Goal: Communication & Community: Answer question/provide support

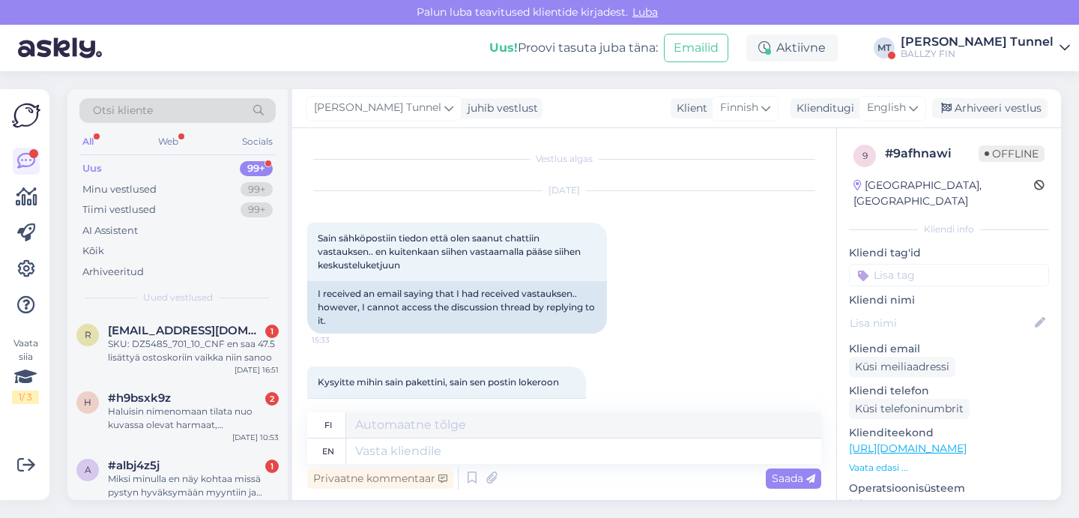
scroll to position [338, 0]
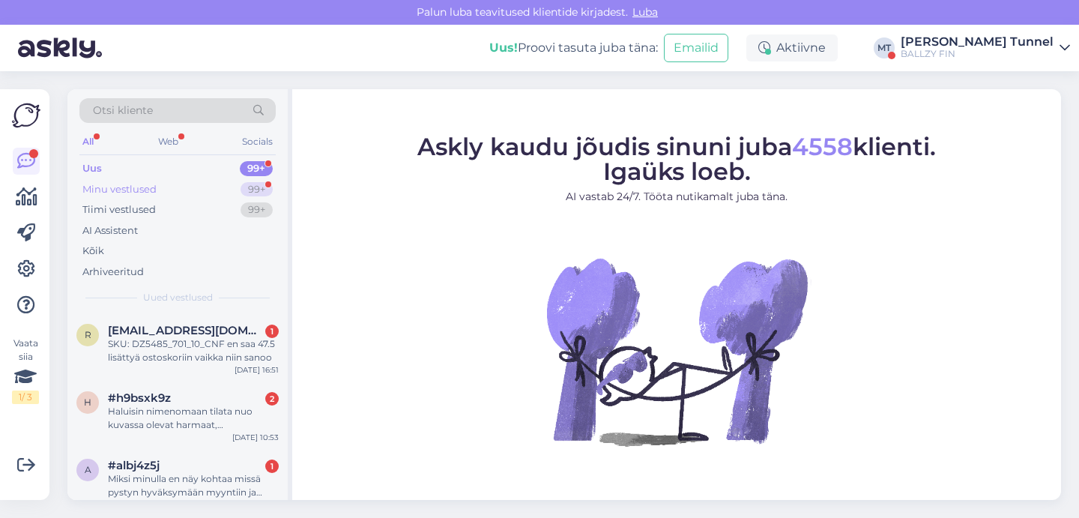
click at [257, 180] on div "Minu vestlused 99+" at bounding box center [177, 189] width 196 height 21
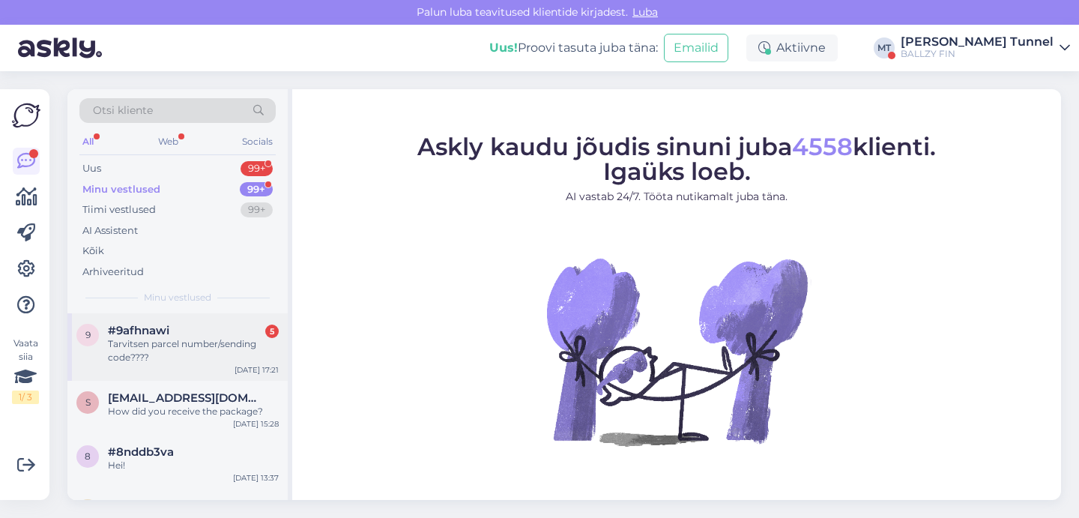
click at [190, 345] on div "Tarvitsen parcel number/sending code????" at bounding box center [193, 350] width 171 height 27
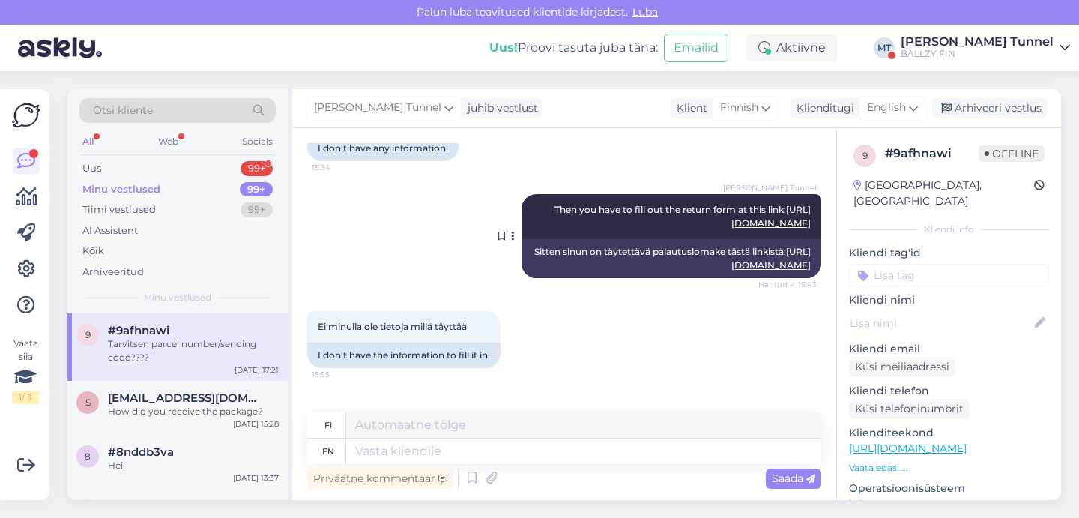
scroll to position [429, 0]
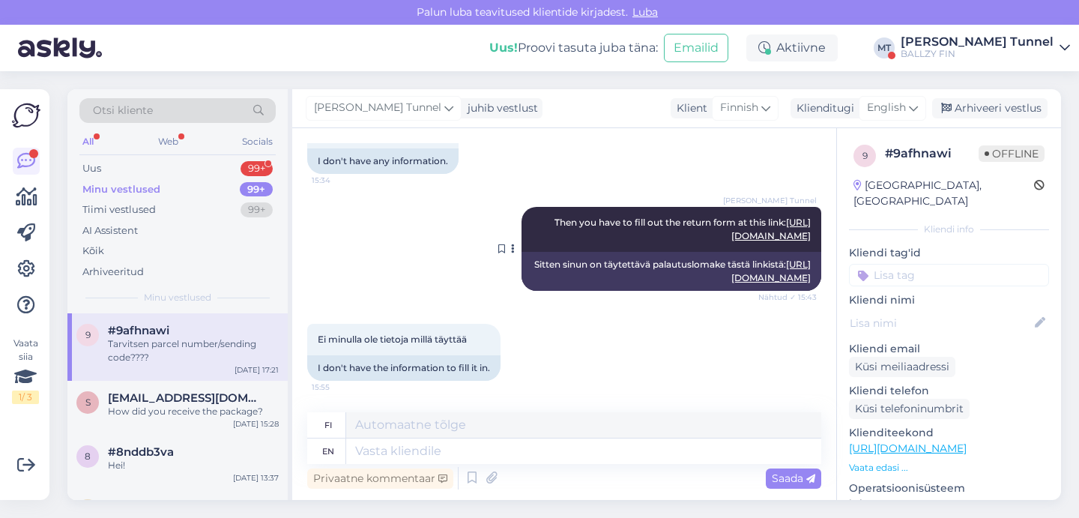
click at [731, 282] on link "https://my.smartposti.ee/?lang=en_EE" at bounding box center [770, 270] width 79 height 25
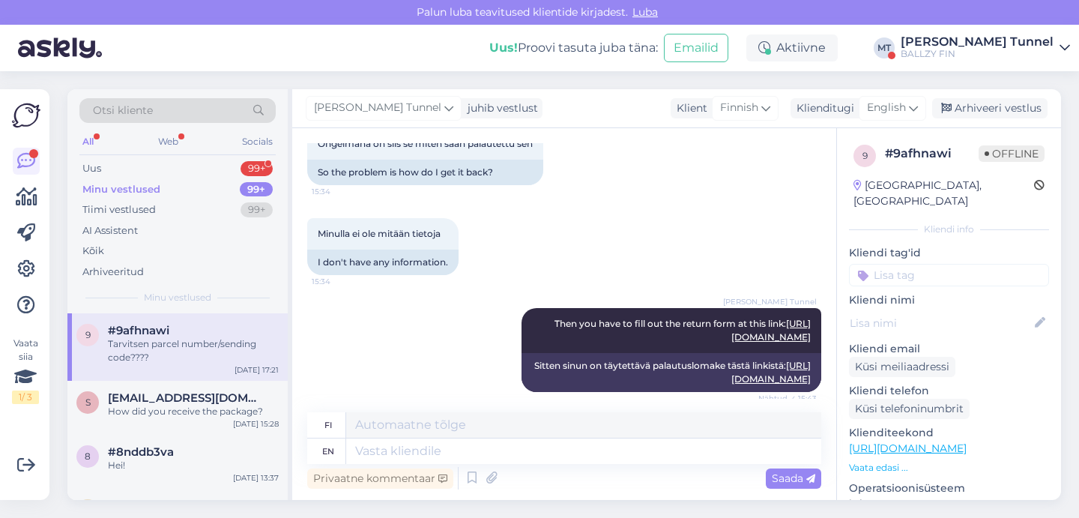
scroll to position [313, 0]
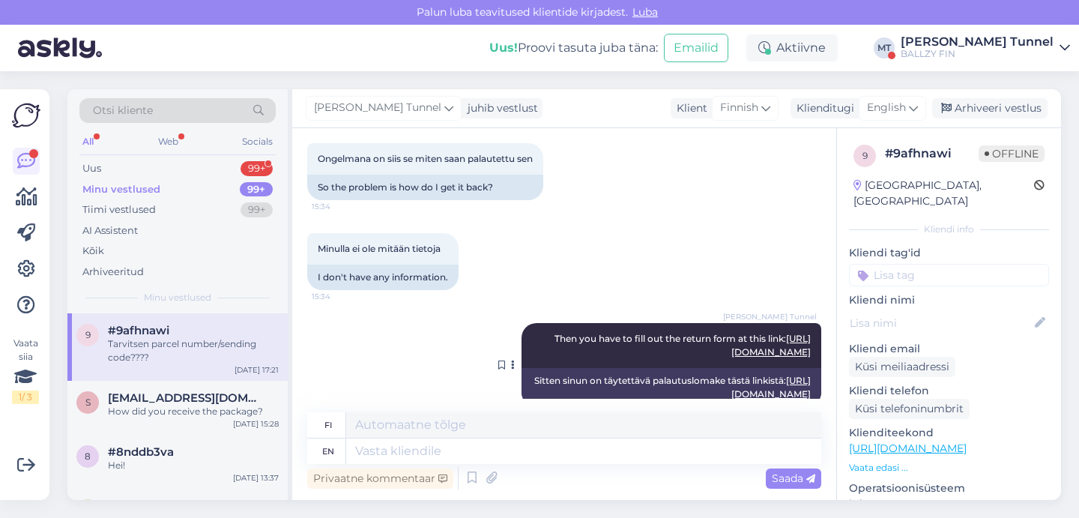
click at [731, 357] on link "https://my.smartposti.ee/?lang=en_EE" at bounding box center [770, 345] width 79 height 25
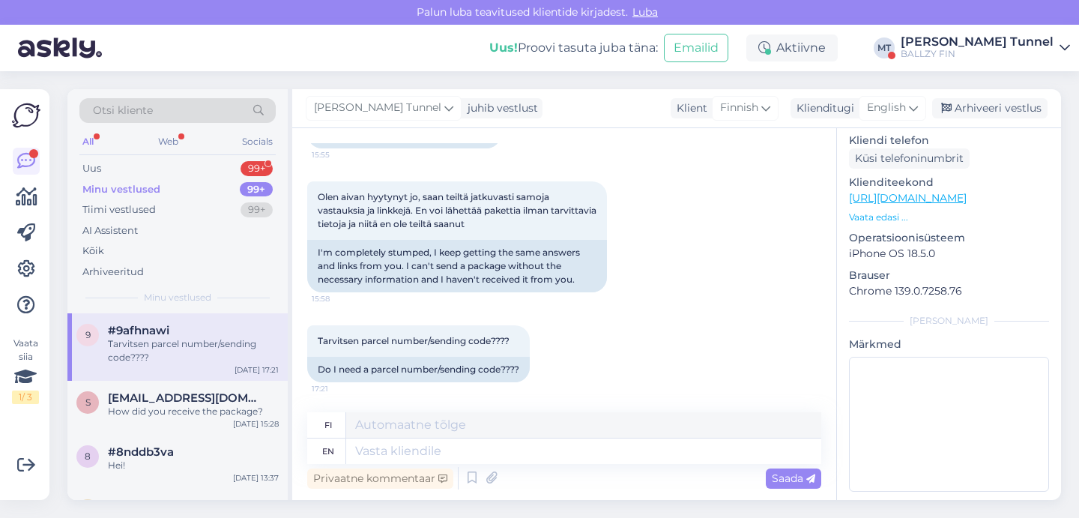
scroll to position [841, 0]
click at [402, 450] on textarea at bounding box center [583, 450] width 475 height 25
type textarea "Please w"
type textarea "Ole hyvä"
type textarea "Please write a"
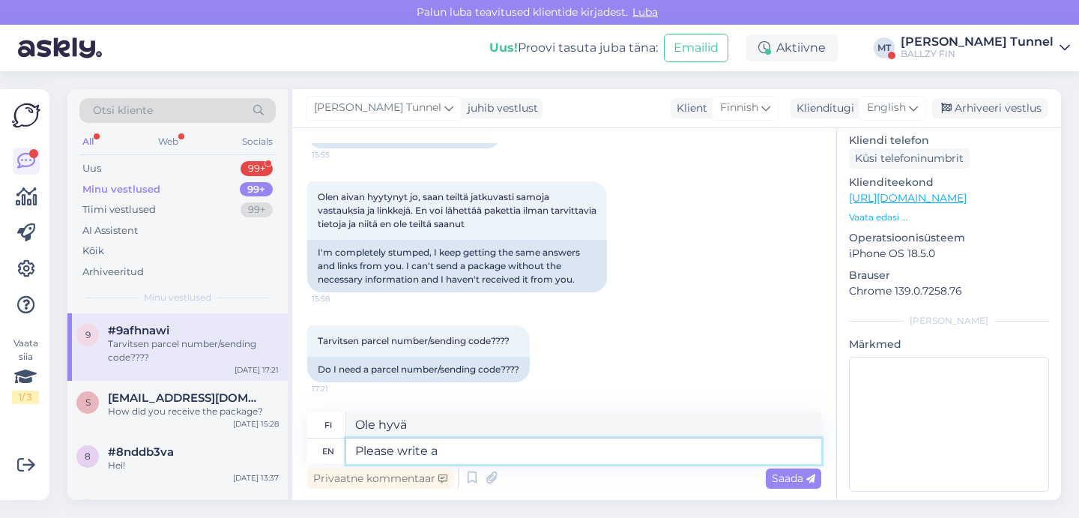
type textarea "Kirjoita"
type textarea "Please write about t"
type textarea "Kirjoita aiheesta"
type textarea "Please write about your p"
type textarea "Kirjoita p:stäsi"
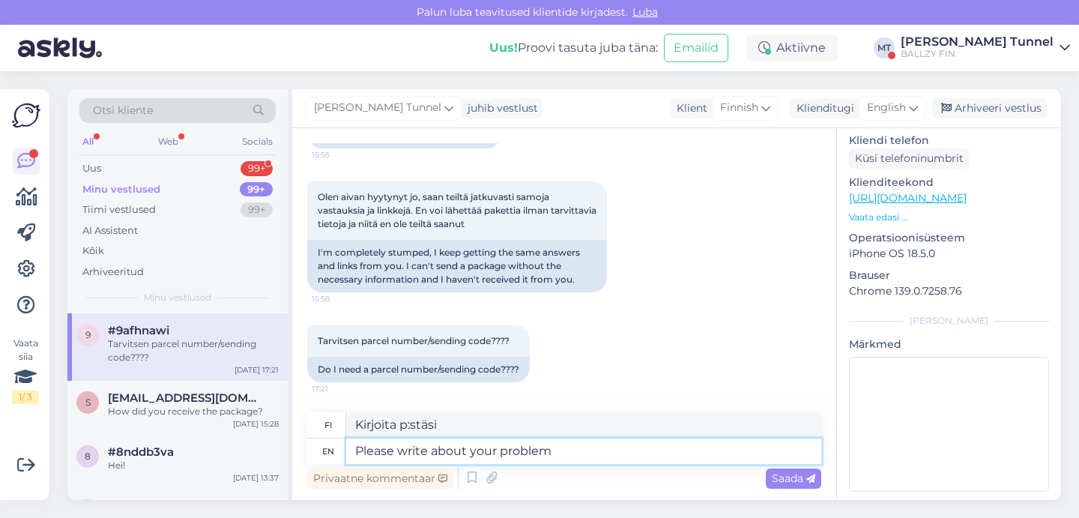
type textarea "Please write about your problem t"
type textarea "Kirjoita ongelmastasi"
type textarea "Please write about your problem to"
type textarea "Kirjoita ongelmastasi osoitteeseen"
paste textarea "ballzy.asiakaspalvelu@ballzy.eu"
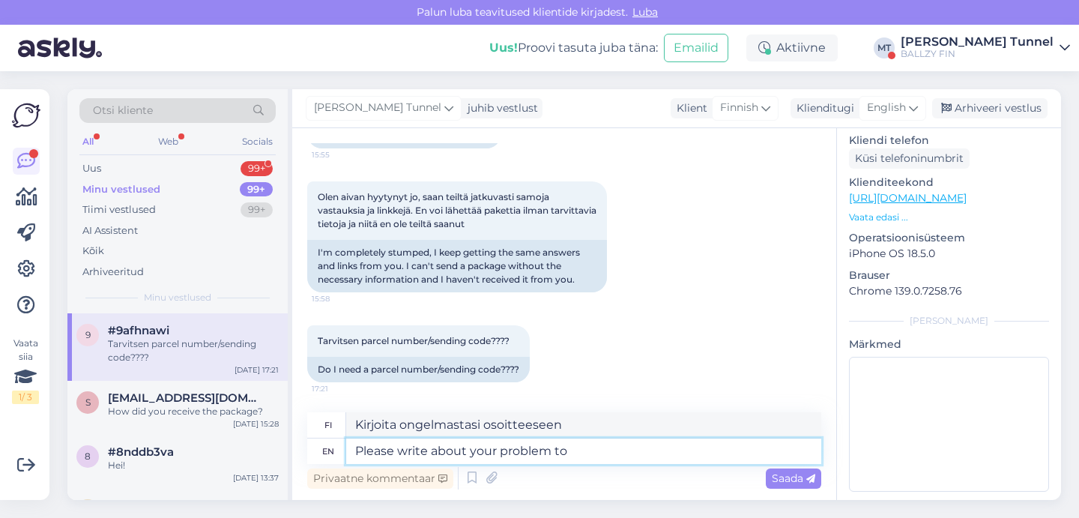
type textarea "Please write about your problem to ballzy.asiakaspalvelu@ballzy.eu"
type textarea "Kirjoita ongelmastasi osoitteeseen ballzy.asiakaspalvelu@ballzy.eu"
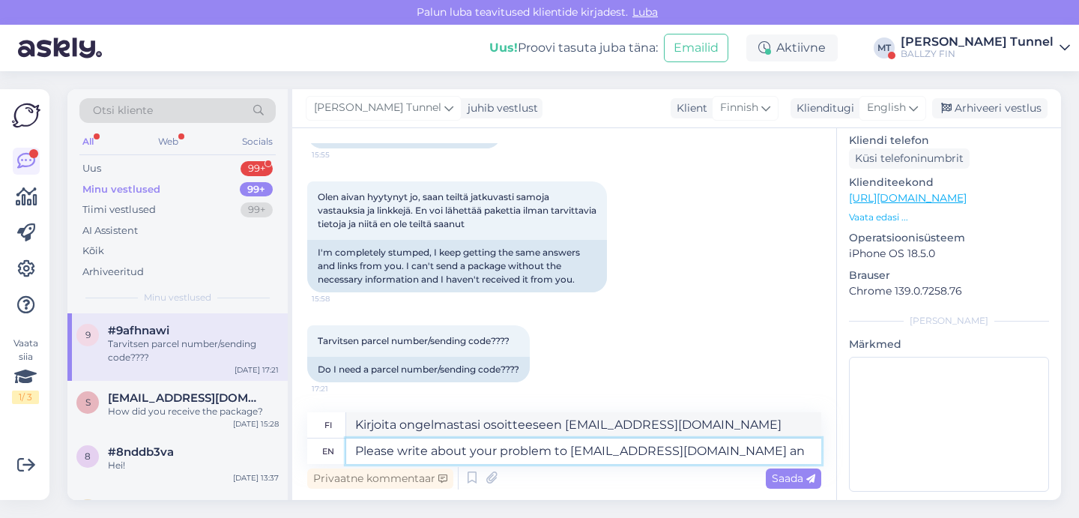
type textarea "Please write about your problem to ballzy.asiakaspalvelu@ballzy.eu and"
type textarea "Kirjoita ongelmastasi osoitteeseen ballzy.asiakaspalvelu@ballzy.eu ja"
type textarea "Please write about your problem to ballzy.asiakaspalvelu@ballzy.eu and we"
type textarea "Kirjoita ongelmastasi osoitteeseen ballzy.asiakaspalvelu@ballzy.eu , niin me"
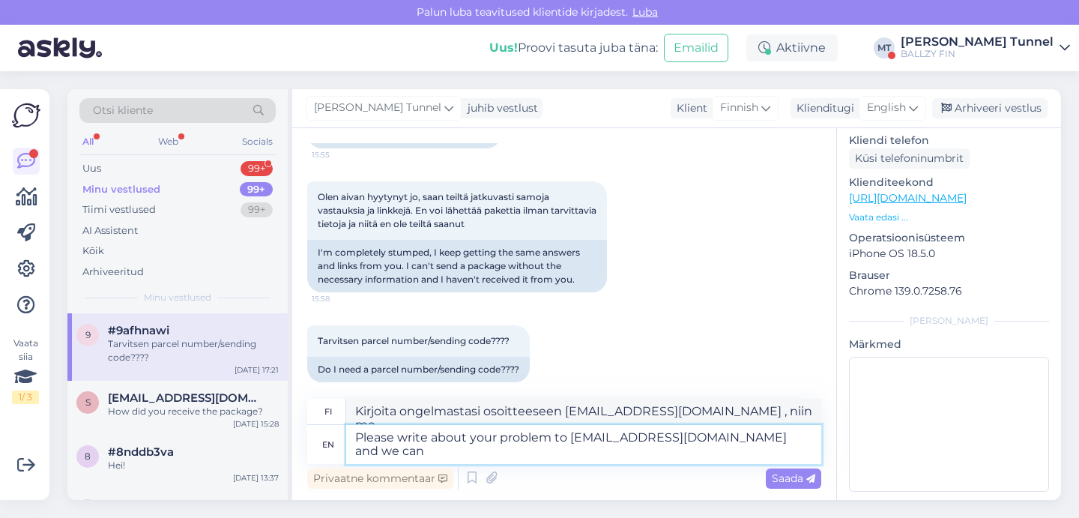
type textarea "Please write about your problem to ballzy.asiakaspalvelu@ballzy.eu and we can"
type textarea "Kirjoita ongelmastasi osoitteeseen ballzy.asiakaspalvelu@ballzy.eu , niin voimme"
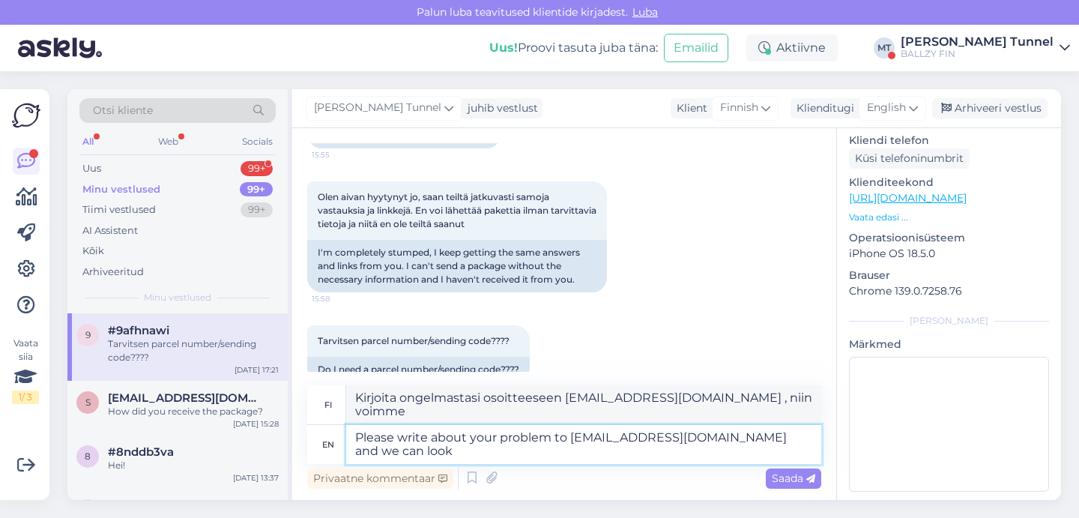
type textarea "Please write about your problem to ballzy.asiakaspalvelu@ballzy.eu and we can l…"
type textarea "Kirjoita ongelmastasi osoitteeseen ballzy.asiakaspalvelu@ballzy.eu , niin voimm…"
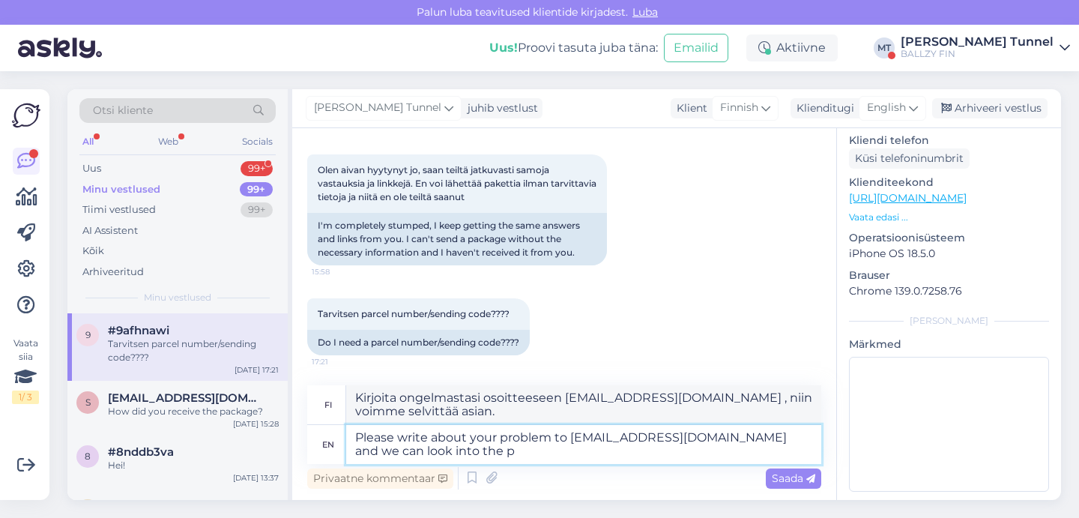
scroll to position [855, 0]
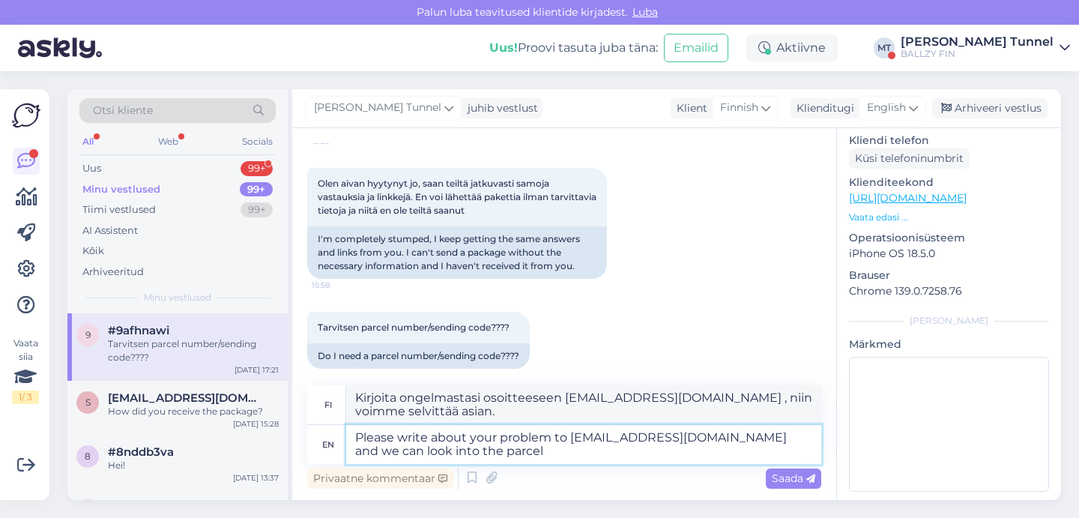
type textarea "Please write about your problem to ballzy.asiakaspalvelu@ballzy.eu and we can l…"
type textarea "Kirjoita ongelmastasi osoitteeseen ballzy.asiakaspalvelu@ballzy.eu , niin voimm…"
type textarea "Please write about your problem to ballzy.asiakaspalvelu@ballzy.eu and we can l…"
type textarea "Kirjoita ongelmastasi osoitteeseen ballzy.asiakaspalvelu@ballzy.eu , niin voimm…"
type textarea "Please write about your problem to ballzy.asiakaspalvelu@ballzy.eu and we can l…"
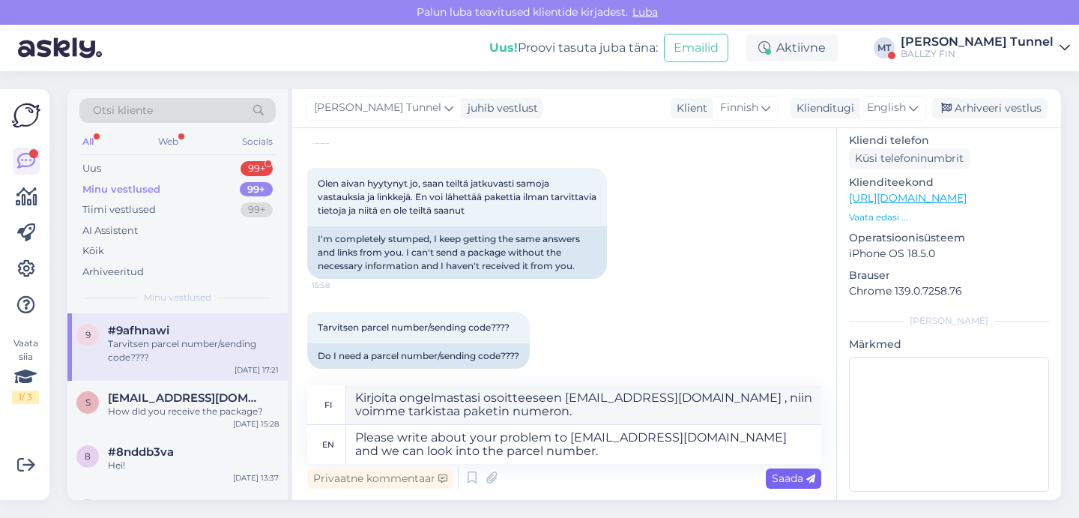
click at [799, 486] on div "Saada" at bounding box center [793, 478] width 55 height 20
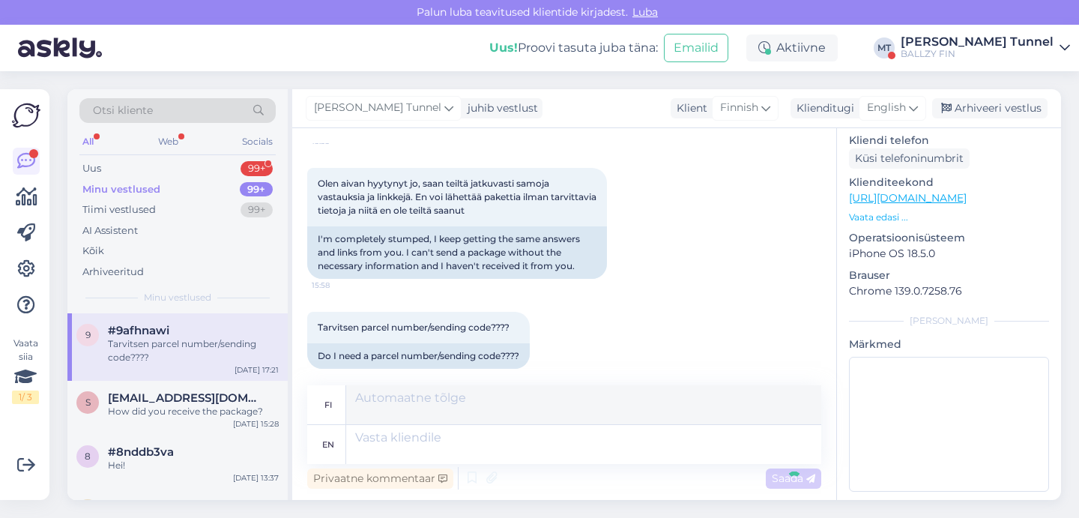
scroll to position [1016, 0]
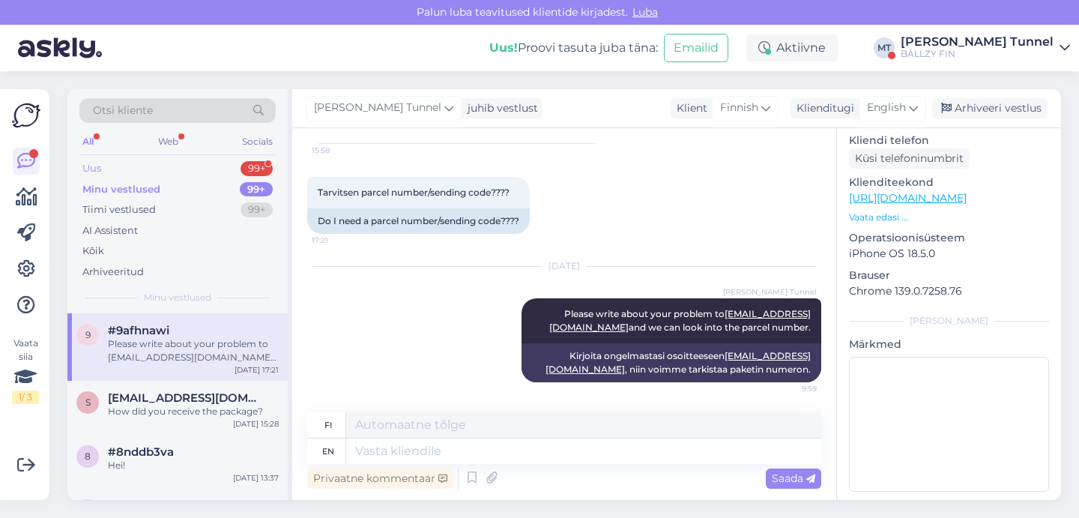
click at [200, 172] on div "Uus 99+" at bounding box center [177, 168] width 196 height 21
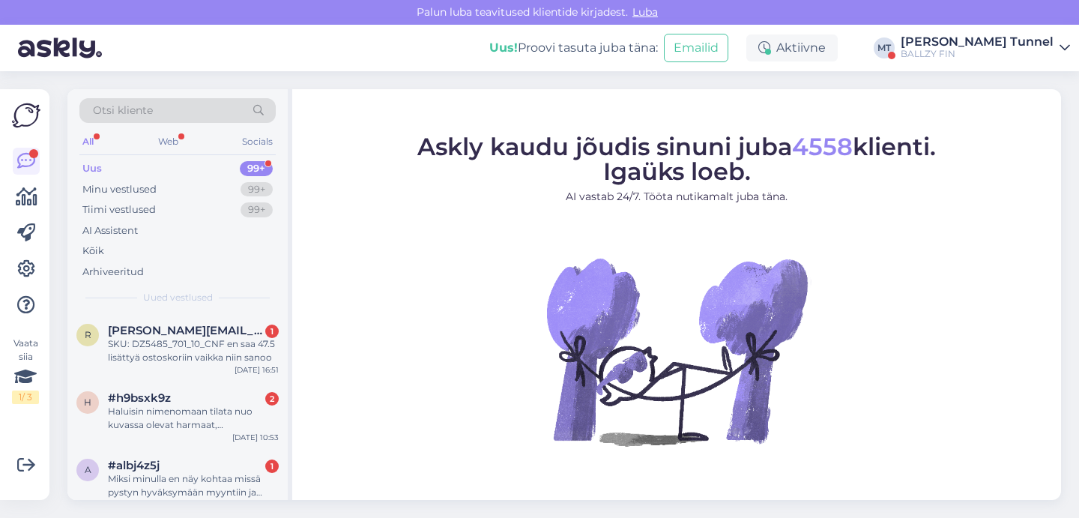
click at [977, 51] on div "BALLZY FIN" at bounding box center [976, 54] width 153 height 12
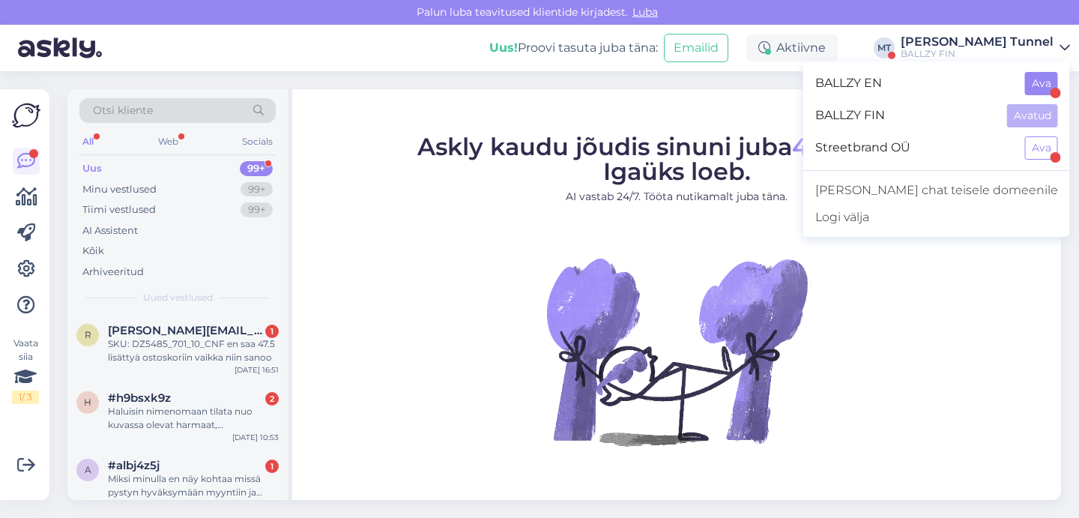
click at [1046, 81] on button "Ava" at bounding box center [1041, 83] width 33 height 23
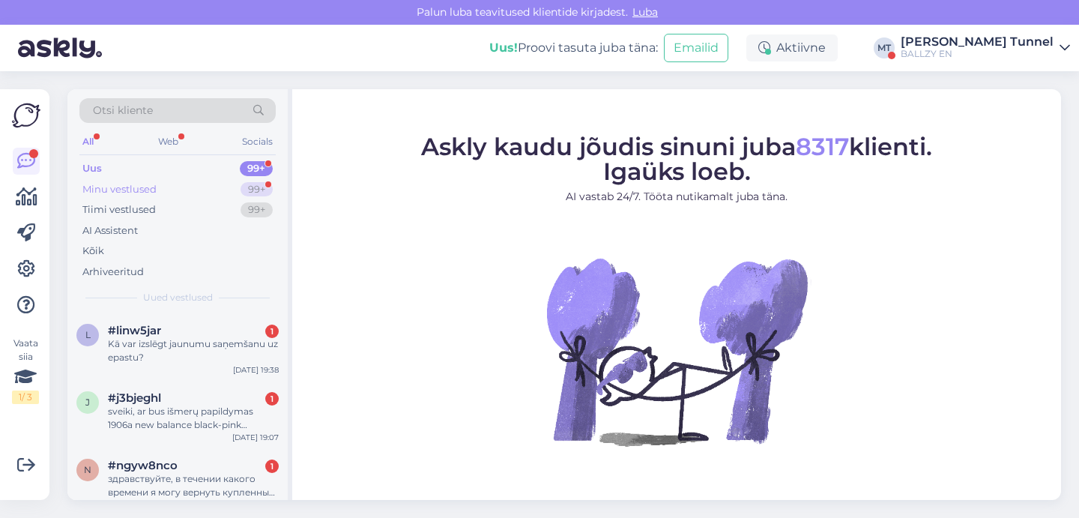
click at [233, 188] on div "Minu vestlused 99+" at bounding box center [177, 189] width 196 height 21
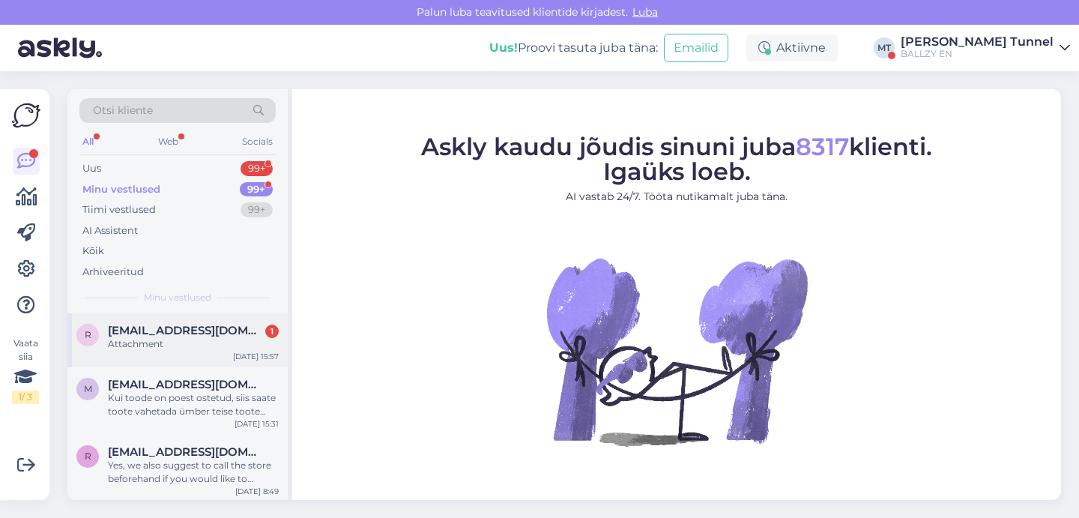
click at [217, 357] on div "r robinraik98@gmail.com 1 Attachment Aug 20 15:57" at bounding box center [177, 340] width 220 height 54
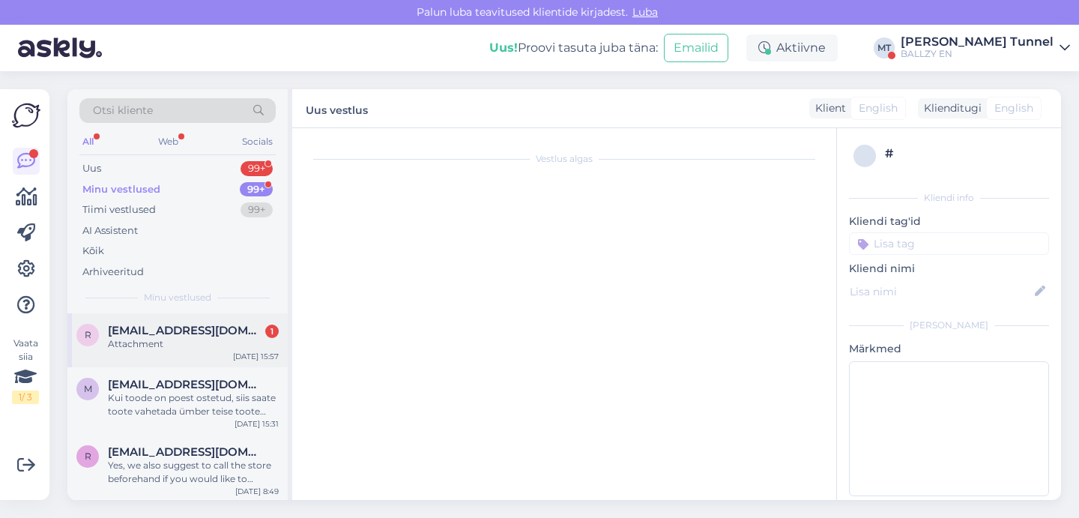
scroll to position [839, 0]
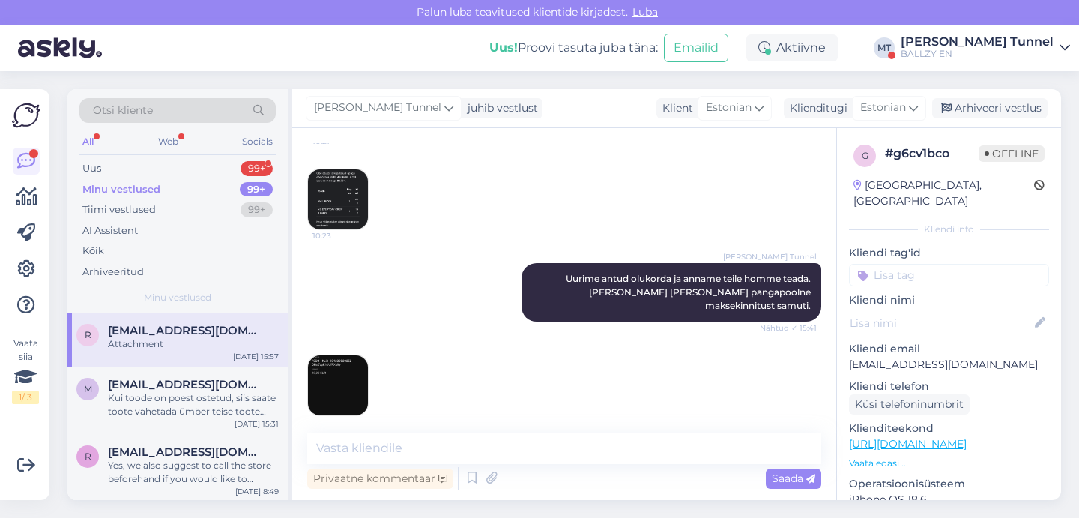
click at [348, 371] on img at bounding box center [338, 385] width 60 height 60
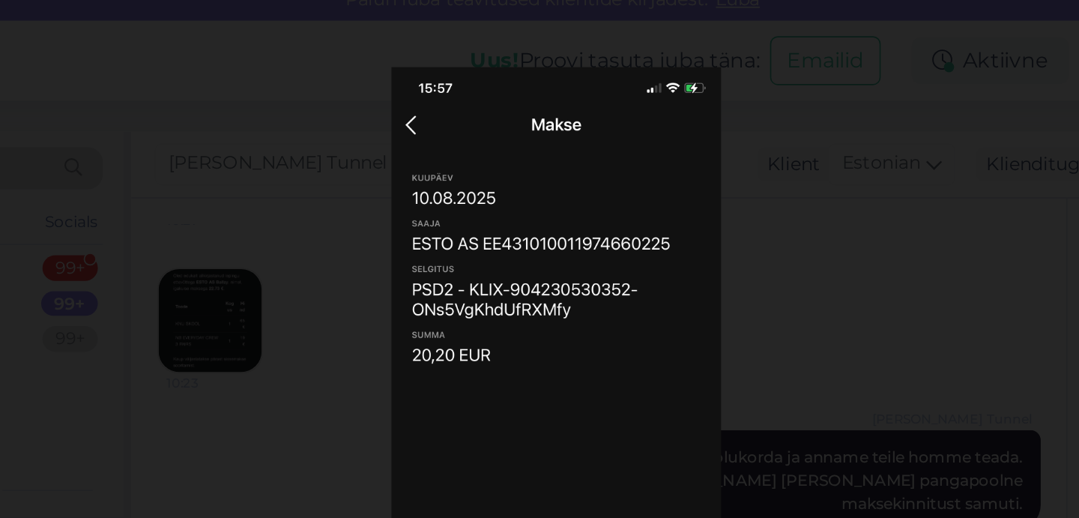
click at [470, 164] on div at bounding box center [539, 259] width 1079 height 518
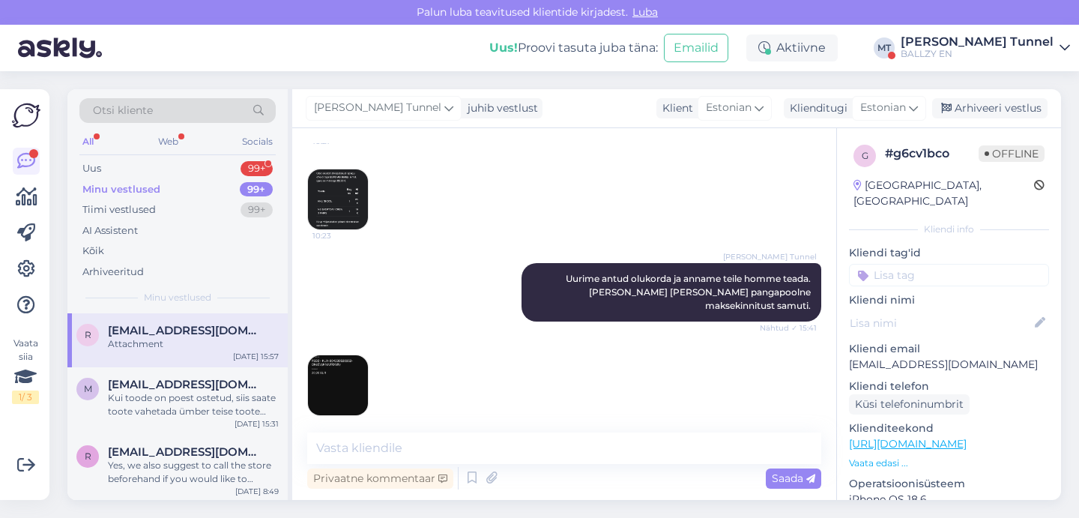
click at [336, 201] on img at bounding box center [338, 199] width 60 height 60
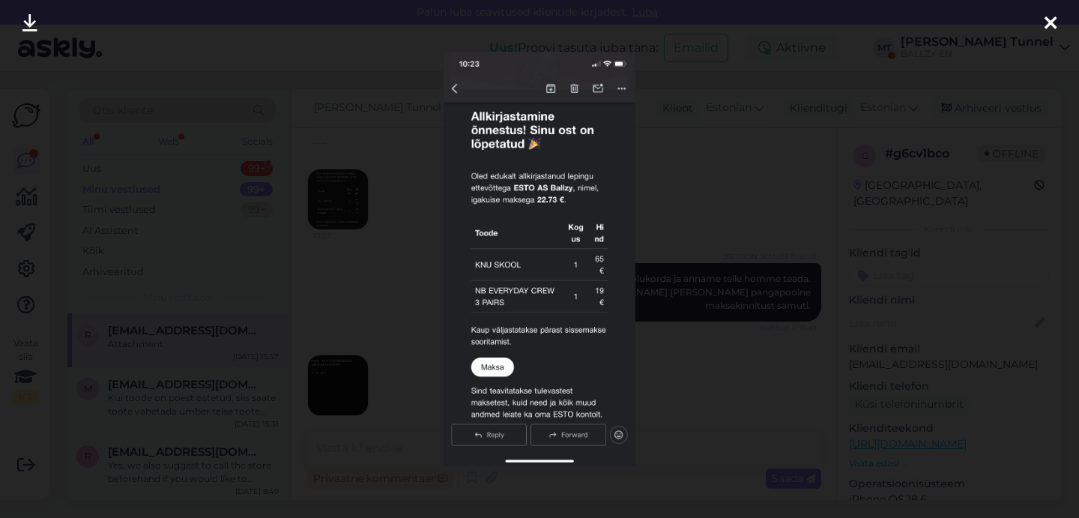
click at [688, 160] on div at bounding box center [539, 259] width 1079 height 518
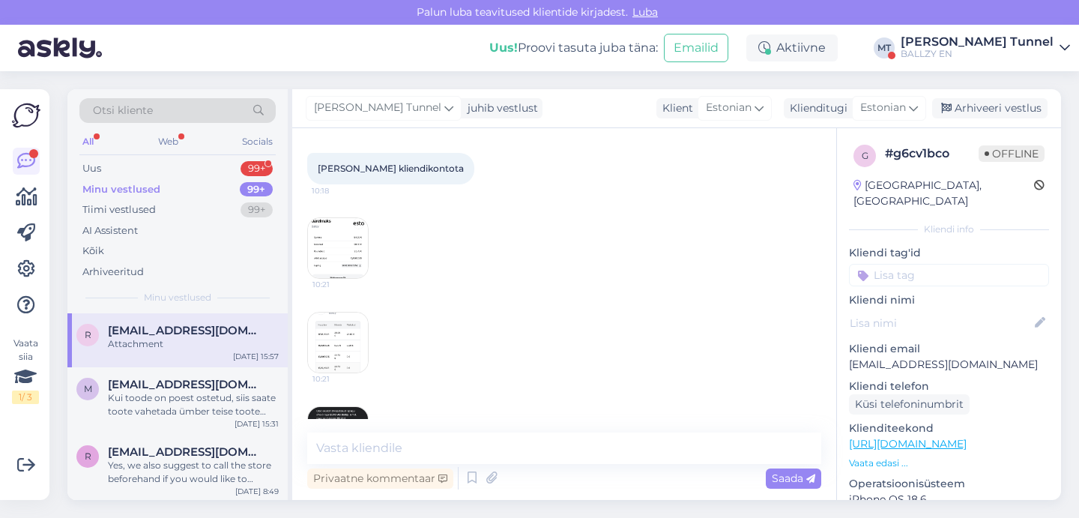
scroll to position [594, 0]
click at [350, 267] on img at bounding box center [338, 255] width 60 height 60
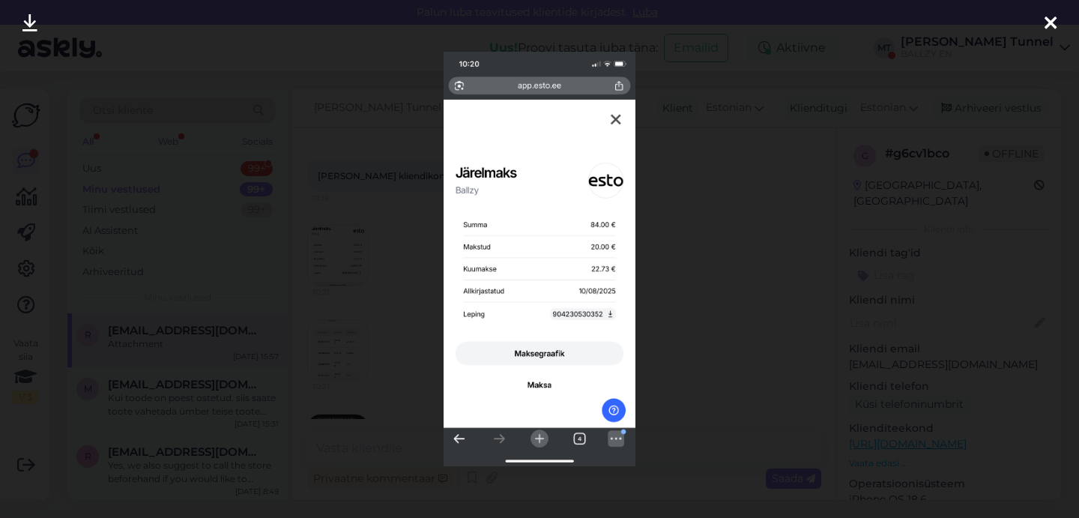
click at [747, 328] on div at bounding box center [539, 259] width 1079 height 518
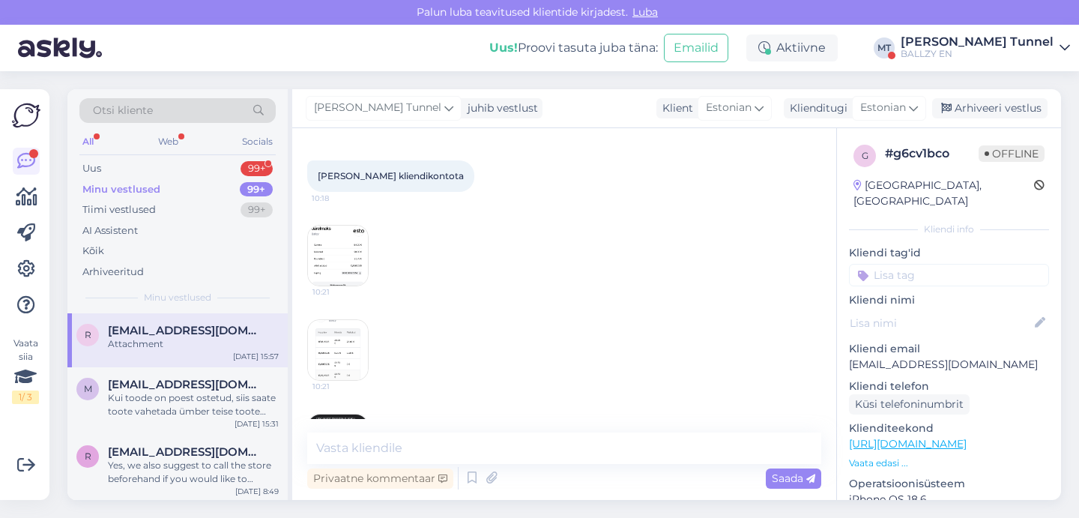
click at [329, 378] on img at bounding box center [338, 350] width 60 height 60
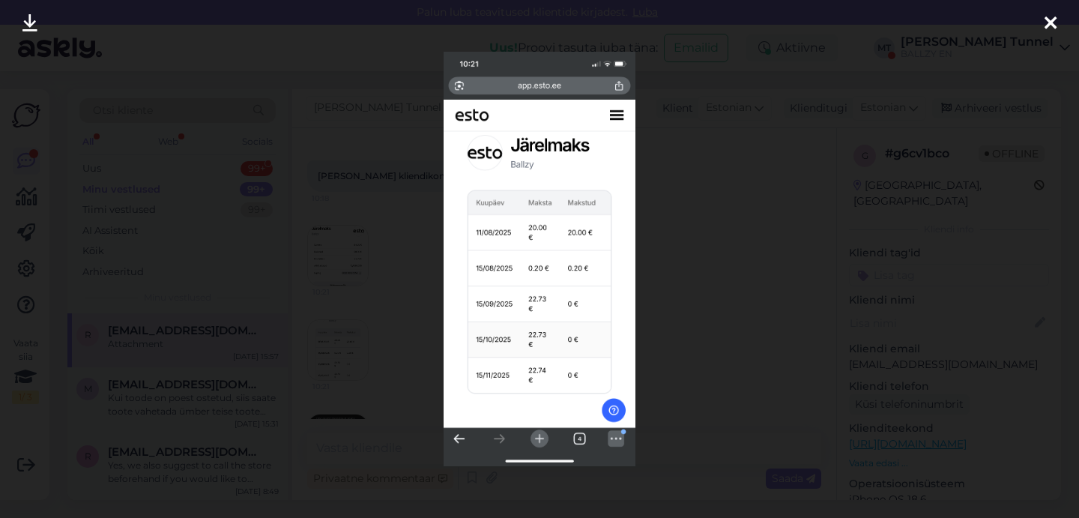
click at [754, 266] on div at bounding box center [539, 259] width 1079 height 518
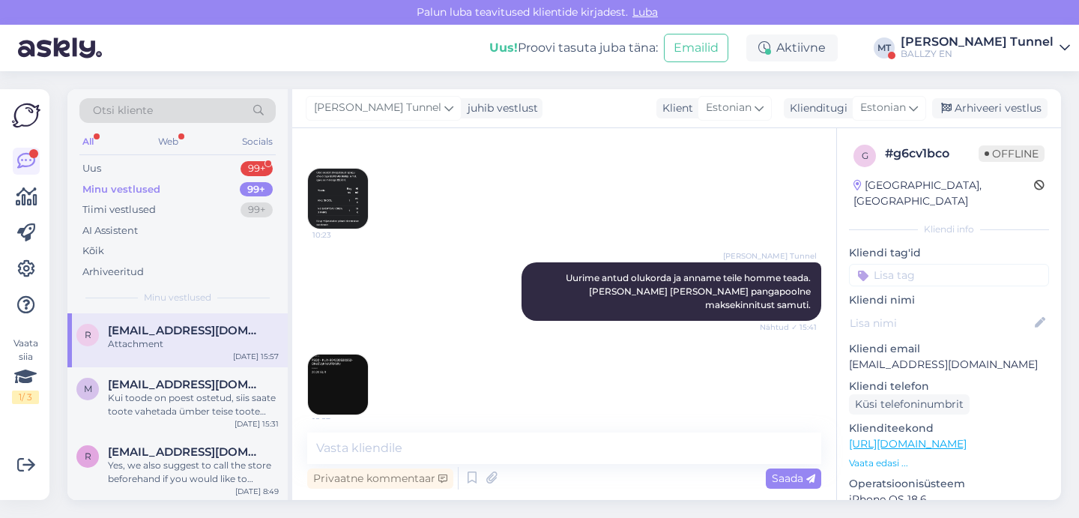
scroll to position [839, 0]
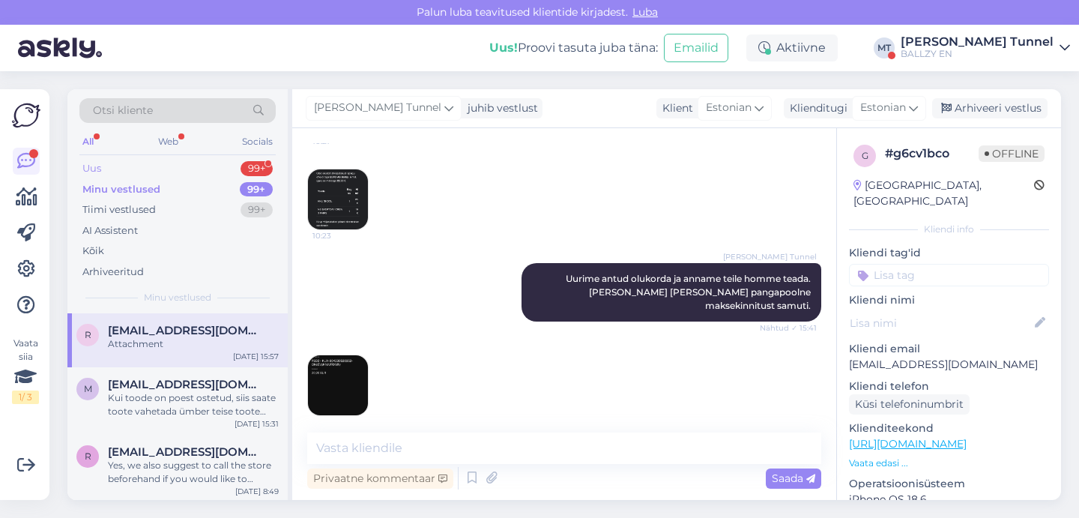
click at [187, 171] on div "Uus 99+" at bounding box center [177, 168] width 196 height 21
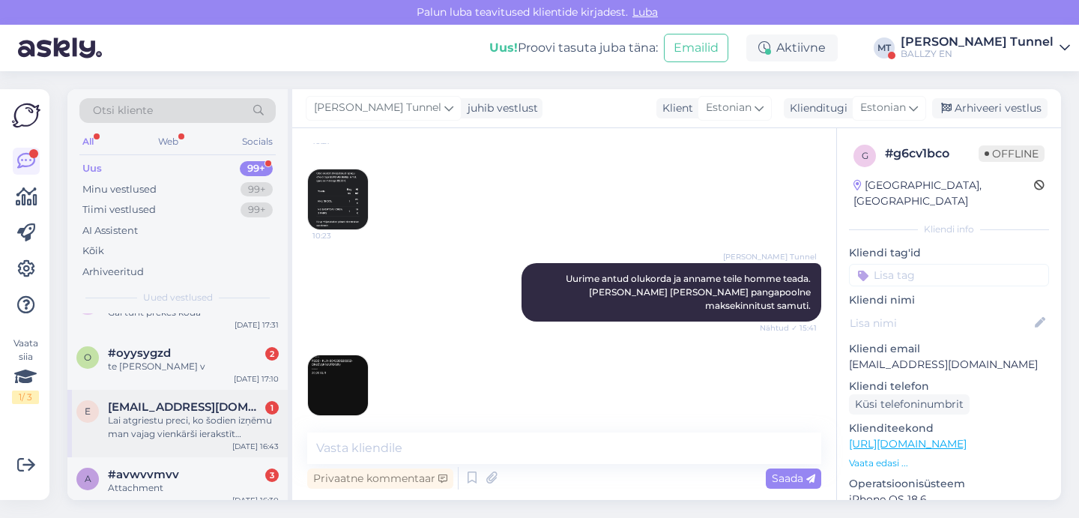
scroll to position [230, 0]
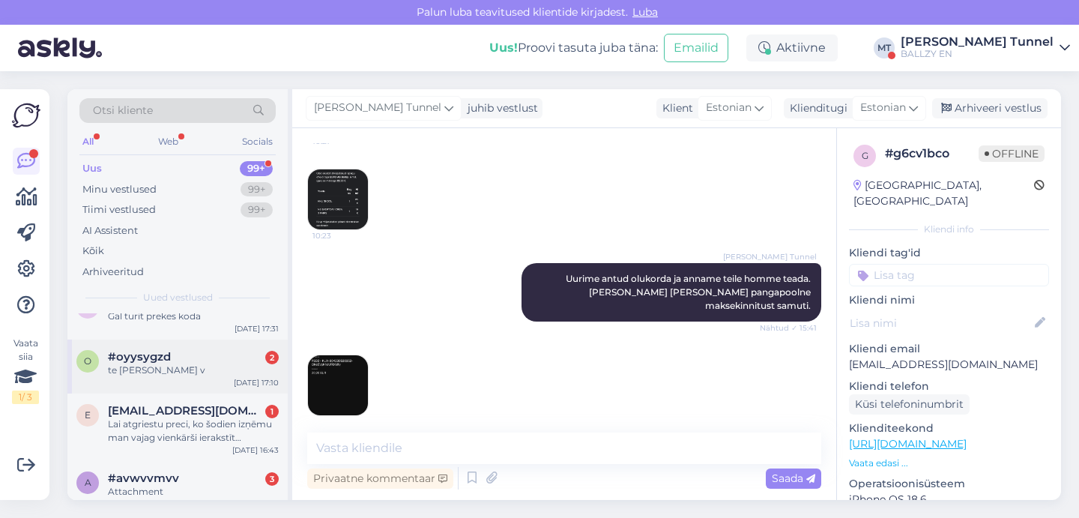
click at [187, 377] on div "o #oyysygzd 2 te lahti täna v Aug 20 17:10" at bounding box center [177, 366] width 220 height 54
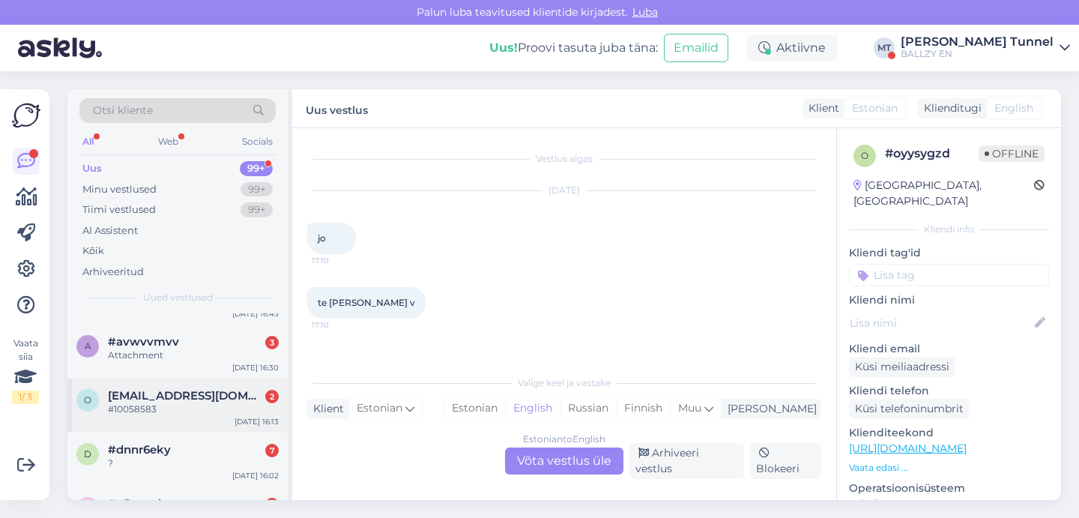
scroll to position [369, 0]
click at [161, 142] on div "Web" at bounding box center [168, 141] width 26 height 19
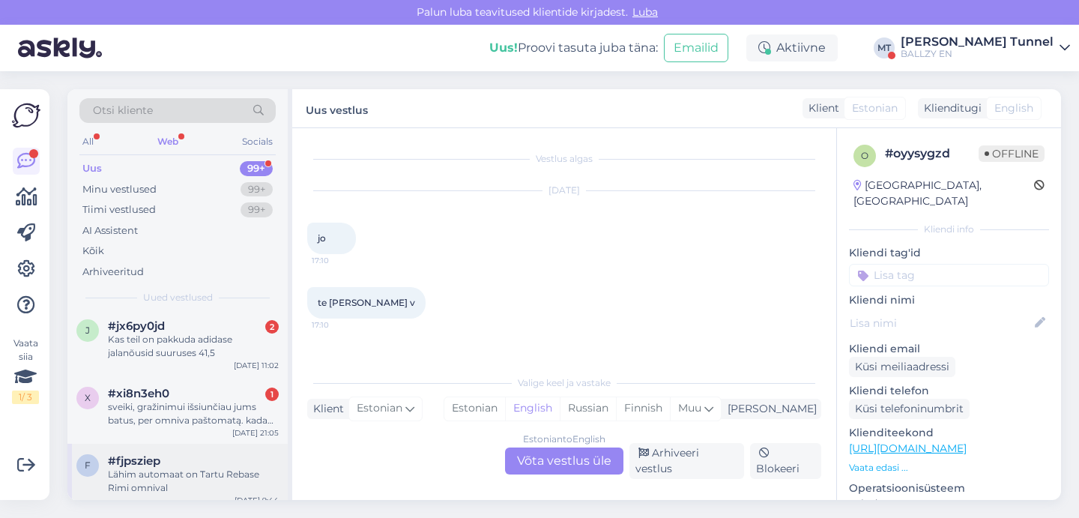
scroll to position [867, 0]
click at [231, 412] on div "sveiki, gražinimui išsiunčiau jums batus, per omniva paštomatą. kada galèčiau t…" at bounding box center [193, 414] width 171 height 27
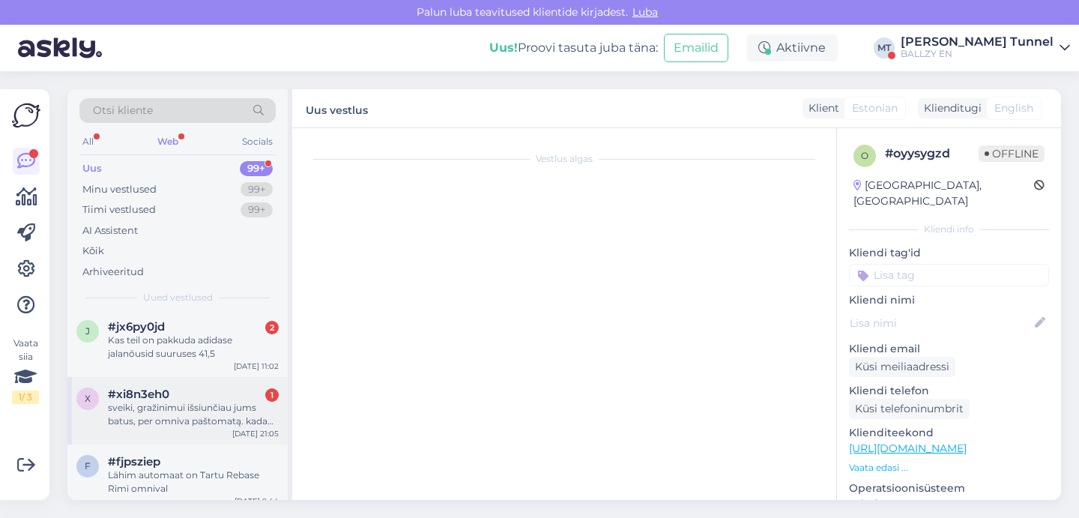
scroll to position [29, 0]
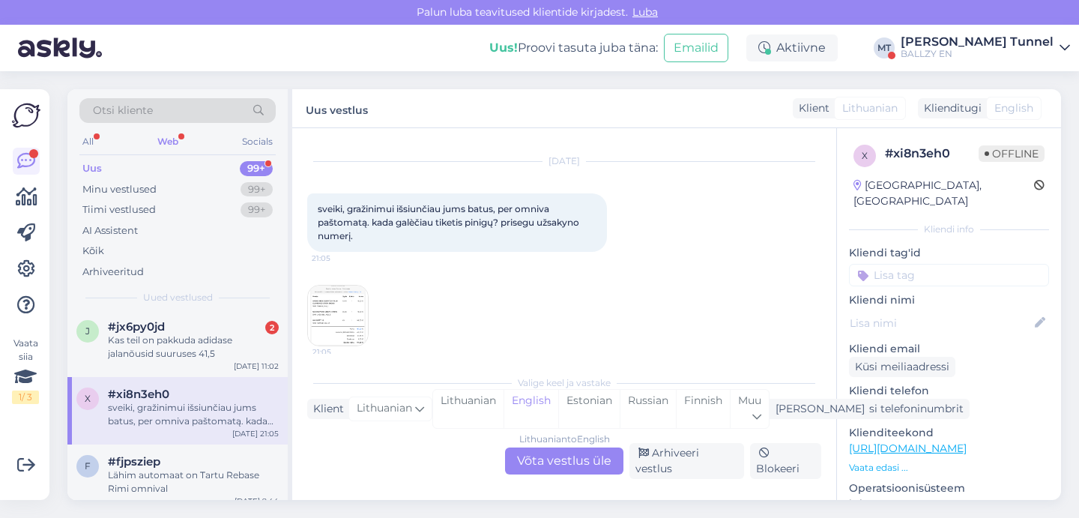
click at [551, 460] on div "Lithuanian to English Võta vestlus üle" at bounding box center [564, 460] width 118 height 27
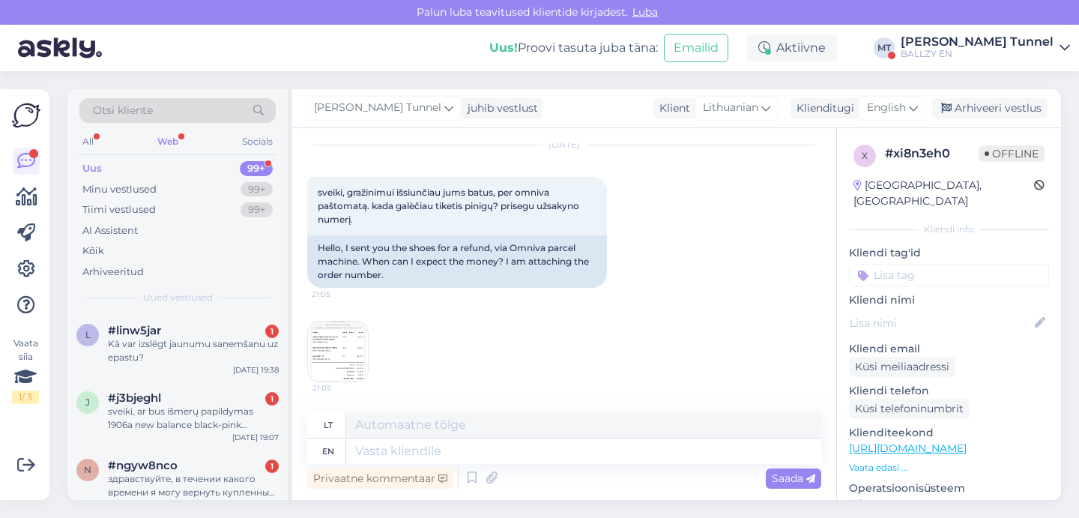
scroll to position [46, 0]
click at [345, 351] on img at bounding box center [338, 351] width 60 height 60
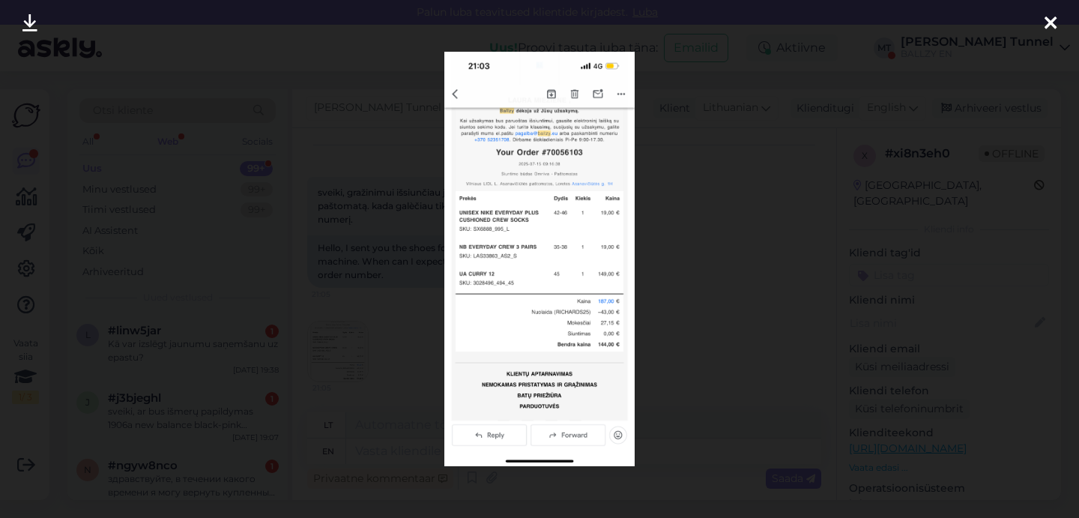
click at [724, 287] on div at bounding box center [539, 259] width 1079 height 518
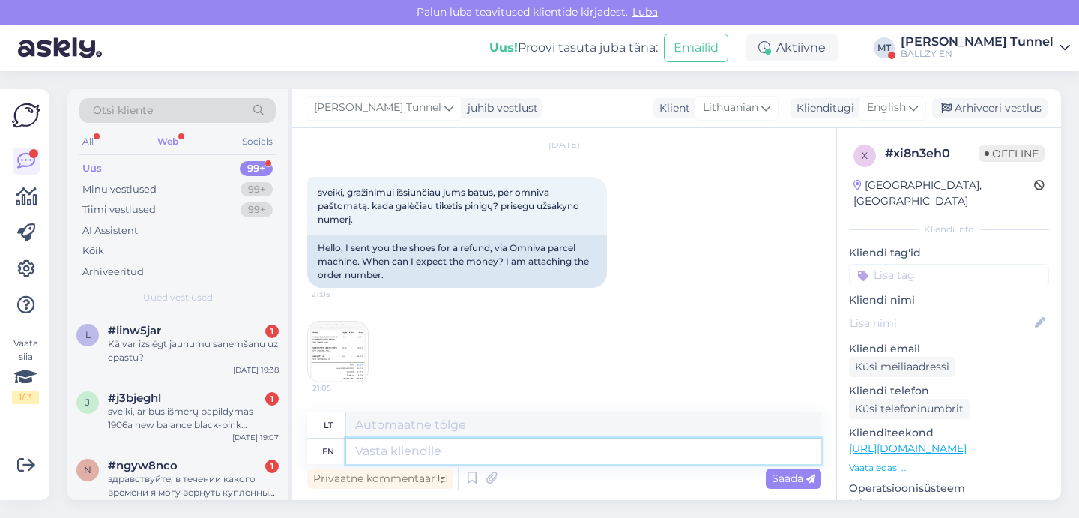
click at [460, 444] on textarea at bounding box center [583, 450] width 475 height 25
type textarea "Hello!"
type textarea "Sveiki!"
type textarea "Hello! The"
type textarea "Sveiki! The"
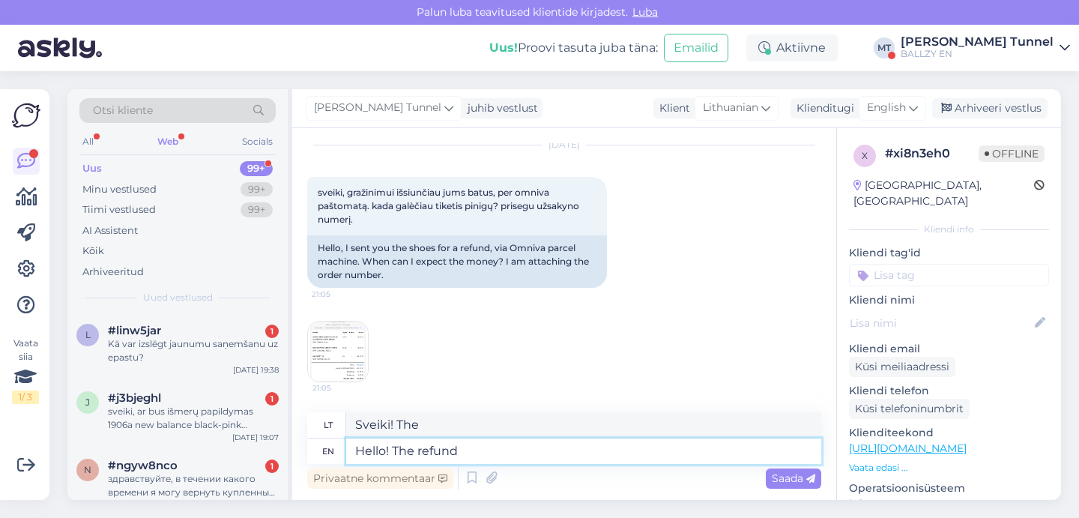
type textarea "Hello! The refund"
type textarea "Sveiki! Grąžinimas"
click at [336, 357] on img at bounding box center [338, 351] width 60 height 60
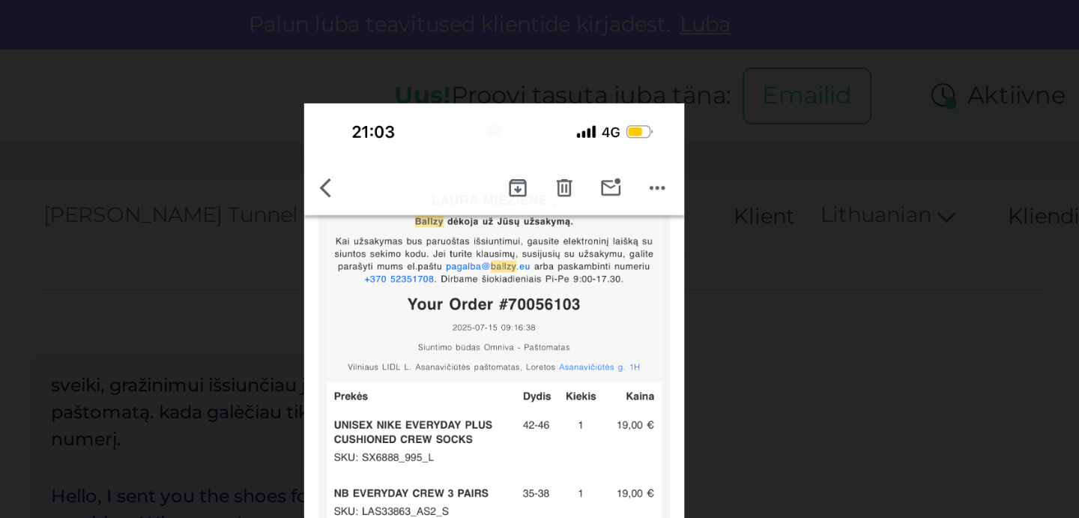
scroll to position [0, 0]
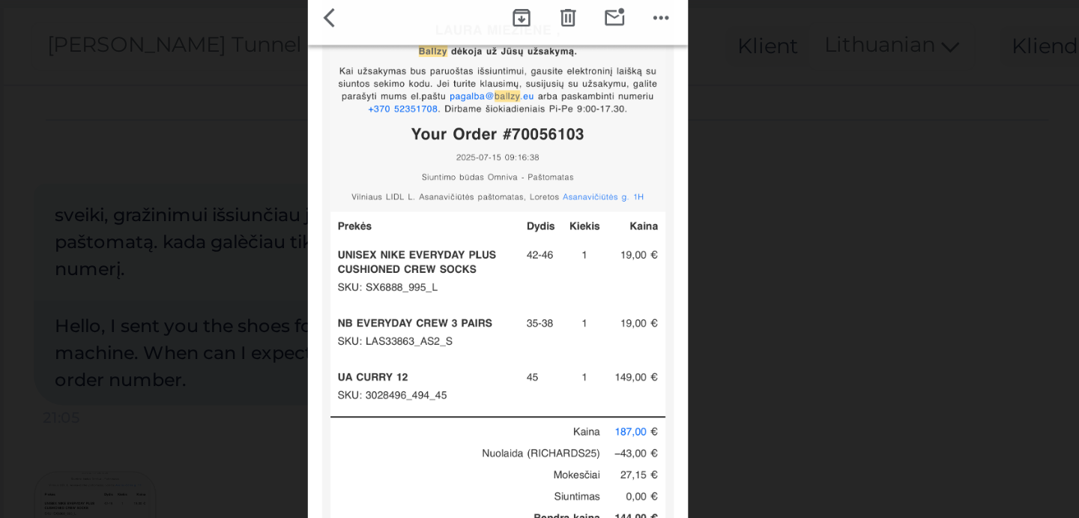
click at [358, 186] on div at bounding box center [539, 259] width 1079 height 518
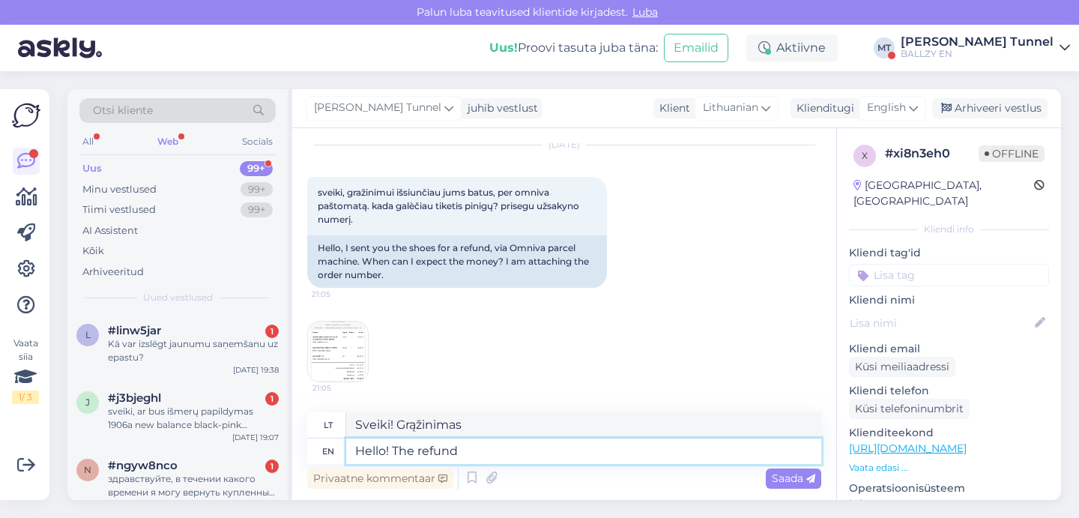
click at [477, 450] on textarea "Hello! The refund" at bounding box center [583, 450] width 475 height 25
type textarea "Hello! The refund can t"
type textarea "Sveiki! Grąžinimas gali"
type textarea "Hello! The refund can take u"
type textarea "Sveiki! Grąžinimas gali užtrukti"
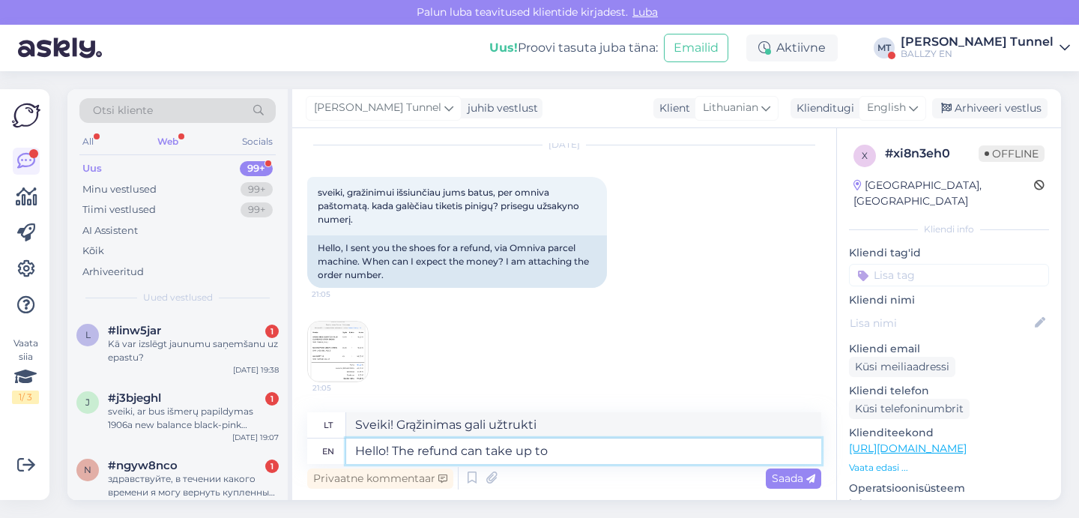
type textarea "Hello! The refund can take up to"
type textarea "Sveiki! Grąžinimas gali užtrukti iki"
type textarea "Hello! The refund can take up to 30"
type textarea "Sveiki! Grąžinimas gali užtrukti iki 30"
type textarea "Hello! The refund can take up to 30 days"
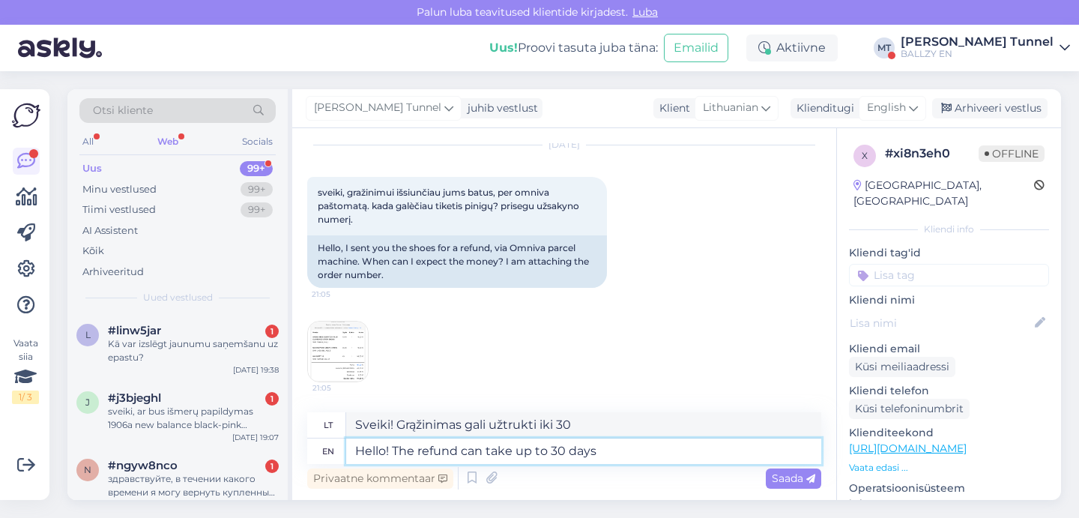
type textarea "Sveiki! Grąžinimas gali užtrukti iki 30 dienų"
type textarea "Hello! The refund can take up to 30 days from t"
type textarea "Sveiki! Grąžinimas gali užtrukti iki 30 dienų nuo"
type textarea "Hello! The refund can take up to 30 days from the moment th"
type textarea "Sveiki! Grąžinimas gali užtrukti iki 30 dienų nuo to momento, kai sumokėjote."
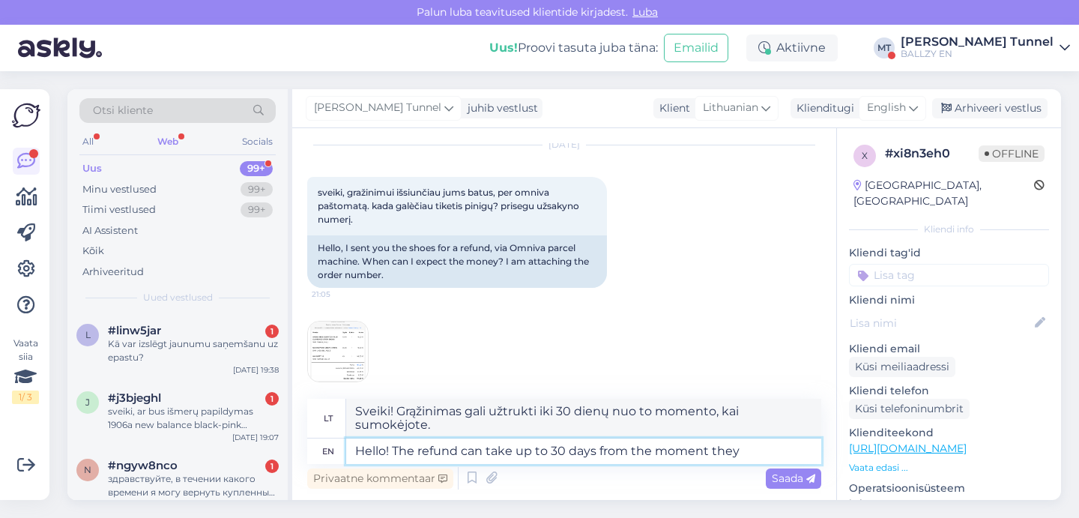
type textarea "Hello! The refund can take up to 30 days from the moment they"
type textarea "Sveiki! Grąžinimas gali užtrukti iki 30 dienų nuo jų gavimo momento."
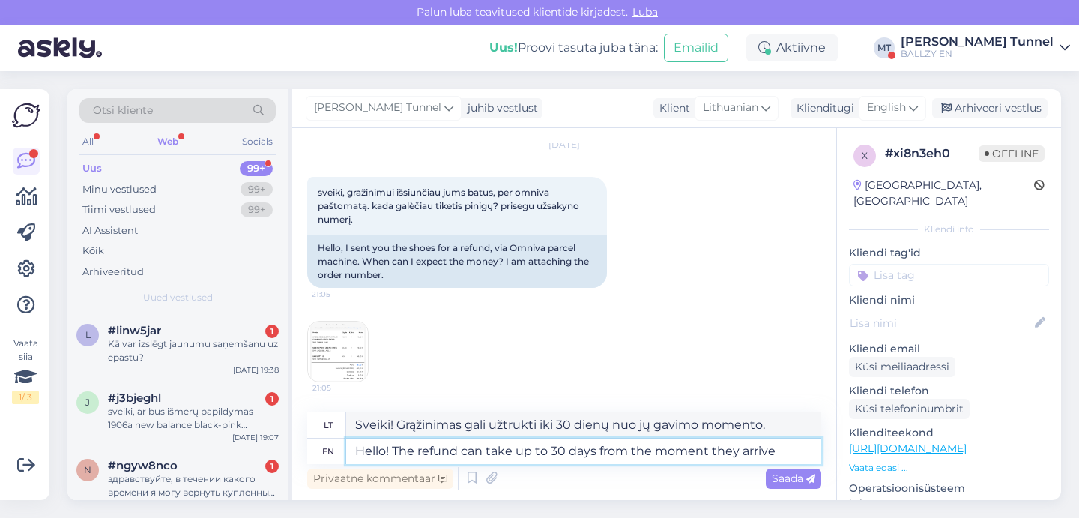
type textarea "Hello! The refund can take up to 30 days from the moment they arrive a"
type textarea "Sveiki! Pinigų grąžinimas gali užtrukti iki 30 dienų nuo jų gavimo dienos."
type textarea "Hello! The refund can take up to 30 days from the moment they arrive at"
type textarea "Sveiki! Grąžinimas gali užtrukti iki 30 dienų nuo jų gavimo dienos."
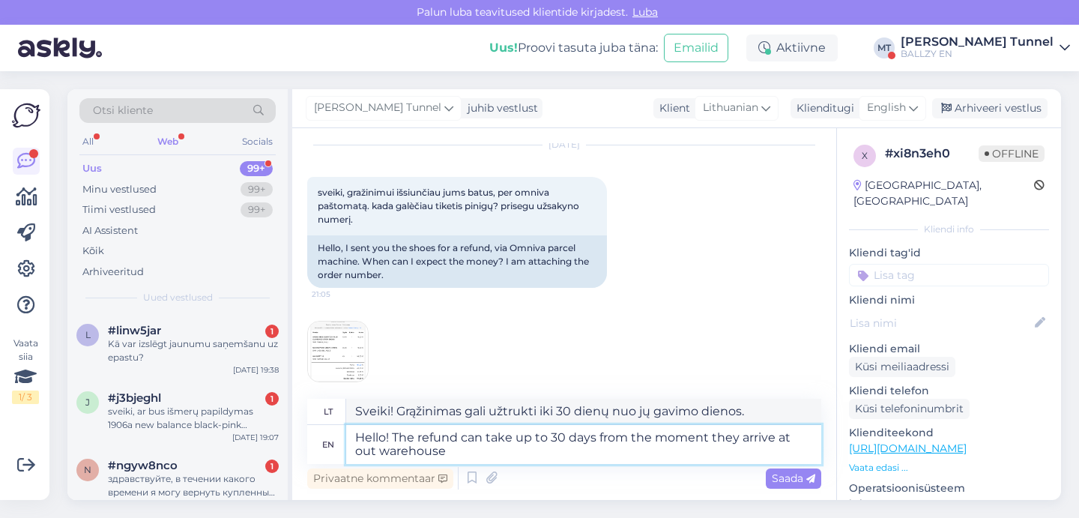
type textarea "Hello! The refund can take up to 30 days from the moment they arrive at out war…"
type textarea "Sveiki! Pinigų grąžinimas gali užtrukti iki 30 dienų nuo prekių pristatymo į mū…"
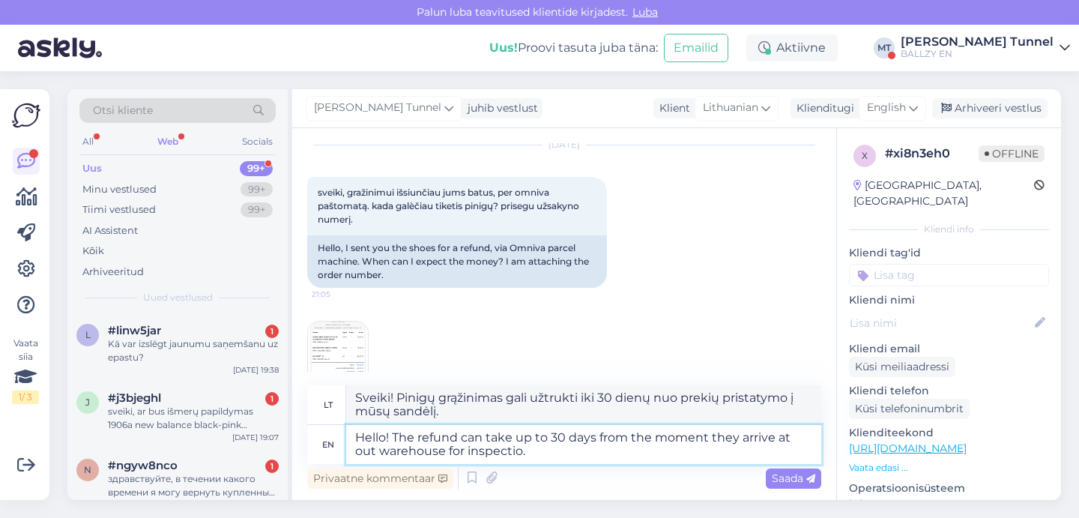
type textarea "Hello! The refund can take up to 30 days from the moment they arrive at out war…"
type textarea "Sveiki! Grąžinimas gali užtrukti iki 30 dienų nuo to momento, kai prekės atkeli…"
drag, startPoint x: 422, startPoint y: 450, endPoint x: 506, endPoint y: 455, distance: 84.1
click at [506, 455] on textarea "Hello! The refund can take up to 30 days from the moment they arrive at out war…" at bounding box center [583, 444] width 475 height 39
type textarea "Hello! The refund can take up to 30 days from the moment they arrive at out war…"
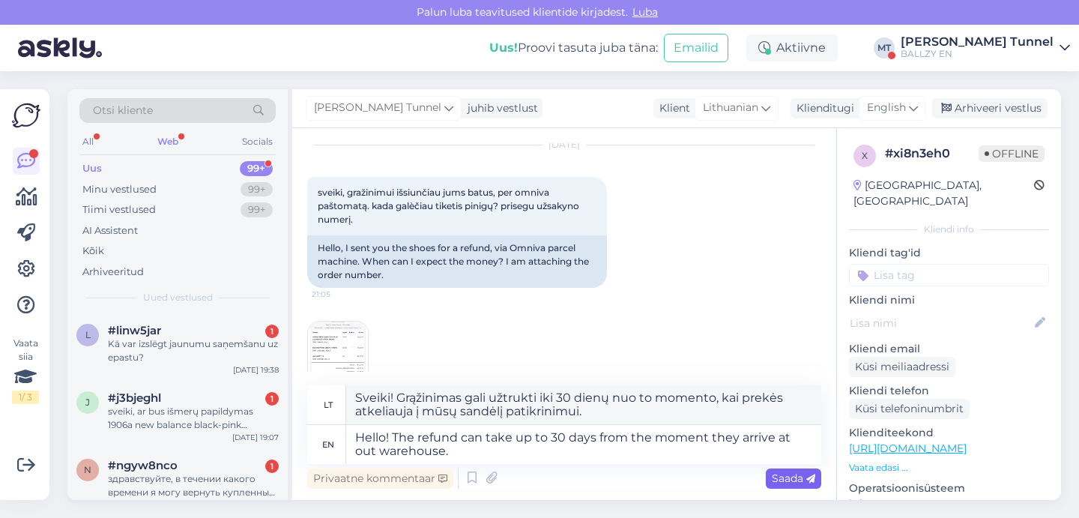
click at [799, 481] on span "Saada" at bounding box center [793, 477] width 43 height 13
type textarea "Sveiki! Pinigų grąžinimas gali užtrukti iki 30 dienų nuo prekių atvykimo į mūsų…"
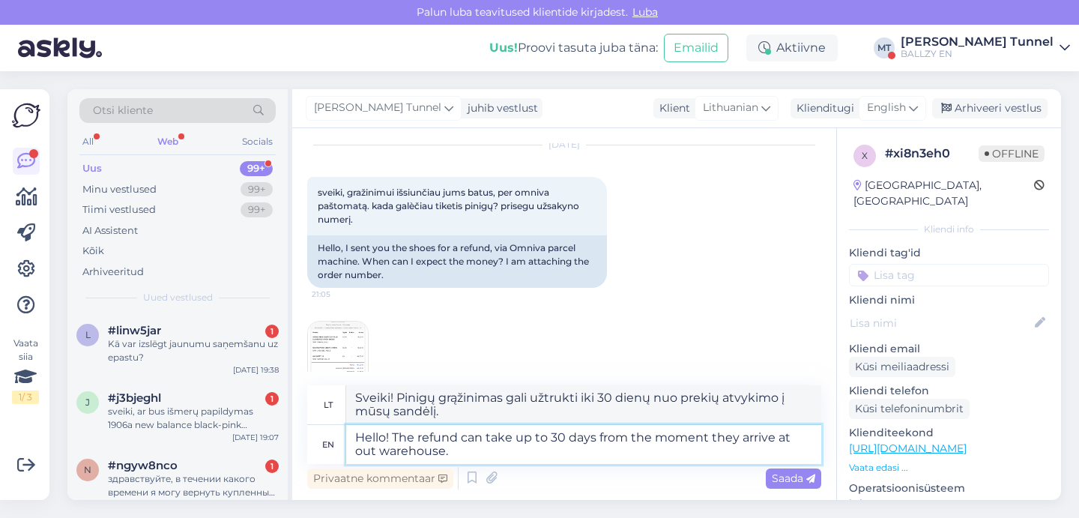
click at [706, 450] on textarea "Hello! The refund can take up to 30 days from the moment they arrive at out war…" at bounding box center [583, 444] width 475 height 39
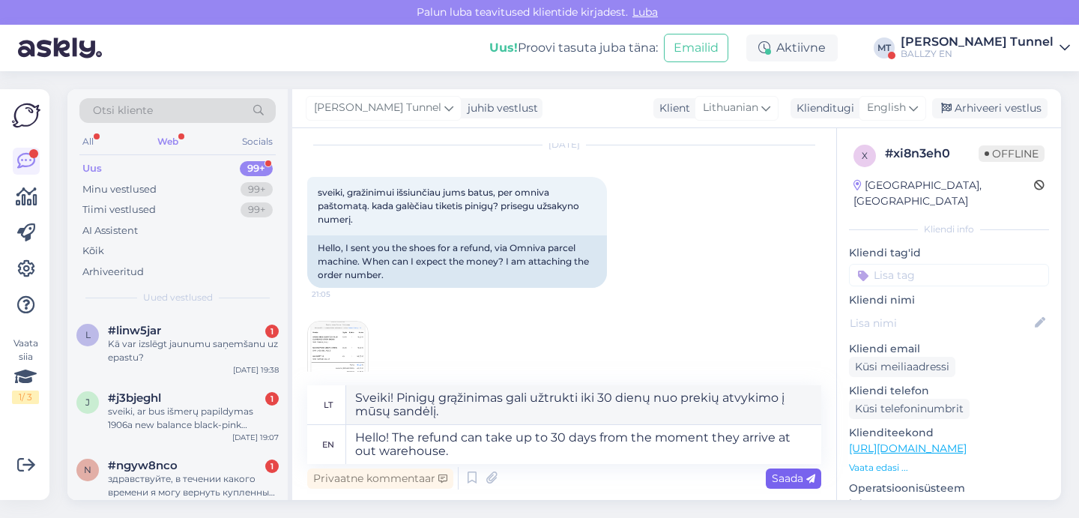
click at [785, 476] on span "Saada" at bounding box center [793, 477] width 43 height 13
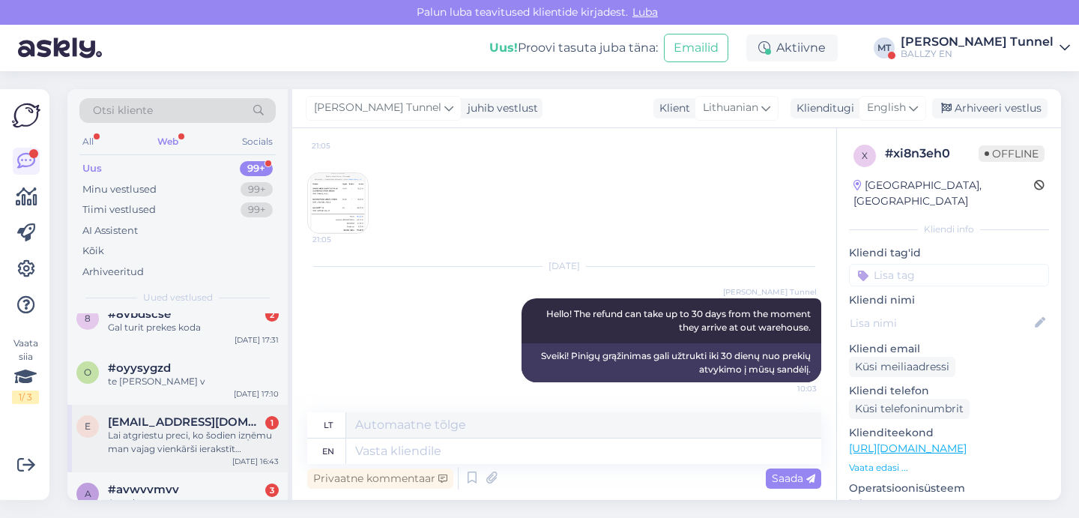
scroll to position [229, 0]
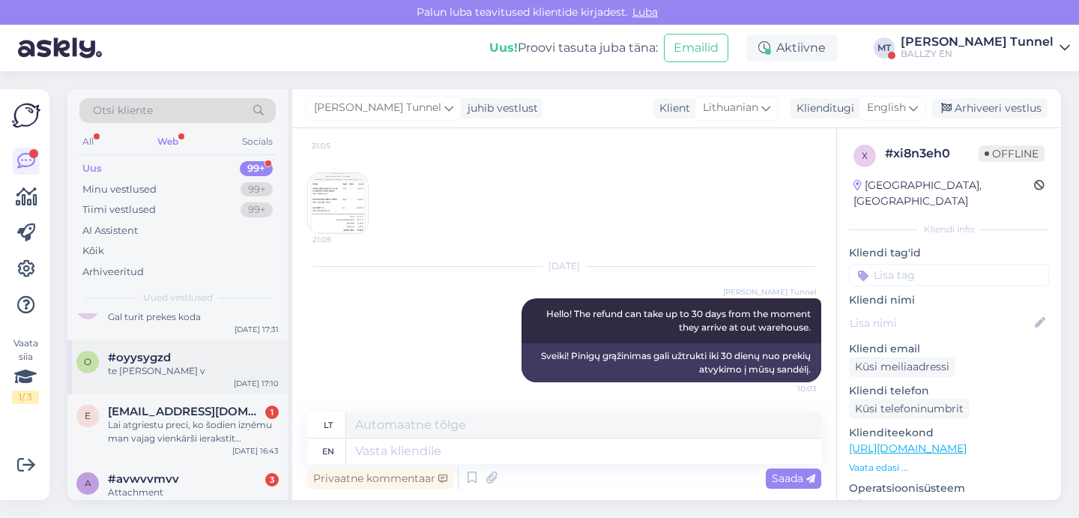
click at [184, 380] on div "o #oyysygzd te lahti täna v Aug 20 17:10" at bounding box center [177, 367] width 220 height 54
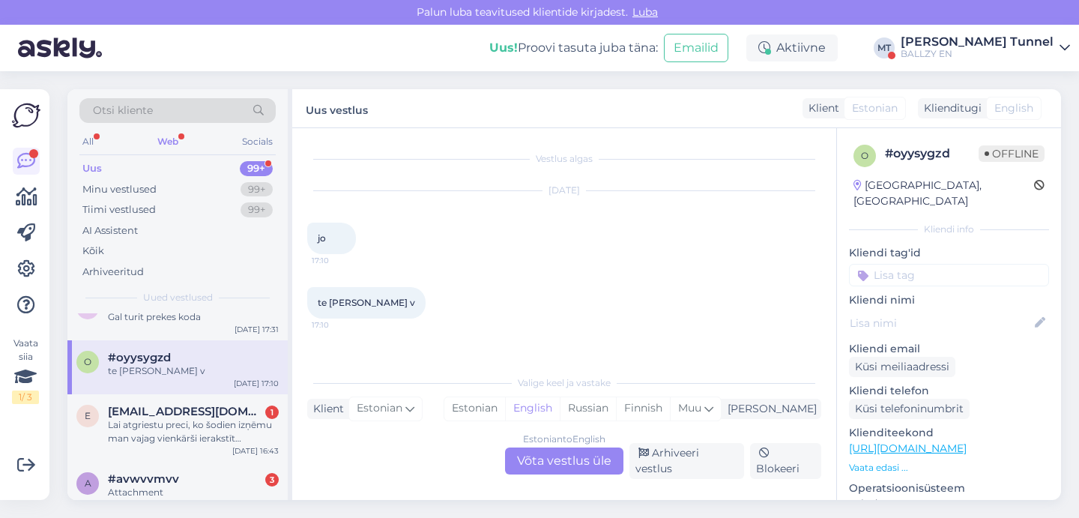
scroll to position [0, 0]
click at [582, 469] on div "Estonian to English Võta vestlus üle" at bounding box center [564, 460] width 118 height 27
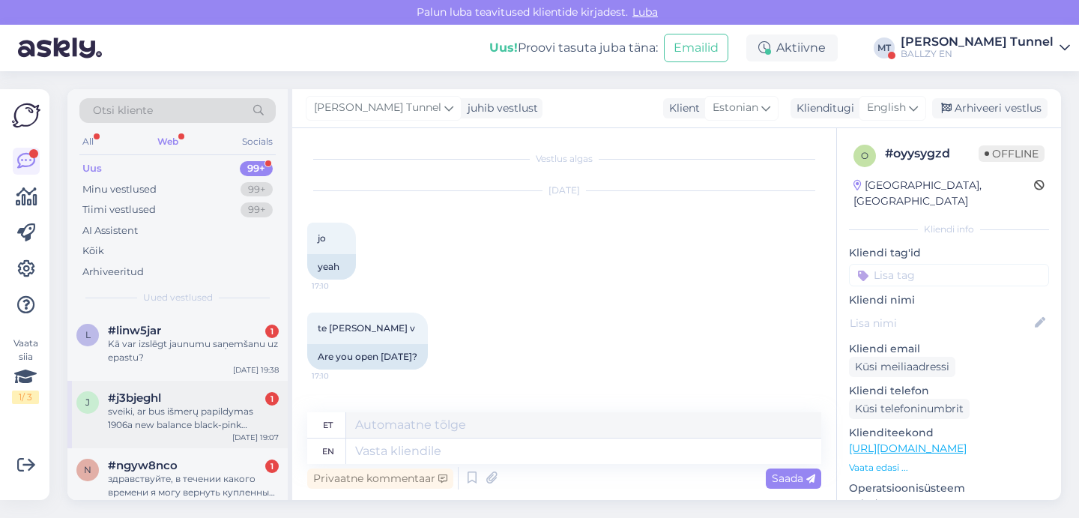
click at [201, 417] on div "sveiki, ar bus išmerų papildymas 1906a new balance black-pink vilniuje?" at bounding box center [193, 417] width 171 height 27
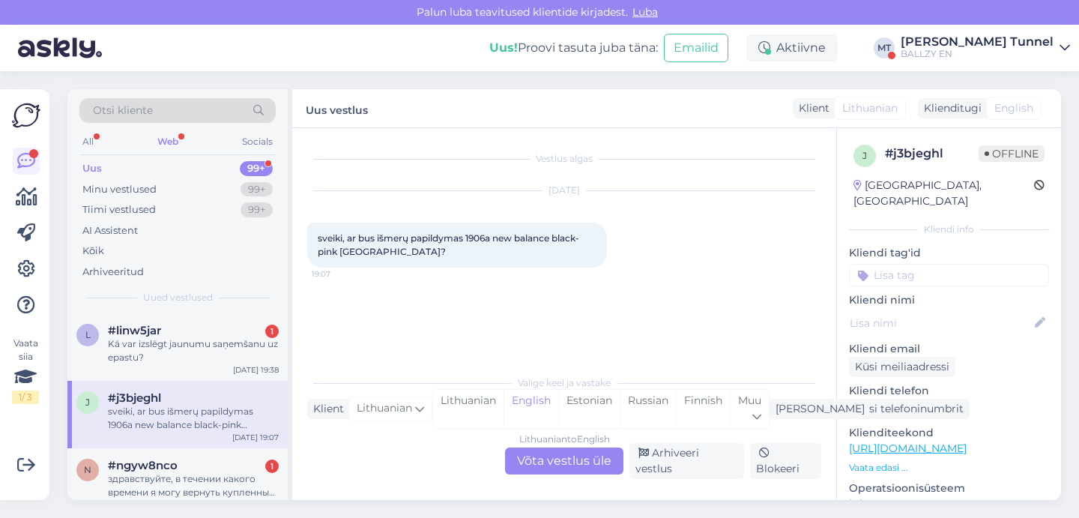
click at [573, 467] on div "Lithuanian to English Võta vestlus üle" at bounding box center [564, 460] width 118 height 27
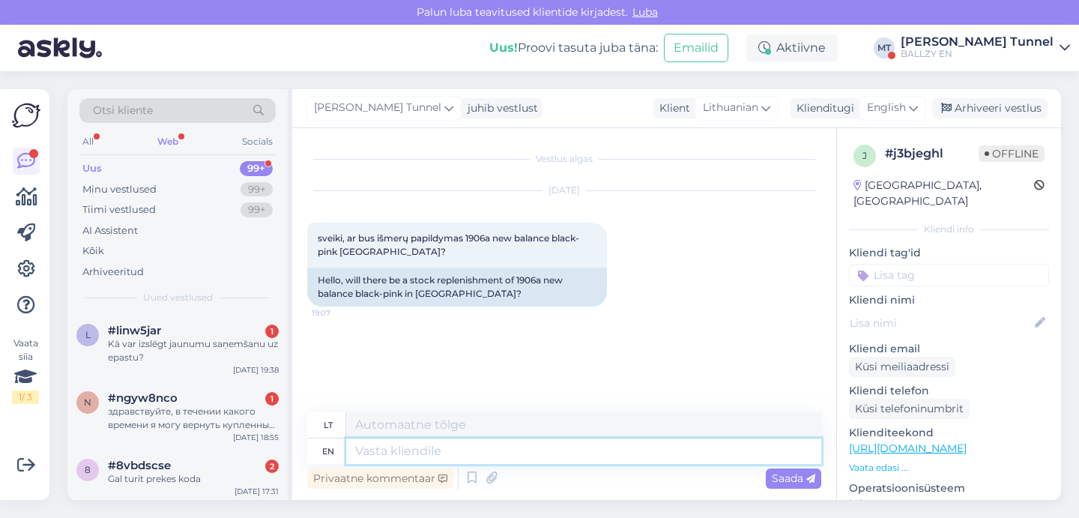
click at [437, 458] on textarea at bounding box center [583, 450] width 475 height 25
type textarea "Hello!"
type textarea "Sveiki!"
type textarea "Hello! Unfortunately n"
type textarea "Sveiki! Deja"
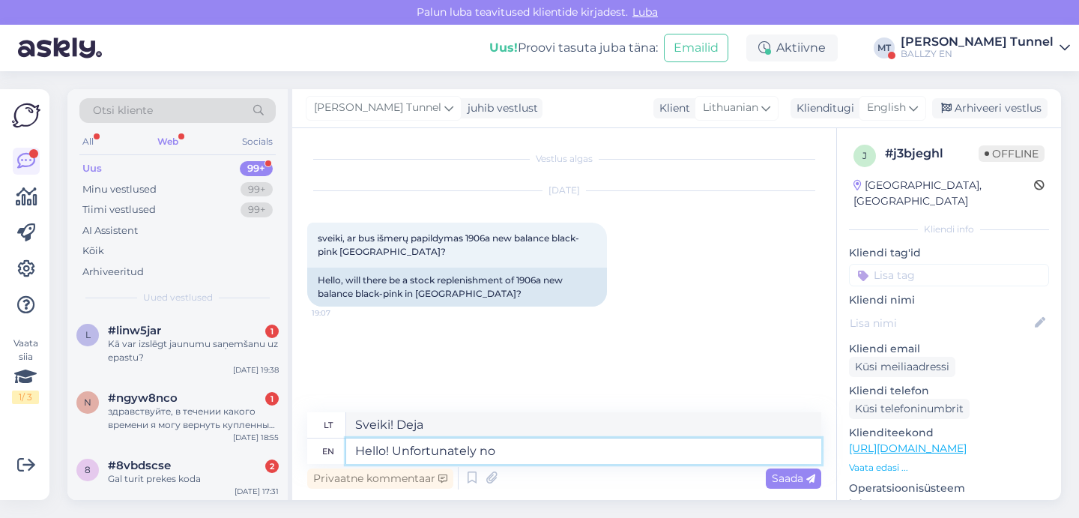
type textarea "Hello! Unfortunately no."
type textarea "Sveiki! Deja, ne."
type textarea "Hello! Unfortunately no."
click at [783, 481] on span "Saada" at bounding box center [793, 477] width 43 height 13
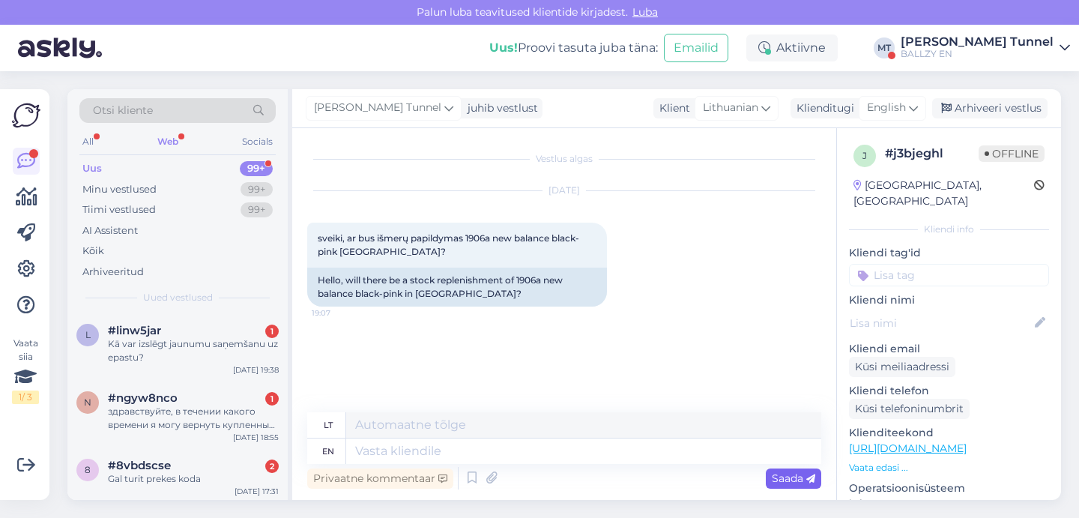
scroll to position [46, 0]
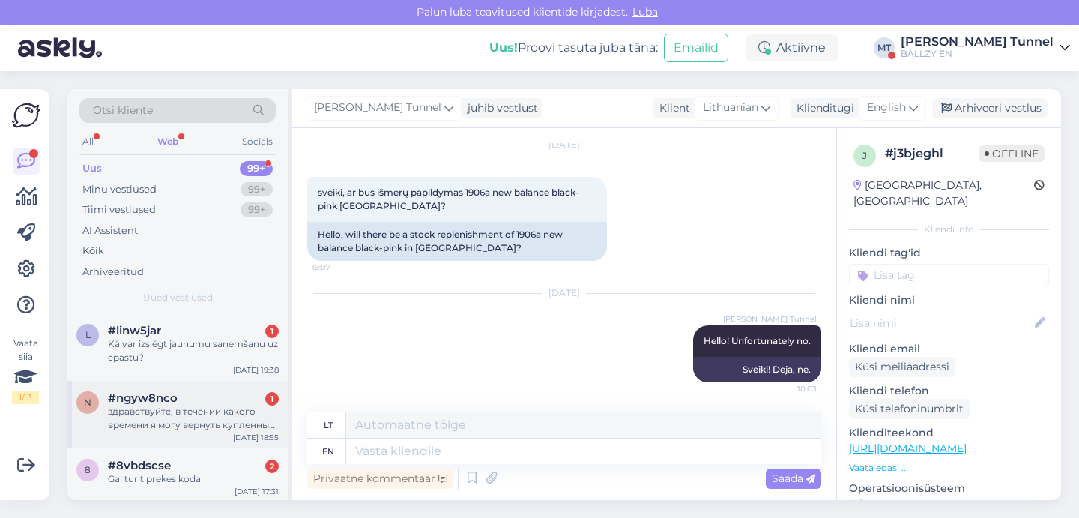
click at [163, 409] on div "здравствуйте, в течении какого времени я могу вернуть купленный товар?" at bounding box center [193, 417] width 171 height 27
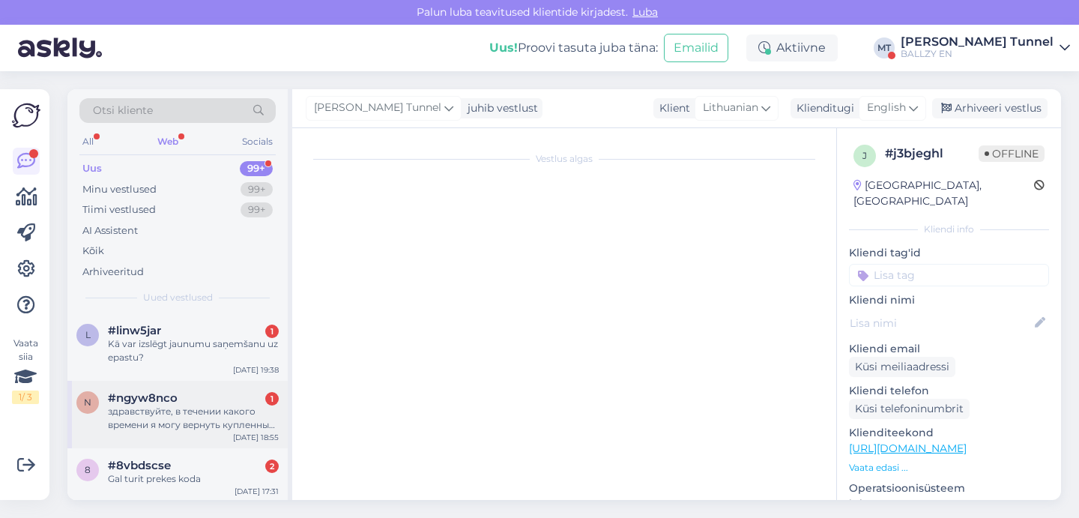
scroll to position [0, 0]
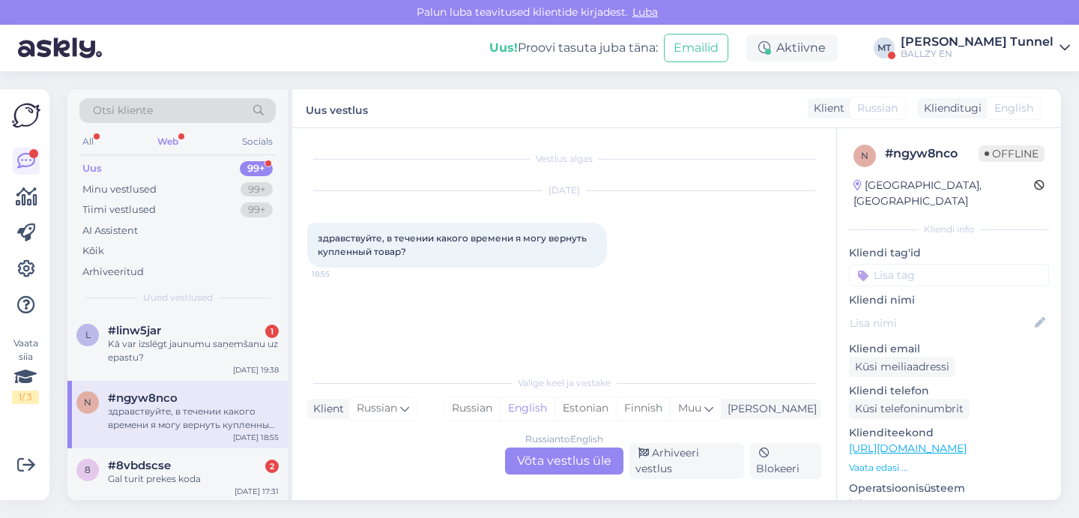
click at [574, 456] on div "Russian to English Võta vestlus üle" at bounding box center [564, 460] width 118 height 27
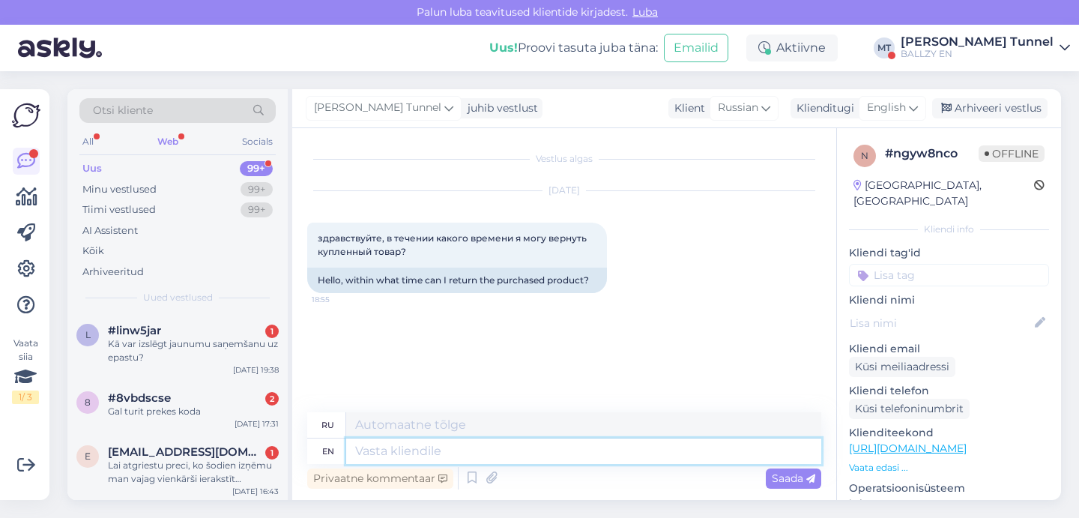
click at [467, 444] on textarea at bounding box center [583, 450] width 475 height 25
type textarea "If y"
type textarea "Если"
type textarea "If you"
type textarea "Если ты"
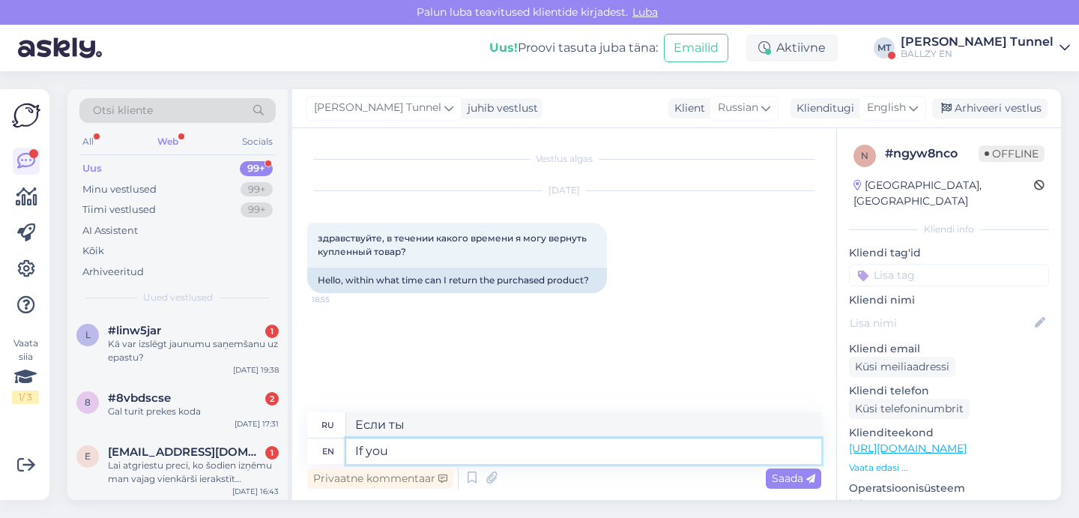
click at [351, 453] on textarea "If you" at bounding box center [583, 450] width 475 height 25
type textarea "Hello! If you"
type textarea "Привет! Если вы"
click at [464, 454] on textarea "Hello! If you" at bounding box center [583, 450] width 475 height 25
type textarea "Hello! If you bought"
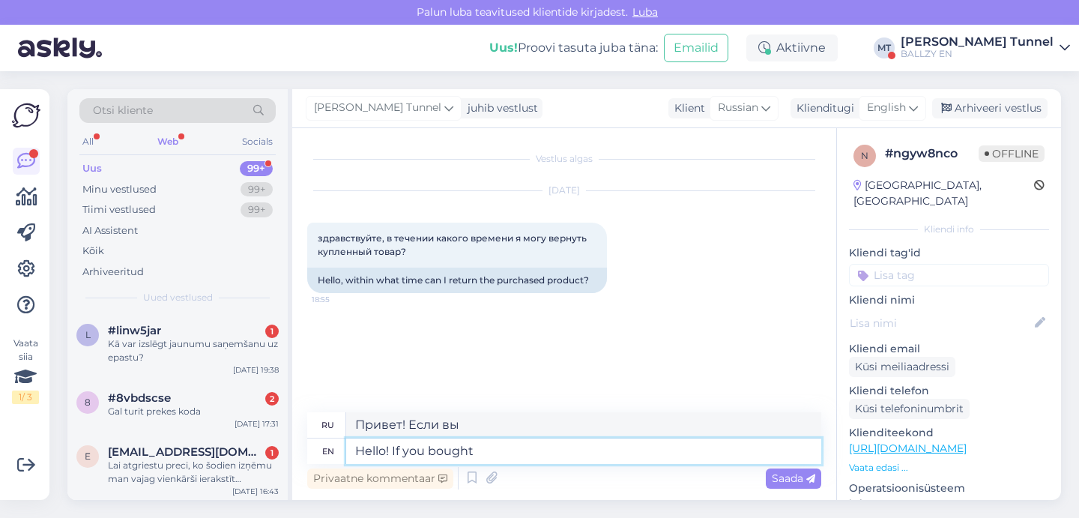
type textarea "Привет! Если вы купили"
type textarea "Hello! If you bought from t"
type textarea "Здравствуйте! Если вы купили у"
type textarea "Hello! If you bought from the w"
type textarea "Привет! Если вы купили у"
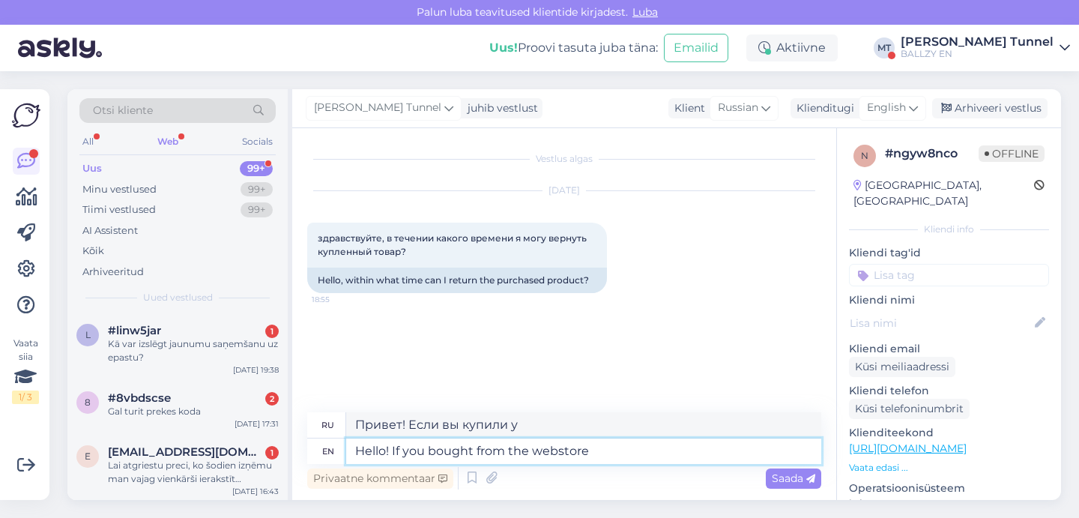
type textarea "Hello! If you bought from the webstore y"
type textarea "Здравствуйте! Если вы купили в интернет-магазине"
type textarea "Hello! If you bought from the webstore"
type textarea "Здравствуйте! Если вы купили в интернет-магазине,"
type textarea "Hello! If you bought from the webstore t"
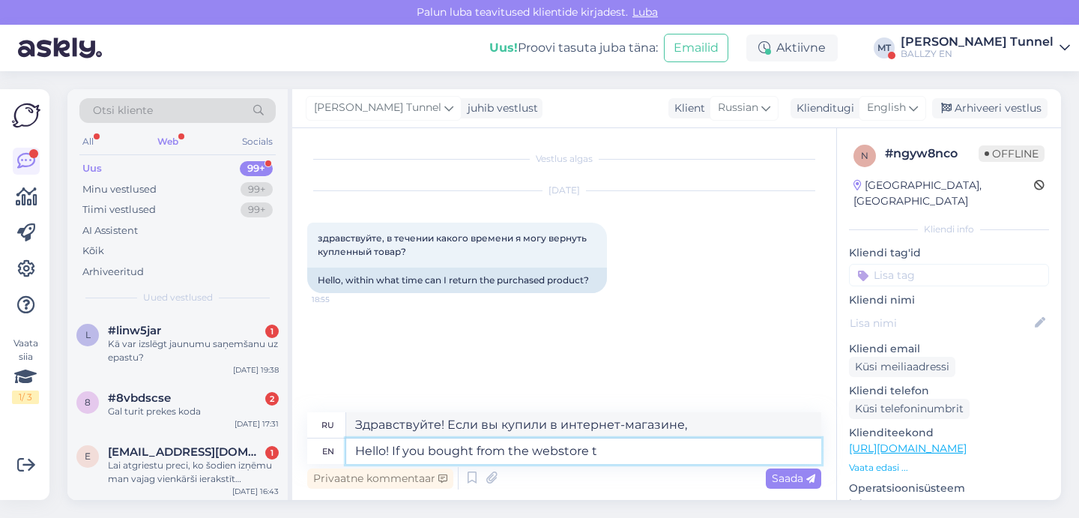
type textarea "Здравствуйте! Если вы купили в интернет-магазине"
type textarea "Hello! If you bought from the webstore then"
type textarea "Здравствуйте! Если вы купили в интернет-магазине, то"
type textarea "Hello! If you bought from the webstore then 3o"
type textarea "Здравствуйте! Если вы купили в интернет-магазине, то 30"
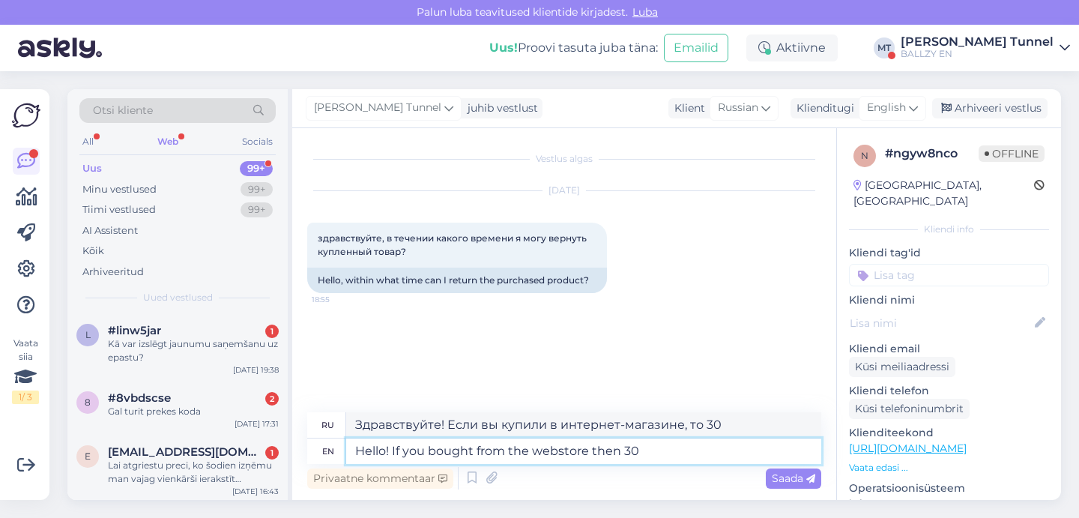
type textarea "Hello! If you bought from the webstore then 30 d"
type textarea "Здравствуйте! Если вы покупали в интернет-магазине, то 30"
type textarea "Hello! If you bought from the webstore then 30 days, i"
type textarea "Здравствуйте! Если вы купили в интернет-магазине, то 30 дней."
type textarea "Hello! If you bought from the webstore then 30 days, if from s"
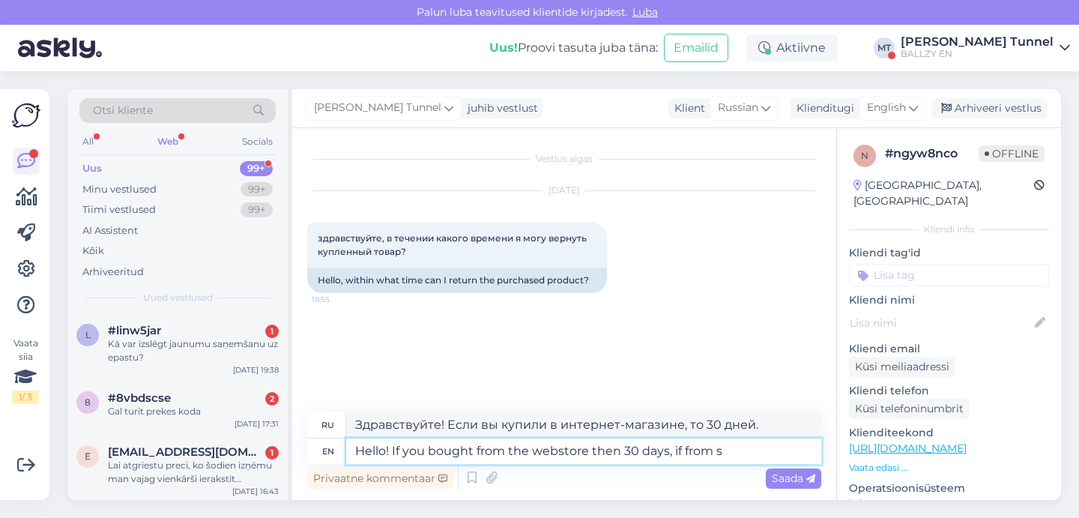
type textarea "Здравствуйте! Если вы купили в интернет-магазине, то 30 дней, если в"
type textarea "Hello! If you bought from the webstore then 30 days, if from store t"
type textarea "Здравствуйте! Если вы купили в интернет-магазине, то 30 дней, если в магазине."
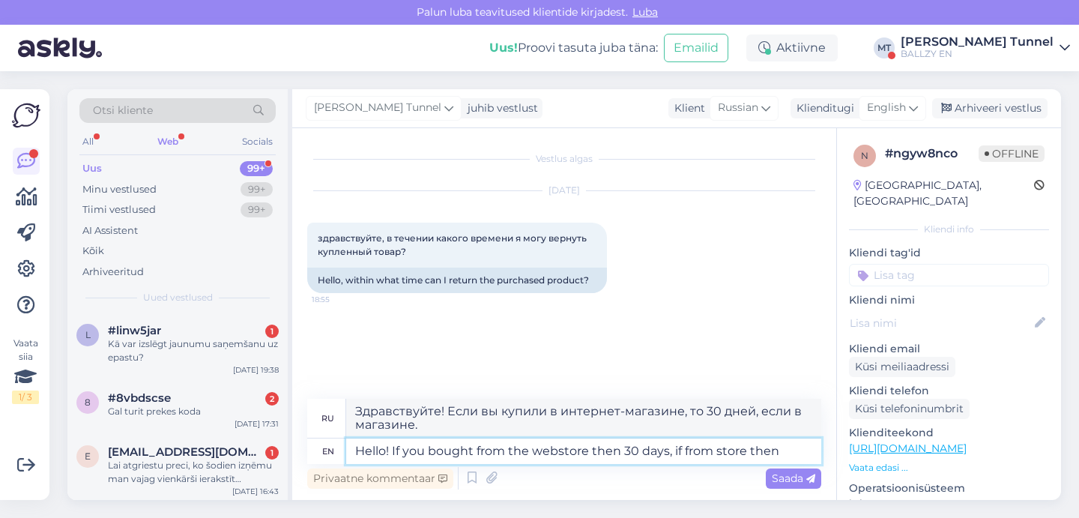
type textarea "Hello! If you bought from the webstore then 30 days, if from store then y"
type textarea "Здравствуйте! Если вы купили в интернет-магазине, то 30 дней, если в магазине, …"
type textarea "Hello! If you bought from the webstore then 30 days, if from store then you"
type textarea "Здравствуйте! Если вы купили в интернет-магазине, то 30 дней, если в магазине, …"
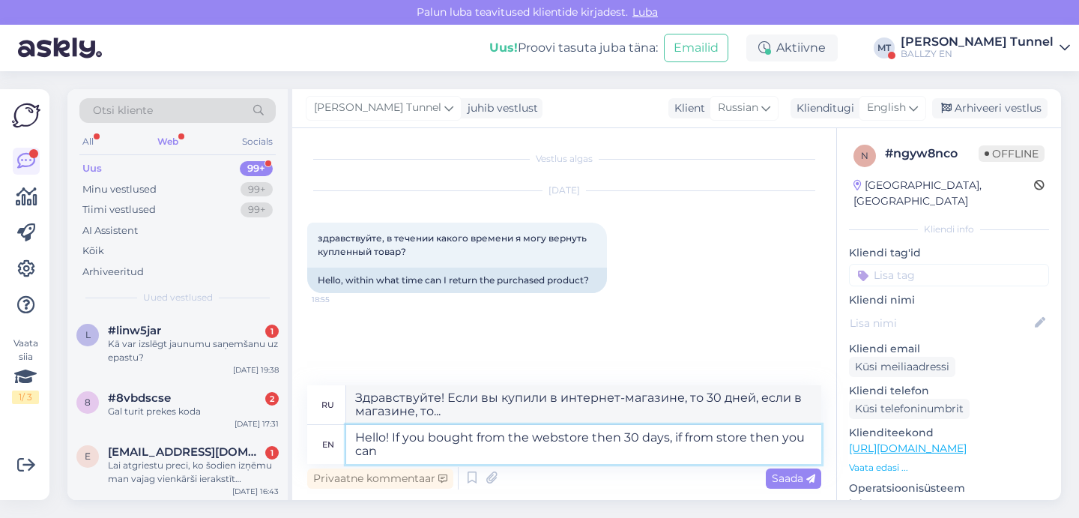
type textarea "Hello! If you bought from the webstore then 30 days, if from store then you can…"
type textarea "Здравствуйте! Если вы купили в интернет-магазине, то 30 дней, если в магазине, …"
type textarea "Hello! If you bought from the webstore then 30 days, if from store then you can…"
type textarea "Здравствуйте! Если вы купили в интернет-магазине, то срок 30 дней, если в магаз…"
type textarea "Hello! If you bought from the webstore then 30 days, if from store then you can…"
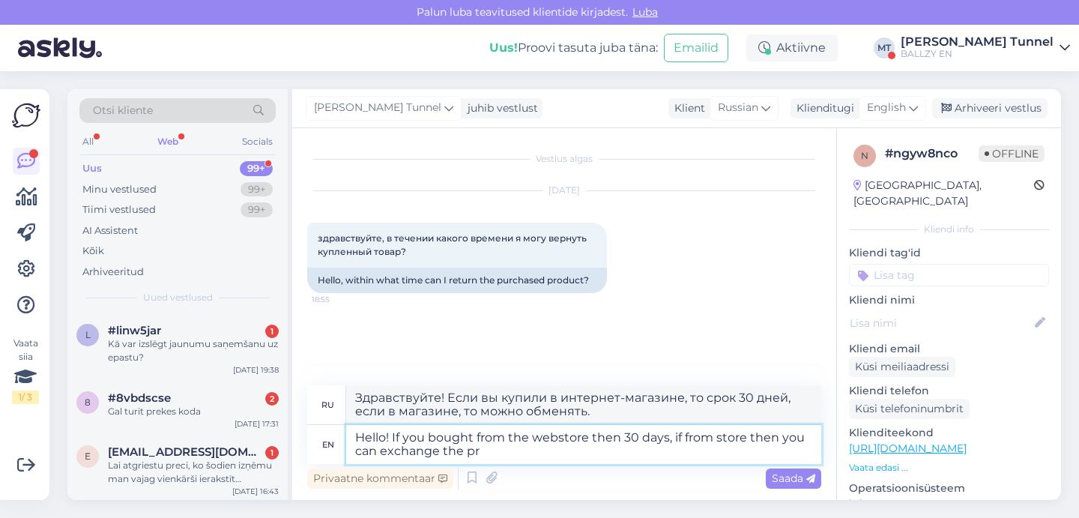
type textarea "Здравствуйте! Если вы купили в интернет-магазине, то срок 30 дней. Если в магаз…"
type textarea "Hello! If you bought from the webstore then 30 days, if from store then you can…"
type textarea "Здравствуйте! Если вы купили в интернет-магазине, то срок составляет 30 дней. Е…"
type textarea "Hello! If you bought from the webstore then 30 days, if from store then you can…"
type textarea "Здравствуйте! Если вы купили в интернет-магазине, то срок обмена составляет 30 …"
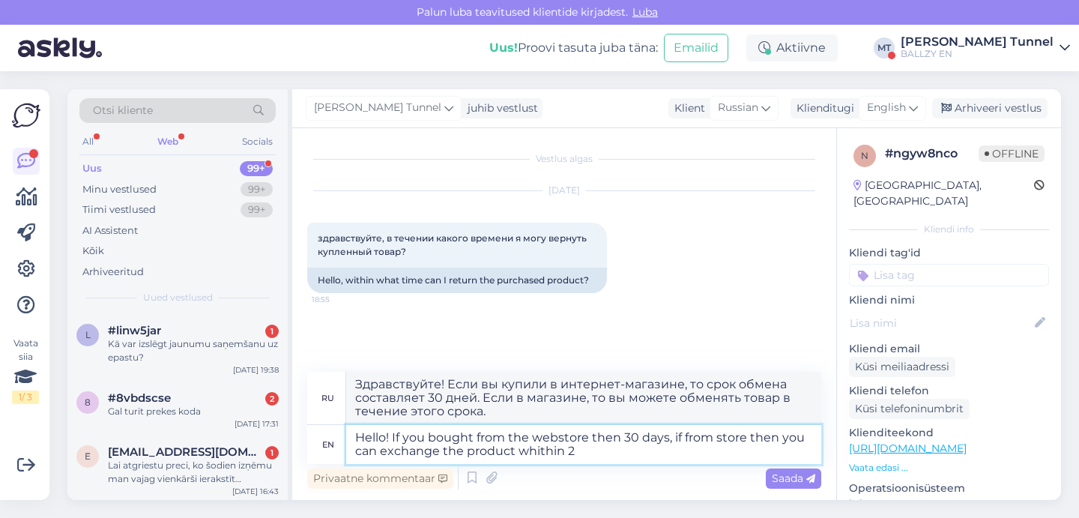
type textarea "Hello! If you bought from the webstore then 30 days, if from store then you can…"
type textarea "Здравствуйте! Если вы купили в интернет-магазине, то срок обмена составляет 30 …"
type textarea "Hello! If you bought from the webstore then 30 days, if from store then you can…"
type textarea "Здравствуйте! Если вы купили товар в интернет-магазине, то срок обмена составля…"
click at [621, 437] on textarea "Hello! If you bought from the webstore then 30 days, if from store then you can…" at bounding box center [583, 444] width 475 height 39
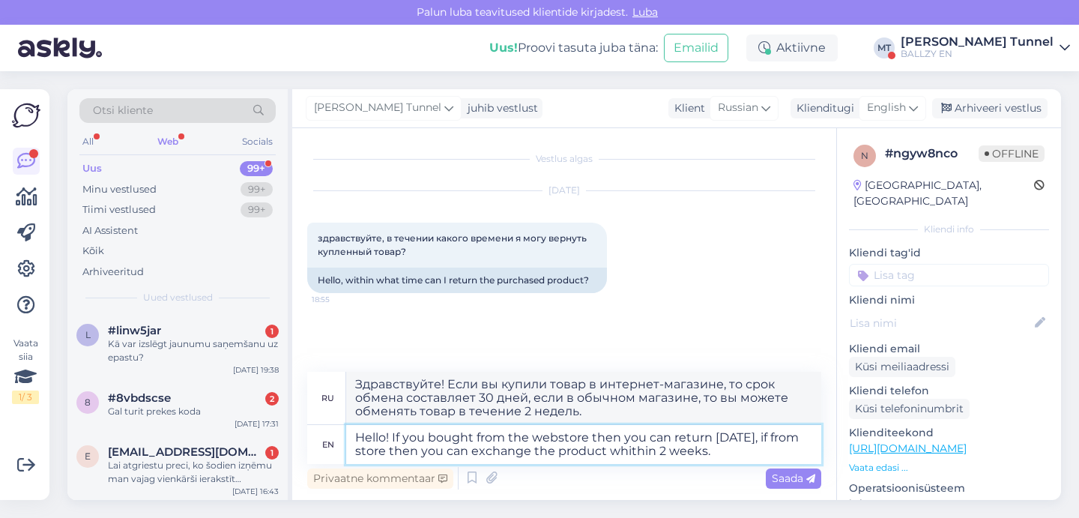
type textarea "Hello! If you bought from the webstore then you can return within 30 days, if f…"
type textarea "Здравствуйте! Если вы купили товар в интернет-магазине, вы можете вернуть его в…"
click at [354, 454] on textarea "Hello! If you bought from the webstore then you can return within 30 days, if f…" at bounding box center [583, 444] width 475 height 39
click at [461, 452] on textarea "Hello! If you bought from the webstore then you can return within 30 days, if y…" at bounding box center [583, 444] width 475 height 39
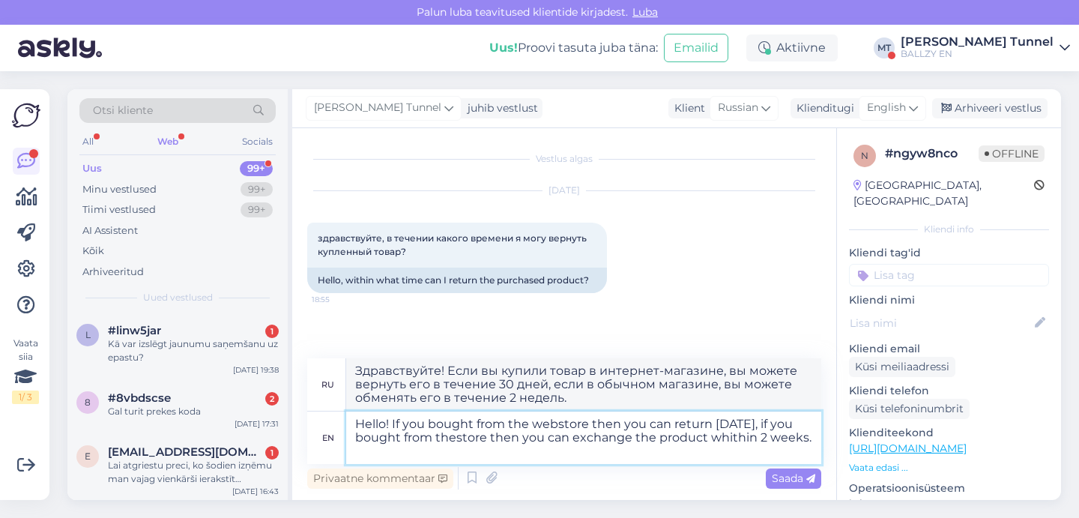
type textarea "Hello! If you bought from the webstore then you can return within 30 days, if y…"
type textarea "Здравствуйте! Если вы купили товар в интернет-магазине, вы можете вернуть его в…"
type textarea "Hello! If you bought from the webstore then you can return within 30 days, if y…"
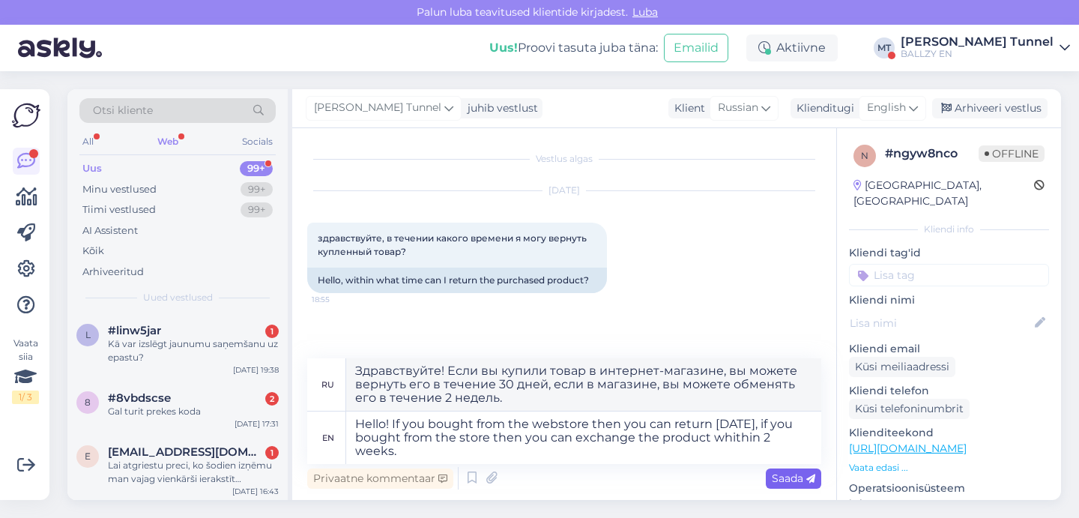
click at [796, 476] on span "Saada" at bounding box center [793, 477] width 43 height 13
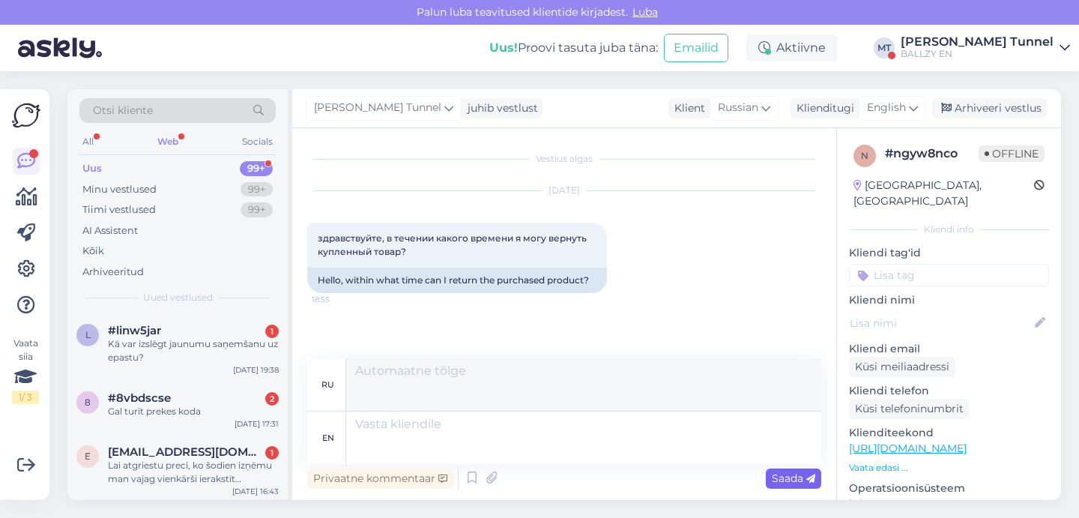
scroll to position [86, 0]
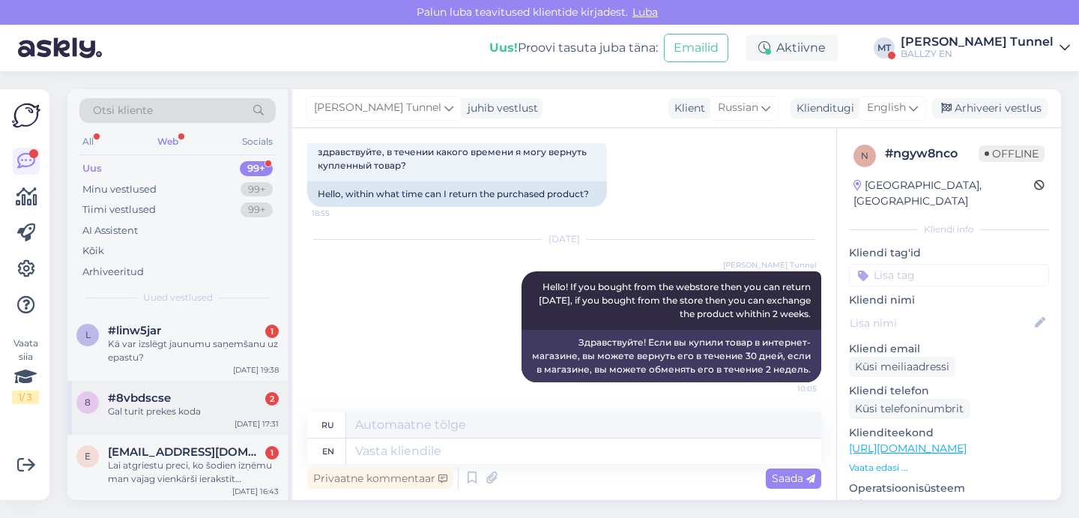
click at [249, 404] on div "Gal turit prekes koda" at bounding box center [193, 410] width 171 height 13
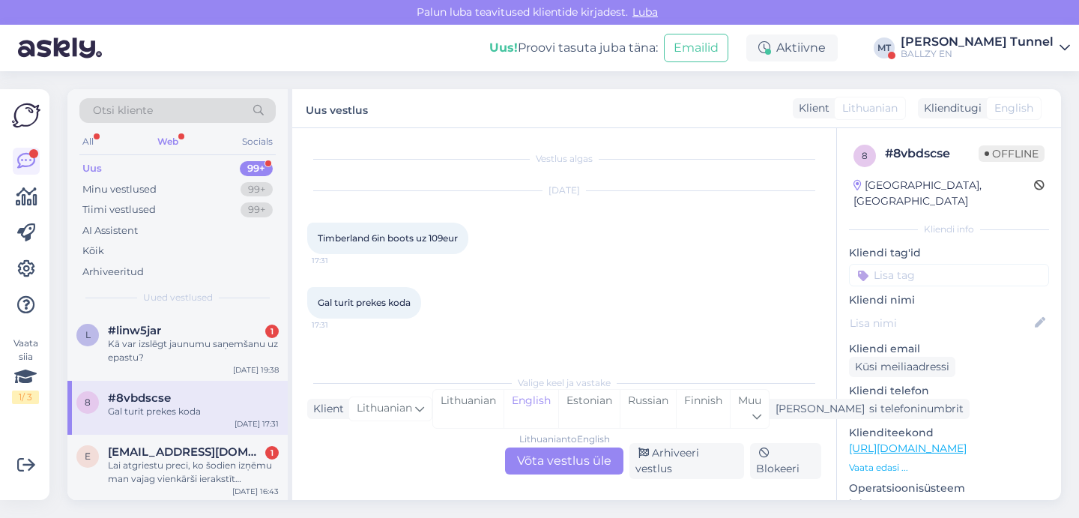
click at [582, 463] on div "Lithuanian to English Võta vestlus üle" at bounding box center [564, 460] width 118 height 27
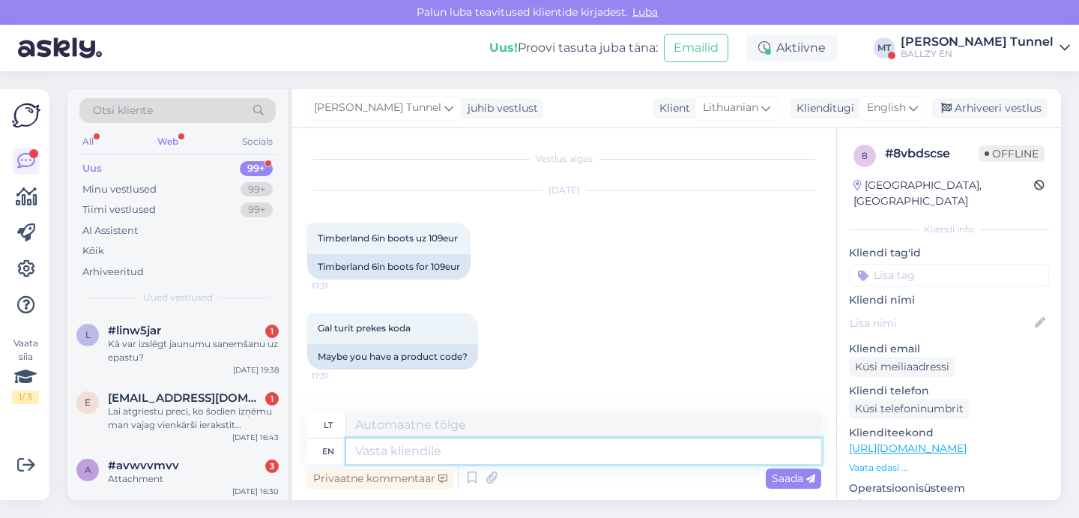
click at [403, 455] on textarea at bounding box center [583, 450] width 475 height 25
type textarea "Here i"
type textarea "Čia"
type textarea "Here is"
type textarea "Čia yra"
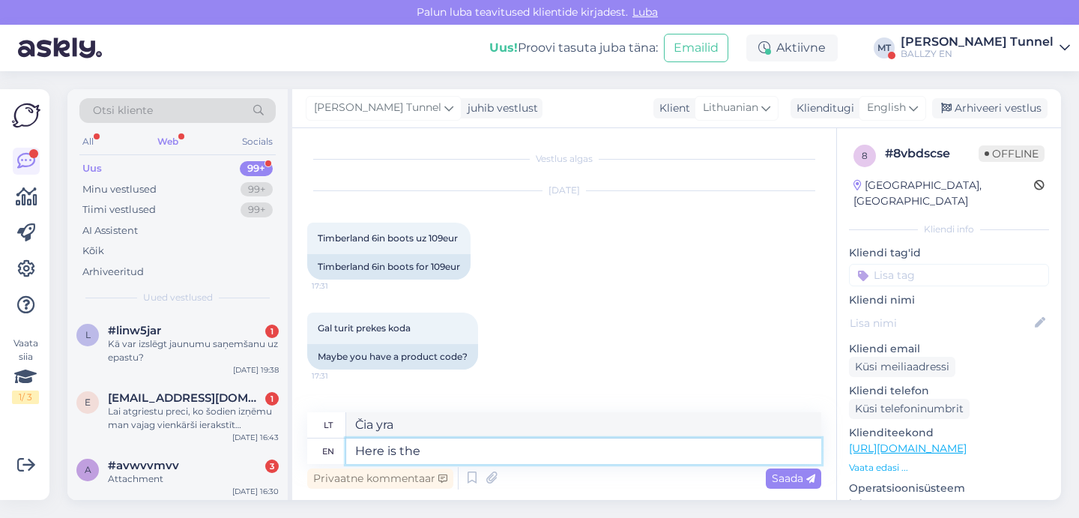
type textarea "Here is the c"
type textarea "Štai"
paste textarea "TB0A2P6WESU1"
type textarea "Here is the code: TB0A2P6WESU1"
type textarea "Štai kodas: TB0A2P6WESU1"
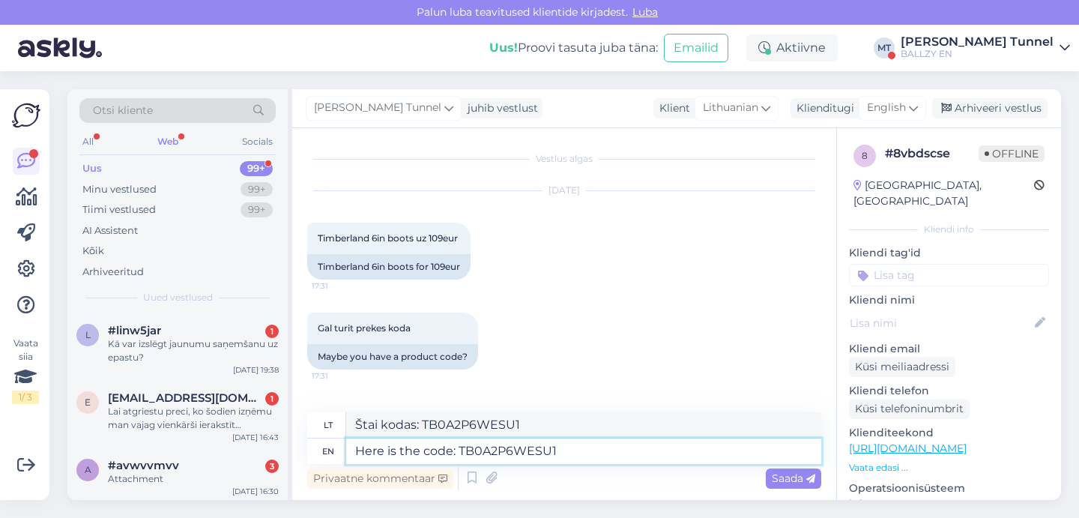
click at [425, 453] on textarea "Here is the code: TB0A2P6WESU1" at bounding box center [583, 450] width 475 height 25
type textarea "Here is the product code: TB0A2P6WESU1"
type textarea "Štai produkto kodas: TB0A2P6WESU1"
type textarea "Here is the product code: TB0A2P6WESU1"
drag, startPoint x: 413, startPoint y: 328, endPoint x: 317, endPoint y: 330, distance: 96.6
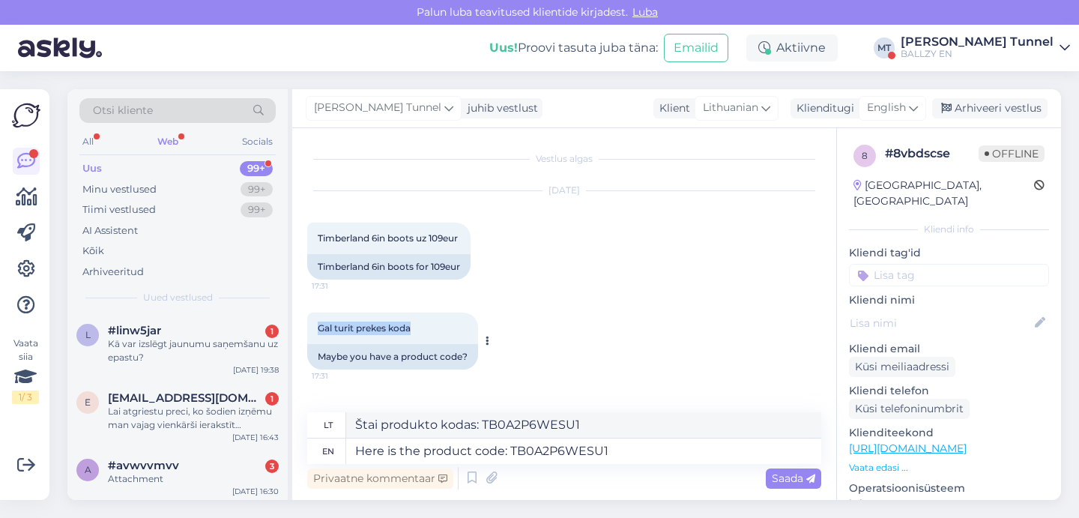
click at [317, 330] on div "Gal turit prekes koda 17:31" at bounding box center [392, 327] width 171 height 31
copy span "Gal turit prekes koda"
click at [816, 479] on div "Saada" at bounding box center [793, 478] width 55 height 20
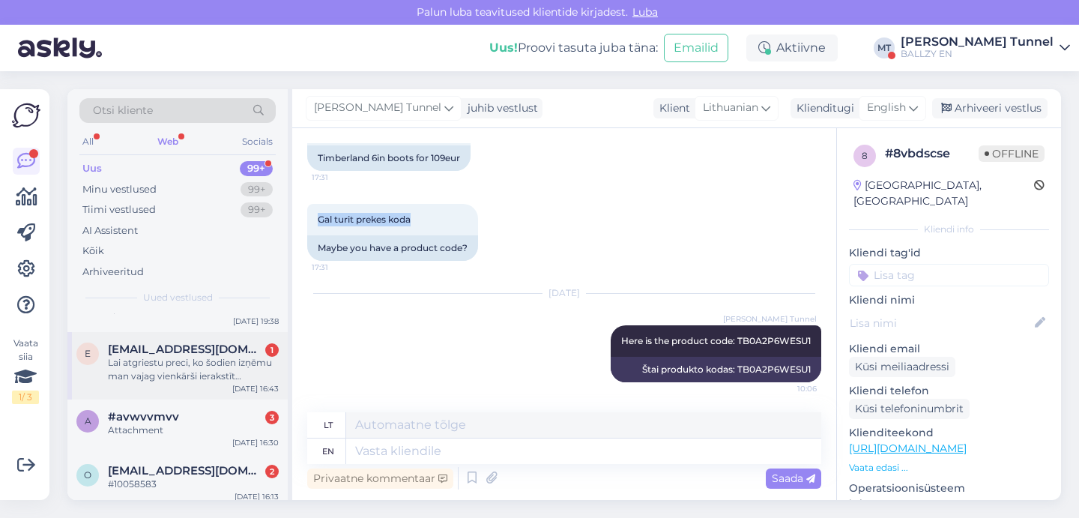
scroll to position [79, 0]
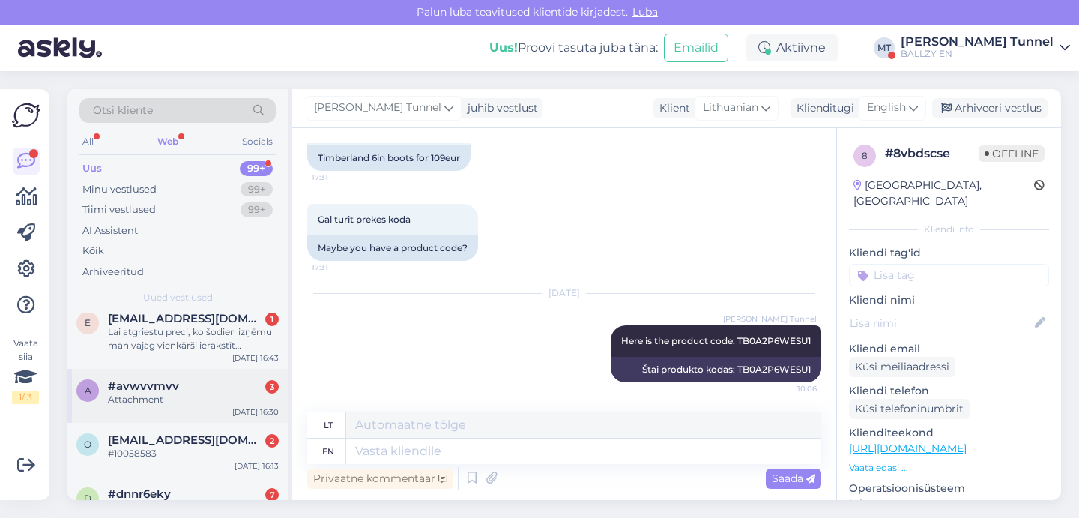
click at [217, 400] on div "Attachment" at bounding box center [193, 398] width 171 height 13
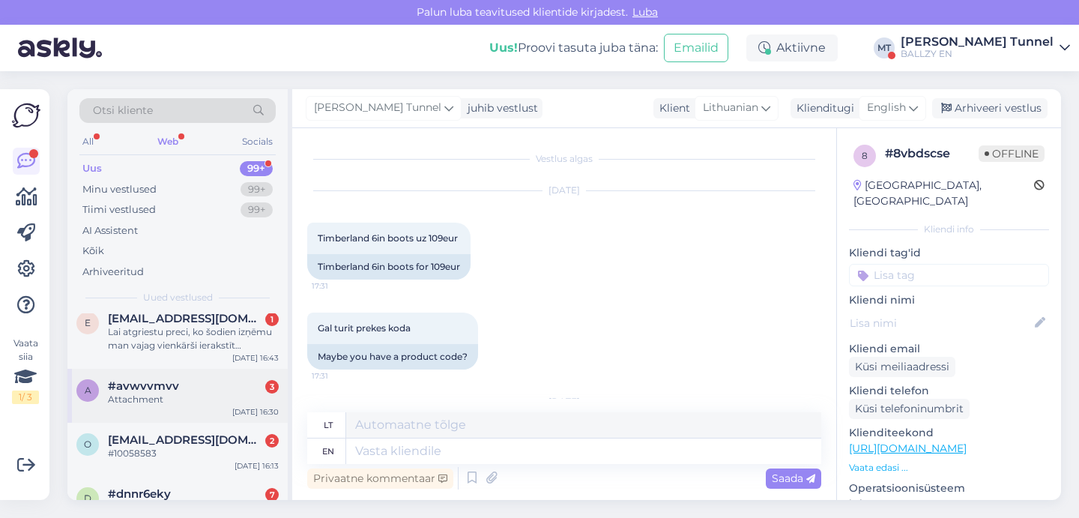
scroll to position [121, 0]
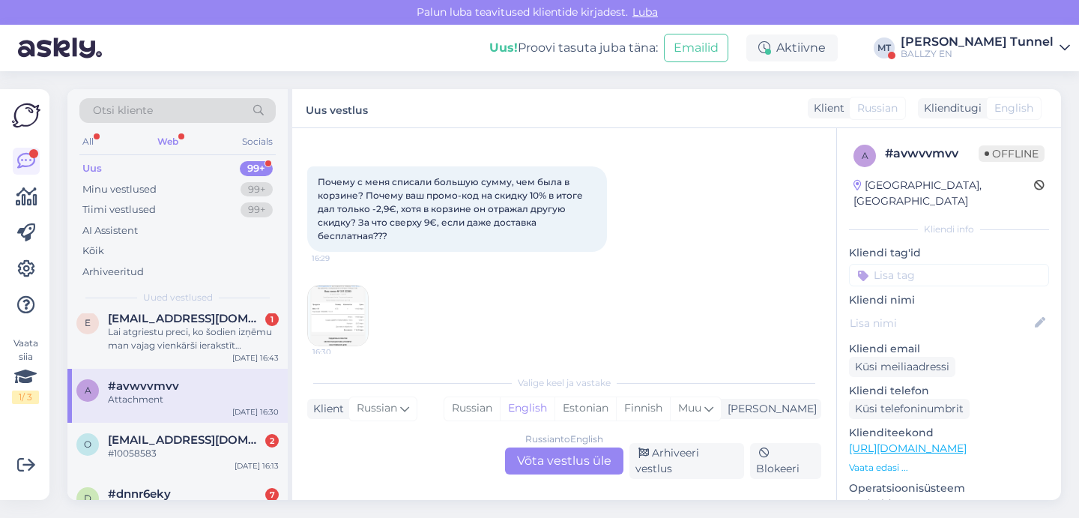
click at [549, 473] on div "Russian to English Võta vestlus üle" at bounding box center [564, 460] width 118 height 27
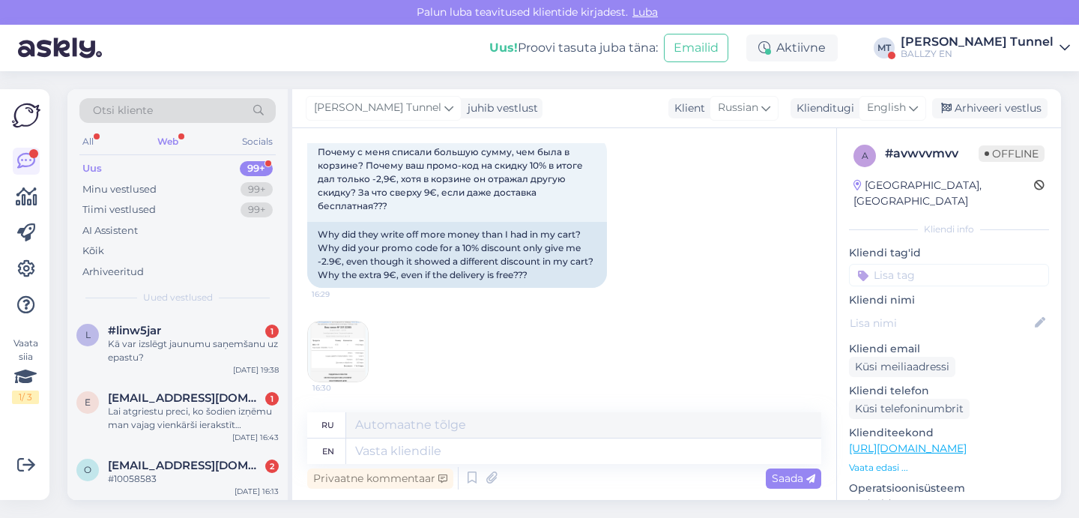
scroll to position [176, 0]
click at [345, 358] on img at bounding box center [338, 351] width 60 height 60
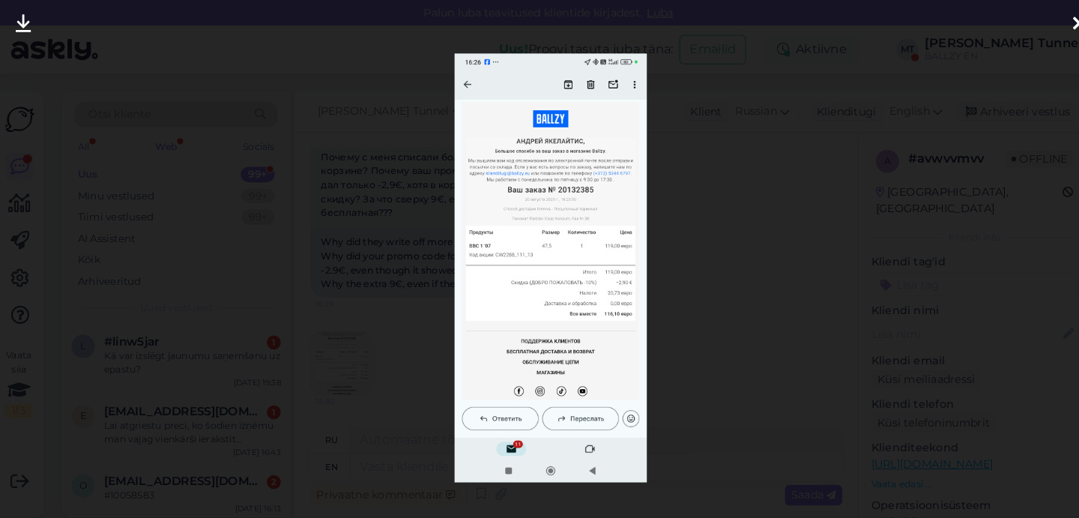
click at [684, 338] on div at bounding box center [539, 259] width 1079 height 518
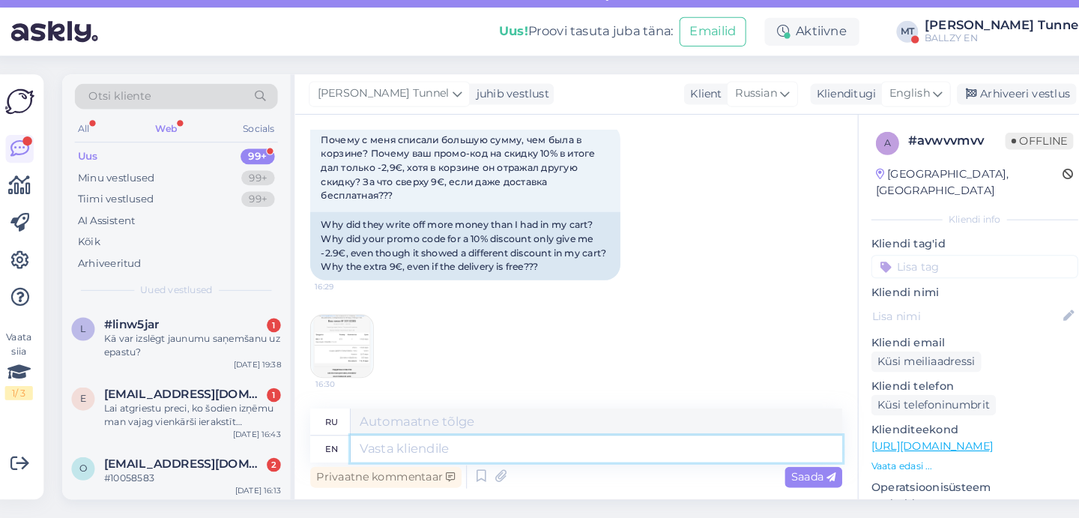
scroll to position [0, 0]
click at [431, 444] on textarea at bounding box center [583, 450] width 475 height 25
type textarea "Hello!"
type textarea "Привет!"
type textarea "Hello! We"
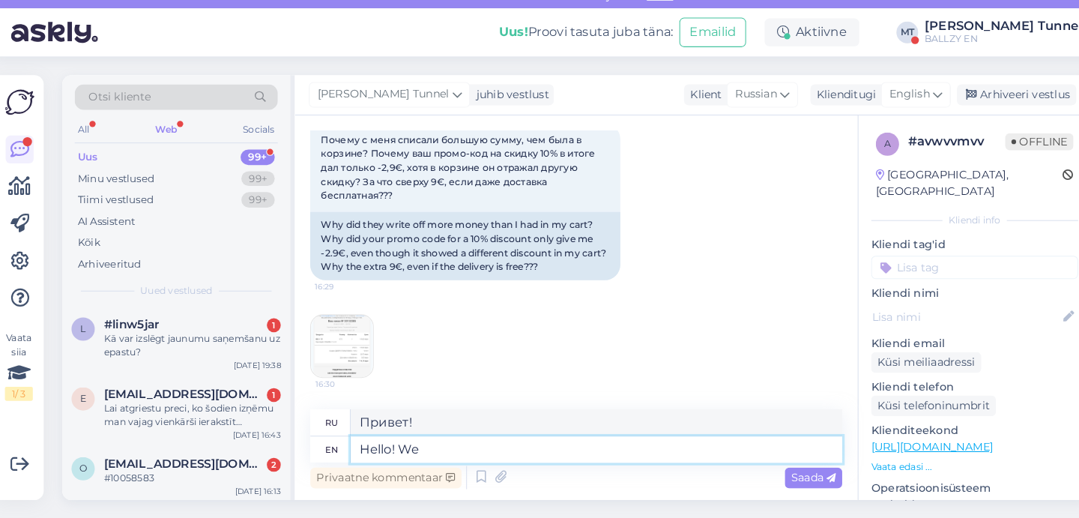
type textarea "Привет! Мы"
type textarea "Hello! Webause t"
type textarea "Привет! Веб-сайт"
type textarea "Hello!"
type textarea "Привет!"
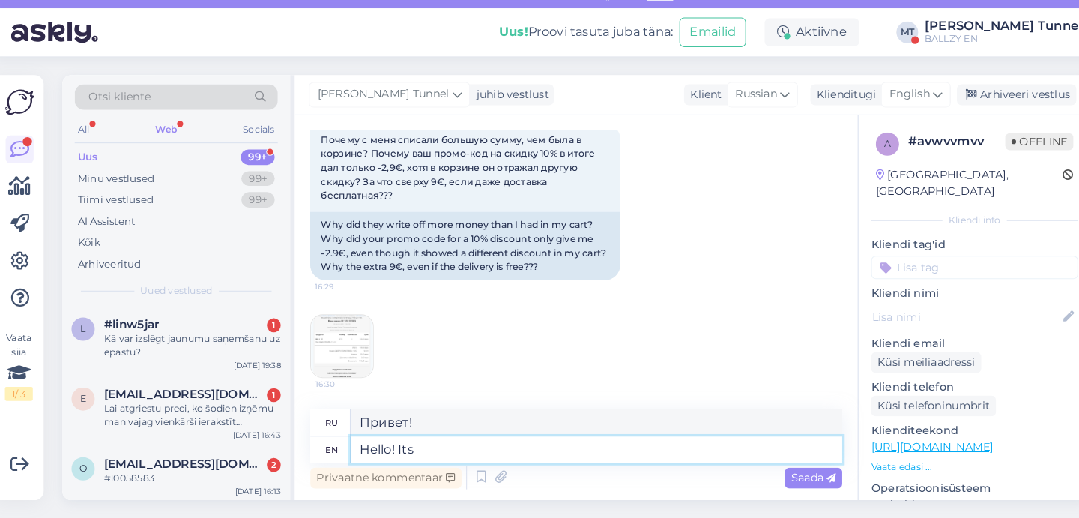
type textarea "Hello! Its i"
type textarea "Привет! Это"
type textarea "Hello! It is because the"
type textarea "Привет! Это потому что"
type textarea "Hello! It is because the code f"
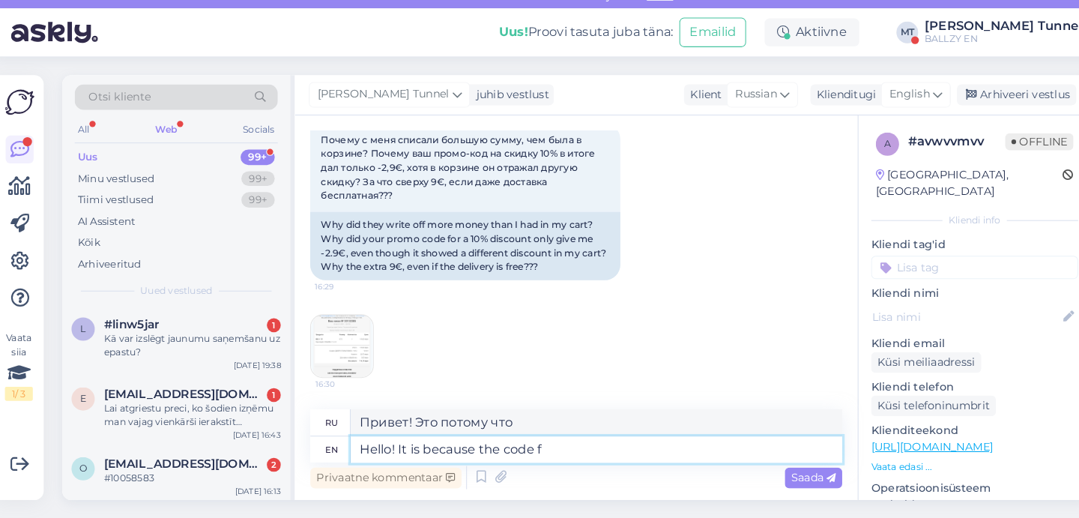
type textarea "Привет! Это потому что код"
type textarea "Hello! It is because the code works o"
type textarea "Привет! Потому что код работает."
type textarea "Hello! It is because the code works only"
type textarea "Привет! Потому что код работает только"
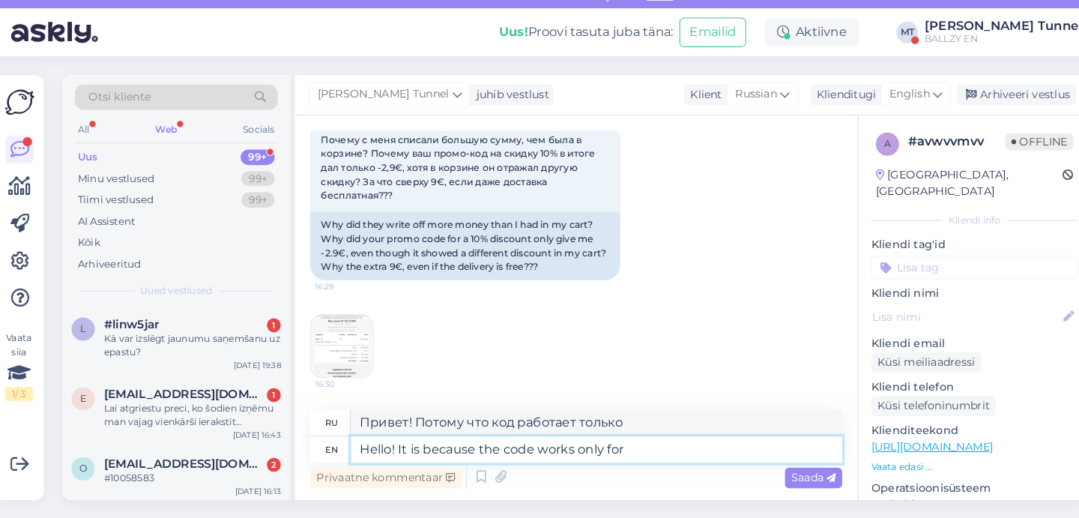
type textarea "Hello! It is because the code works only for"
type textarea "Привет! Потому что код работает только для"
type textarea "Hello! It is because the code works only for full p"
type textarea "Привет! Потому что код работает только для полной версии."
type textarea "Hello! It is because the code works only for full price"
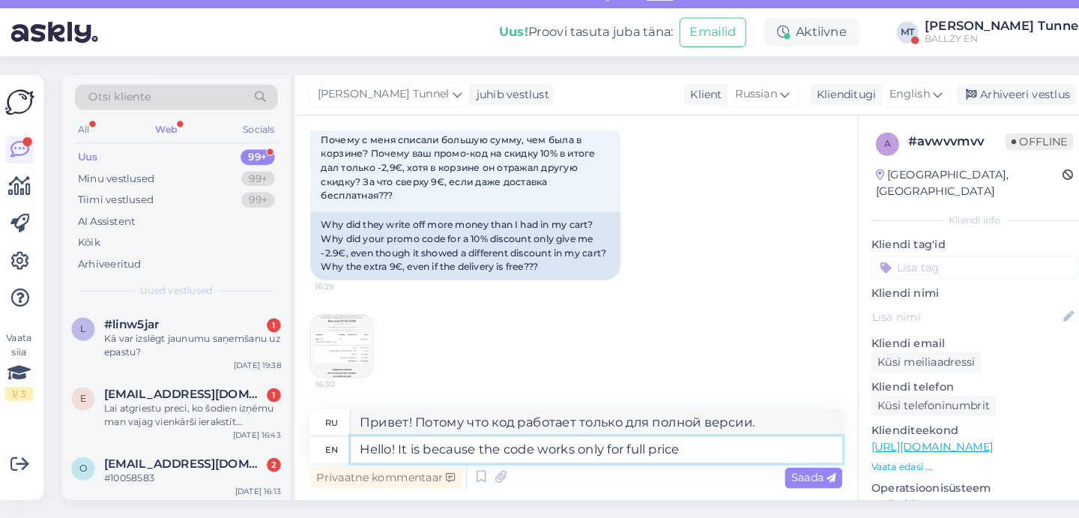
type textarea "Здравствуйте! Код работает только по полной цене."
type textarea "Hello! It is because the code works only for full price products."
type textarea "Здравствуйте! Код действует только на товары по полной цене."
click at [799, 1] on div "Palun luba teavitused klientide kirjadest. Luba" at bounding box center [539, 12] width 1079 height 25
click at [344, 349] on img at bounding box center [338, 351] width 60 height 60
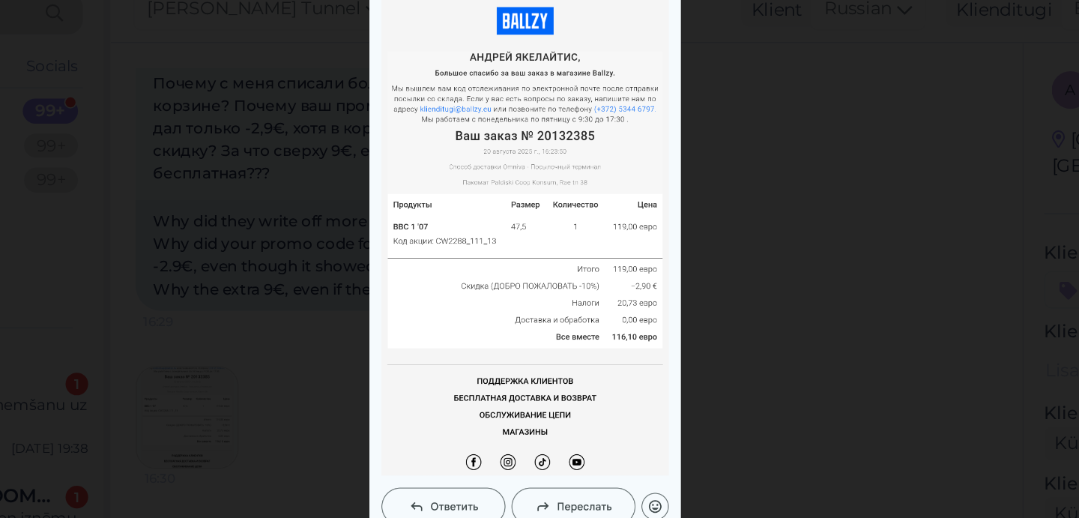
click at [448, 133] on div at bounding box center [539, 259] width 1079 height 518
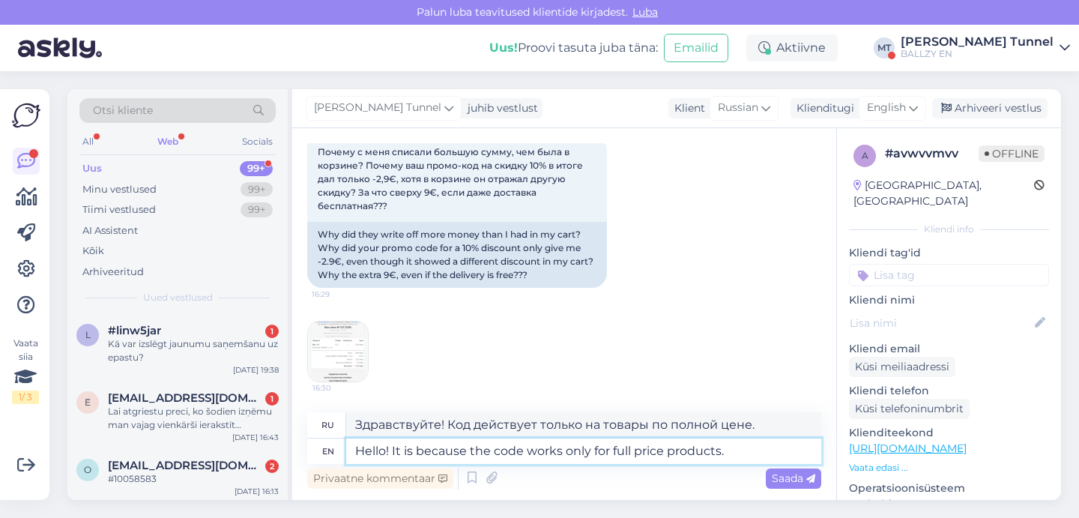
click at [744, 452] on textarea "Hello! It is because the code works only for full price products." at bounding box center [583, 450] width 475 height 25
type textarea "Hello! It is because the code works only for full price products. The shoes"
type textarea "Здравствуйте! Код действует только на товары по полной цене. Обувь."
type textarea "Hello! It is because the code works only for full price products. The shoes you"
type textarea "Здравствуйте! Код действует только на товары по полной цене. Обувь, которую вы.…"
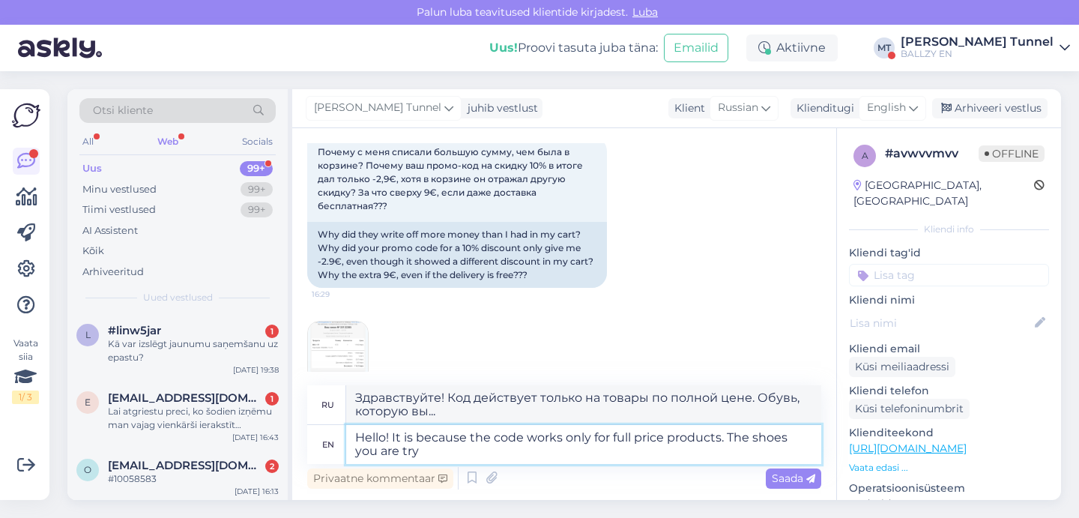
type textarea "Hello! It is because the code works only for full price products. The shoes you…"
type textarea "Здравствуйте! Код действует только на товары по полной цене. Обувь, которую вы …"
type textarea "Hello! It is because the code works only for full price products. The shoes you…"
type textarea "Здравствуйте! Код действует только на товары по полной цене. Обувь, которую вы.…"
type textarea "Hello! It is because the code works only for full price products. The shoes you…"
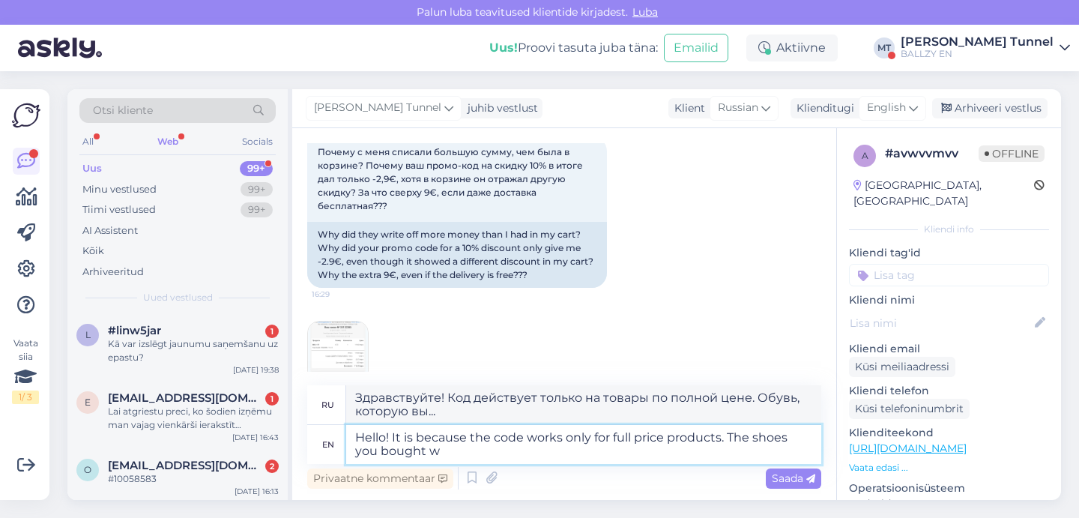
type textarea "Здравствуйте! Код действует только на товары по полной цене. Обувь, которую вы …"
type textarea "Hello! It is because the code works only for full price products. The shoes you…"
type textarea "Здравствуйте! Код действует только на товары по полной цене. Обувь, которую вы …"
type textarea "Hello! It is because the code works only for full price products. The shoes you…"
type textarea "Здравствуйте! Код действует только на товары по полной цене. Обувь, которую вы …"
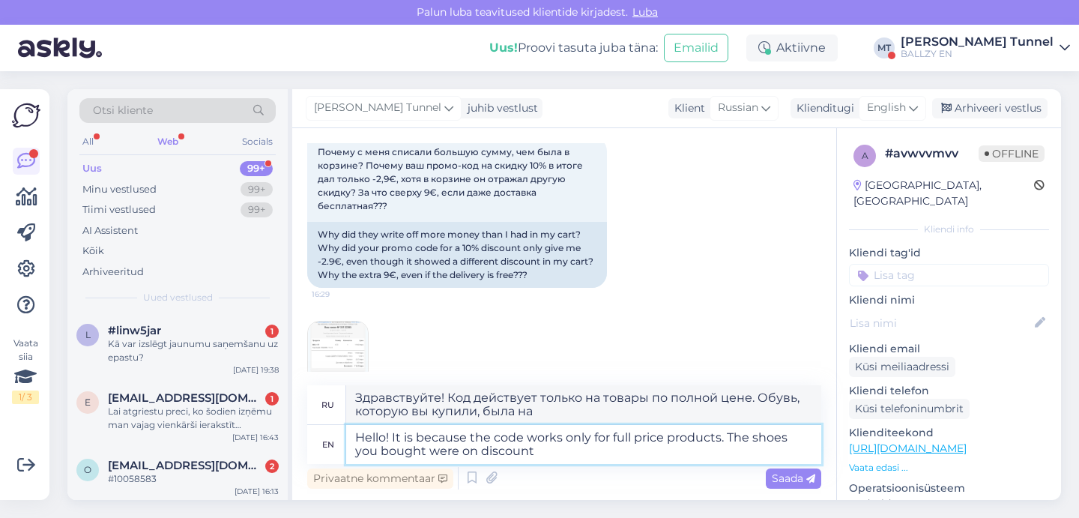
type textarea "Hello! It is because the code works only for full price products. The shoes you…"
type textarea "Здравствуйте! Код действует только на товары по полной цене. Обувь, которую вы …"
type textarea "Hello! It is because the code works only for full price products. The shoes you…"
type textarea "Здравствуйте! Код действует только на товары по полной цене. Обувь, которую вы …"
type textarea "Hello! It is because the code works only for full price products. The shoes you…"
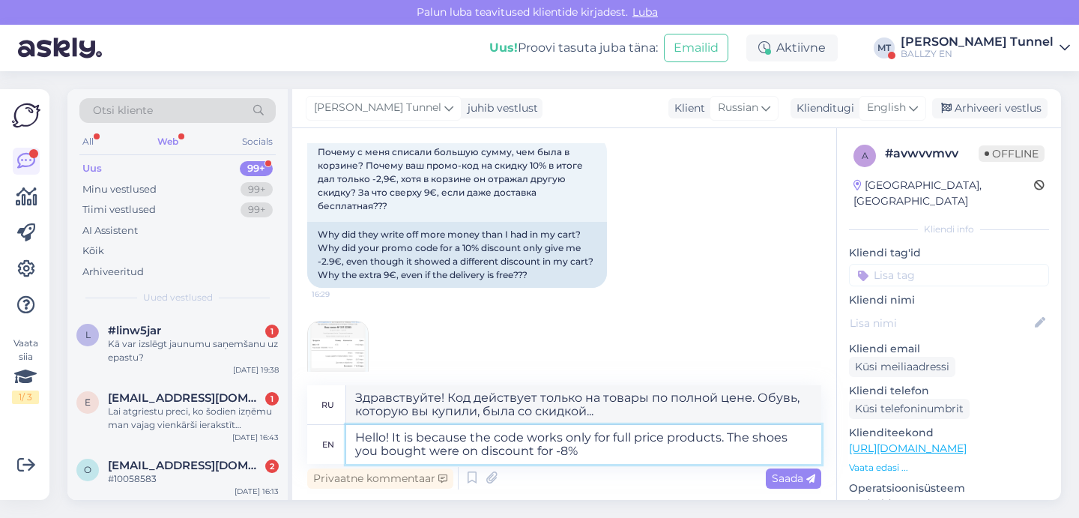
type textarea "Здравствуйте! Код действует только на товары по полной цене. Обувь, которую вы …"
type textarea "Hello! It is because the code works only for full price products. The shoes you…"
type textarea "Здравствуйте! Код действует только на товары по полной цене. На обувь, которую …"
type textarea "Hello! It is because the code works only for full price products. The shoes you…"
type textarea "Здравствуйте! Код действует только на товары по полной цене. Вы купили обувь со…"
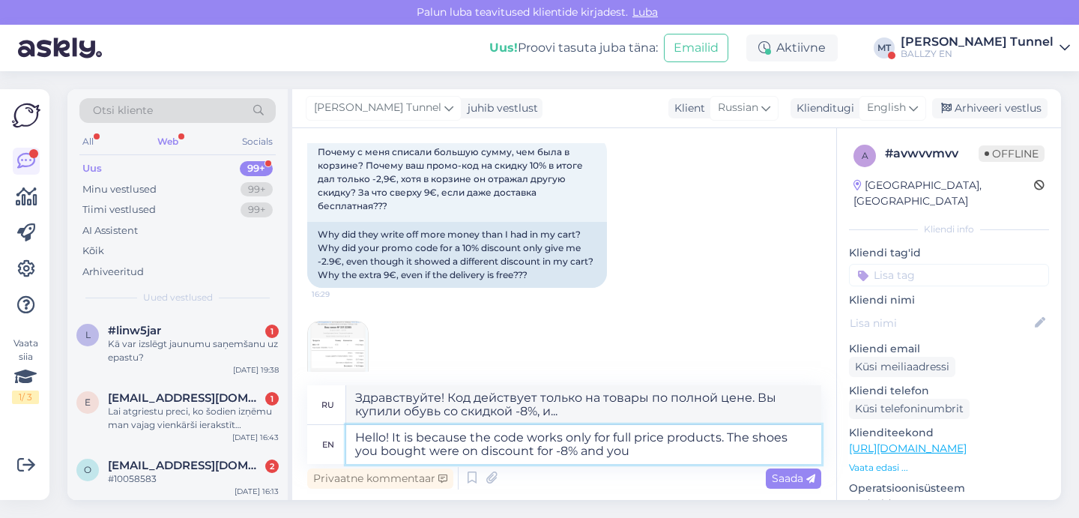
type textarea "Hello! It is because the code works only for full price products. The shoes you…"
type textarea "Здравствуйте! Код действует только на товары по полной цене. Вы купили обувь со…"
type textarea "Hello! It is because the code works only for full price products. The shoes you…"
type textarea "Здравствуйте! Код действует только на товары по полной цене. Вы купили обувь со…"
type textarea "Hello! It is because the code works only for full price products. The shoes you…"
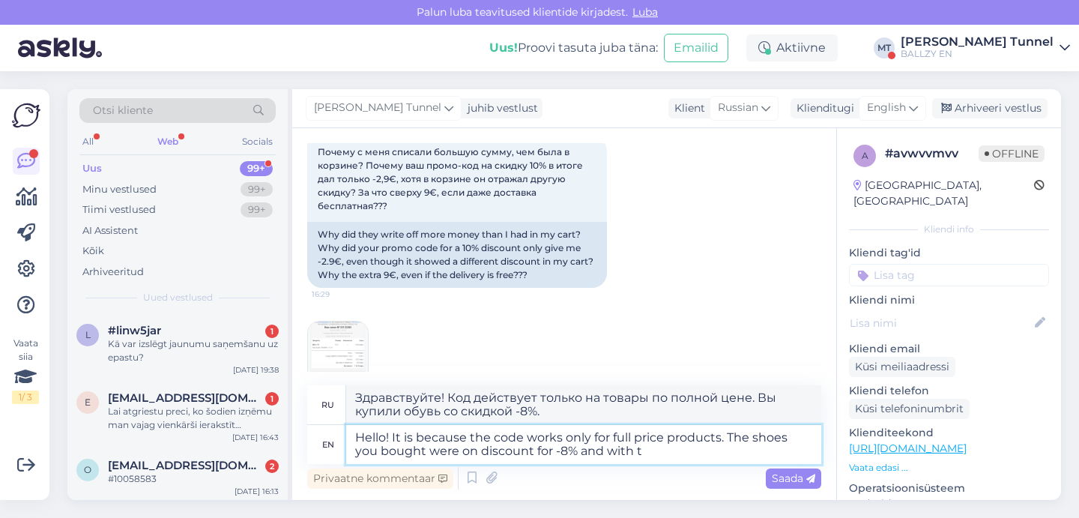
type textarea "Здравствуйте! Код действует только на товары по полной цене. Вы купили обувь со…"
type textarea "Hello! It is because the code works only for full price products. The shoes you…"
type textarea "Здравствуйте! Код действует только на товары по полной цене. Вы купили обувь со…"
type textarea "Hello! It is because the code works only for full price products. The shoes you…"
type textarea "Здравствуйте! Код действует только на товары по полной цене. Вы купили обувь со…"
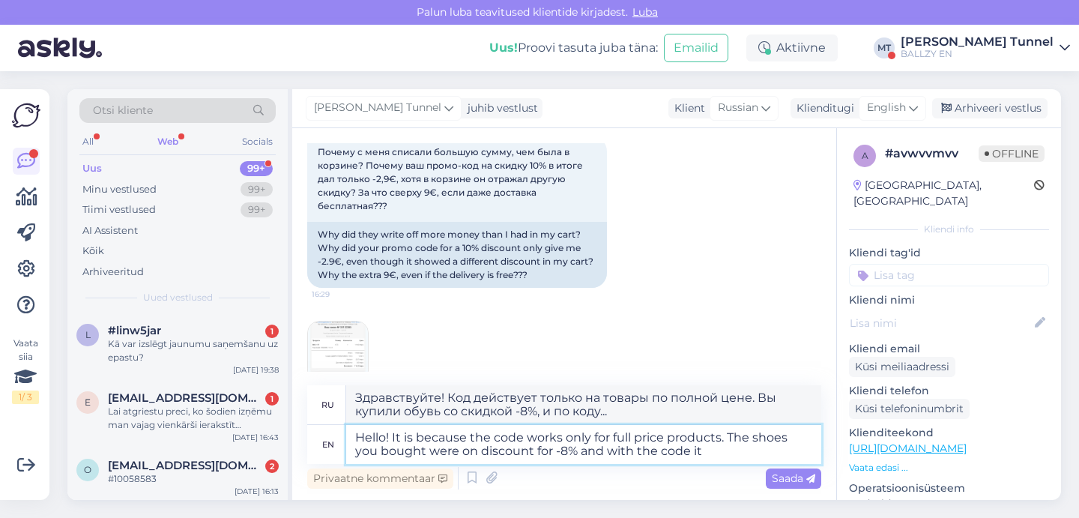
type textarea "Hello! It is because the code works only for full price products. The shoes you…"
type textarea "Здравствуйте! Код действует только на товары по полной цене. Обувь, которую вы …"
type textarea "Hello! It is because the code works only for full price products. The shoes you…"
type textarea "Здравствуйте! Код действует только на товары по полной цене. Вы купили обувь со…"
type textarea "Hello! It is because the code works only for full price products. The shoes you…"
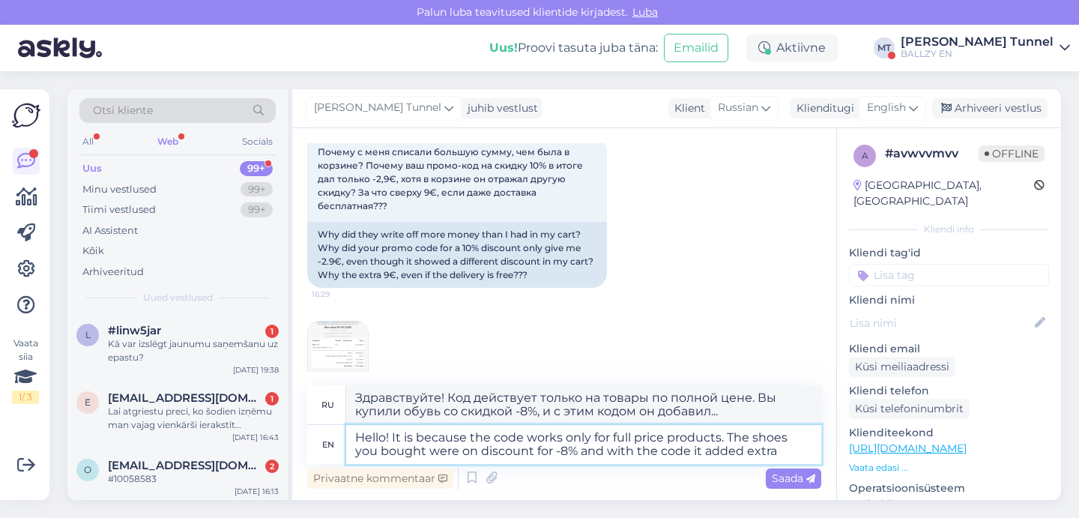
type textarea "Здравствуйте! Код действует только на товары по полной цене. Вы купили обувь со…"
type textarea "Hello! It is because the code works only for full price products. The shoes you…"
type textarea "Здравствуйте! Код действует только на товары по полной цене. Вы купили обувь со…"
type textarea "Hello! It is because the code works only for full price products. The shoes you…"
type textarea "Здравствуйте! Код действует только на товары по полной цене. Вы купили обувь со…"
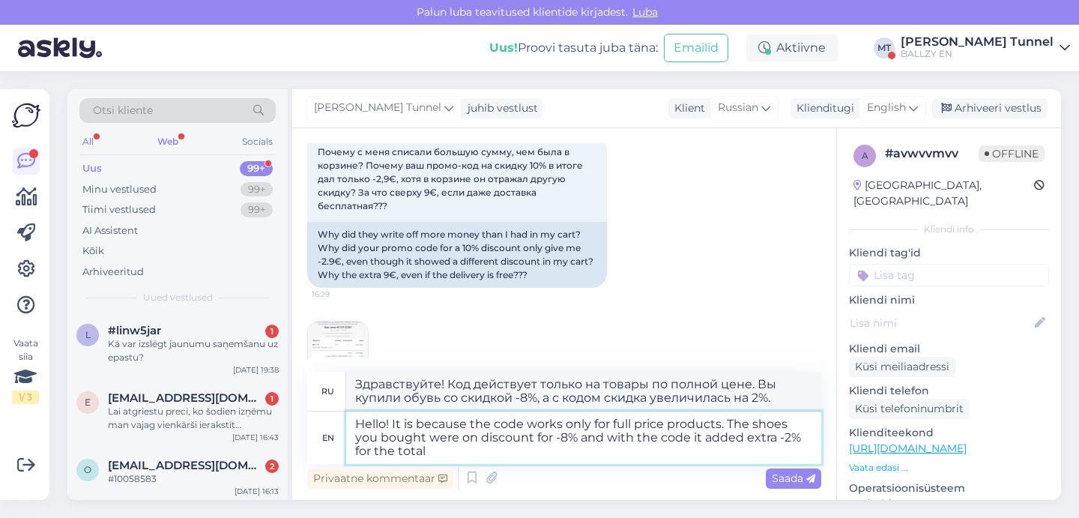
type textarea "Hello! It is because the code works only for full price products. The shoes you…"
type textarea "Здравствуйте! Код действует только на товары по полной цене. Вы купили обувь со…"
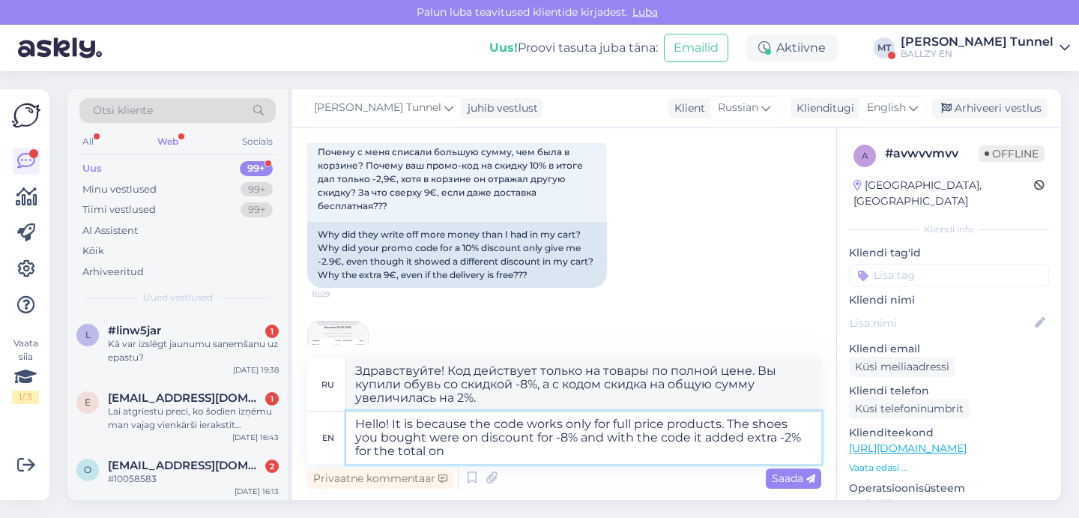
type textarea "Hello! It is because the code works only for full price products. The shoes you…"
type textarea "Здравствуйте! Код действует только на товары по полной цене. Вы купили обувь со…"
type textarea "Hello! It is because the code works only for full price products. The shoes you…"
type textarea "Здравствуйте! Код действует только на товары по полной цене. На обувь, которую …"
type textarea "Hello! It is because the code works only for full price products. The shoes you…"
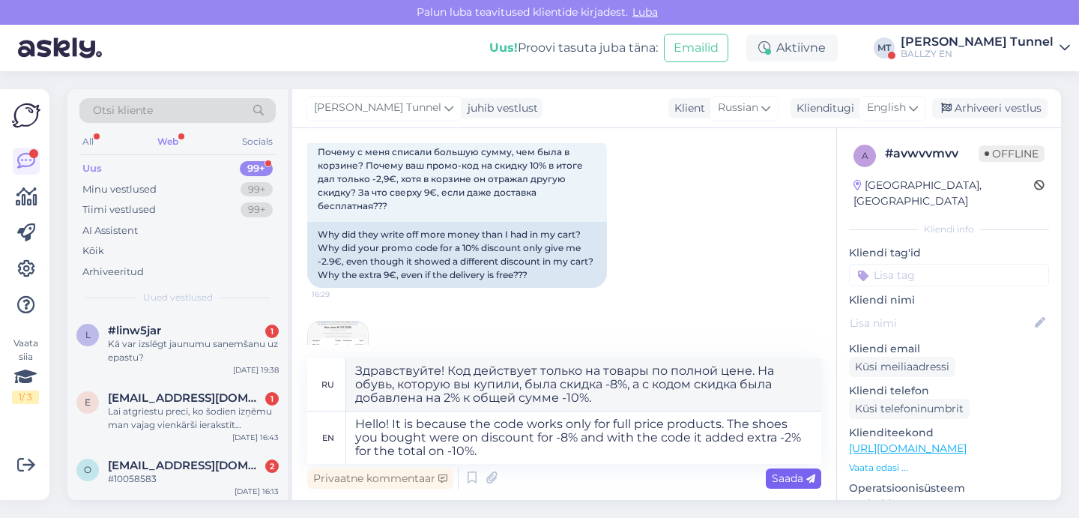
click at [798, 482] on span "Saada" at bounding box center [793, 477] width 43 height 13
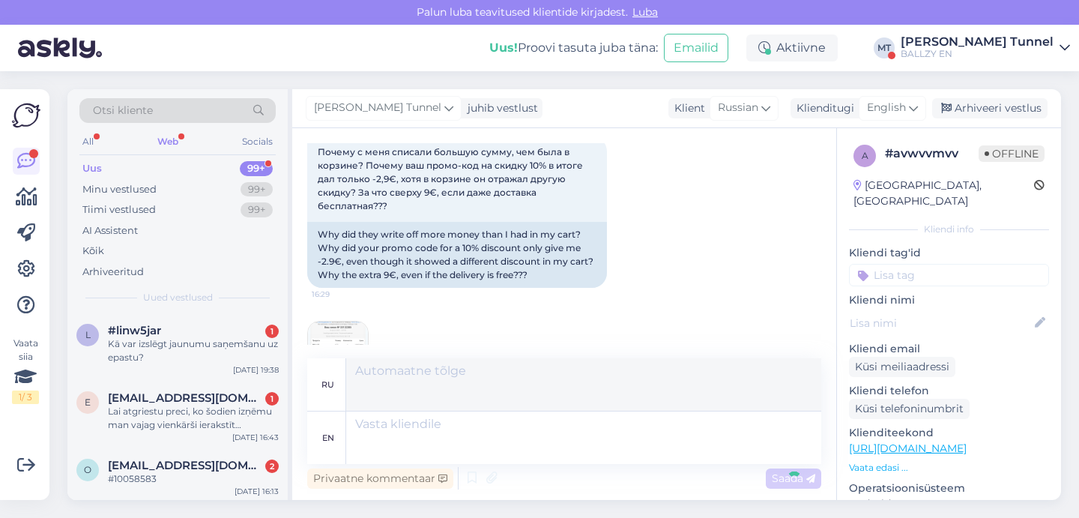
scroll to position [405, 0]
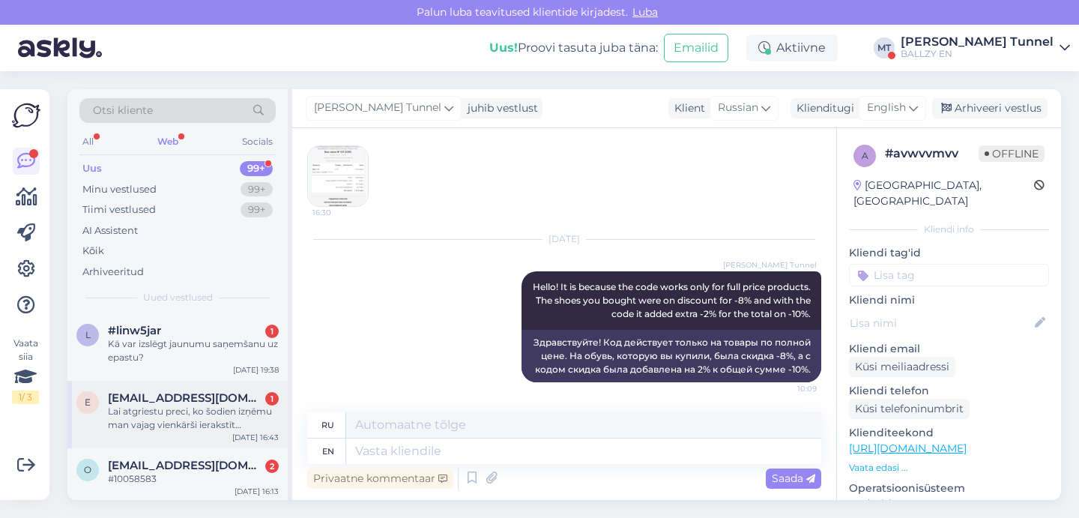
click at [220, 395] on span "emils.berzins1@gmail.com" at bounding box center [186, 397] width 156 height 13
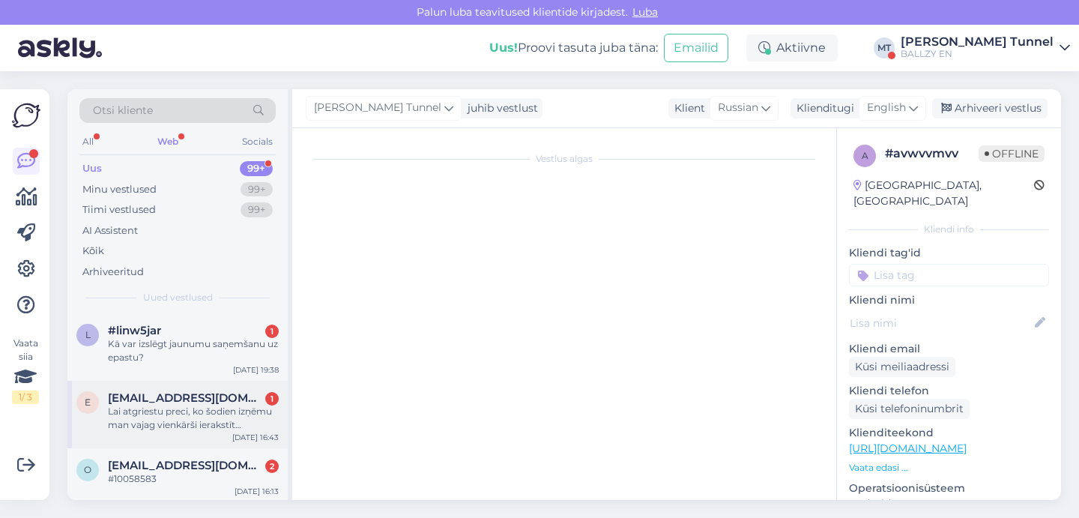
scroll to position [0, 0]
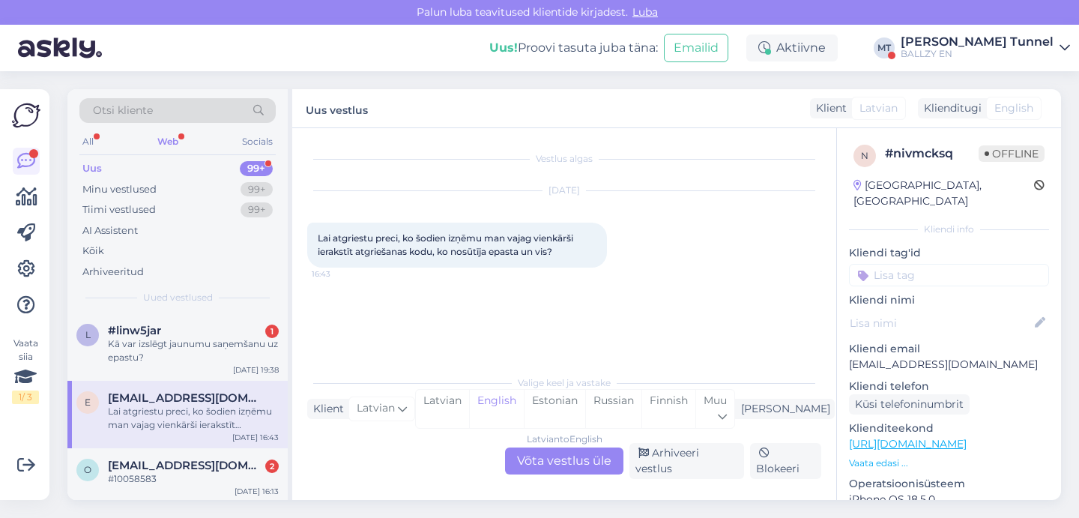
click at [563, 467] on div "Latvian to English Võta vestlus üle" at bounding box center [564, 460] width 118 height 27
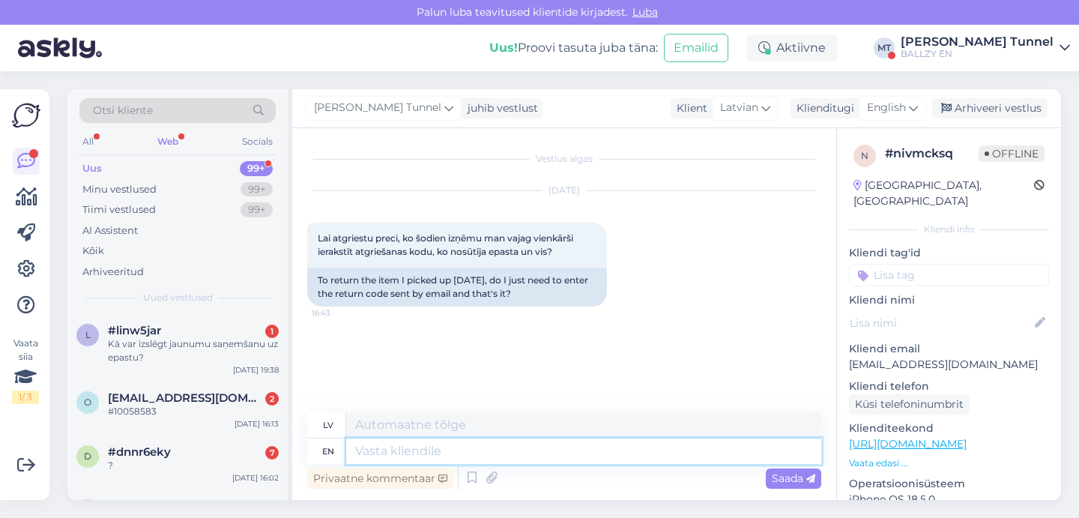
click at [421, 458] on textarea at bounding box center [583, 450] width 475 height 25
type textarea "Hello!"
type textarea "Sveiki!"
type textarea "Hello! Yes."
type textarea "Sveiki! Jā."
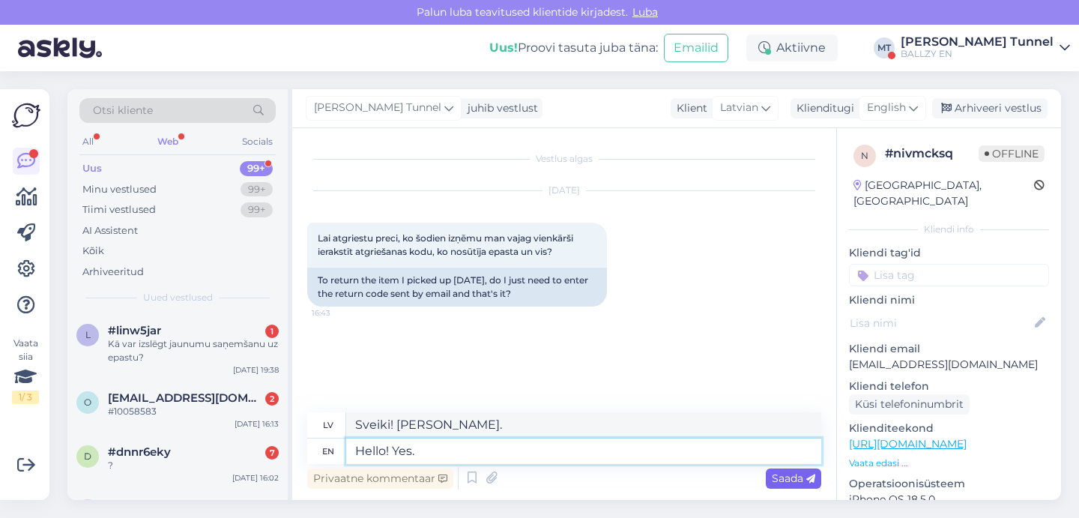
type textarea "Hello! Yes."
click at [810, 485] on div "Saada" at bounding box center [793, 478] width 55 height 20
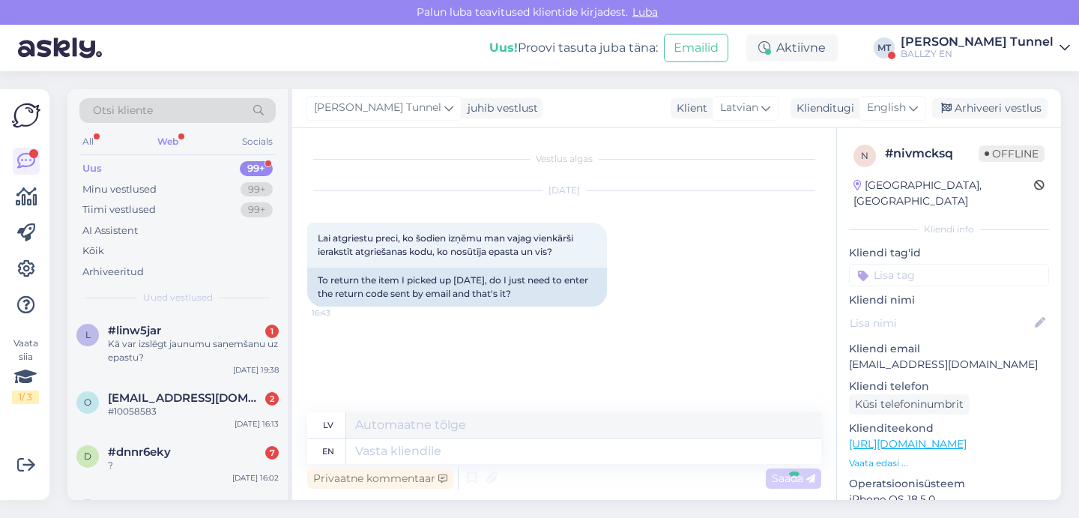
scroll to position [46, 0]
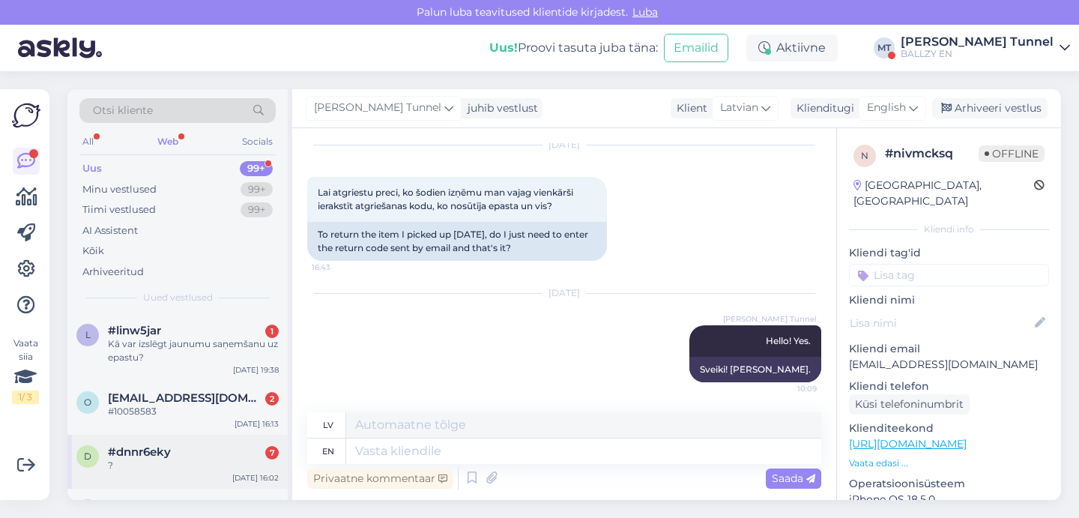
click at [184, 440] on div "d #dnnr6eky 7 ? Aug 20 16:02" at bounding box center [177, 461] width 220 height 54
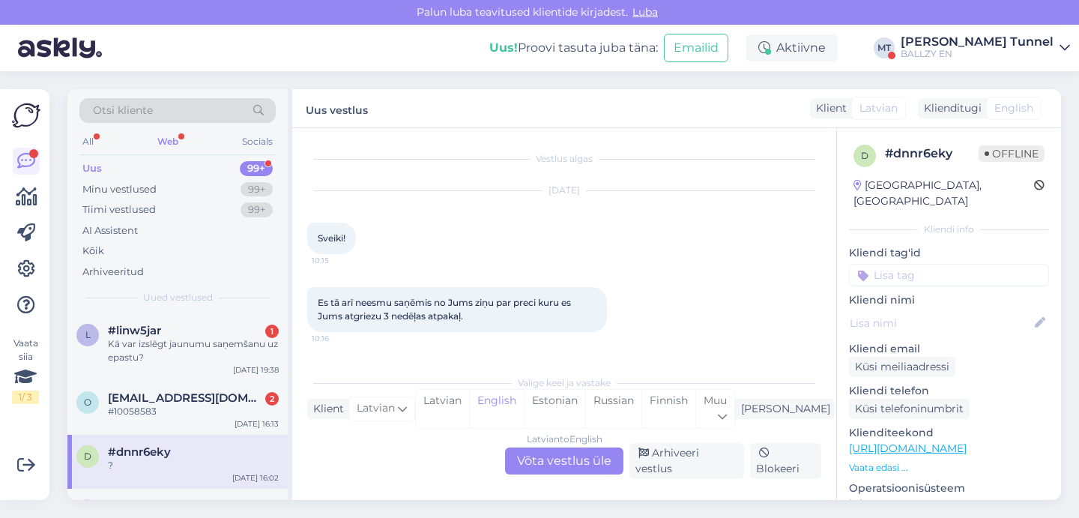
scroll to position [0, 0]
click at [567, 462] on div "Latvian to English Võta vestlus üle" at bounding box center [564, 460] width 118 height 27
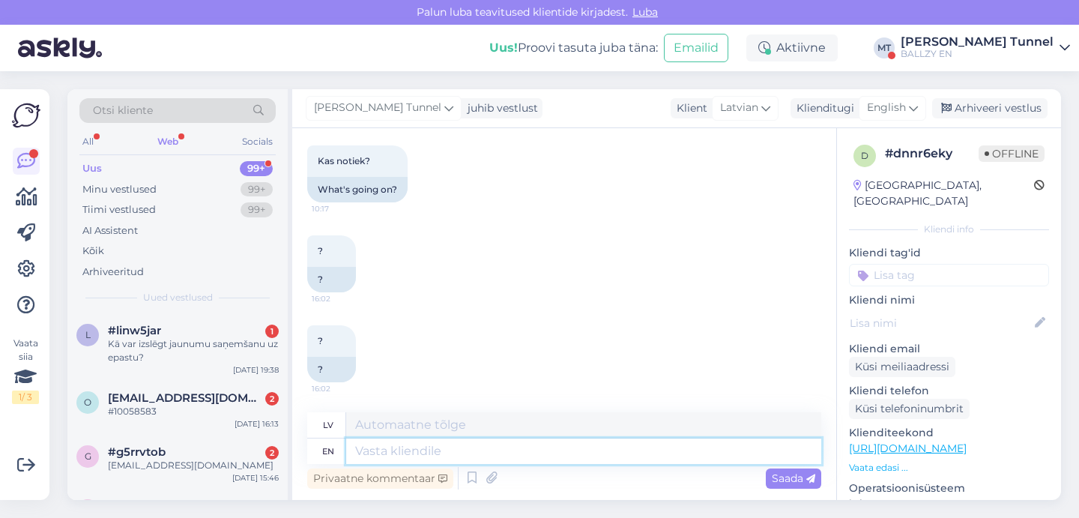
scroll to position [491, 0]
click at [510, 444] on textarea at bounding box center [583, 450] width 475 height 25
type textarea "Hello!"
type textarea "Sveiki!"
type textarea "Hello! Could y"
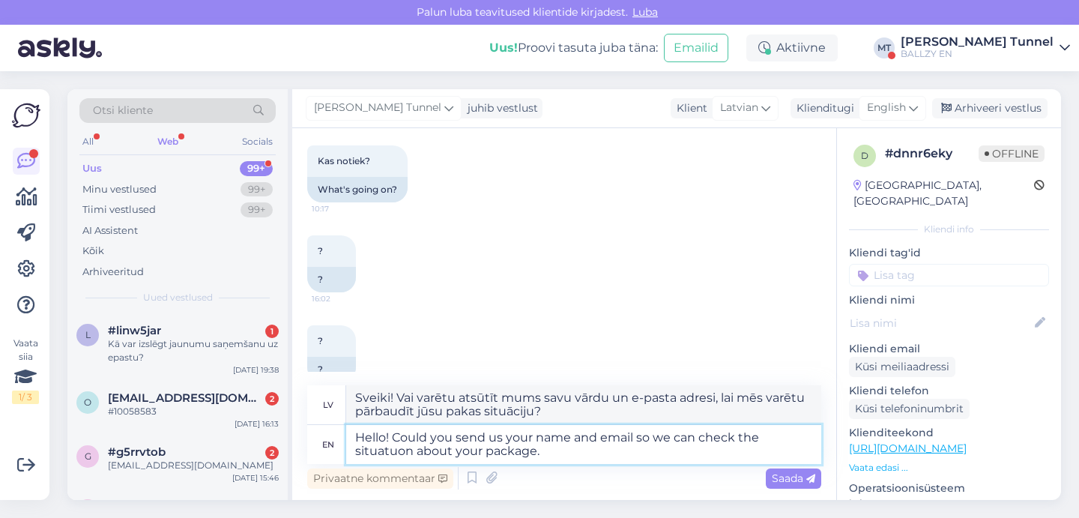
click at [398, 455] on textarea "Hello! Could you send us your name and email so we can check the situatuon abou…" at bounding box center [583, 444] width 475 height 39
click at [566, 454] on textarea "Hello! Could you send us your name and email so we can check the situation abou…" at bounding box center [583, 444] width 475 height 39
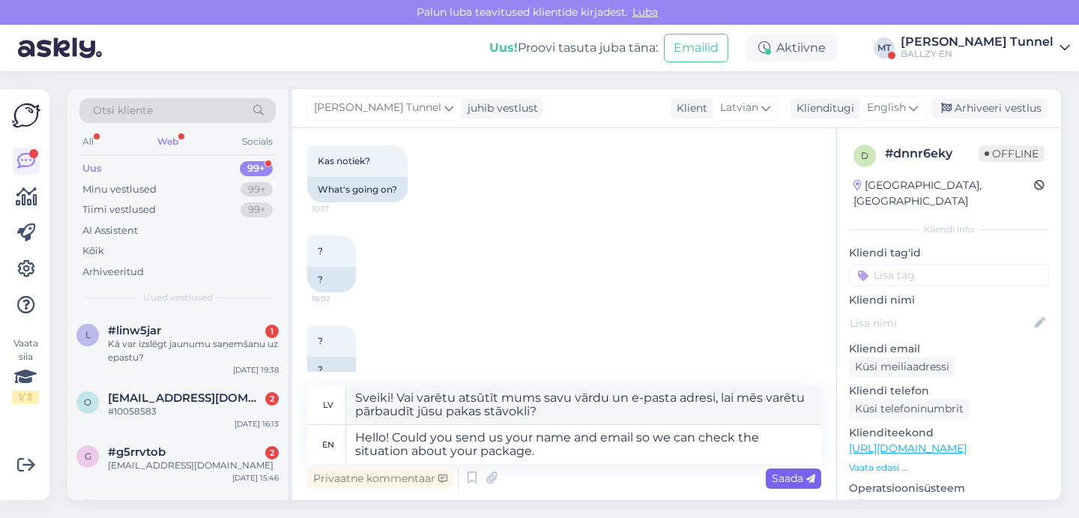
click at [787, 479] on span "Saada" at bounding box center [793, 477] width 43 height 13
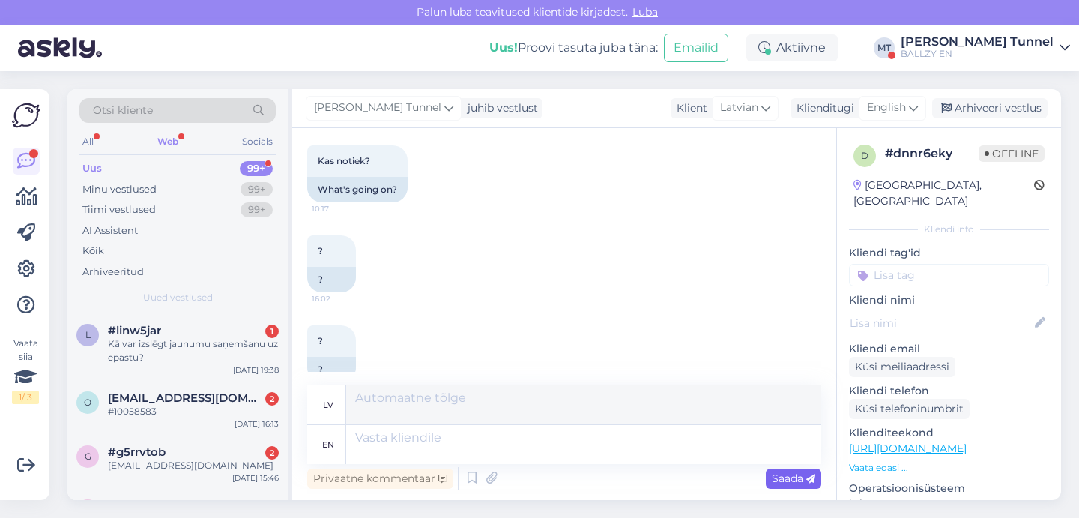
scroll to position [639, 0]
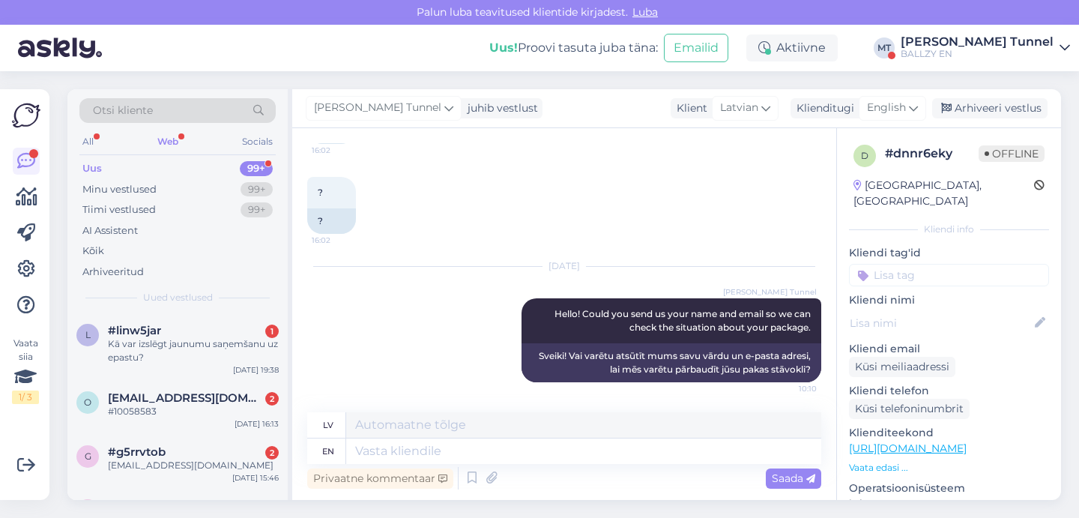
click at [1021, 36] on div "[PERSON_NAME] Tunnel" at bounding box center [976, 42] width 153 height 12
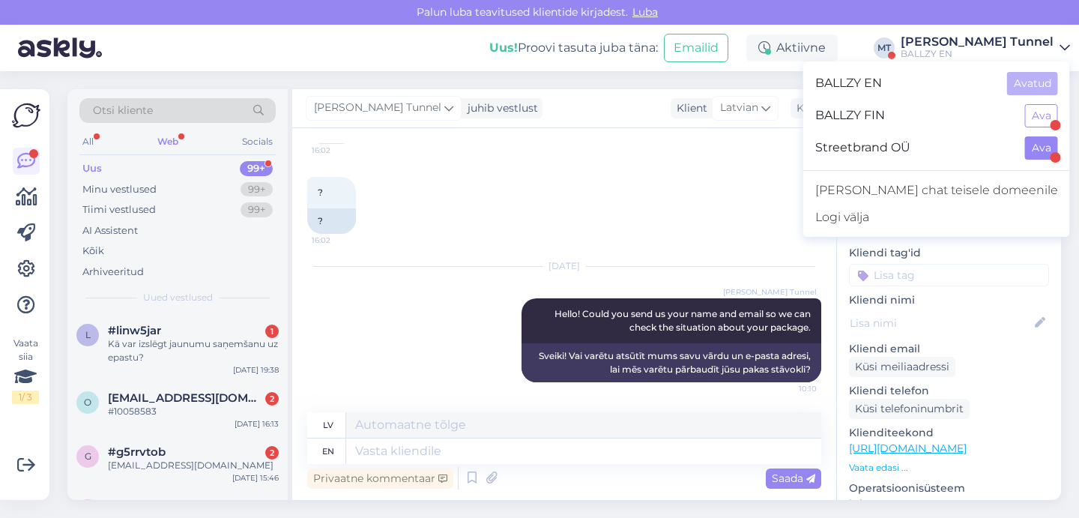
click at [1047, 147] on button "Ava" at bounding box center [1041, 147] width 33 height 23
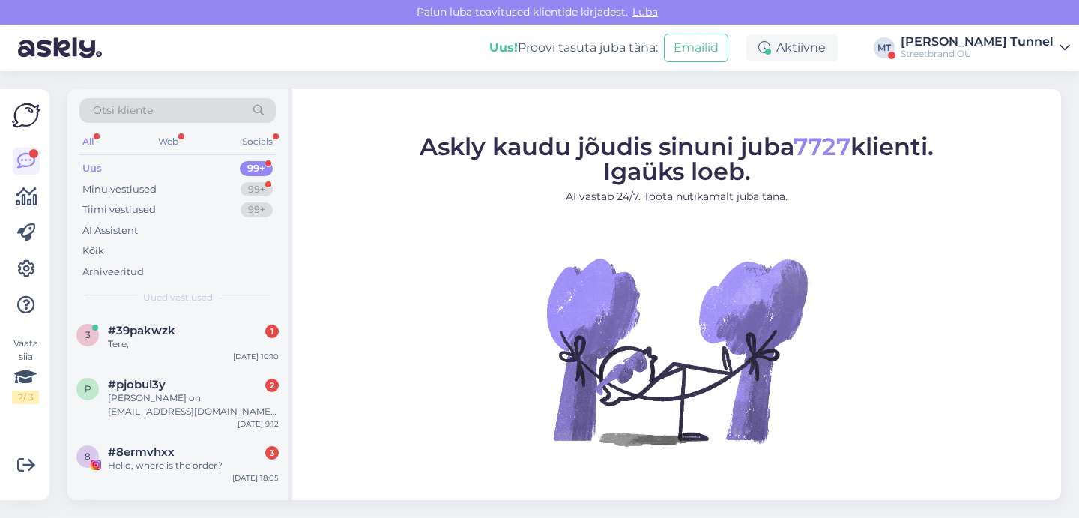
click at [992, 41] on div "[PERSON_NAME] Tunnel" at bounding box center [976, 42] width 153 height 12
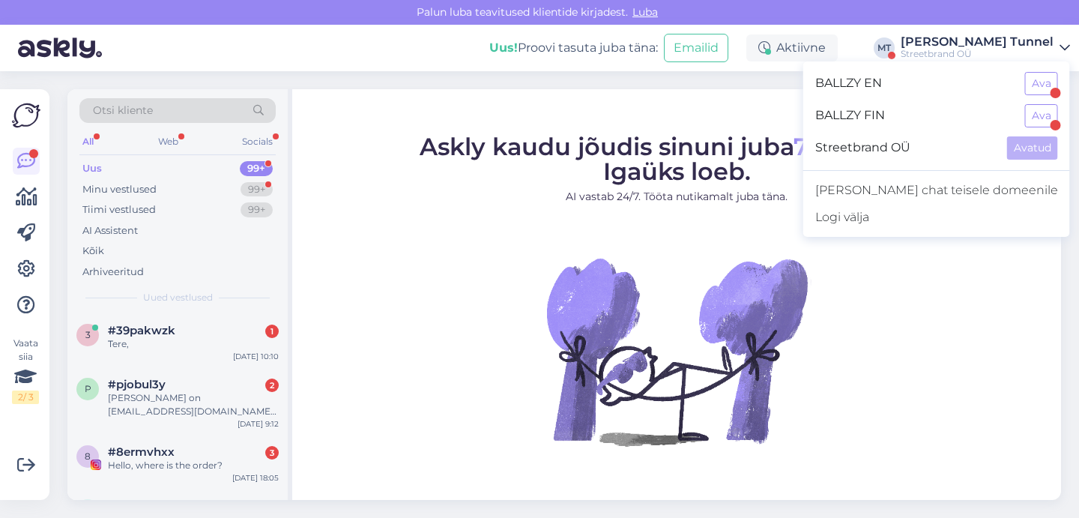
click at [1035, 95] on div "BALLZY EN Ava" at bounding box center [936, 83] width 267 height 32
click at [1035, 82] on button "Ava" at bounding box center [1041, 83] width 33 height 23
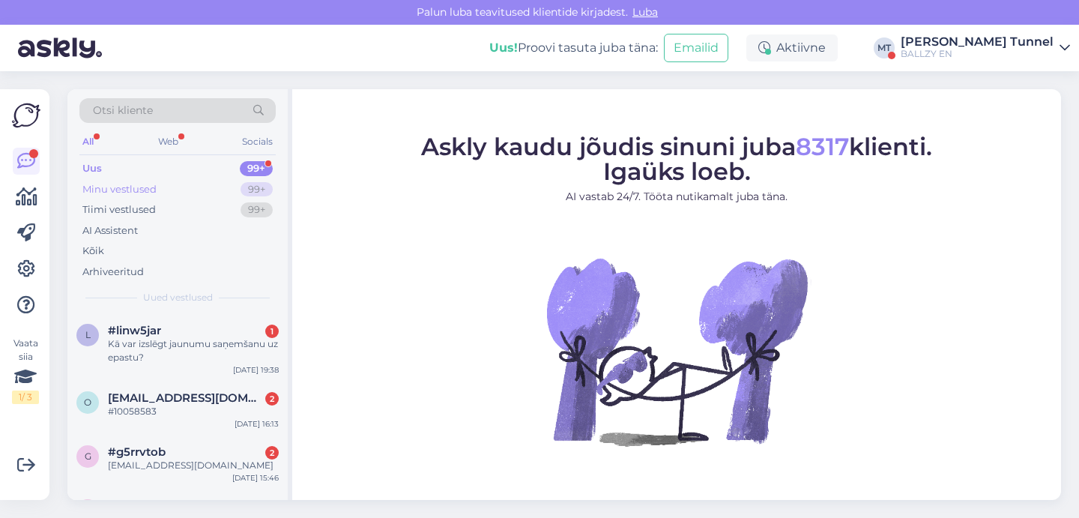
click at [255, 187] on div "99+" at bounding box center [256, 189] width 32 height 15
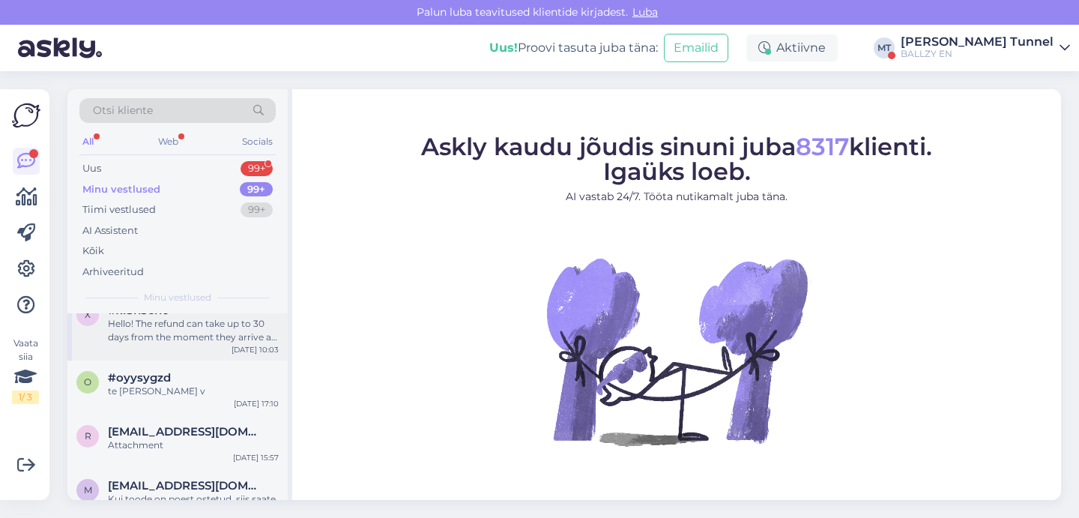
scroll to position [429, 0]
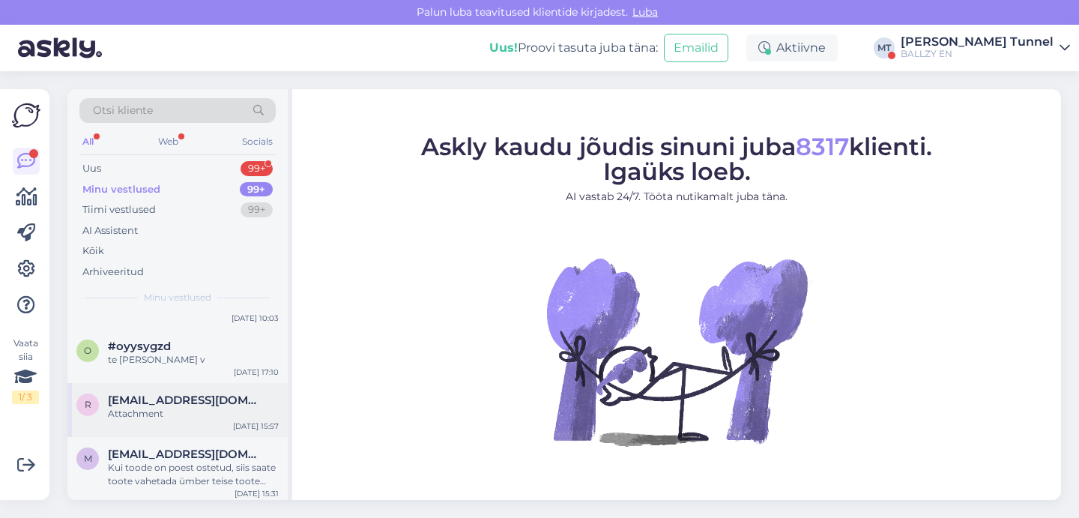
click at [228, 407] on div "Attachment" at bounding box center [193, 413] width 171 height 13
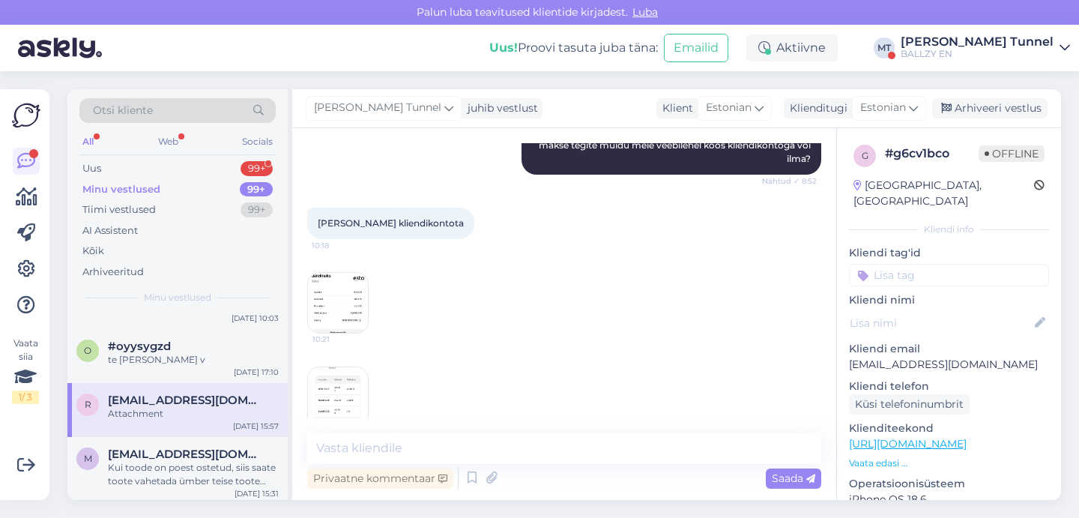
scroll to position [564, 0]
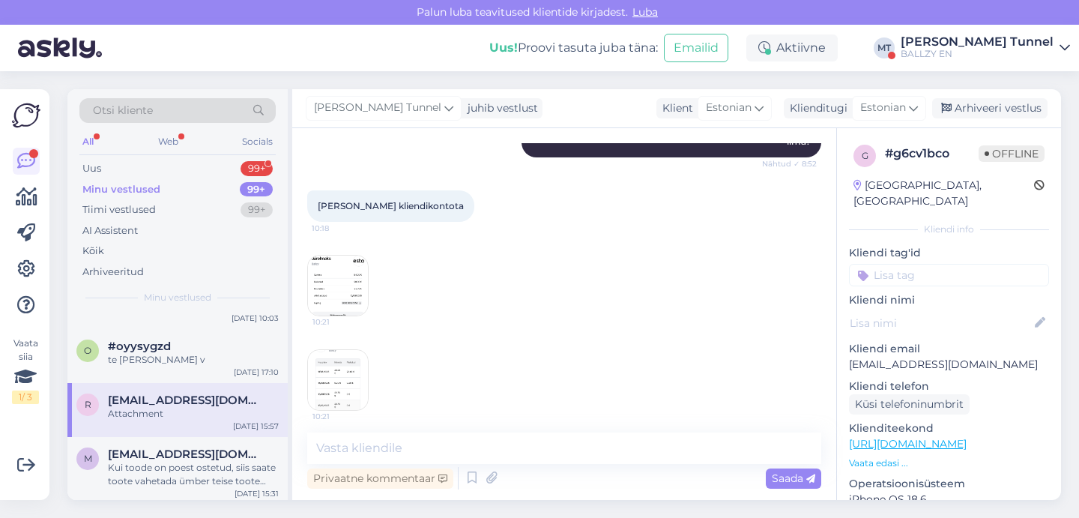
click at [344, 300] on img at bounding box center [338, 285] width 60 height 60
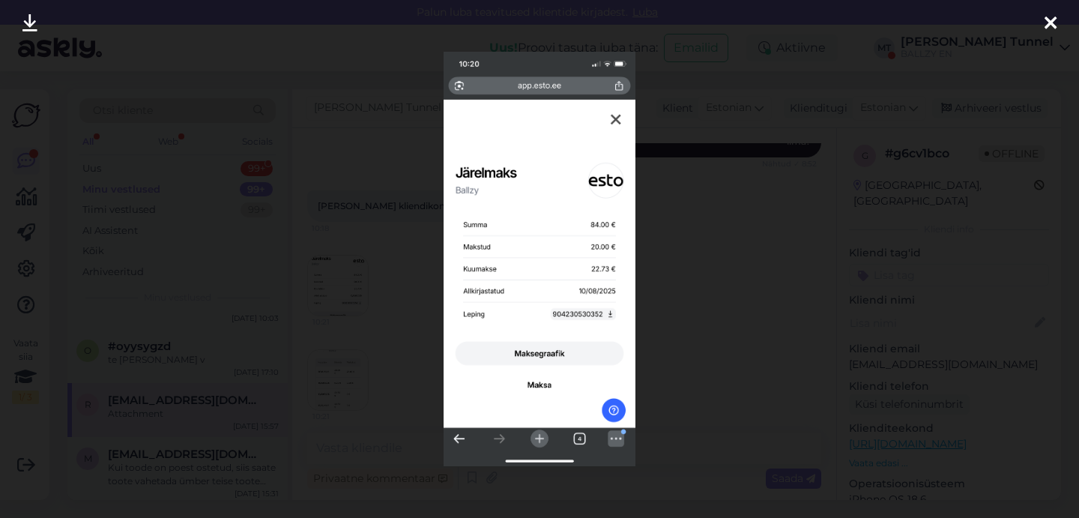
click at [688, 298] on div at bounding box center [539, 259] width 1079 height 518
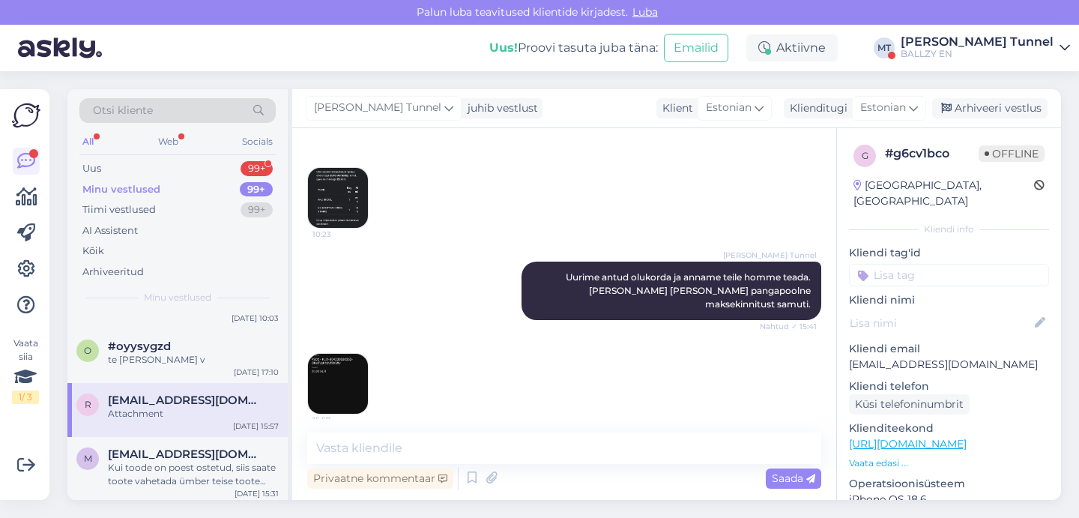
scroll to position [839, 0]
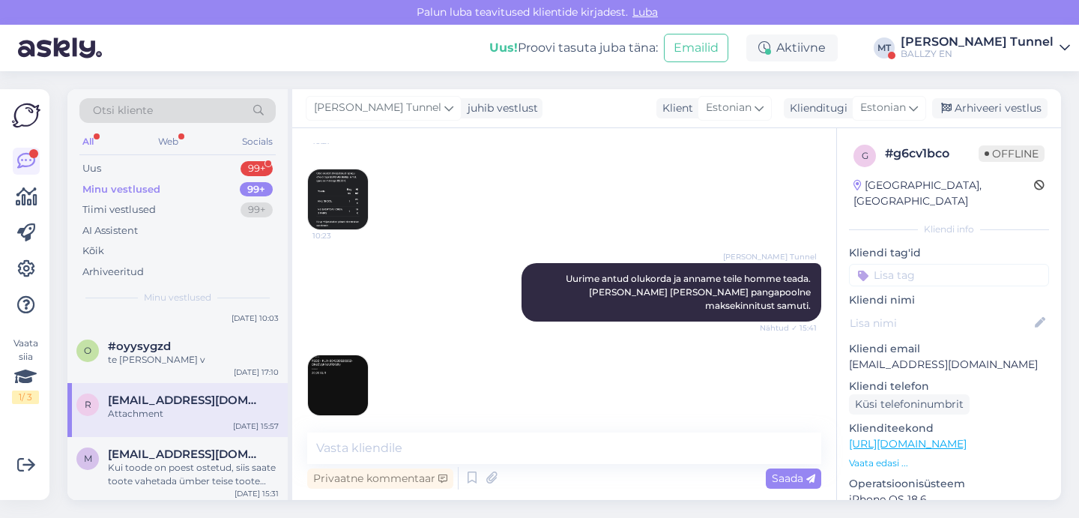
click at [318, 194] on img at bounding box center [338, 199] width 60 height 60
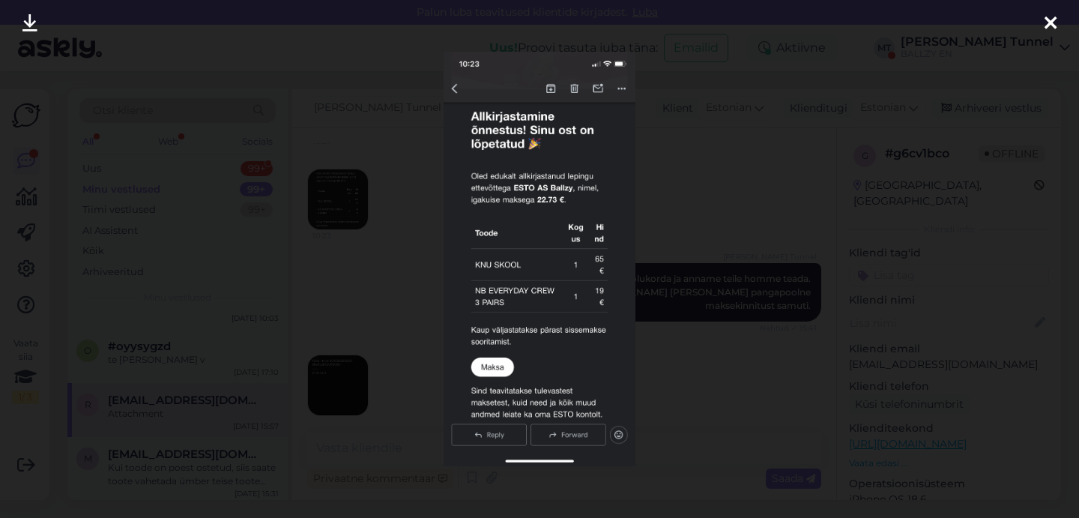
click at [704, 162] on div at bounding box center [539, 259] width 1079 height 518
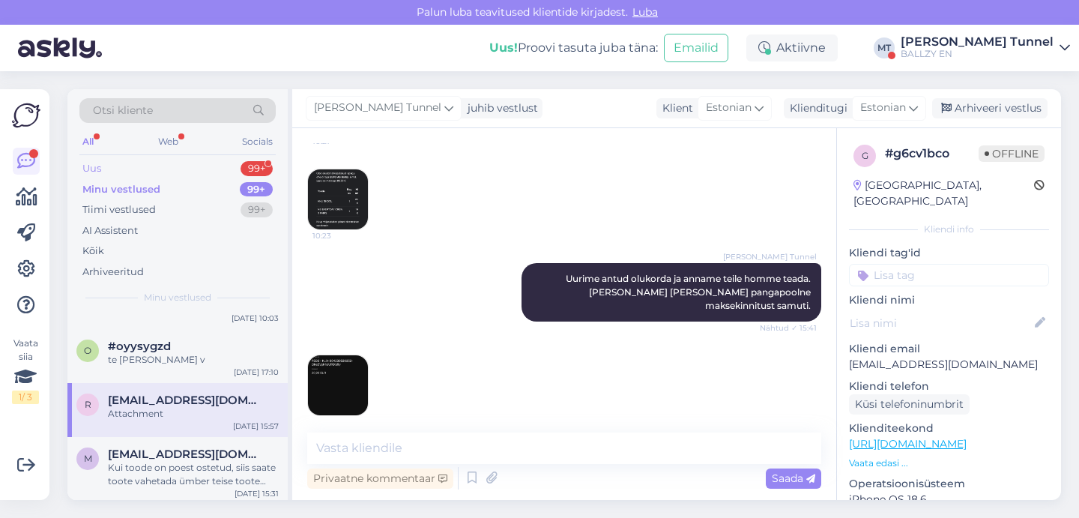
click at [187, 173] on div "Uus 99+" at bounding box center [177, 168] width 196 height 21
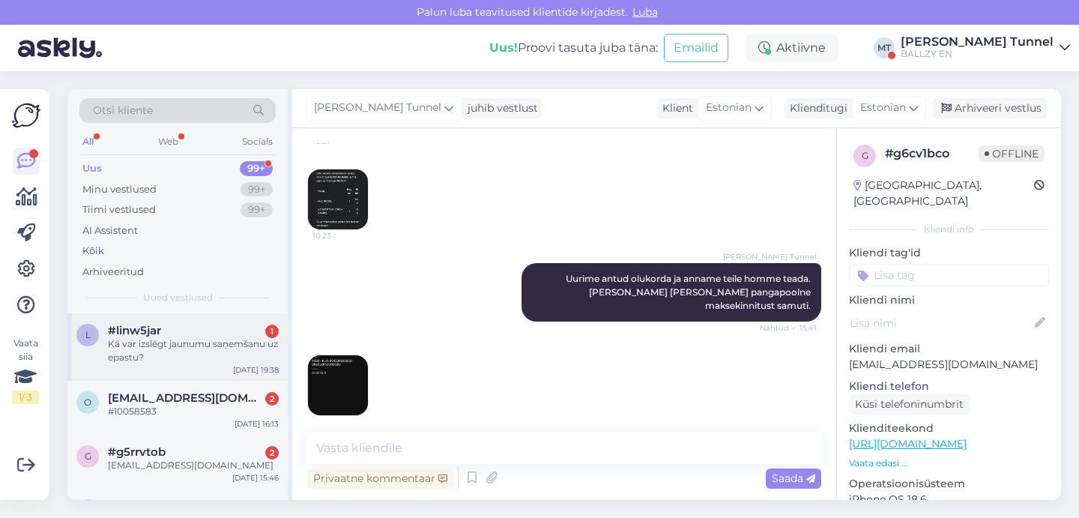
click at [213, 375] on div "l #linw5jar 1 Kā var izslēgt jaunumu saņemšanu uz epastu? Aug 20 19:38" at bounding box center [177, 346] width 220 height 67
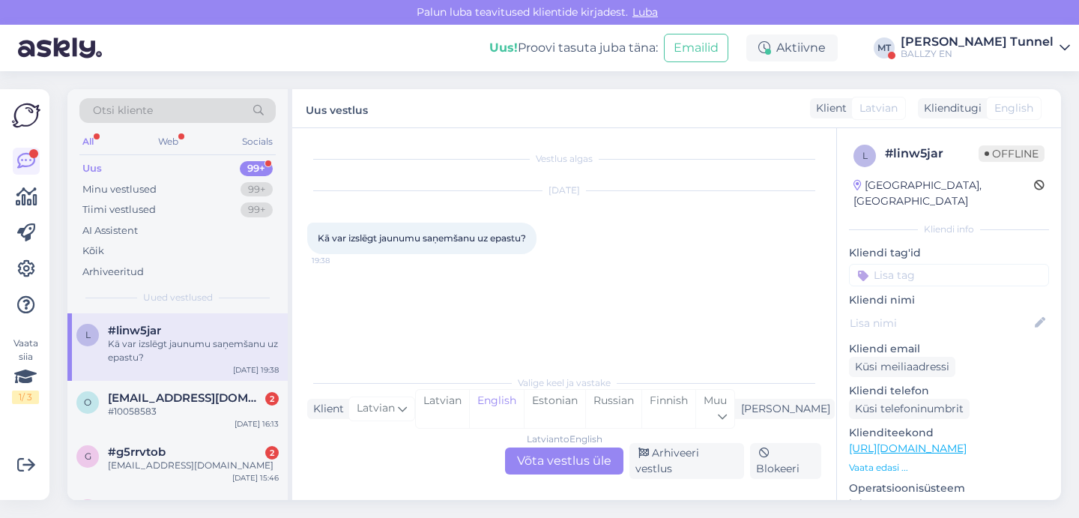
click at [577, 471] on div "Latvian to English Võta vestlus üle" at bounding box center [564, 460] width 118 height 27
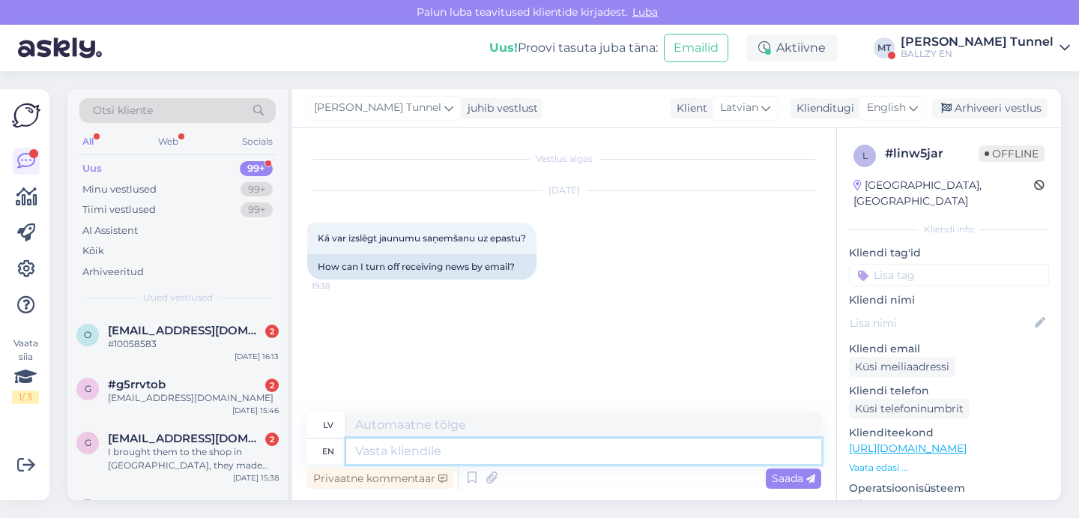
click at [436, 450] on textarea at bounding box center [583, 450] width 475 height 25
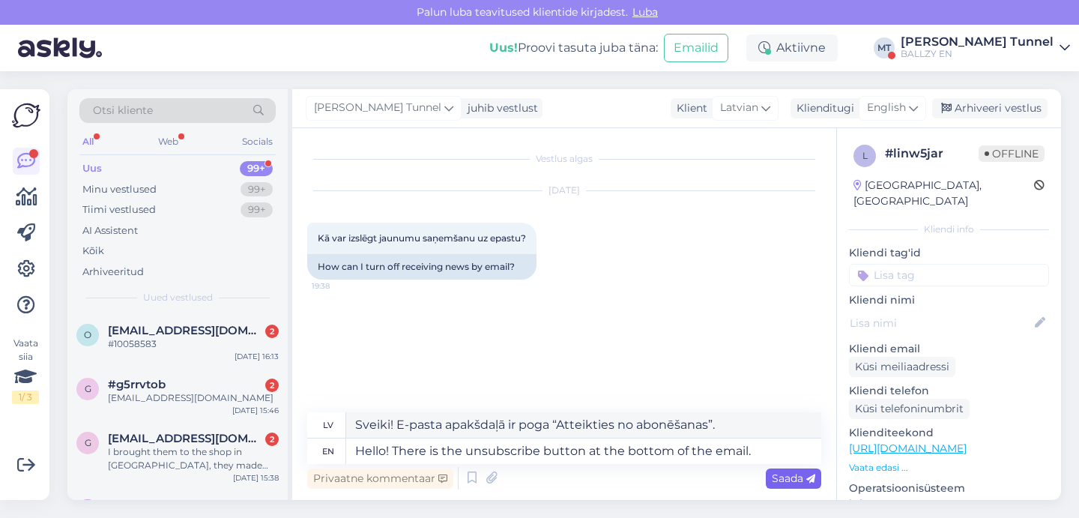
click at [793, 483] on span "Saada" at bounding box center [793, 477] width 43 height 13
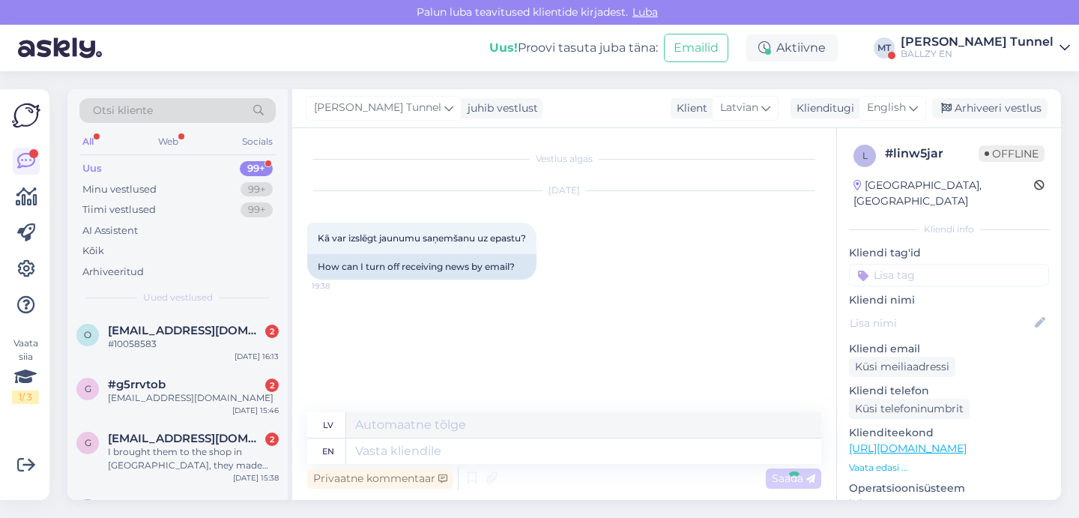
scroll to position [32, 0]
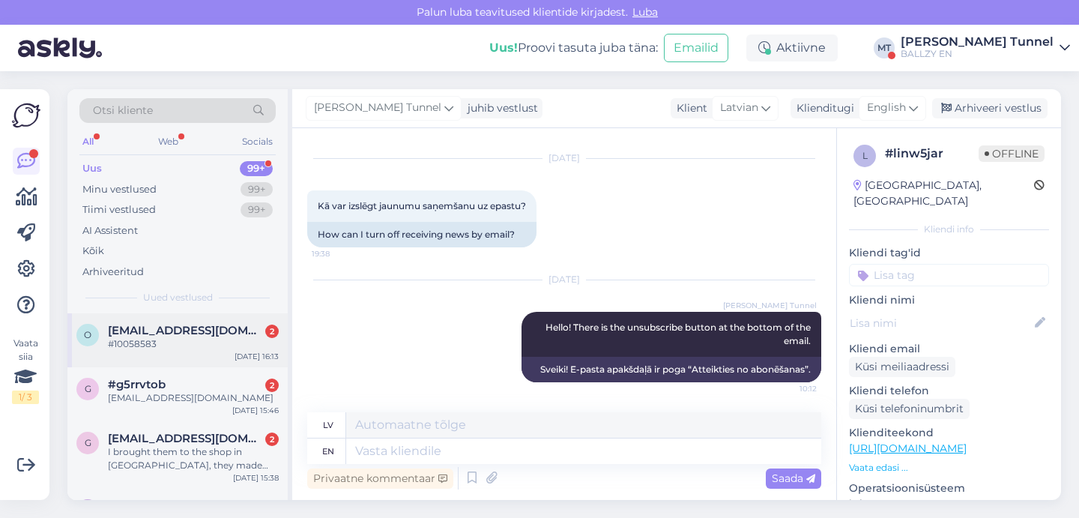
click at [226, 339] on div "#10058583" at bounding box center [193, 343] width 171 height 13
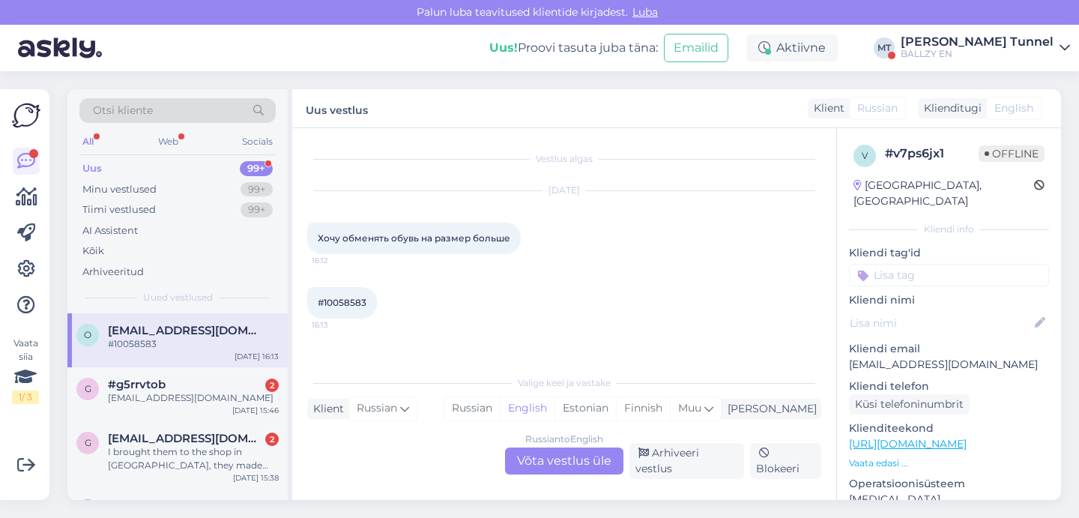
click at [539, 470] on div "Russian to English Võta vestlus üle" at bounding box center [564, 460] width 118 height 27
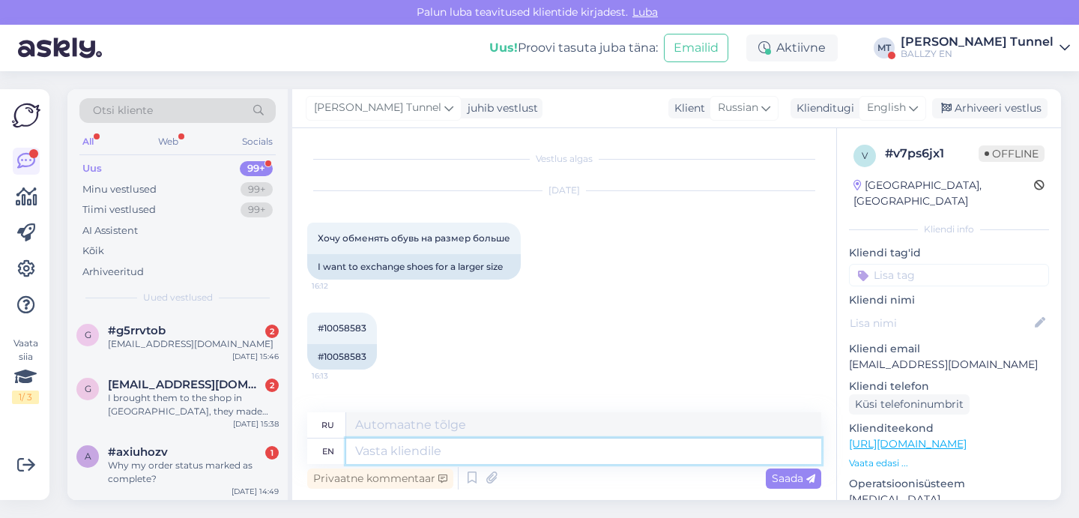
click at [434, 455] on textarea at bounding box center [583, 450] width 475 height 25
drag, startPoint x: 322, startPoint y: 354, endPoint x: 367, endPoint y: 357, distance: 45.0
click at [368, 357] on div "#10058583" at bounding box center [342, 356] width 70 height 25
copy div "10058583"
click at [440, 452] on textarea "Hello!" at bounding box center [583, 450] width 475 height 25
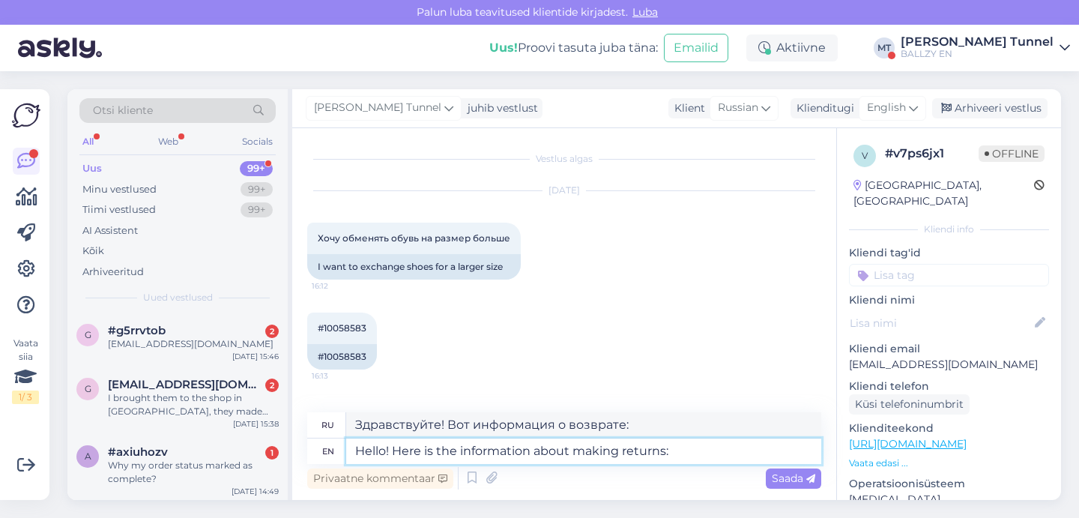
paste textarea "https://ballzy.eu/et/shopping-help#returning"
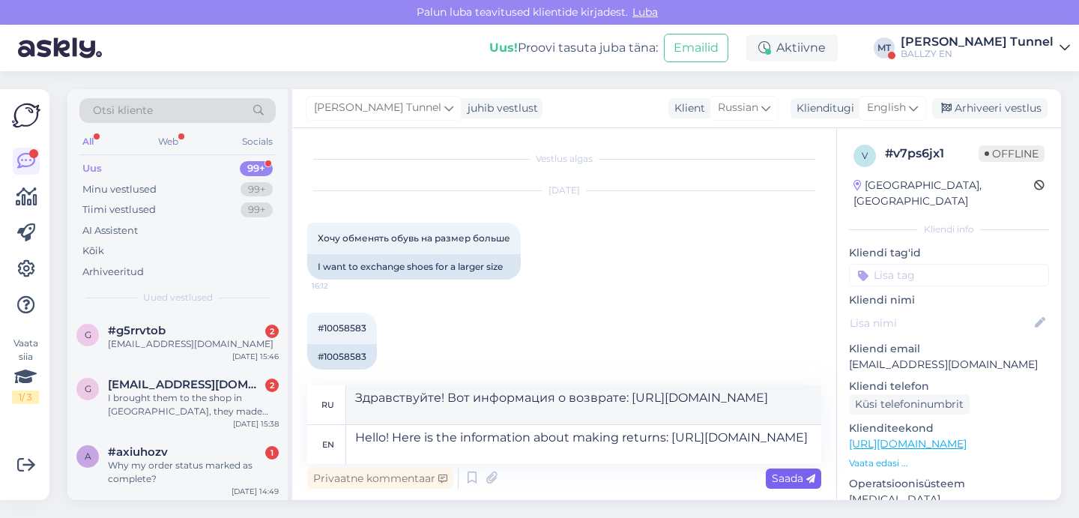
click at [786, 479] on span "Saada" at bounding box center [793, 477] width 43 height 13
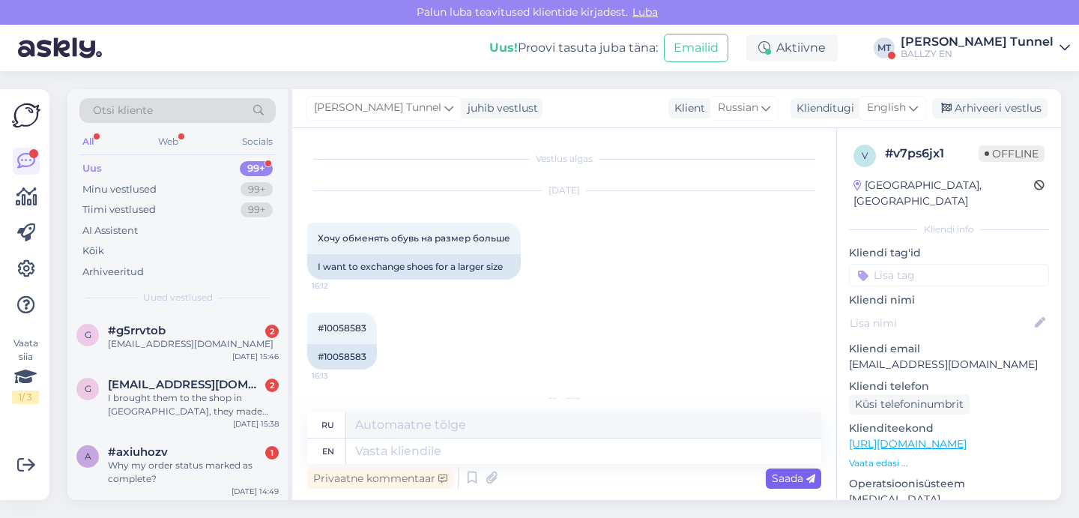
scroll to position [136, 0]
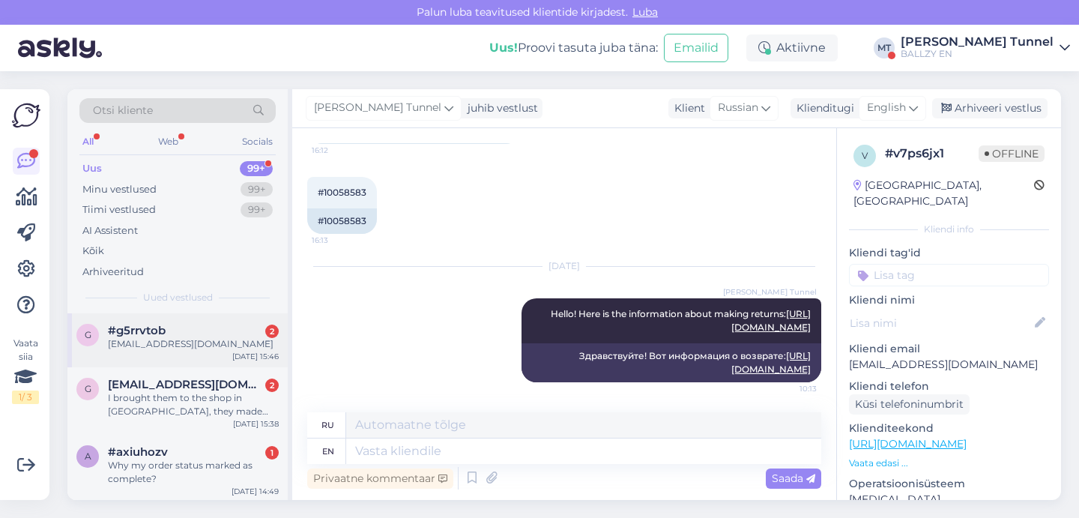
click at [228, 339] on div "[EMAIL_ADDRESS][DOMAIN_NAME]" at bounding box center [193, 343] width 171 height 13
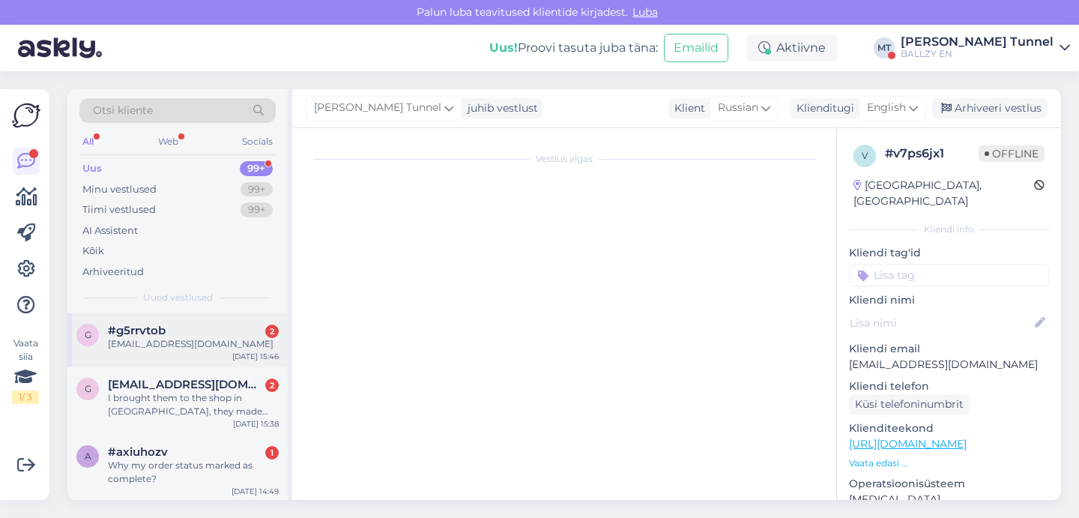
scroll to position [0, 0]
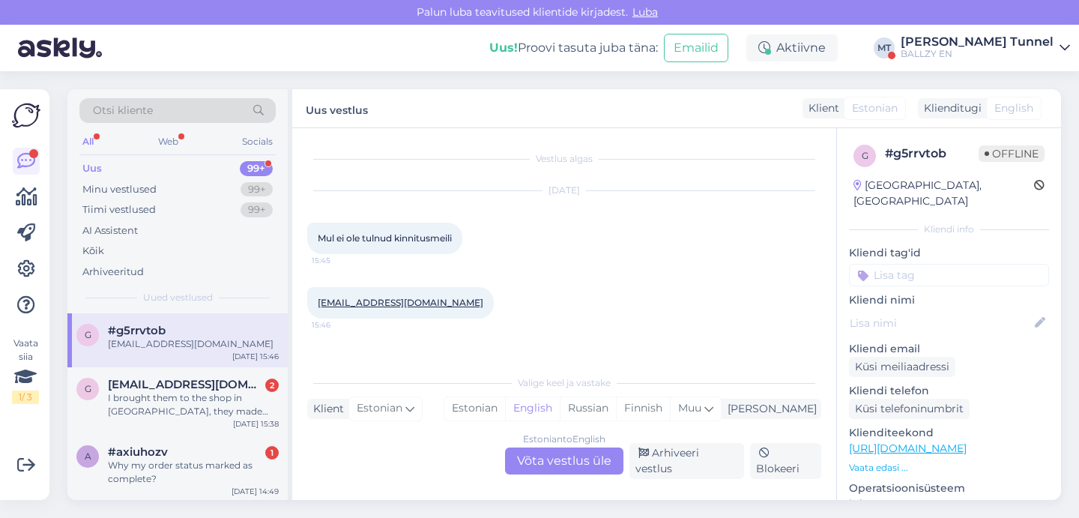
click at [541, 462] on div "Estonian to English Võta vestlus üle" at bounding box center [564, 460] width 118 height 27
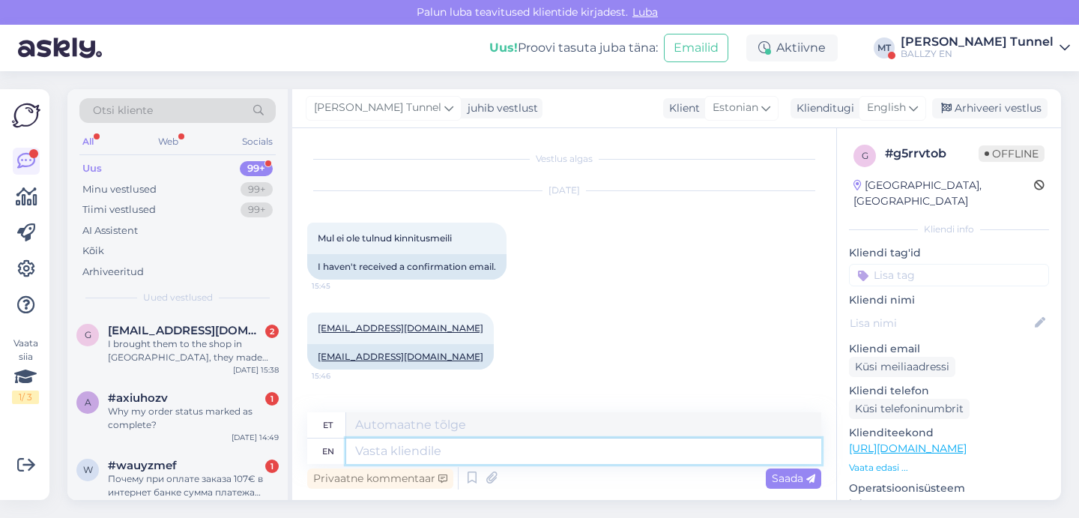
click at [462, 453] on textarea at bounding box center [583, 450] width 475 height 25
click at [897, 115] on span "English" at bounding box center [886, 108] width 39 height 16
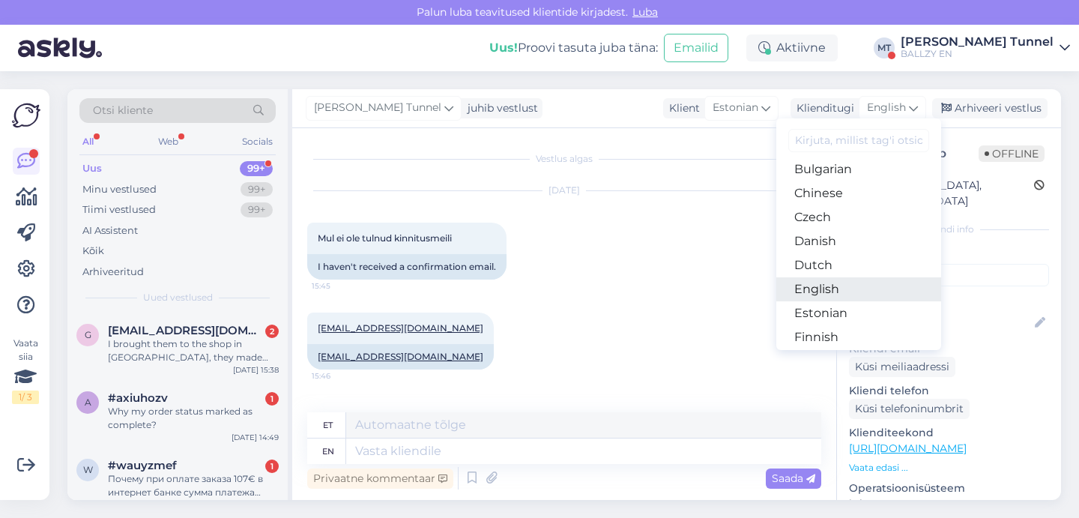
scroll to position [54, 0]
click at [855, 285] on link "English" at bounding box center [858, 288] width 165 height 24
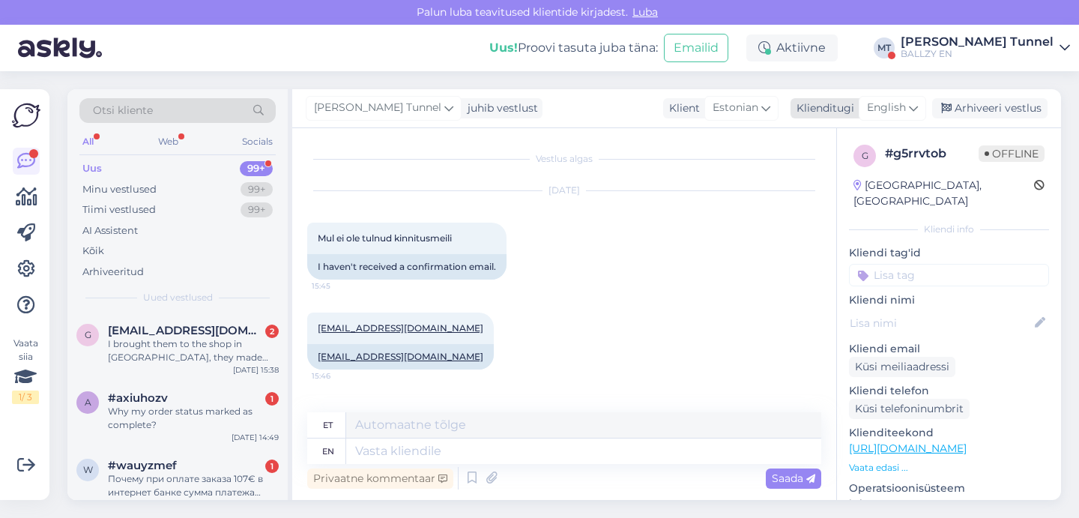
click at [888, 115] on span "English" at bounding box center [886, 108] width 39 height 16
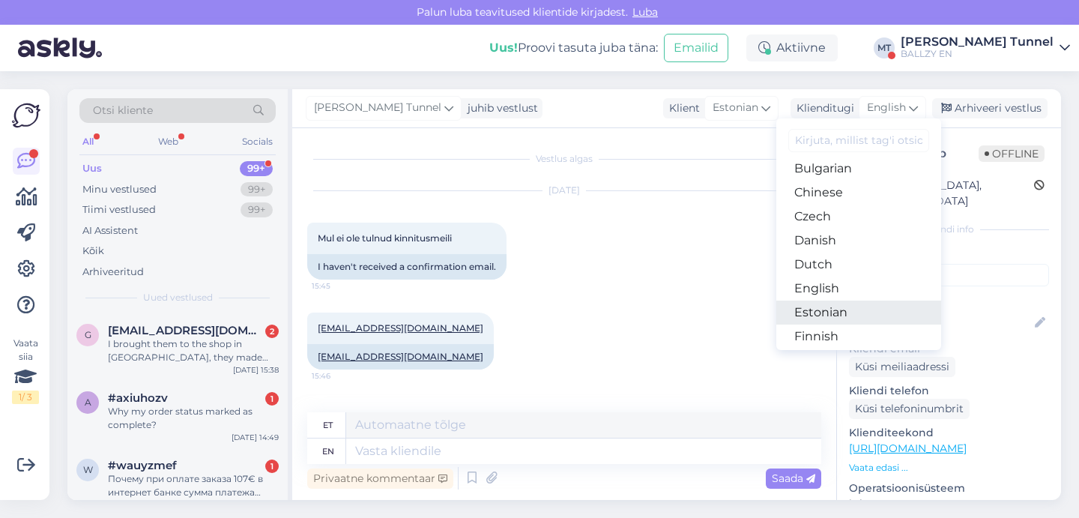
click at [834, 317] on link "Estonian" at bounding box center [858, 312] width 165 height 24
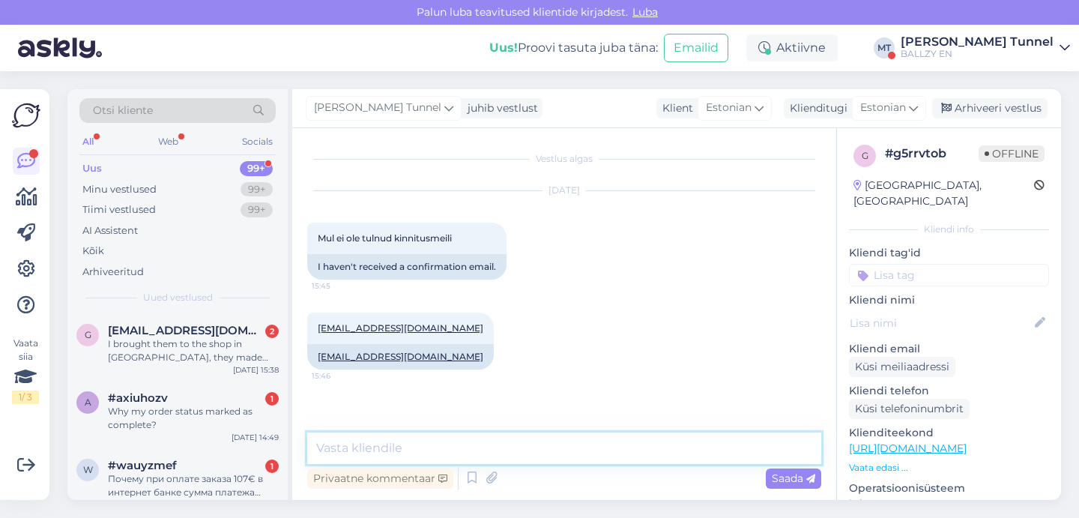
click at [434, 454] on textarea at bounding box center [564, 447] width 514 height 31
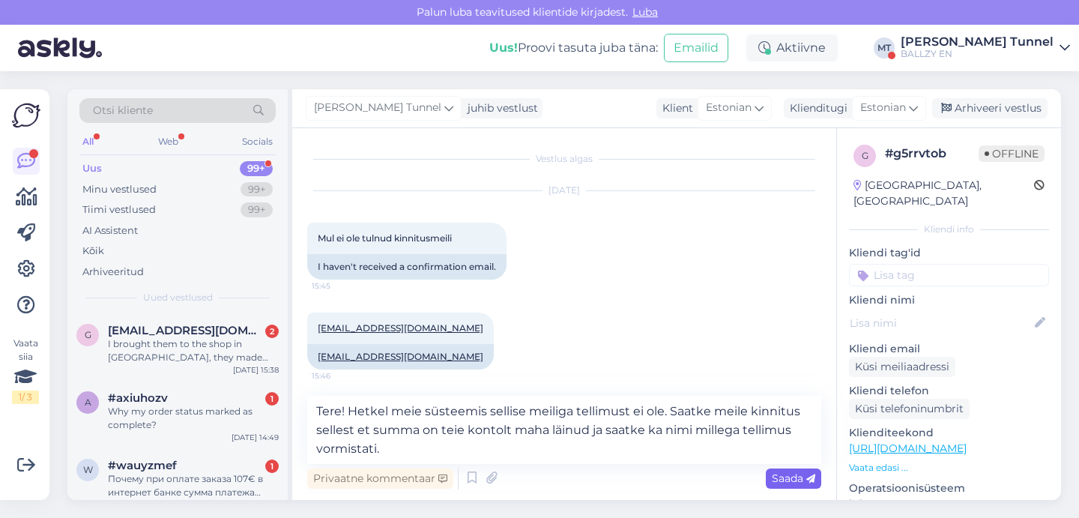
click at [778, 474] on span "Saada" at bounding box center [793, 477] width 43 height 13
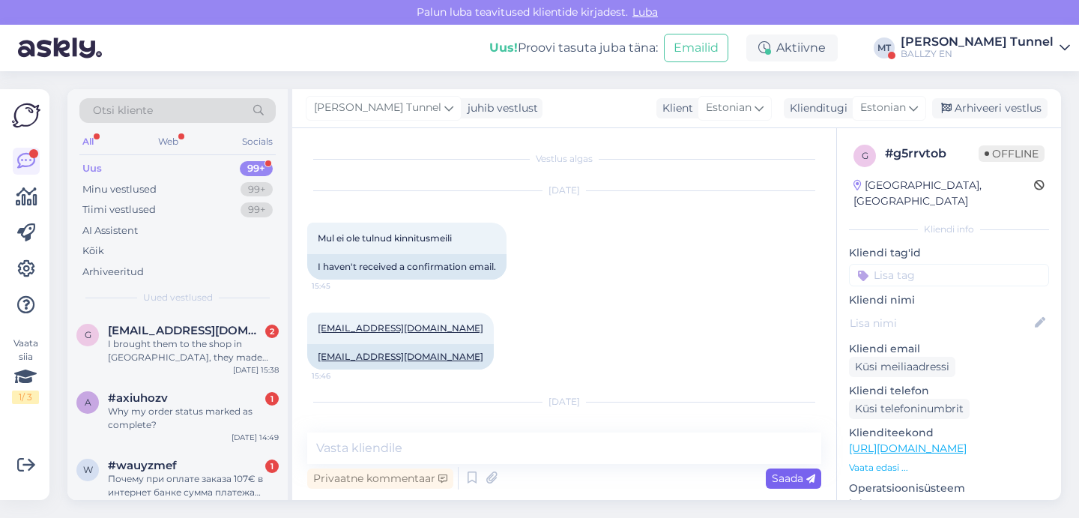
scroll to position [90, 0]
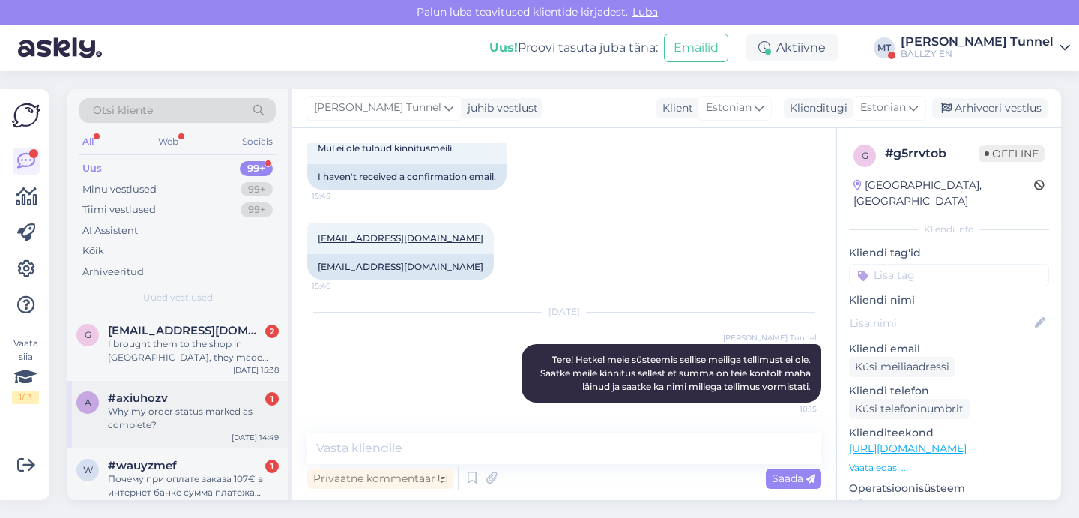
click at [220, 400] on div "#axiuhozv 1" at bounding box center [193, 397] width 171 height 13
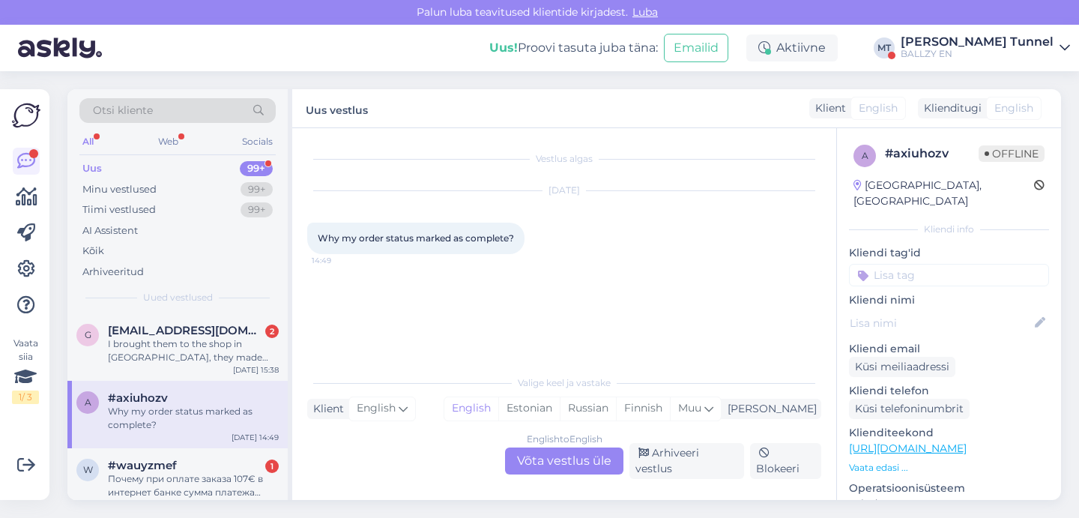
scroll to position [0, 0]
click at [575, 468] on div "English to English Võta vestlus üle" at bounding box center [564, 460] width 118 height 27
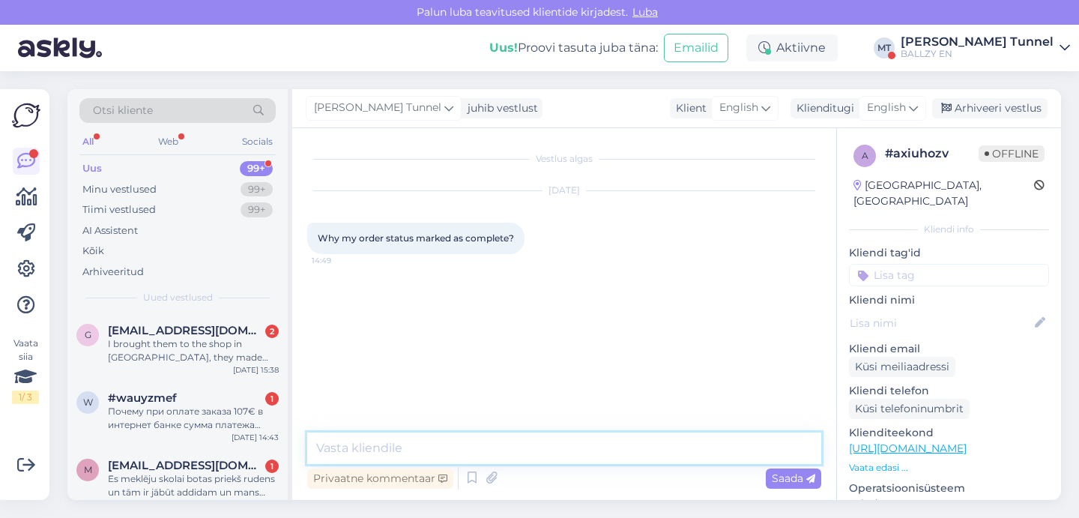
click at [440, 447] on textarea at bounding box center [564, 447] width 514 height 31
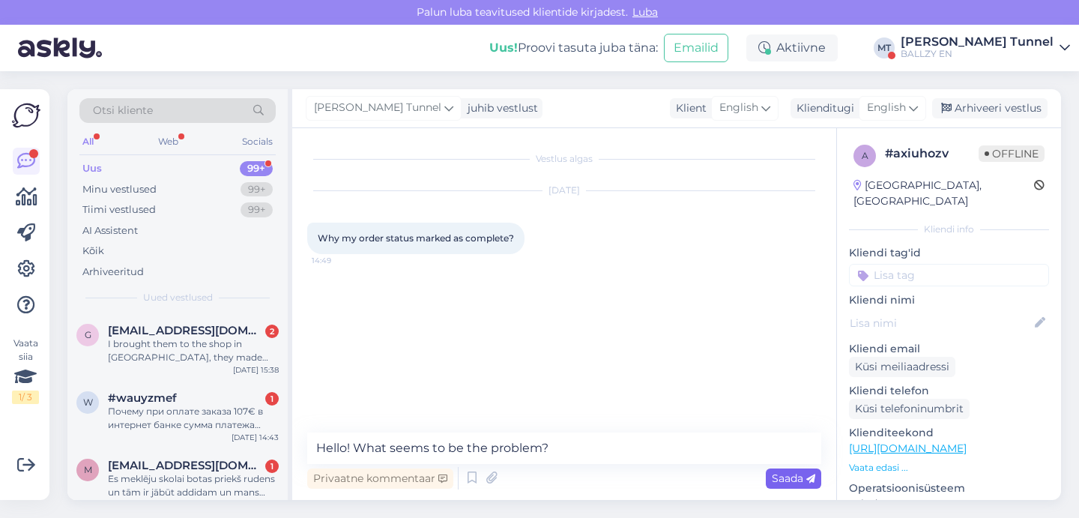
click at [795, 485] on div "Saada" at bounding box center [793, 478] width 55 height 20
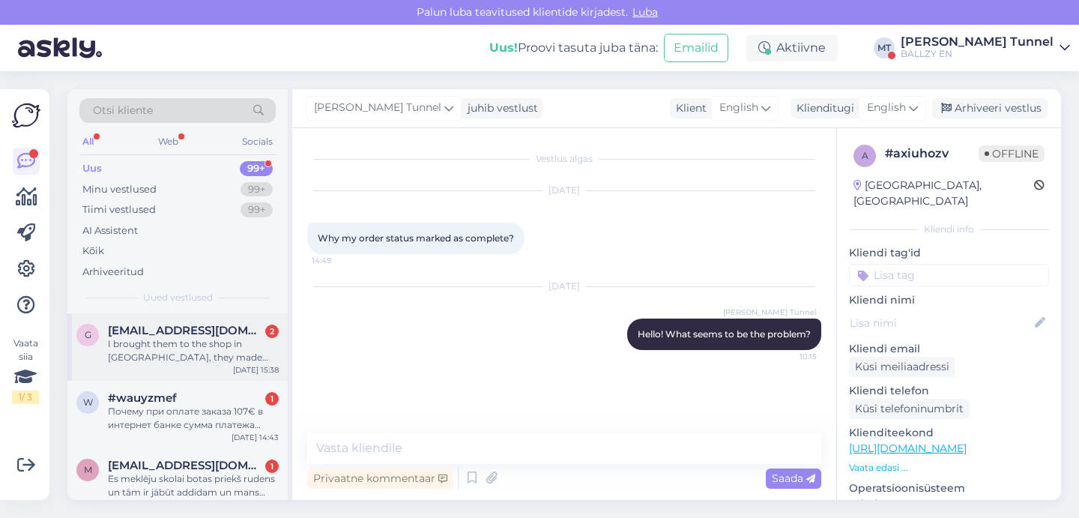
click at [243, 350] on div "I brought them to the shop in Vilnius, they made expertise which said I wore my…" at bounding box center [193, 350] width 171 height 27
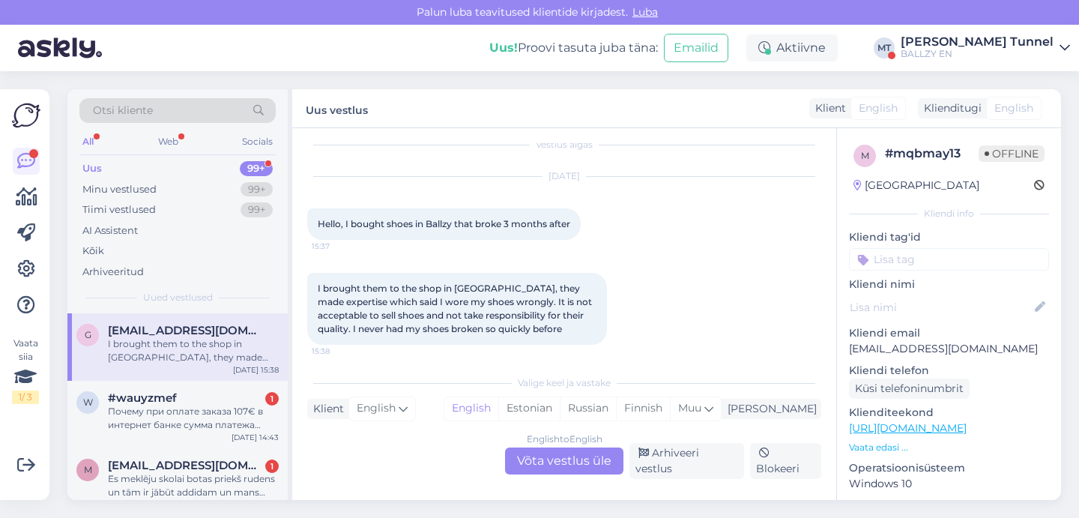
scroll to position [13, 0]
click at [579, 464] on div "English to English Võta vestlus üle" at bounding box center [564, 460] width 118 height 27
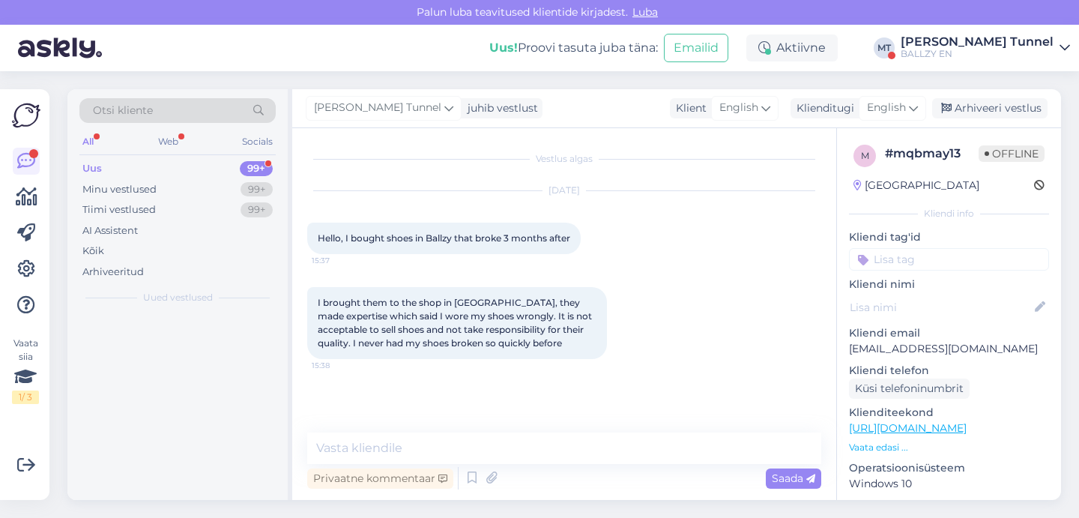
scroll to position [0, 0]
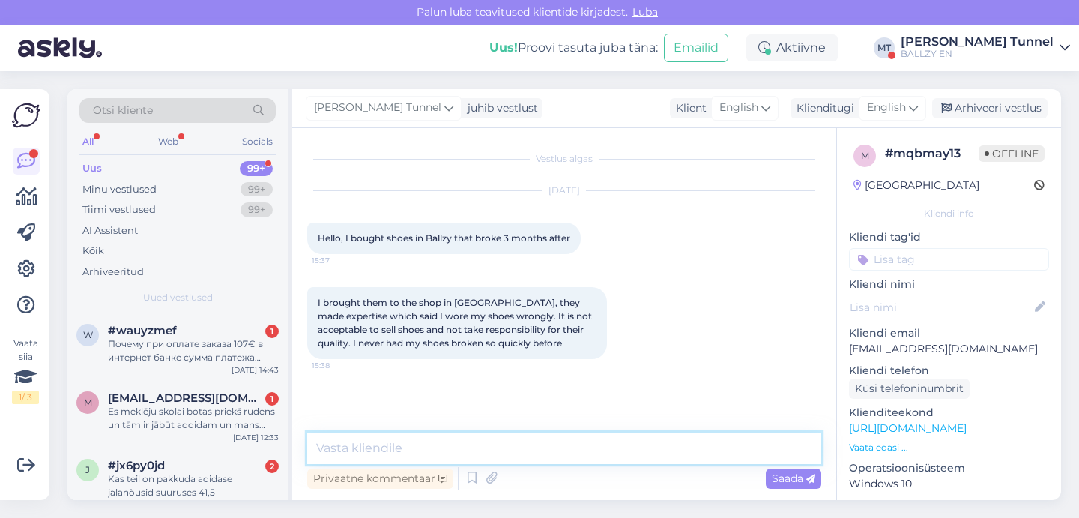
click at [461, 446] on textarea at bounding box center [564, 447] width 514 height 31
drag, startPoint x: 436, startPoint y: 451, endPoint x: 267, endPoint y: 453, distance: 169.3
click at [266, 453] on div "Otsi kliente All Web Socials Uus 99+ Minu vestlused 99+ Tiimi vestlused 99+ AI …" at bounding box center [563, 294] width 993 height 410
click at [219, 324] on div "#wauyzmef 1" at bounding box center [193, 330] width 171 height 13
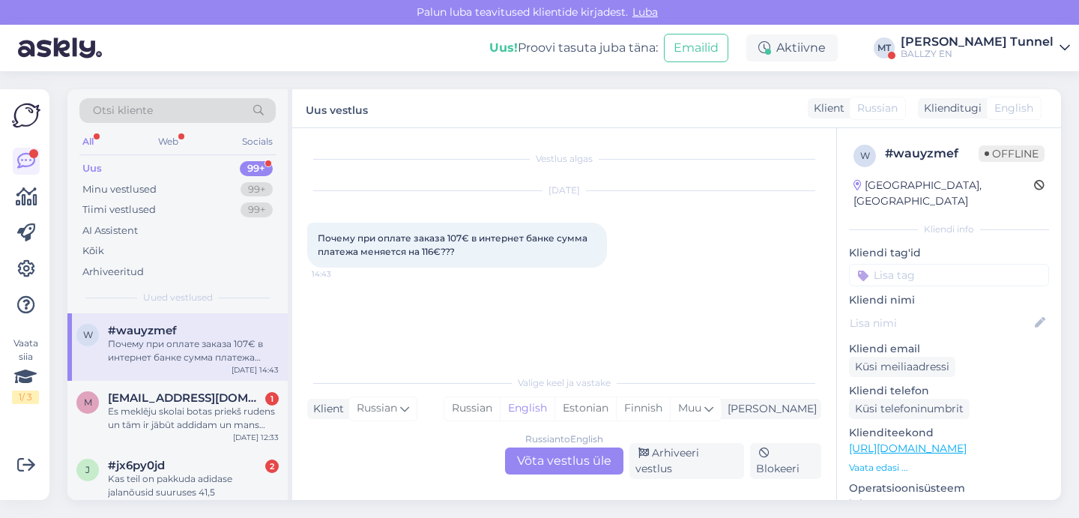
click at [550, 474] on div "Russian to English Võta vestlus üle" at bounding box center [564, 460] width 118 height 27
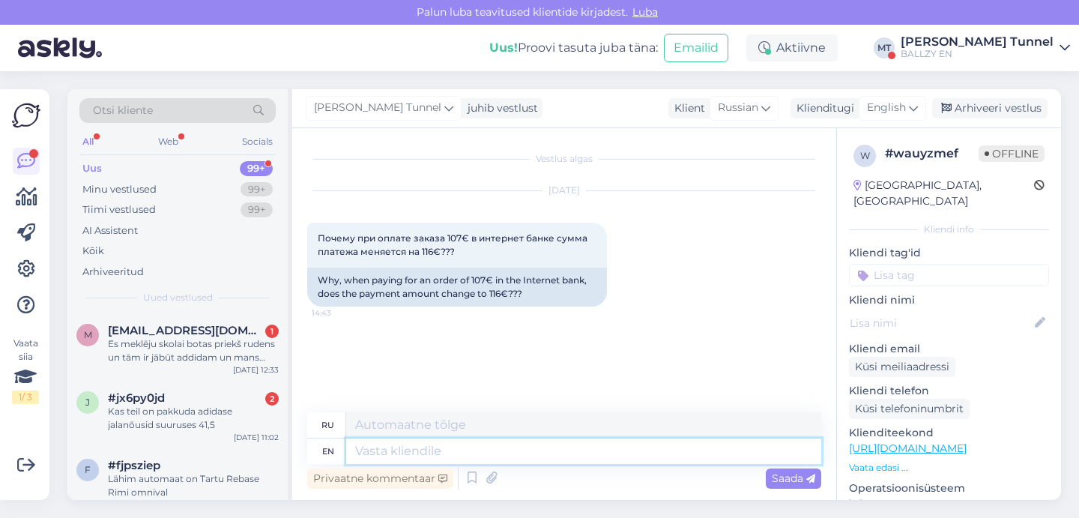
click at [495, 450] on textarea at bounding box center [583, 450] width 475 height 25
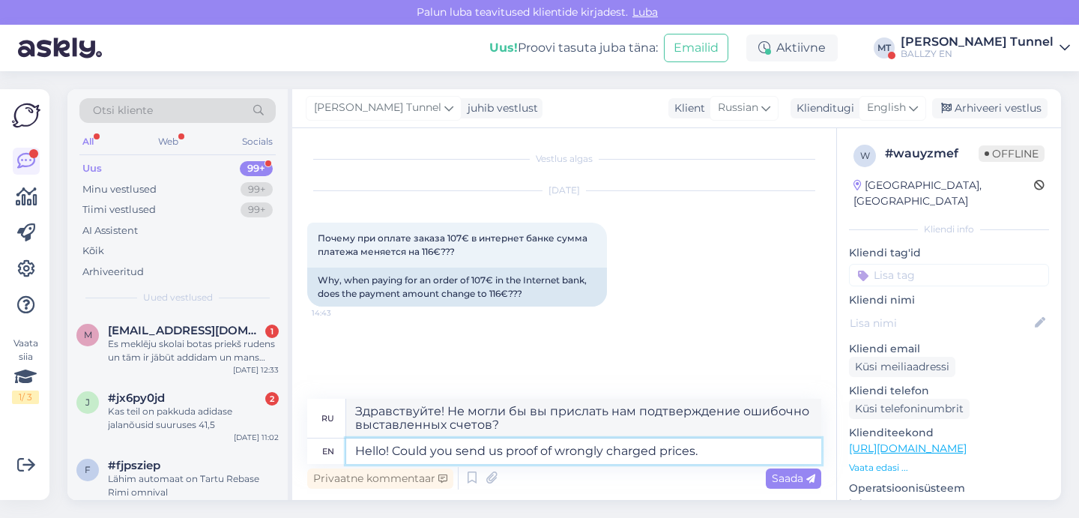
click at [672, 455] on textarea "Hello! Could you send us proof of wrongly charged prices." at bounding box center [583, 450] width 475 height 25
click at [808, 478] on icon at bounding box center [810, 478] width 9 height 9
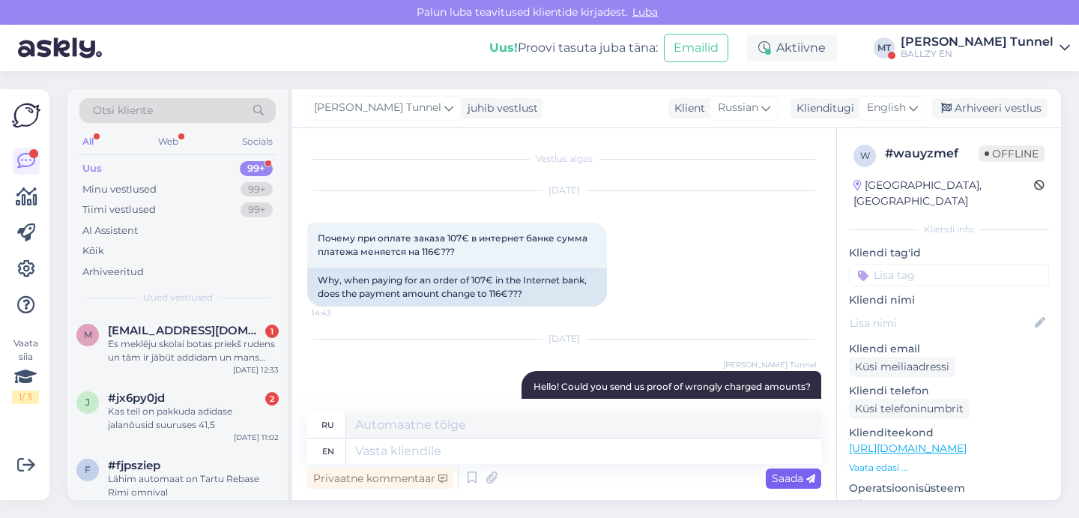
scroll to position [59, 0]
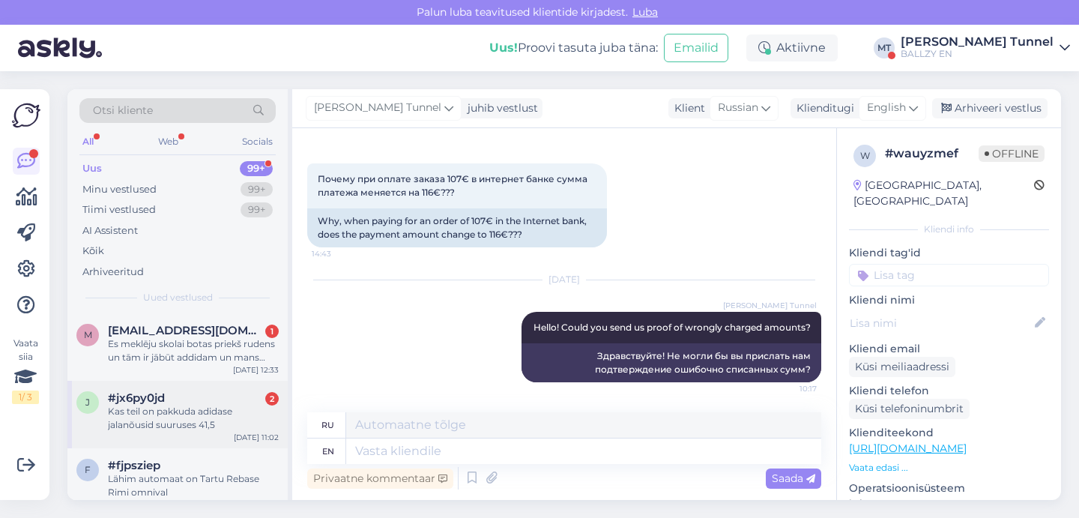
click at [255, 413] on div "Kas teil on pakkuda adidase jalanõusid suuruses 41,5" at bounding box center [193, 417] width 171 height 27
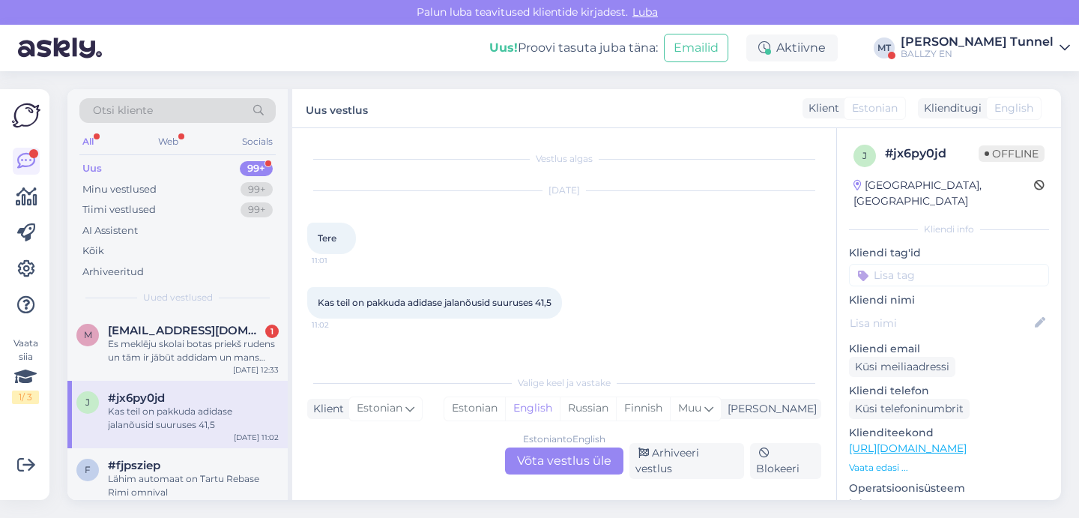
click at [539, 465] on div "Estonian to English Võta vestlus üle" at bounding box center [564, 460] width 118 height 27
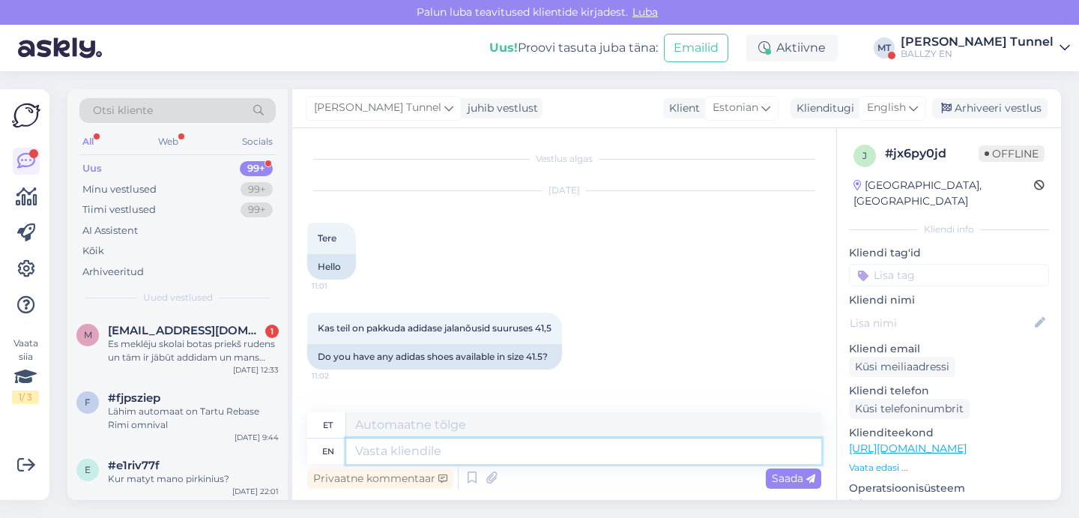
click at [463, 447] on textarea at bounding box center [583, 450] width 475 height 25
click at [909, 108] on icon at bounding box center [913, 108] width 9 height 16
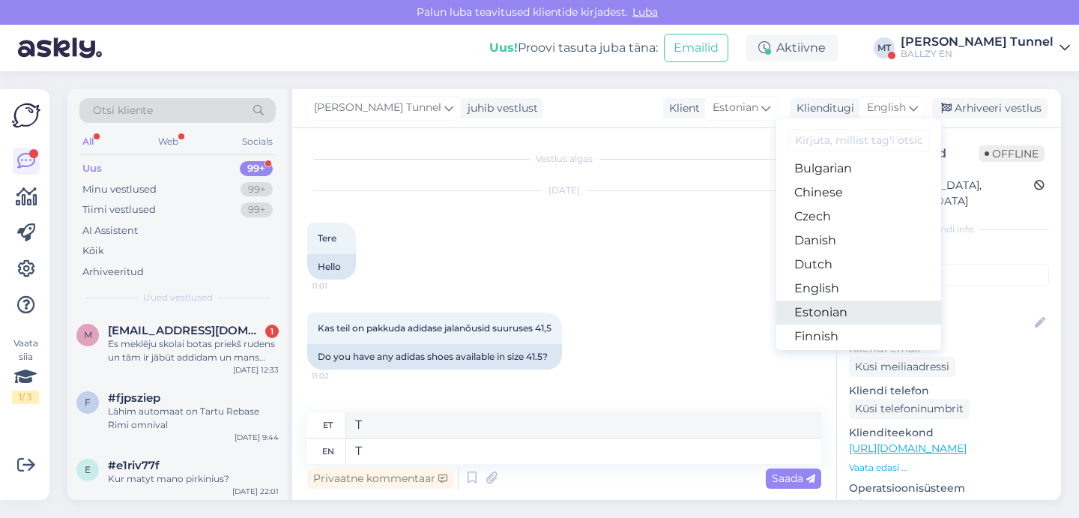
click at [833, 312] on link "Estonian" at bounding box center [858, 312] width 165 height 24
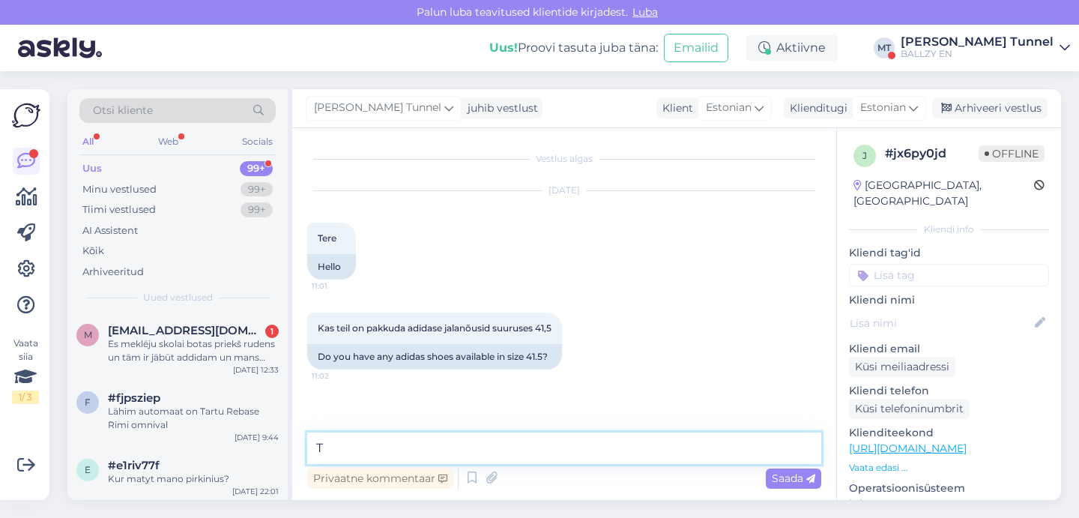
click at [346, 445] on textarea "T" at bounding box center [564, 447] width 514 height 31
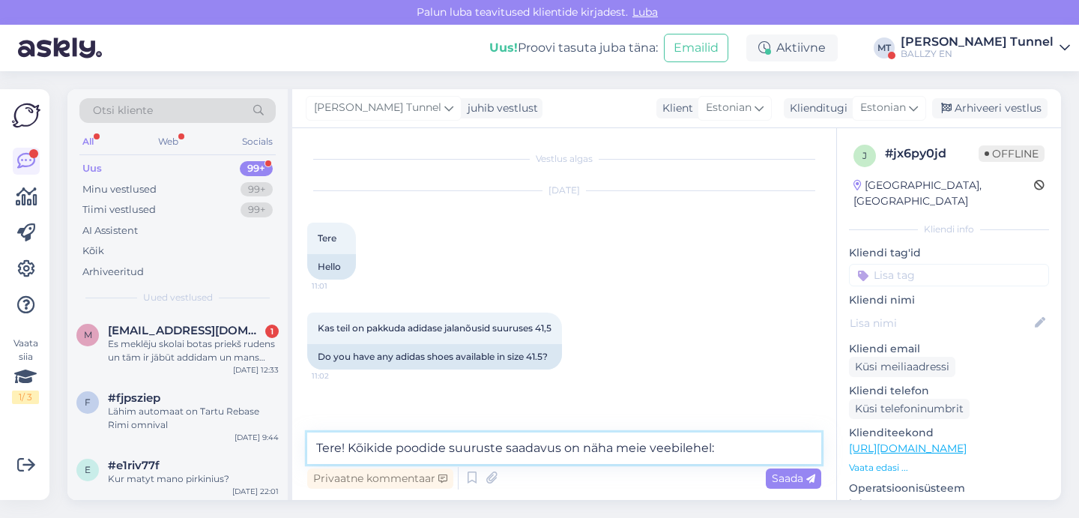
click at [396, 451] on textarea "Tere! Kõikide poodide suuruste saadavus on näha meie veebilehel:" at bounding box center [564, 447] width 514 height 31
click at [783, 446] on textarea "Tere! Kõikide epoe ja poodide suuruste saadavus on näha meie veebilehel:" at bounding box center [564, 447] width 514 height 31
paste textarea "https://ballzy.eu/et/brand/adidas_originals?category=Vabaajajalatsid&brands=adi…"
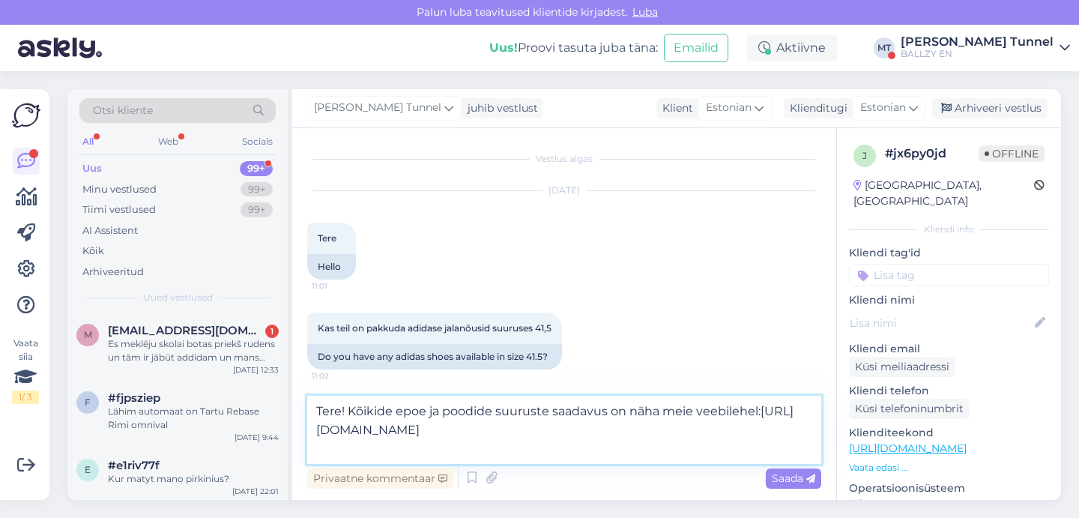
click at [383, 428] on textarea "Tere! Kõikide epoe ja poodide suuruste saadavus on näha meie veebilehel:https:/…" at bounding box center [564, 429] width 514 height 68
click at [810, 486] on div "Saada" at bounding box center [793, 478] width 55 height 20
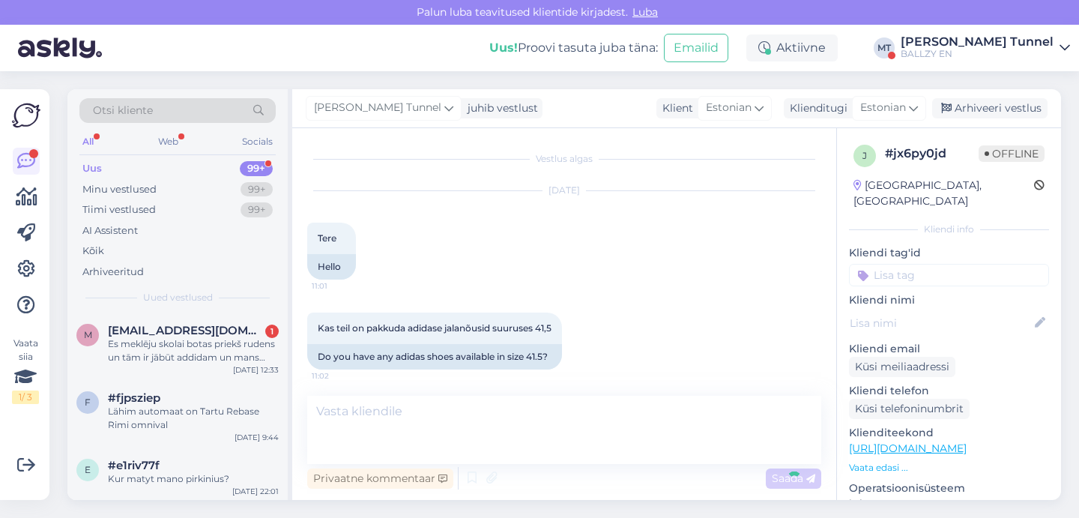
scroll to position [90, 0]
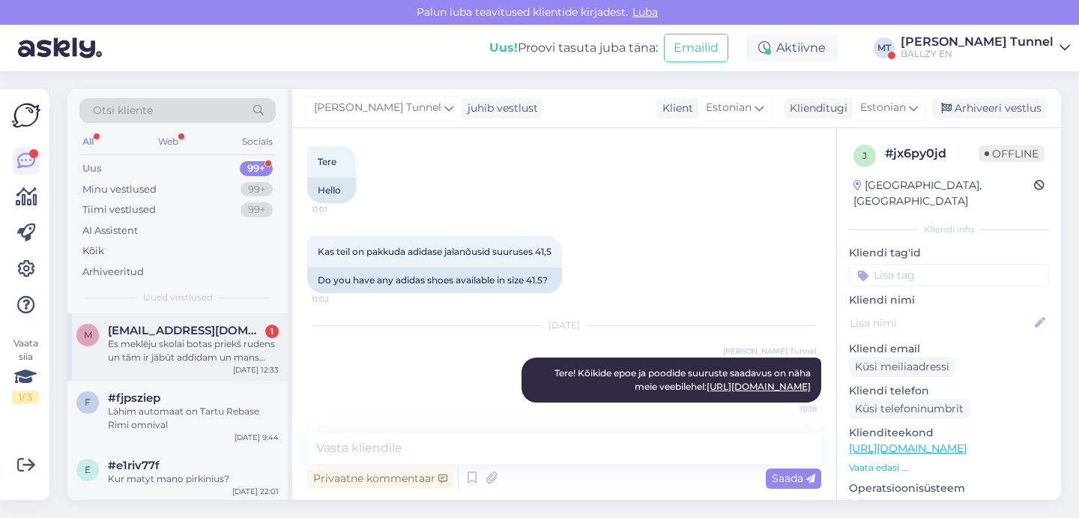
click at [154, 341] on div "Es meklēju skolai botas priekš rudens un tām ir jābūt addidam un mans izmērs ir…" at bounding box center [193, 350] width 171 height 27
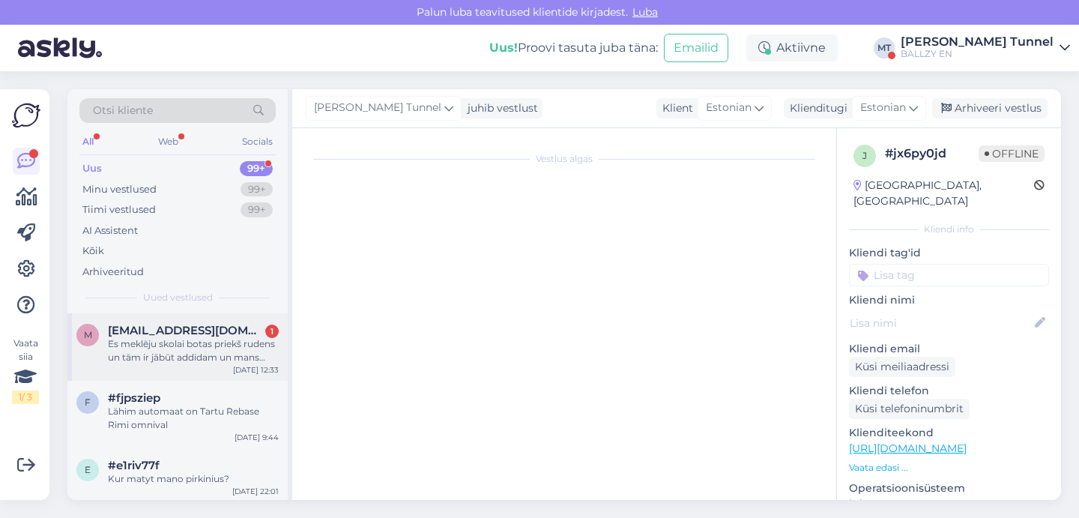
scroll to position [0, 0]
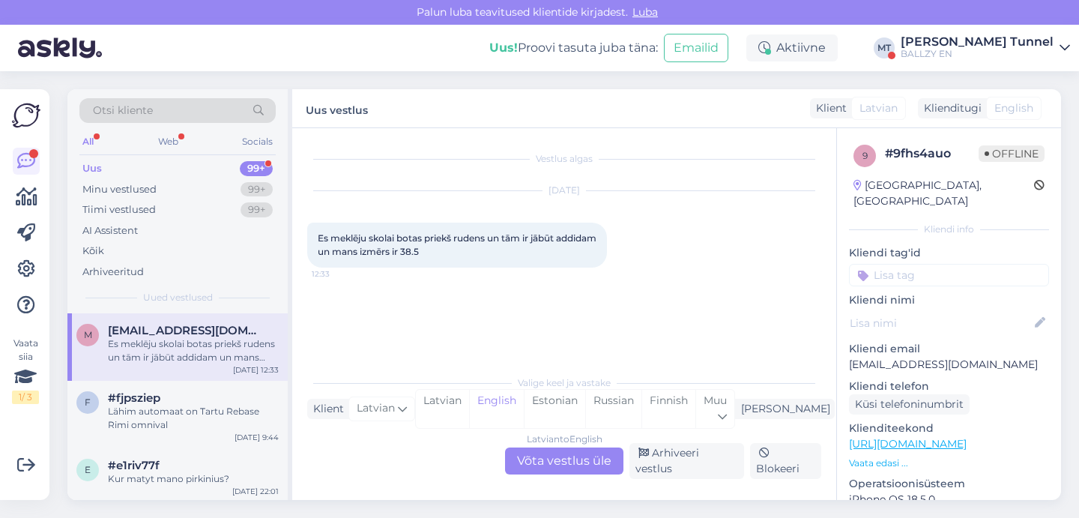
click at [545, 466] on div "Latvian to English Võta vestlus üle" at bounding box center [564, 460] width 118 height 27
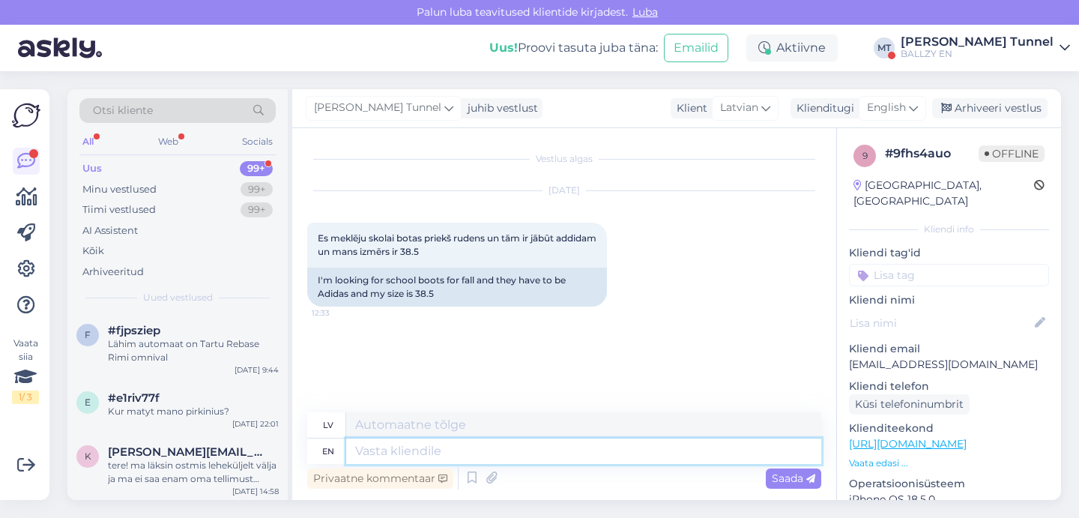
click at [484, 450] on textarea at bounding box center [583, 450] width 475 height 25
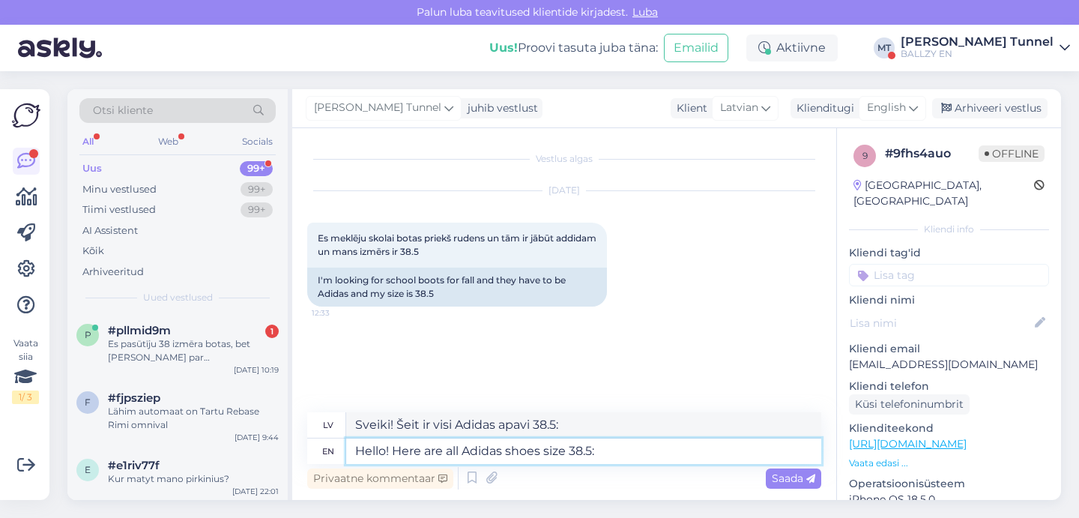
paste textarea "https://ballzy.eu/lv/brand/adidas_originals?brands=adidas+Originals&size=38.5"
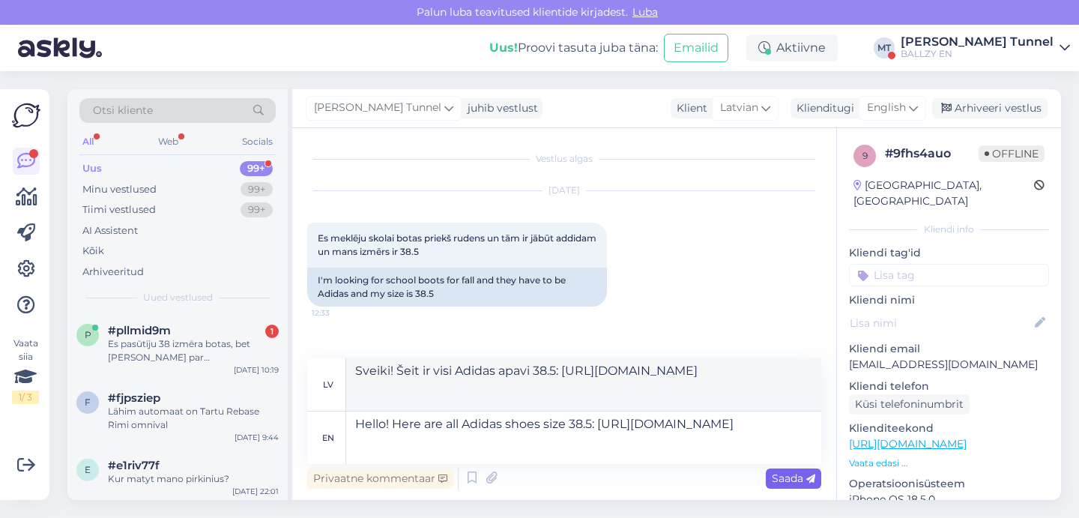
click at [788, 485] on div "Saada" at bounding box center [793, 478] width 55 height 20
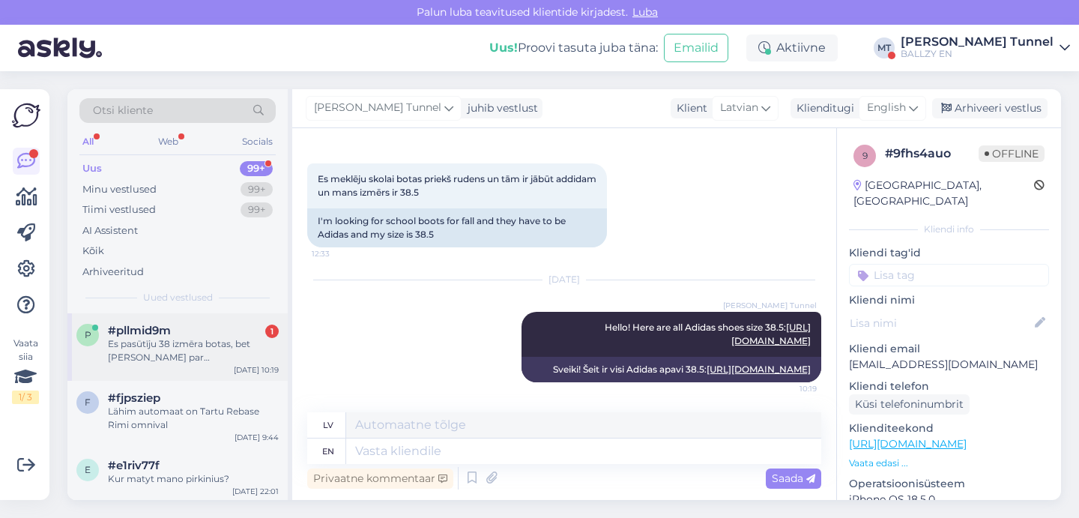
click at [213, 361] on div "Es pasūtīju 38 izmēra botas, bet viņas par mazu, es varu aizsutit atpakal? un s…" at bounding box center [193, 350] width 171 height 27
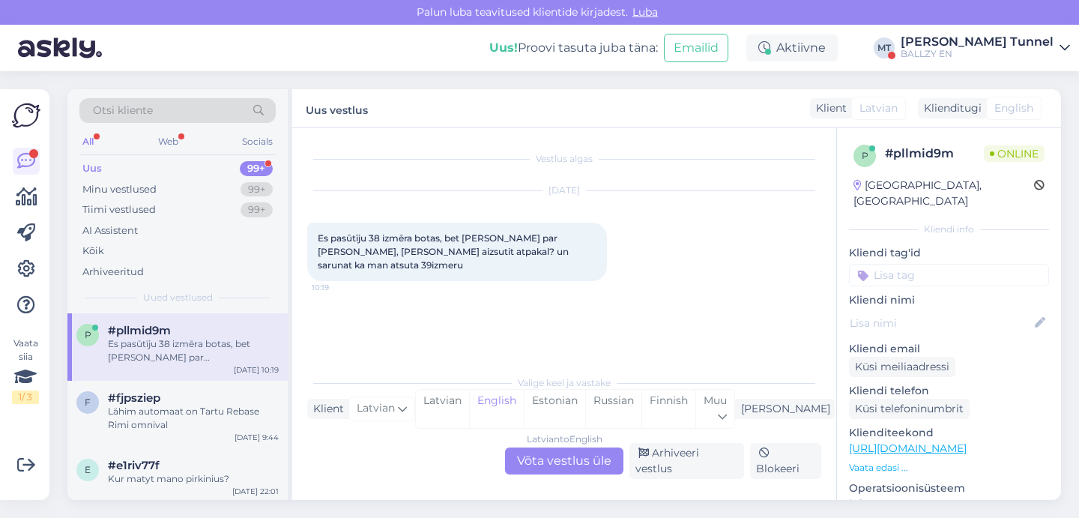
click at [586, 461] on div "Latvian to English Võta vestlus üle" at bounding box center [564, 460] width 118 height 27
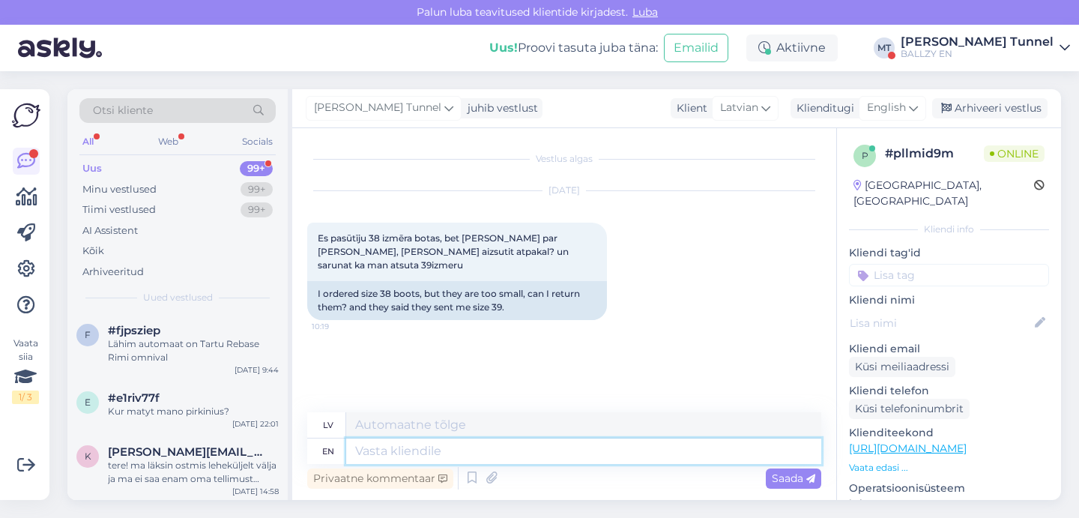
click at [412, 450] on textarea at bounding box center [583, 450] width 475 height 25
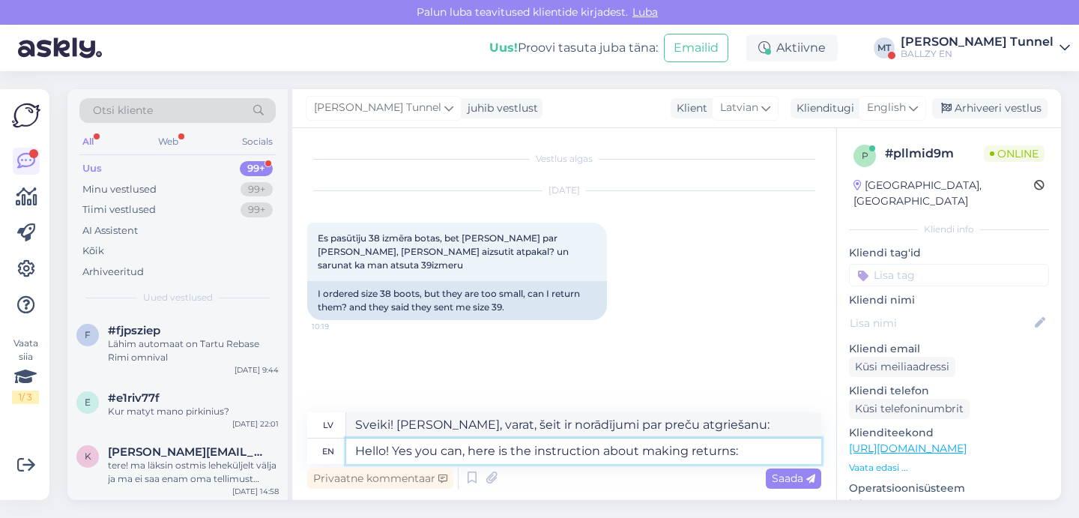
paste textarea "https://ballzy.eu/lv/shopping-help#returning"
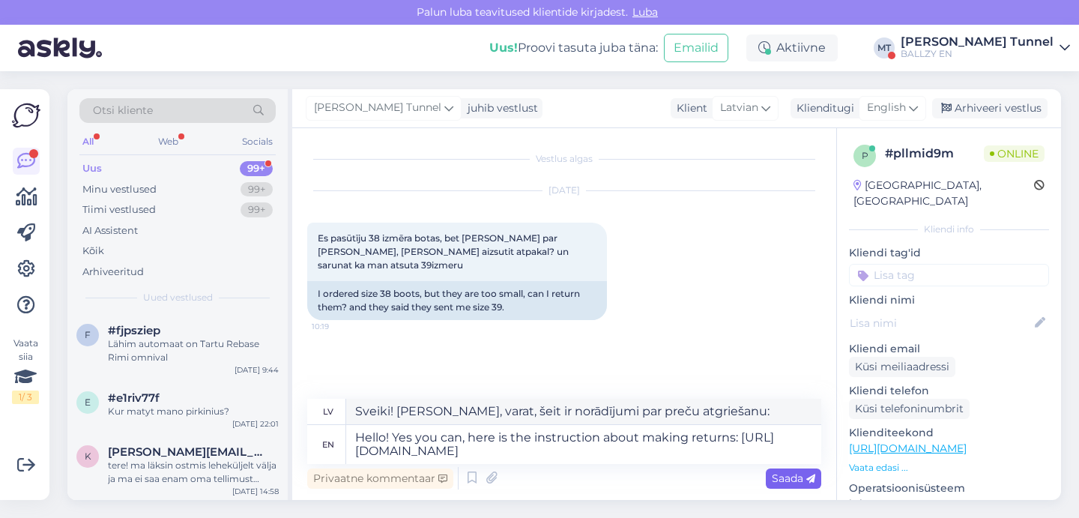
click at [801, 479] on span "Saada" at bounding box center [793, 477] width 43 height 13
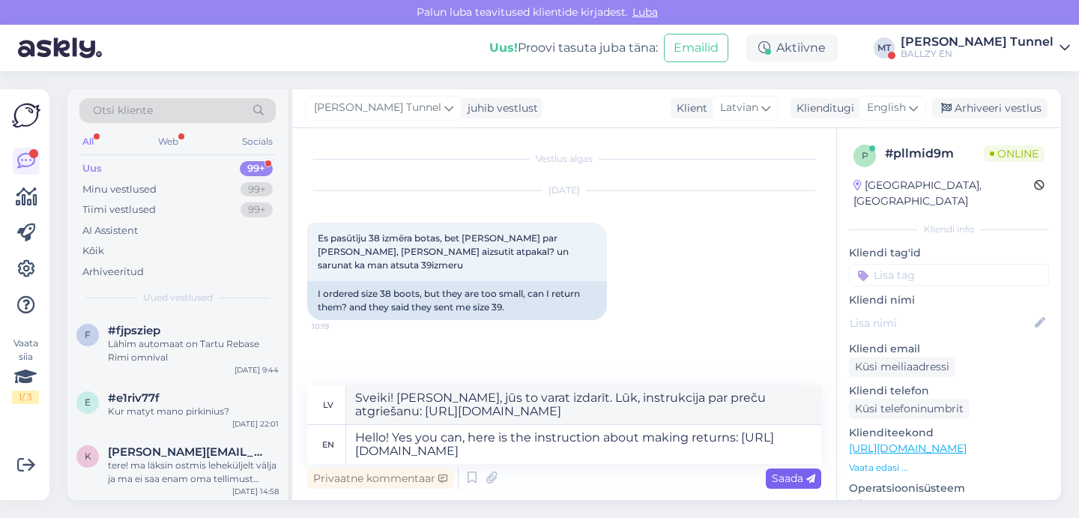
click at [784, 474] on span "Saada" at bounding box center [793, 477] width 43 height 13
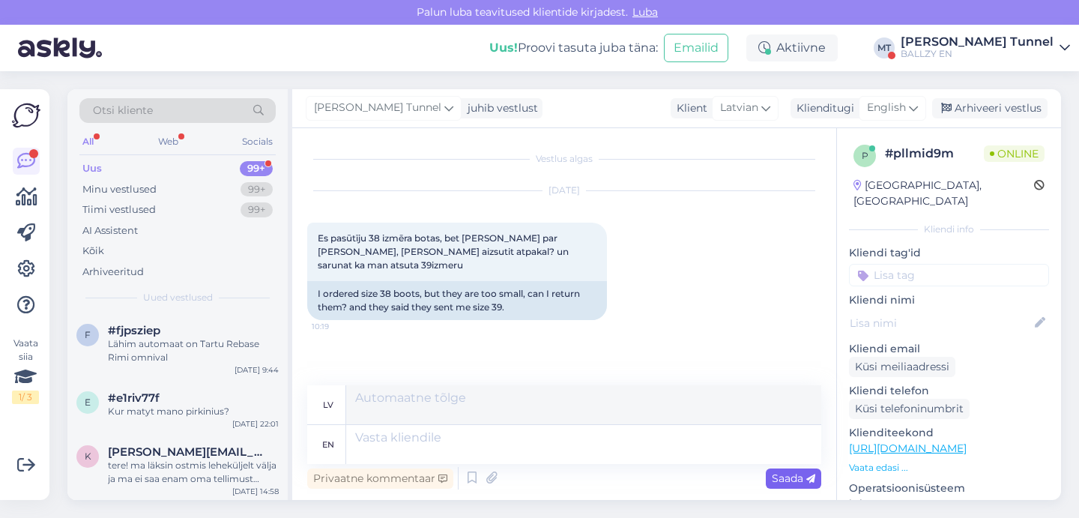
scroll to position [41, 0]
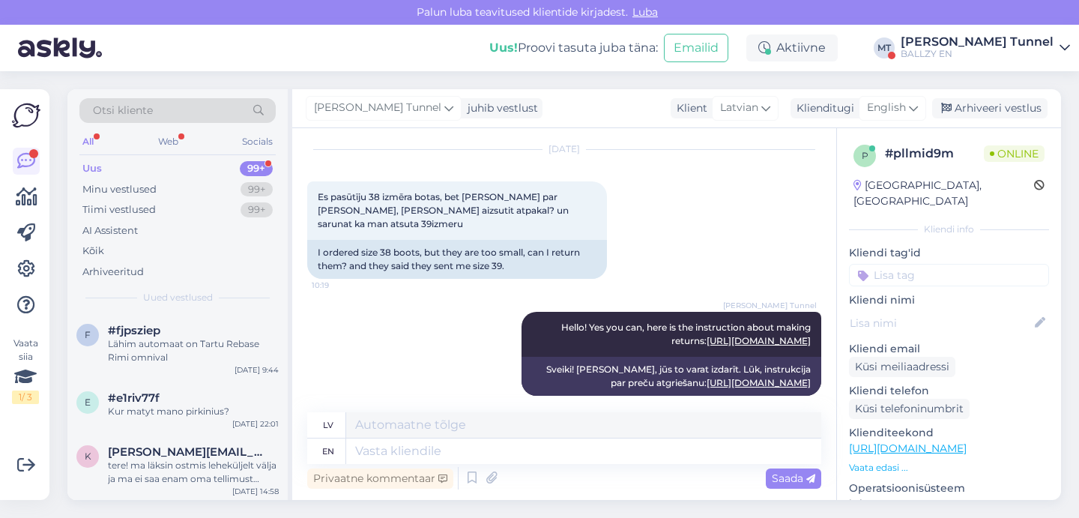
click at [1008, 50] on div "BALLZY EN" at bounding box center [976, 54] width 153 height 12
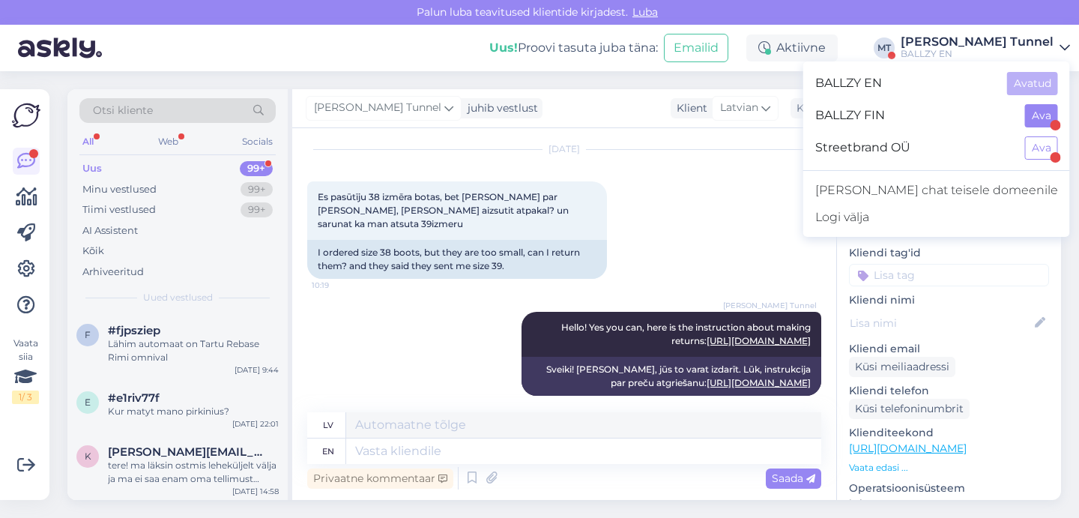
click at [1038, 112] on button "Ava" at bounding box center [1041, 115] width 33 height 23
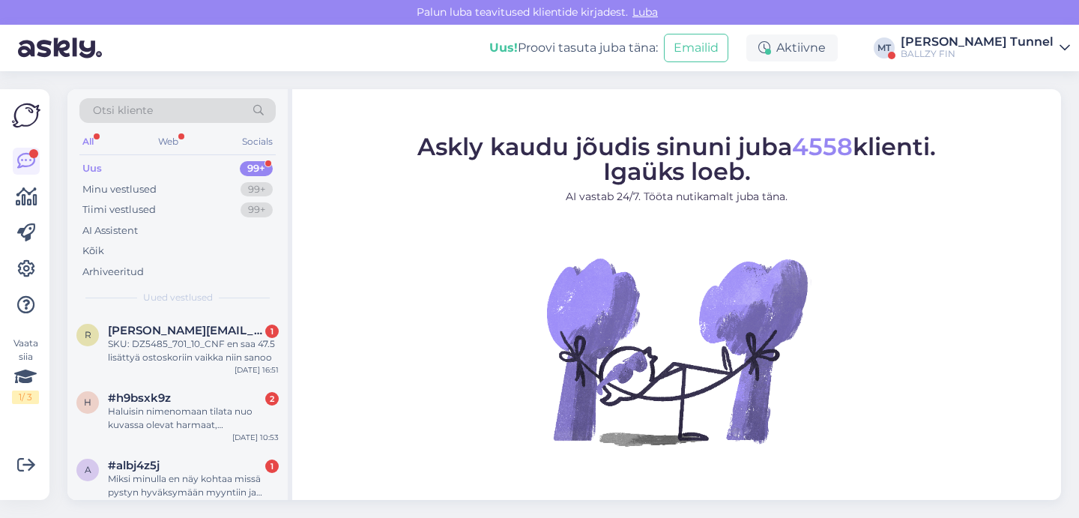
click at [992, 57] on div "BALLZY FIN" at bounding box center [976, 54] width 153 height 12
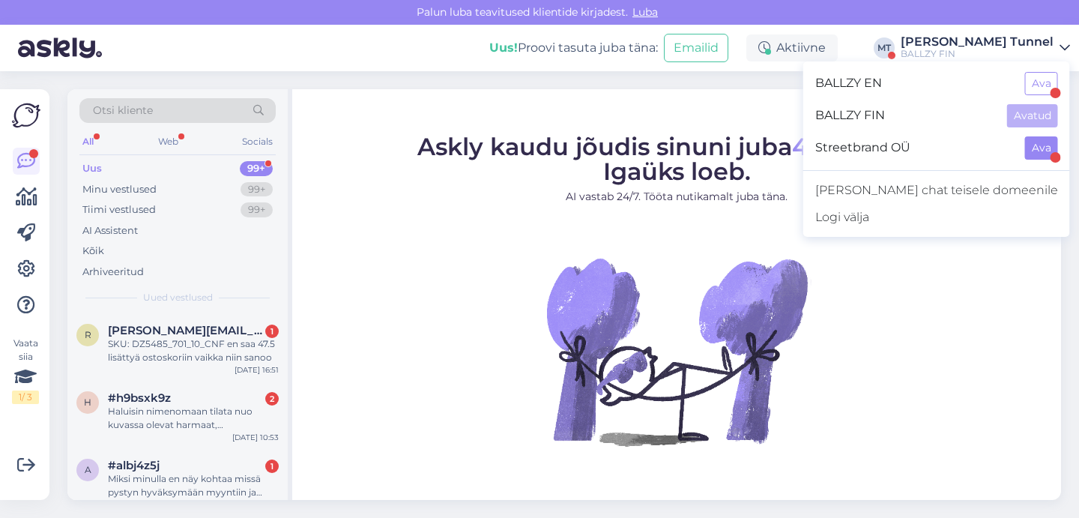
click at [1040, 155] on button "Ava" at bounding box center [1041, 147] width 33 height 23
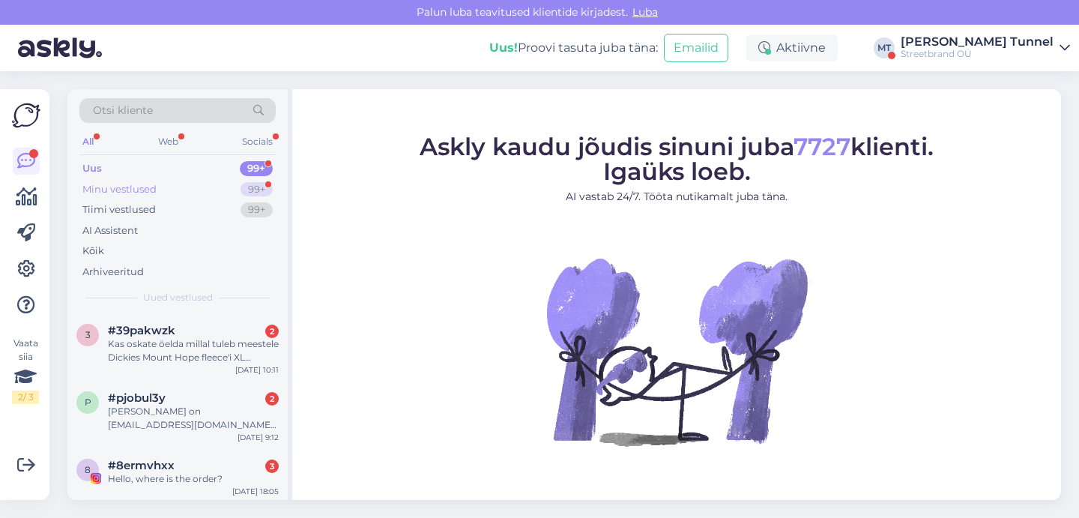
click at [263, 184] on div "99+" at bounding box center [256, 189] width 32 height 15
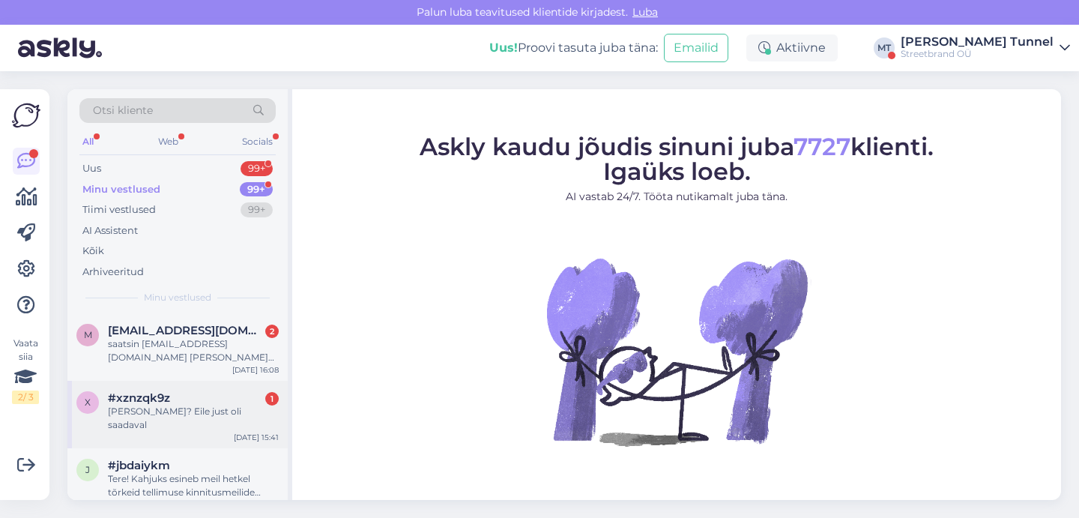
click at [210, 421] on div "x #xznzqk9z 1 Juba otsas? Eile just oli saadaval Aug 20 15:41" at bounding box center [177, 414] width 220 height 67
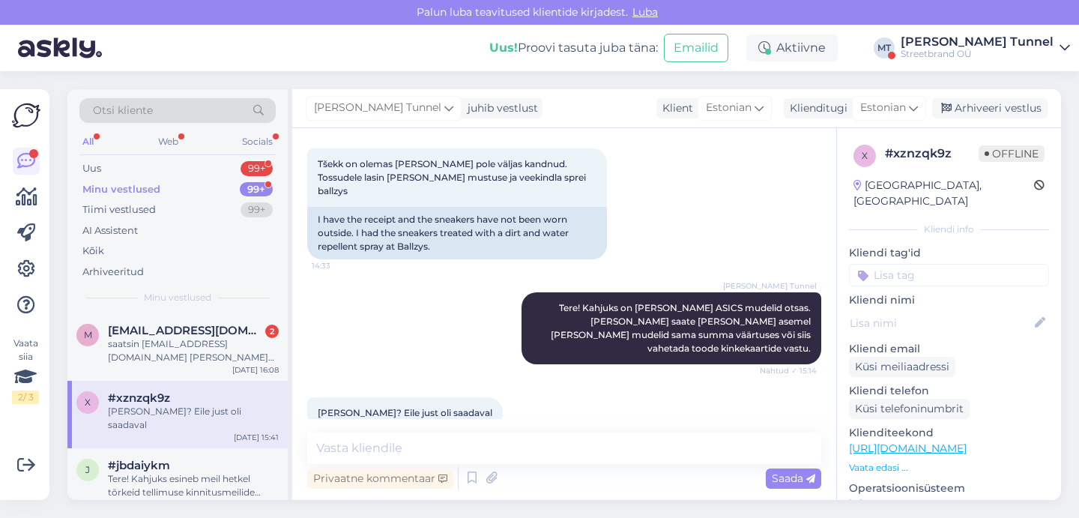
scroll to position [217, 0]
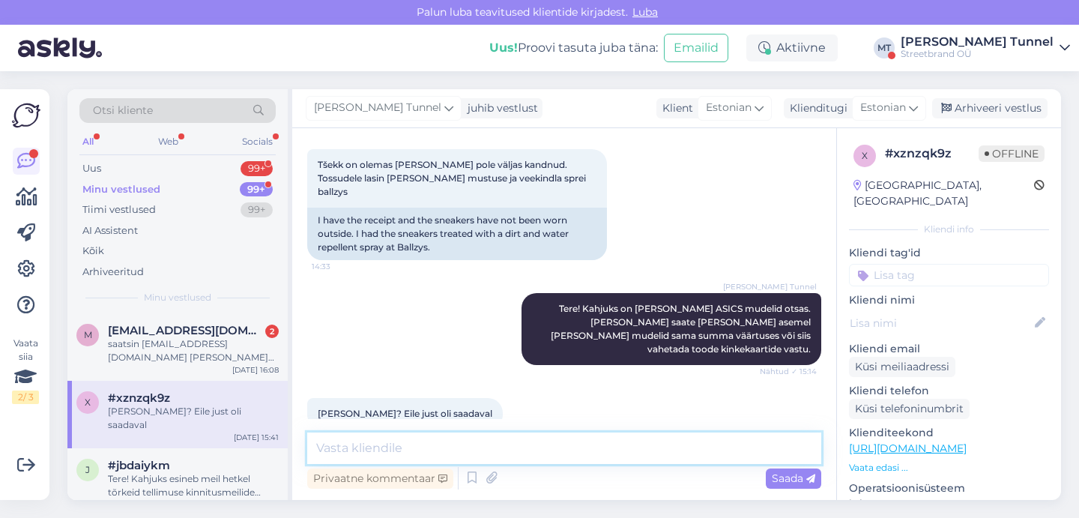
click at [482, 441] on textarea at bounding box center [564, 447] width 514 height 31
click at [491, 451] on textarea at bounding box center [564, 447] width 514 height 31
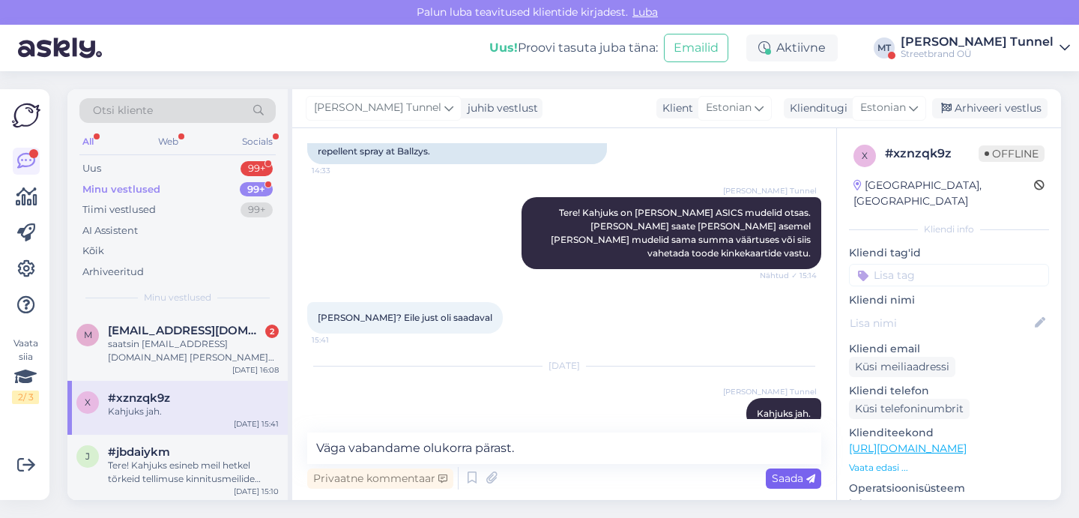
click at [801, 476] on span "Saada" at bounding box center [793, 477] width 43 height 13
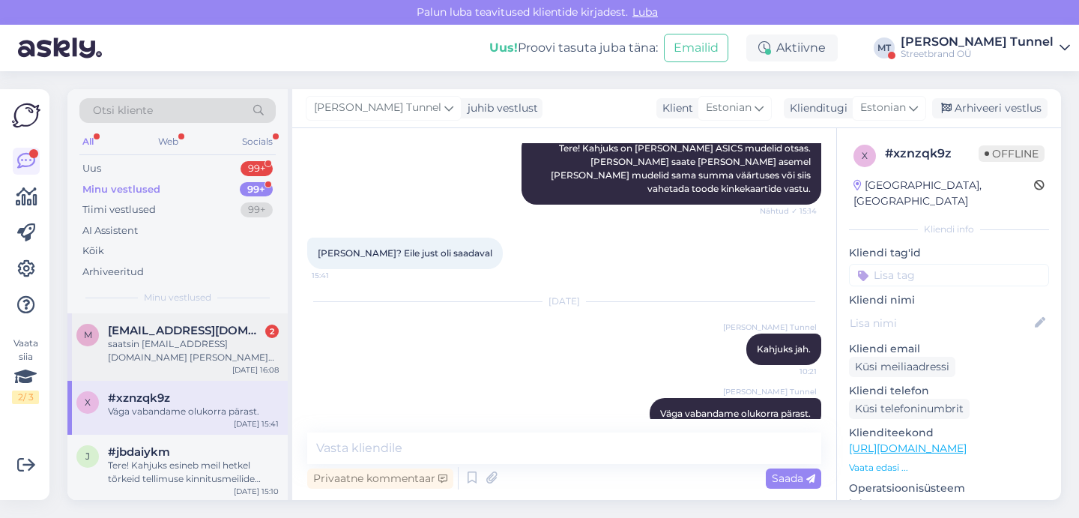
click at [207, 355] on div "saatsin ballzy.klienditugi@ballzy.eu meili ka toote kirjeldusega" at bounding box center [193, 350] width 171 height 27
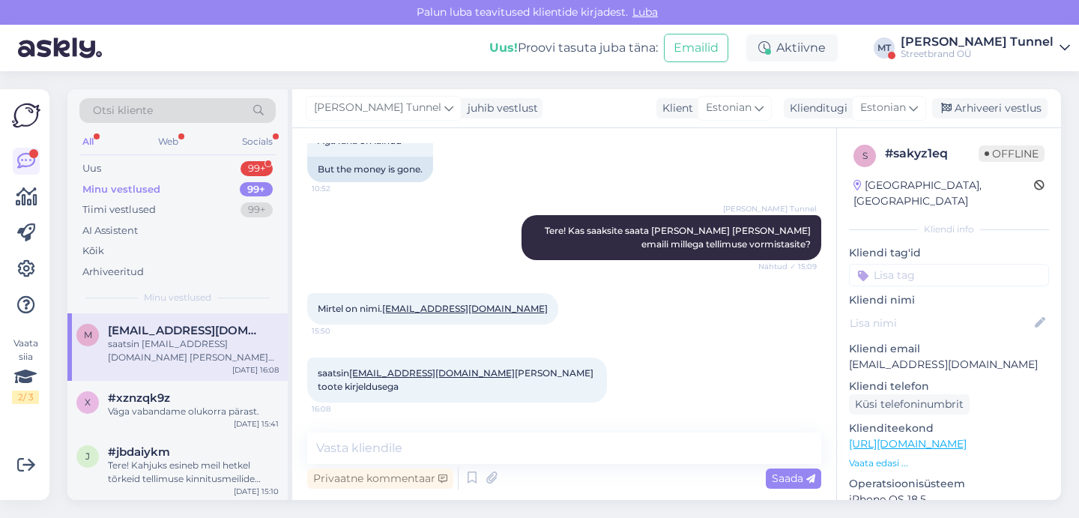
scroll to position [187, 0]
click at [479, 458] on textarea at bounding box center [564, 447] width 514 height 31
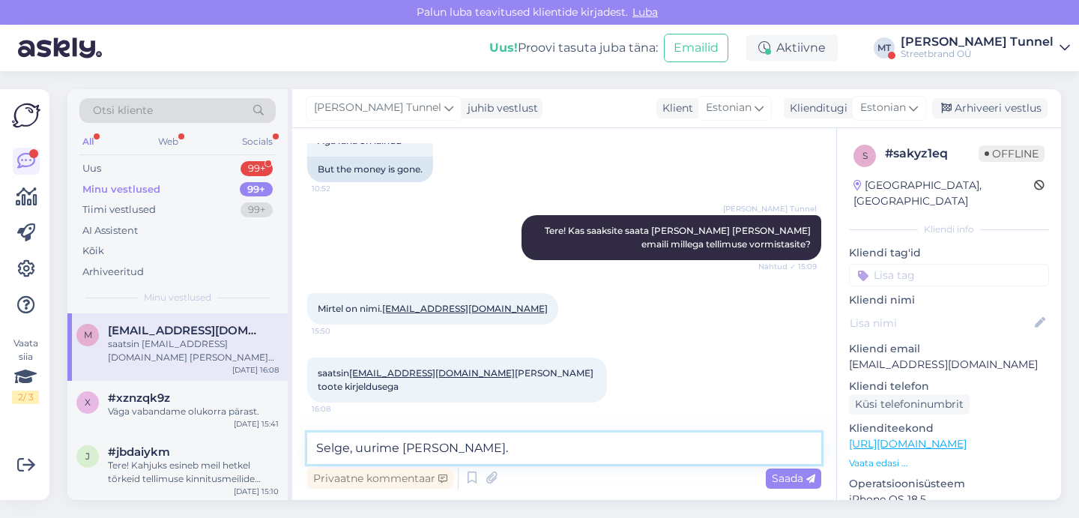
drag, startPoint x: 513, startPoint y: 453, endPoint x: 384, endPoint y: 453, distance: 129.6
click at [384, 453] on textarea "Selge, uurime [PERSON_NAME]." at bounding box center [564, 447] width 514 height 31
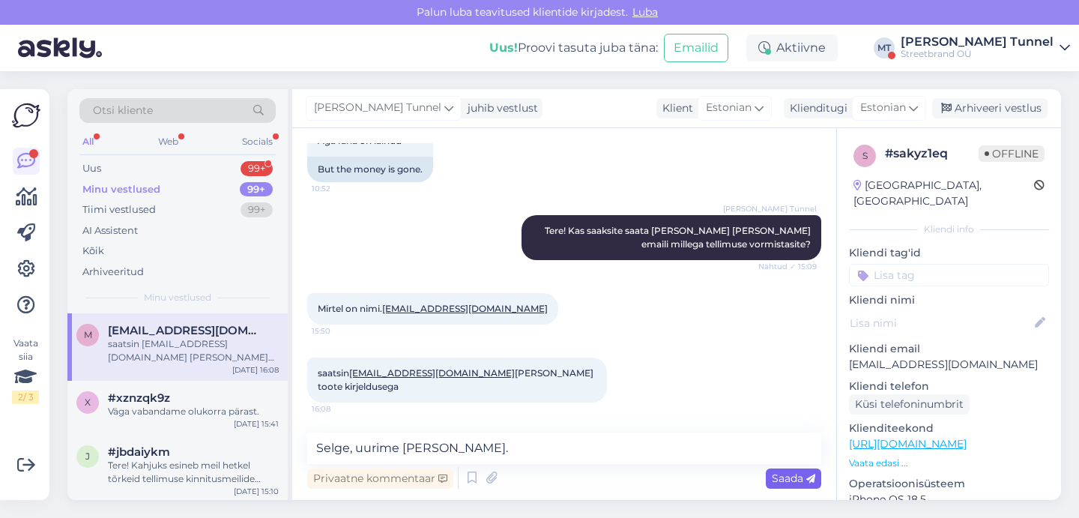
click at [770, 477] on div "Saada" at bounding box center [793, 478] width 55 height 20
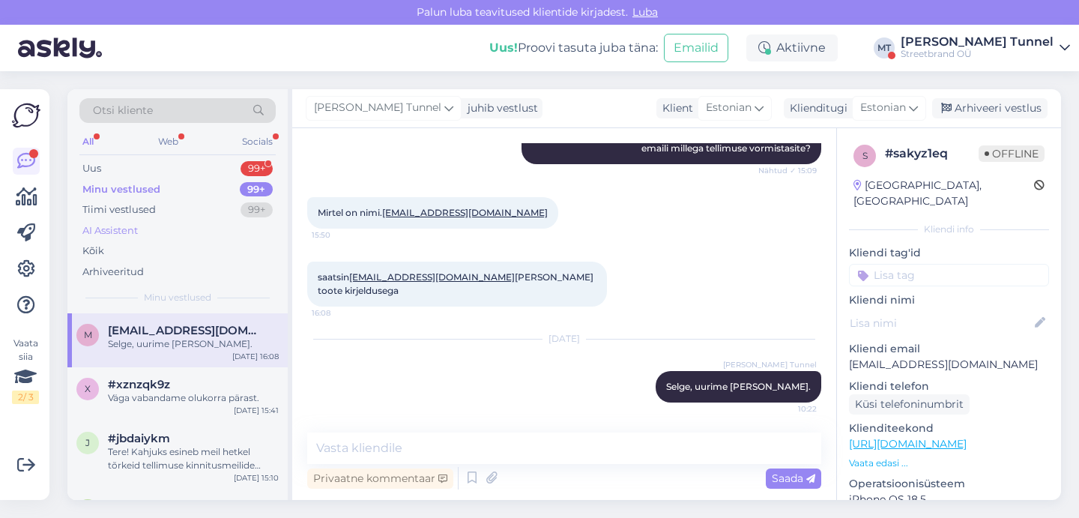
scroll to position [0, 0]
click at [174, 170] on div "Uus 99+" at bounding box center [177, 168] width 196 height 21
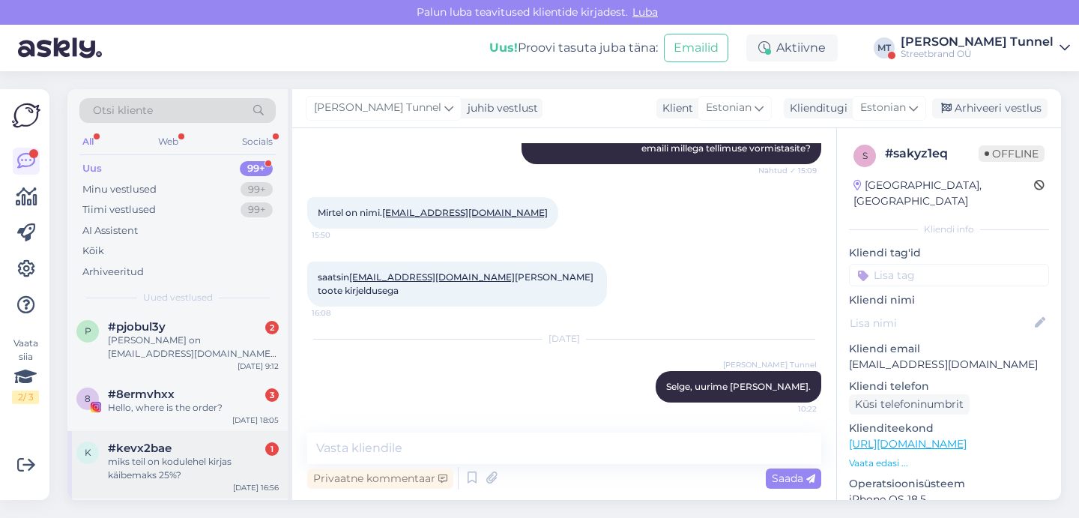
scroll to position [70, 0]
click at [170, 133] on div "Web" at bounding box center [168, 141] width 26 height 19
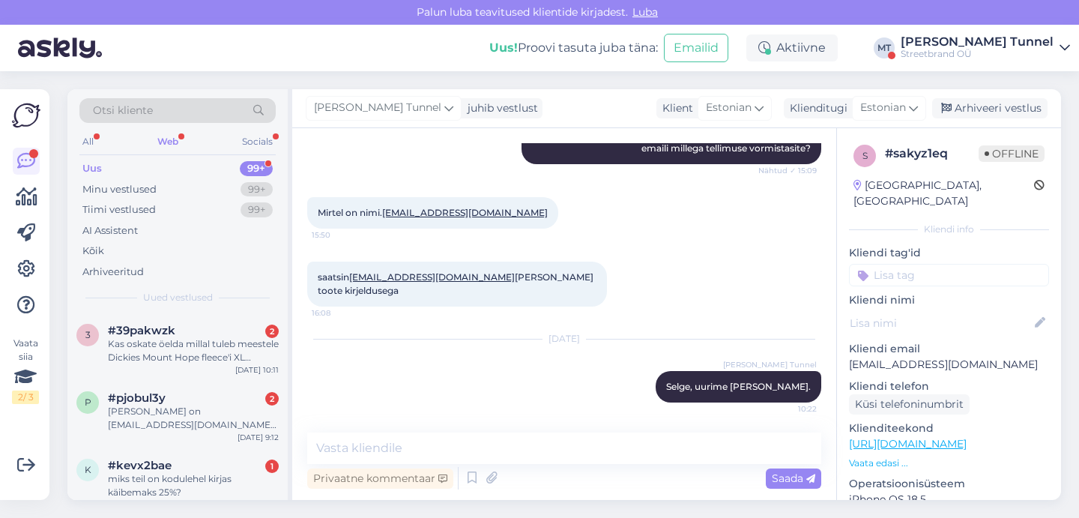
click at [172, 361] on div "Kas oskate öelda millal tuleb meestele Dickies Mount Hope fleece'i XL suuruses?" at bounding box center [193, 350] width 171 height 27
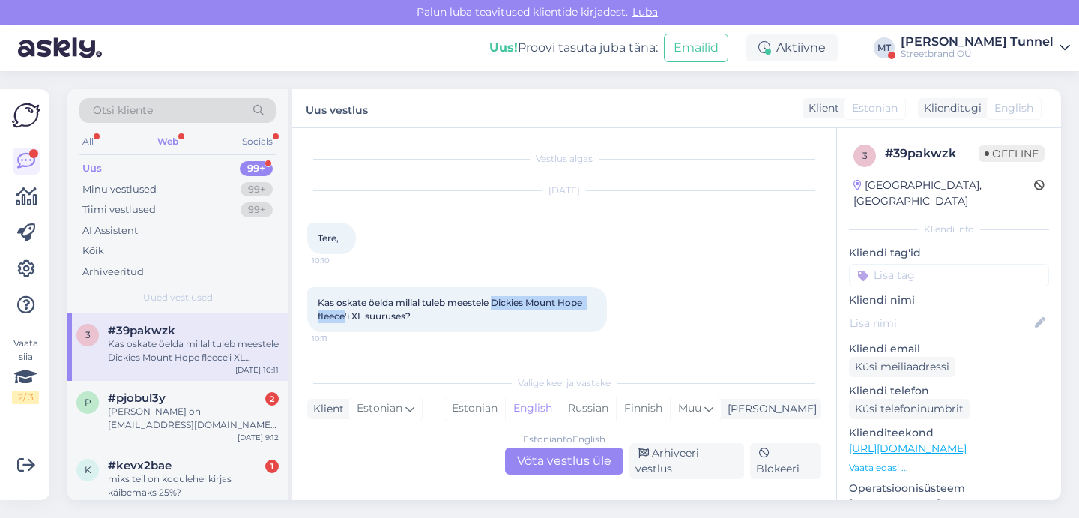
drag, startPoint x: 496, startPoint y: 303, endPoint x: 345, endPoint y: 318, distance: 152.0
click at [345, 318] on span "Kas oskate öelda millal tuleb meestele Dickies Mount Hope fleece'i XL suuruses?" at bounding box center [451, 309] width 267 height 25
copy span "Dickies Mount Hope fleece"
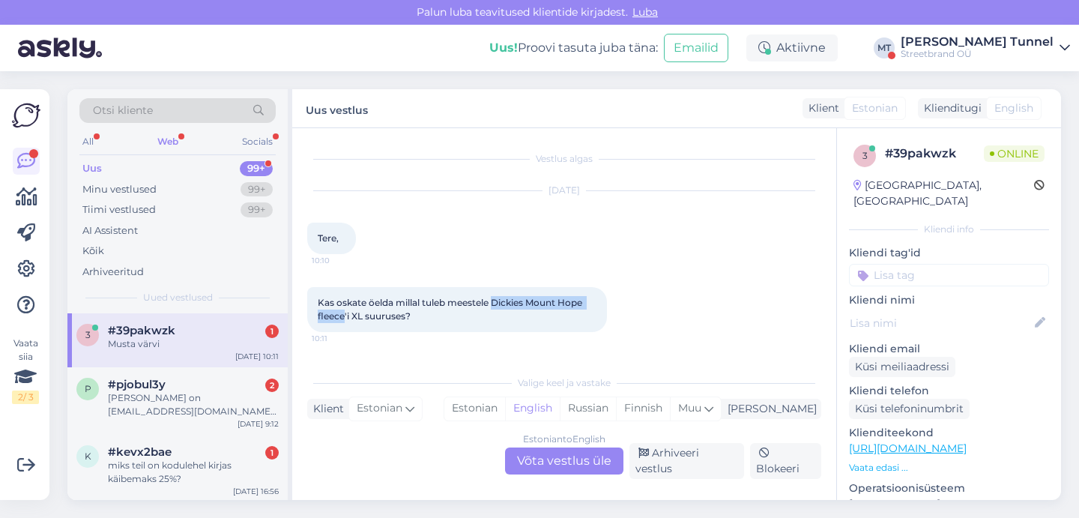
scroll to position [50, 0]
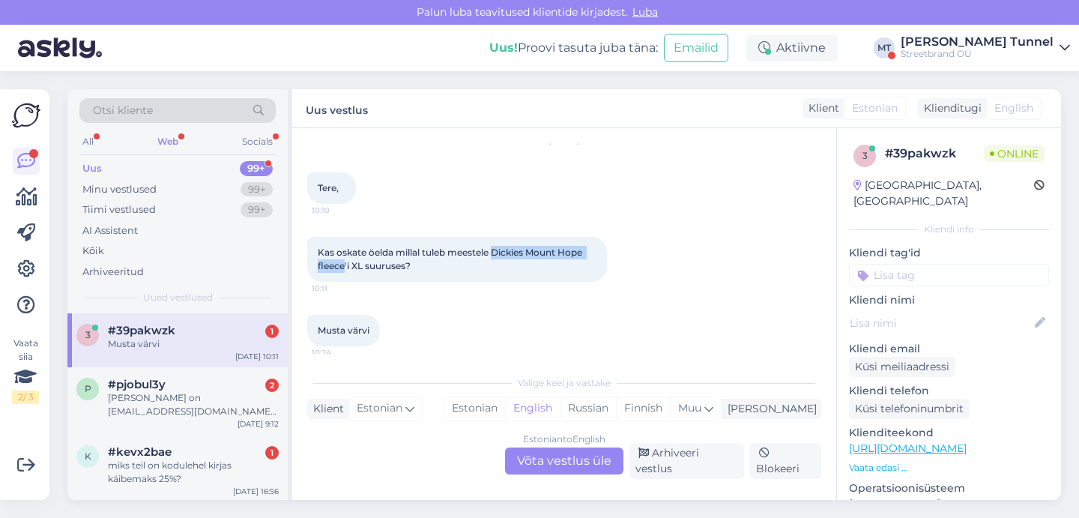
click at [542, 471] on div "Estonian to English Võta vestlus üle" at bounding box center [564, 460] width 118 height 27
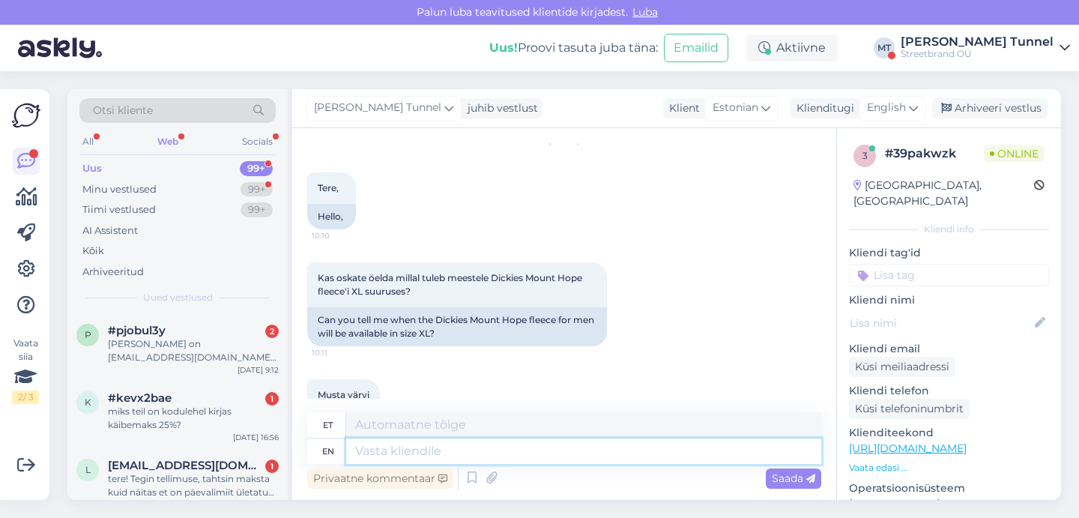
click at [435, 455] on textarea at bounding box center [583, 450] width 475 height 25
click at [905, 112] on span "English" at bounding box center [886, 108] width 39 height 16
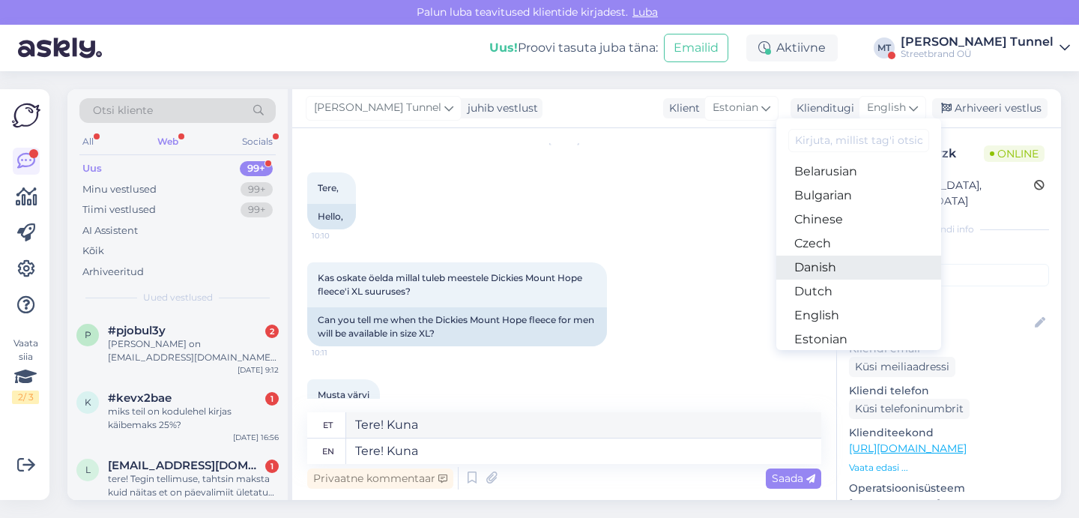
scroll to position [29, 0]
click at [852, 332] on link "Estonian" at bounding box center [858, 337] width 165 height 24
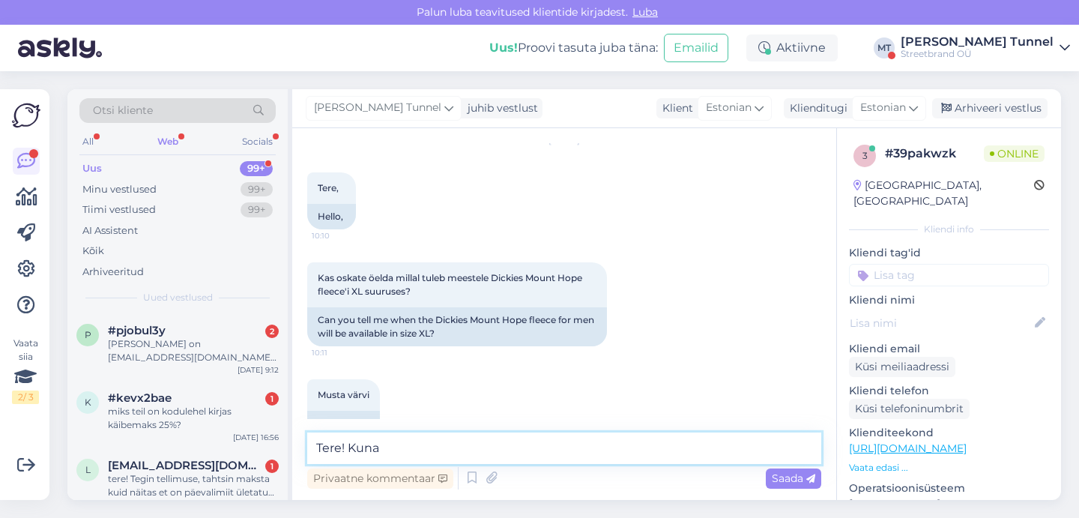
click at [500, 449] on textarea "Tere! Kuna" at bounding box center [564, 447] width 514 height 31
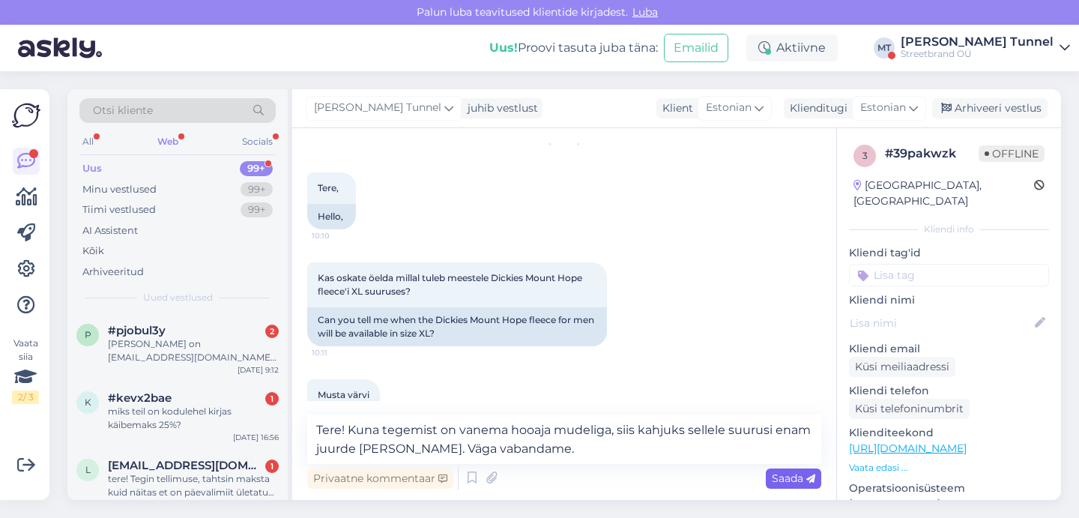
click at [804, 482] on span "Saada" at bounding box center [793, 477] width 43 height 13
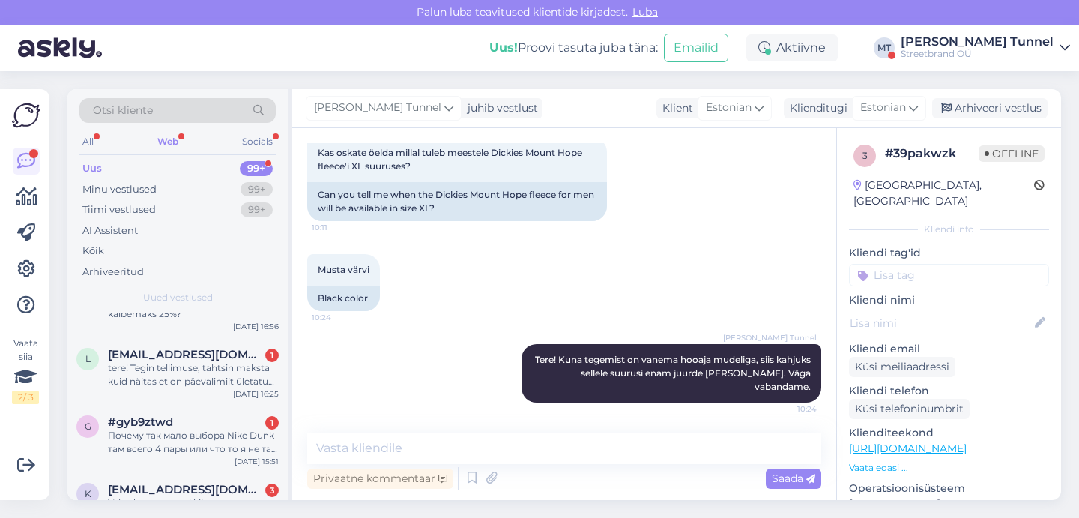
scroll to position [112, 0]
click at [236, 375] on div "tere! Tegin tellimuse, tahtsin maksta kuid näitas et on päevalimiit ületatud ja…" at bounding box center [193, 373] width 171 height 27
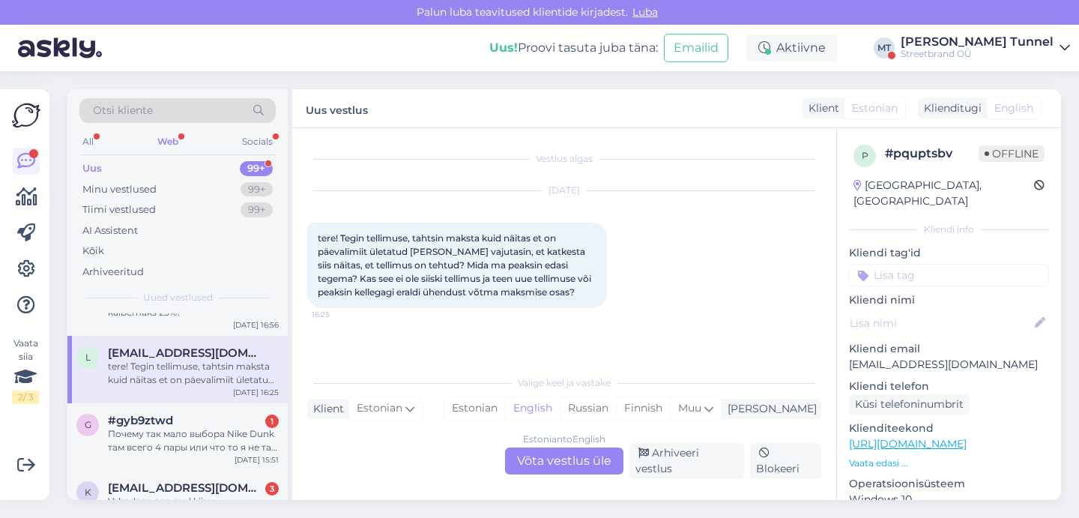
click at [575, 466] on div "Estonian to English Võta vestlus üle" at bounding box center [564, 460] width 118 height 27
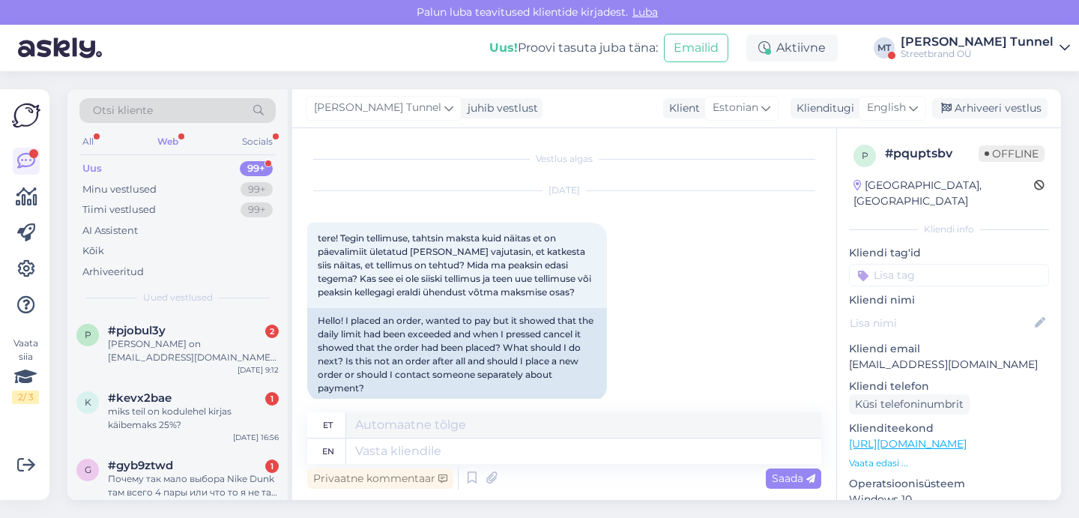
click at [945, 357] on p "[EMAIL_ADDRESS][DOMAIN_NAME]" at bounding box center [949, 365] width 200 height 16
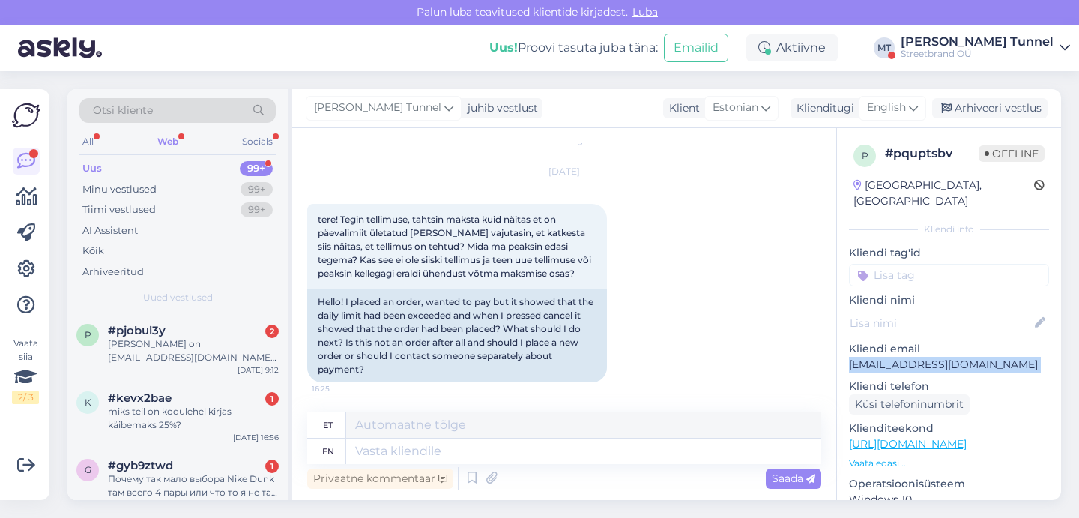
scroll to position [19, 0]
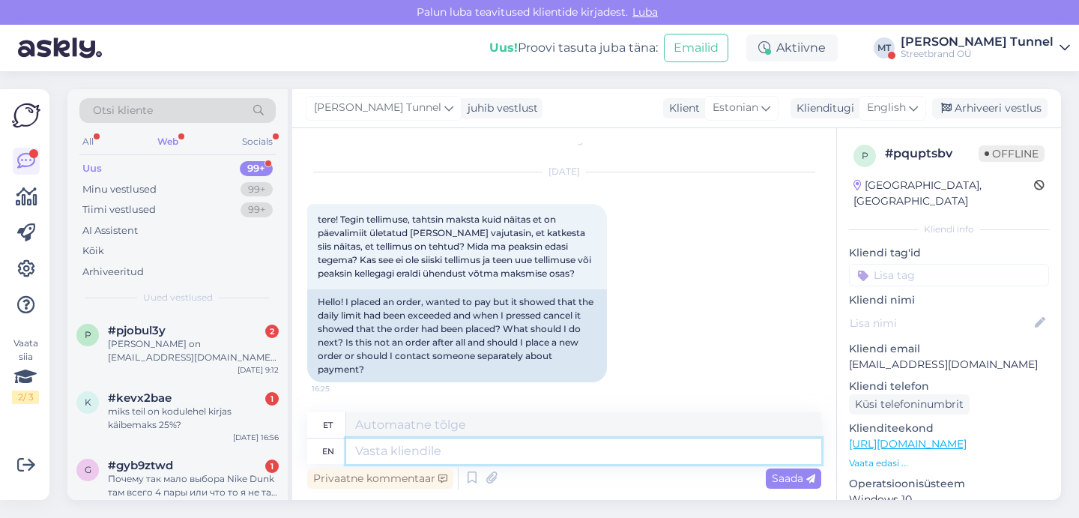
click at [550, 461] on textarea at bounding box center [583, 450] width 475 height 25
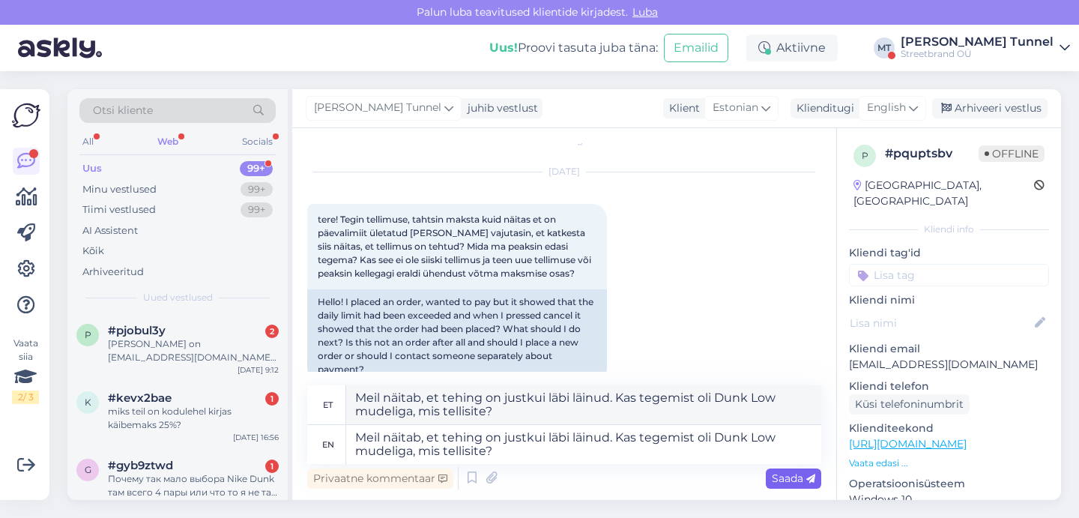
click at [808, 477] on icon at bounding box center [810, 478] width 9 height 9
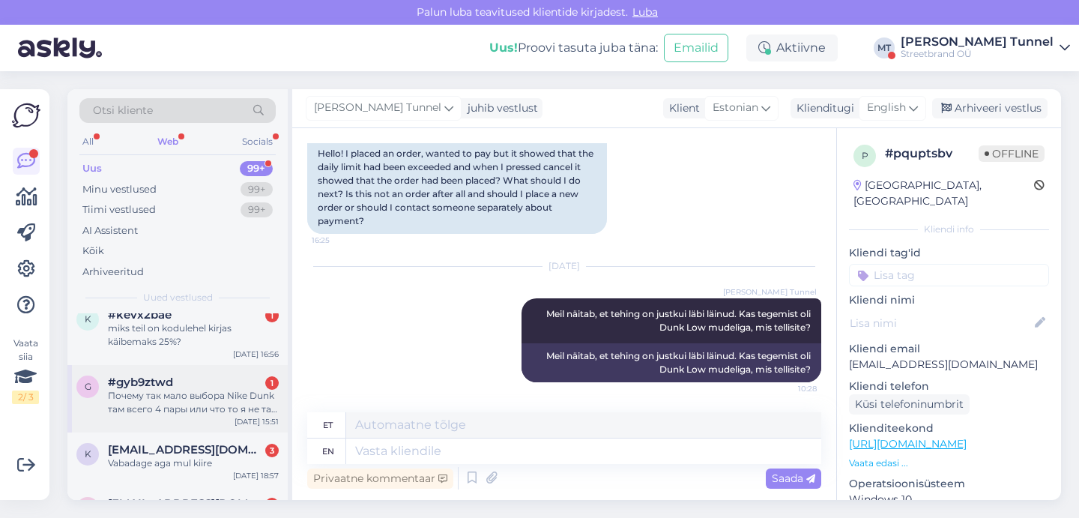
scroll to position [90, 0]
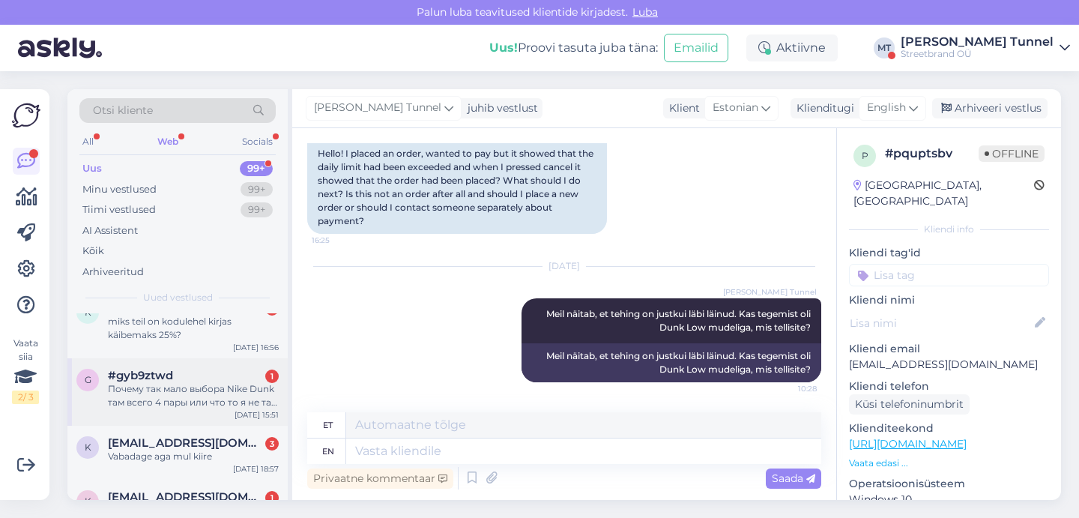
click at [222, 411] on div "g #gyb9ztwd 1 Почему так мало выбора Nike Dunk там всего 4 пары или что то я не…" at bounding box center [177, 391] width 220 height 67
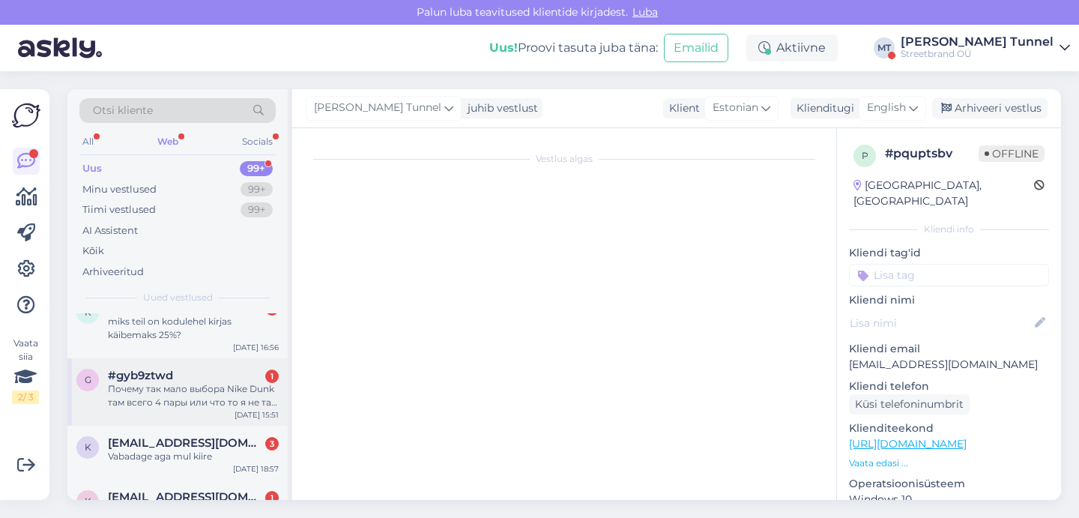
scroll to position [0, 0]
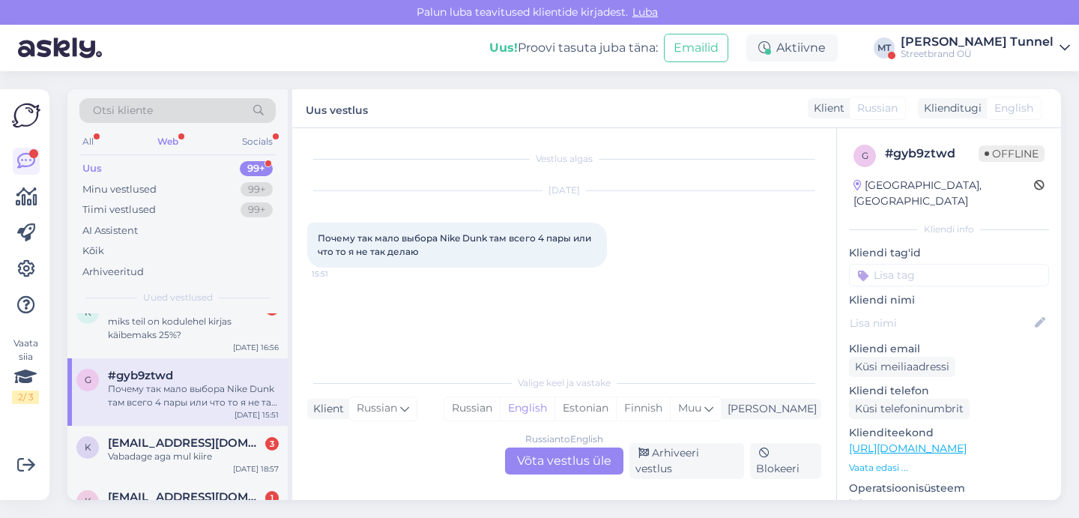
click at [567, 464] on div "Russian to English Võta vestlus üle" at bounding box center [564, 460] width 118 height 27
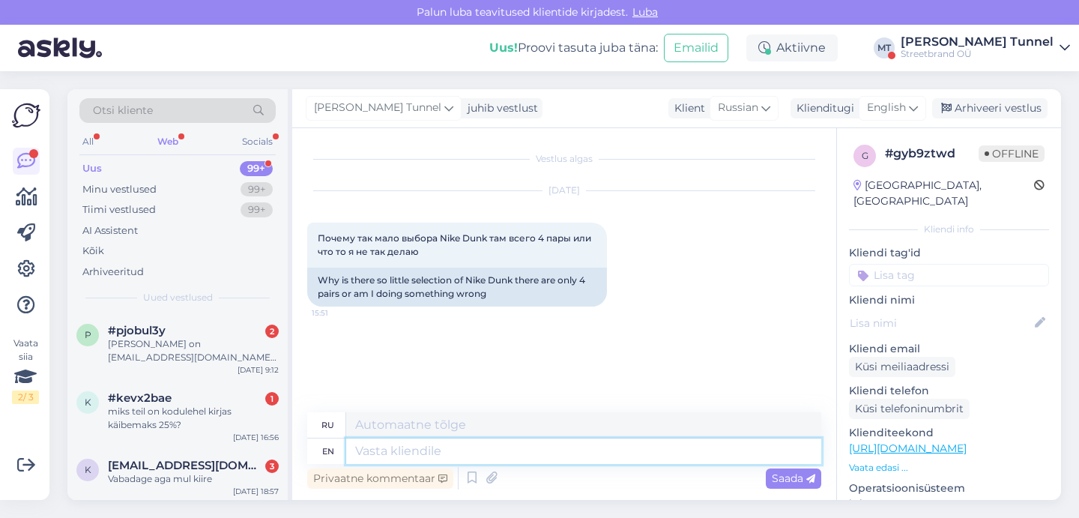
click at [563, 443] on textarea at bounding box center [583, 450] width 475 height 25
click at [479, 449] on textarea "Hello! There are mode Dunk Low models" at bounding box center [583, 450] width 475 height 25
click at [625, 449] on textarea "Hello! There are more Dunk Low models" at bounding box center [583, 450] width 475 height 25
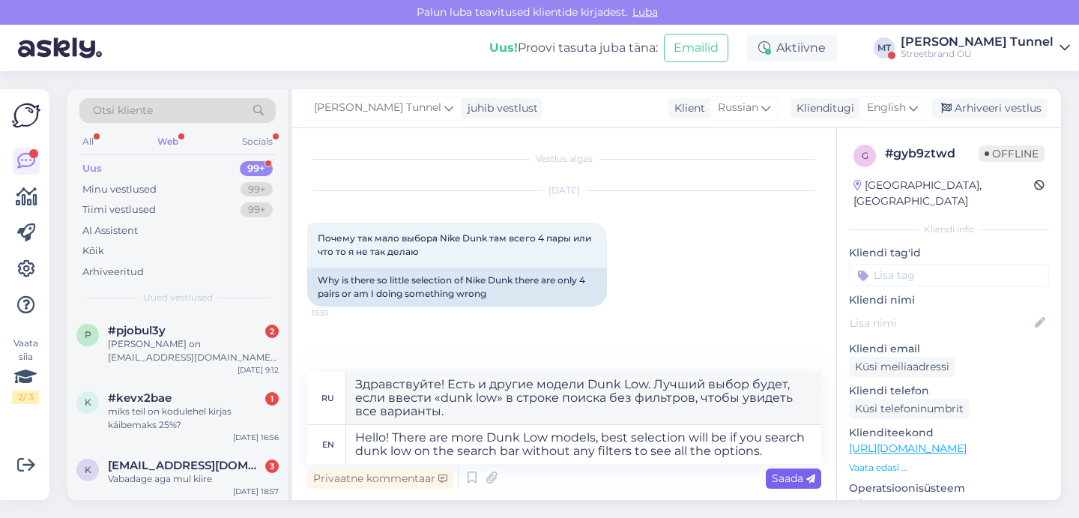
click at [798, 483] on span "Saada" at bounding box center [793, 477] width 43 height 13
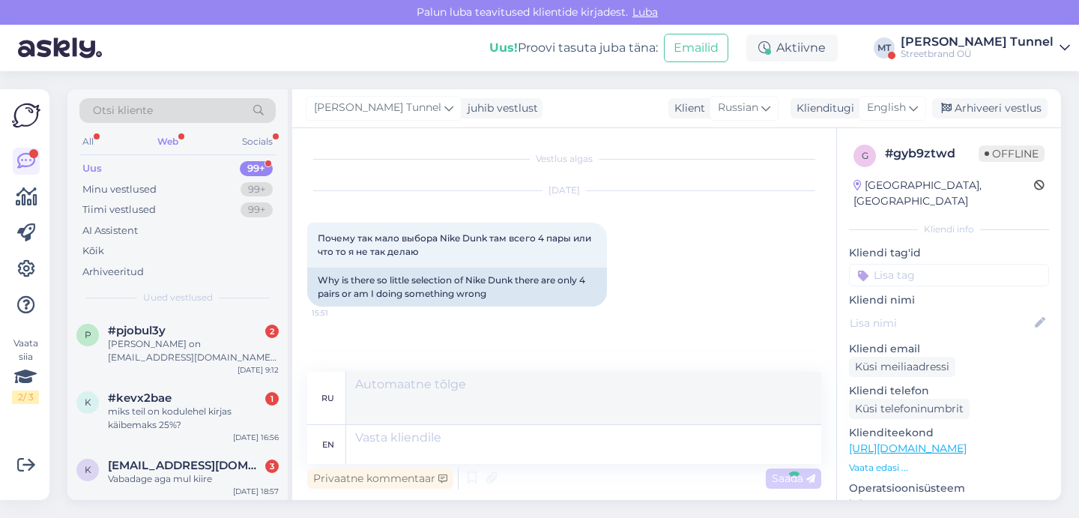
scroll to position [100, 0]
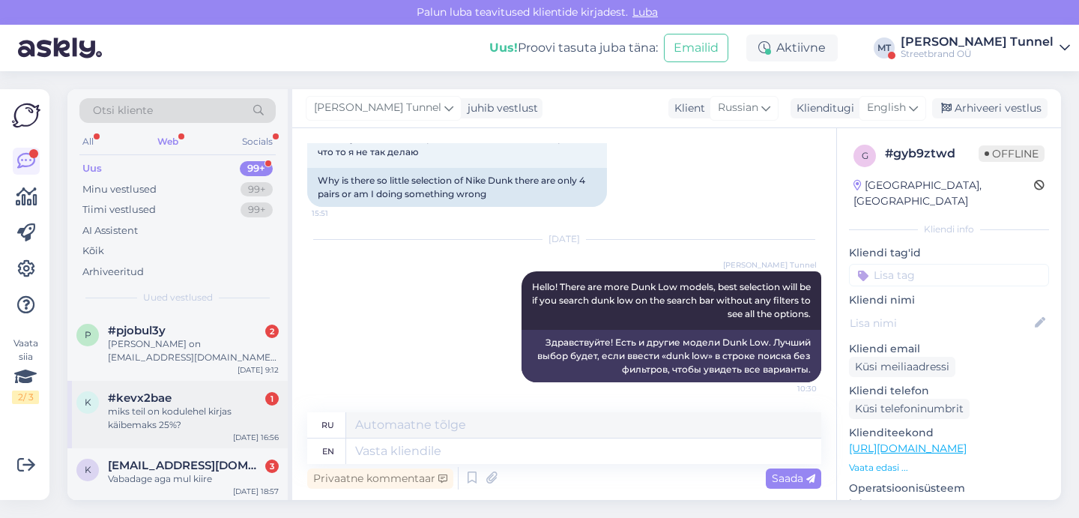
click at [238, 401] on div "#kevx2bae 1" at bounding box center [193, 397] width 171 height 13
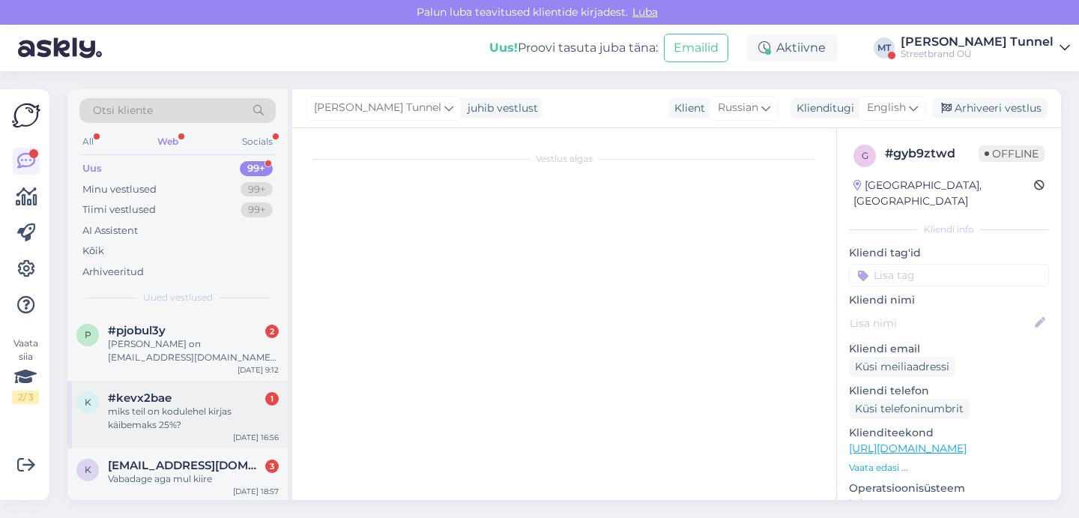
scroll to position [0, 0]
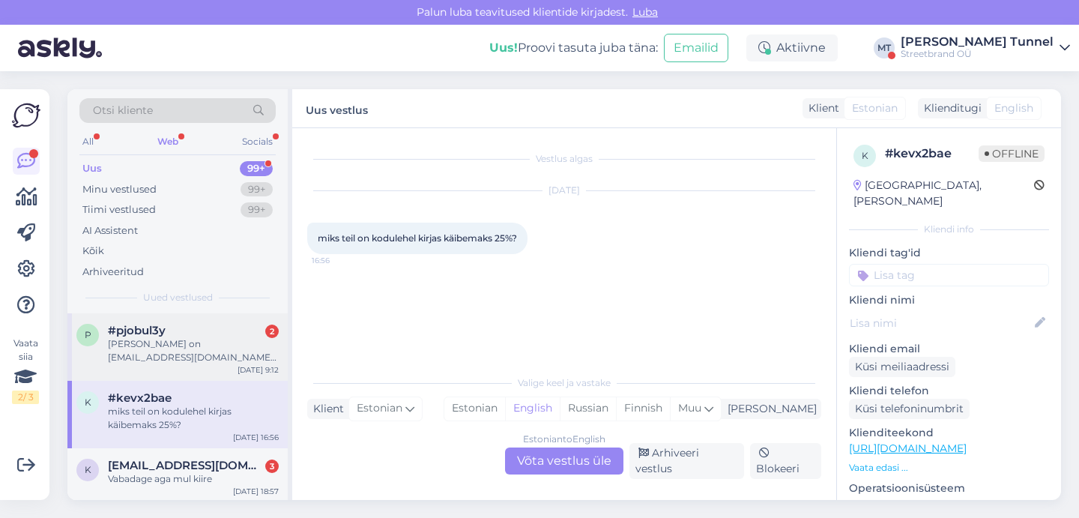
click at [218, 343] on div "Minu meil on ellakont@outlook.com. Kui soovite helistada siis 56860910" at bounding box center [193, 350] width 171 height 27
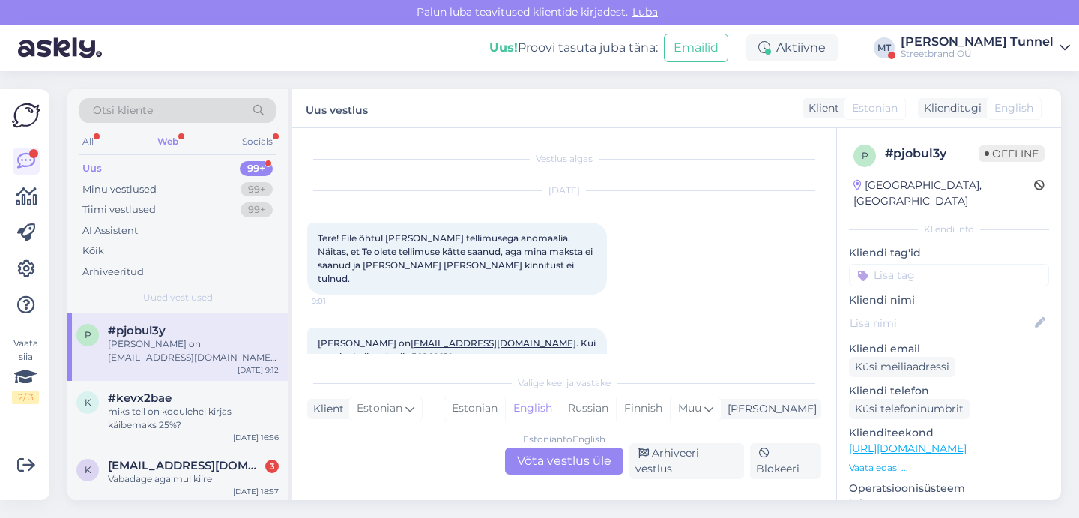
scroll to position [13, 0]
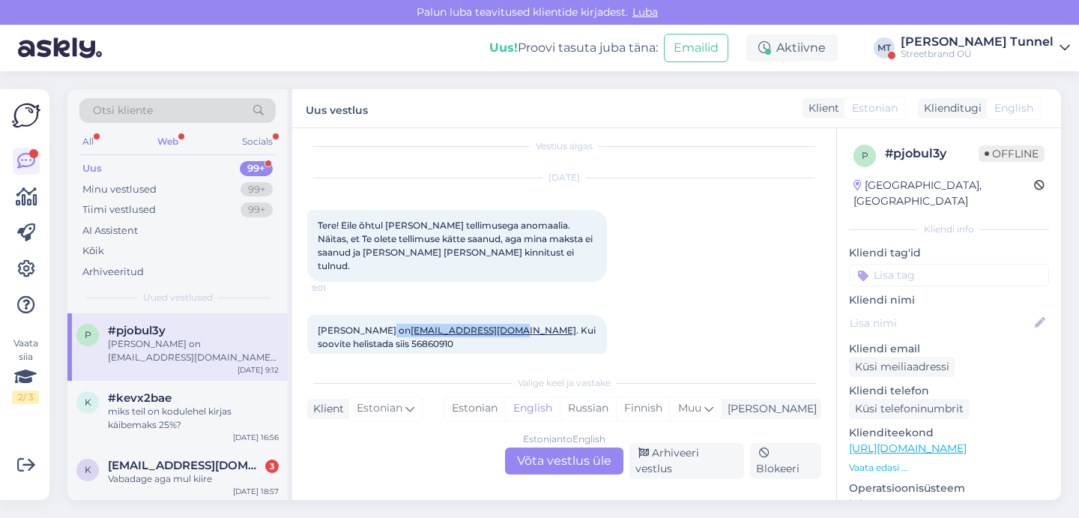
drag, startPoint x: 484, startPoint y: 315, endPoint x: 381, endPoint y: 318, distance: 102.7
click at [381, 324] on span "Minu meil on ellakont@outlook.com . Kui soovite helistada siis 56860910" at bounding box center [458, 336] width 280 height 25
copy span "ellakont@outlook.com"
click at [571, 469] on div "Estonian to English Võta vestlus üle" at bounding box center [564, 460] width 118 height 27
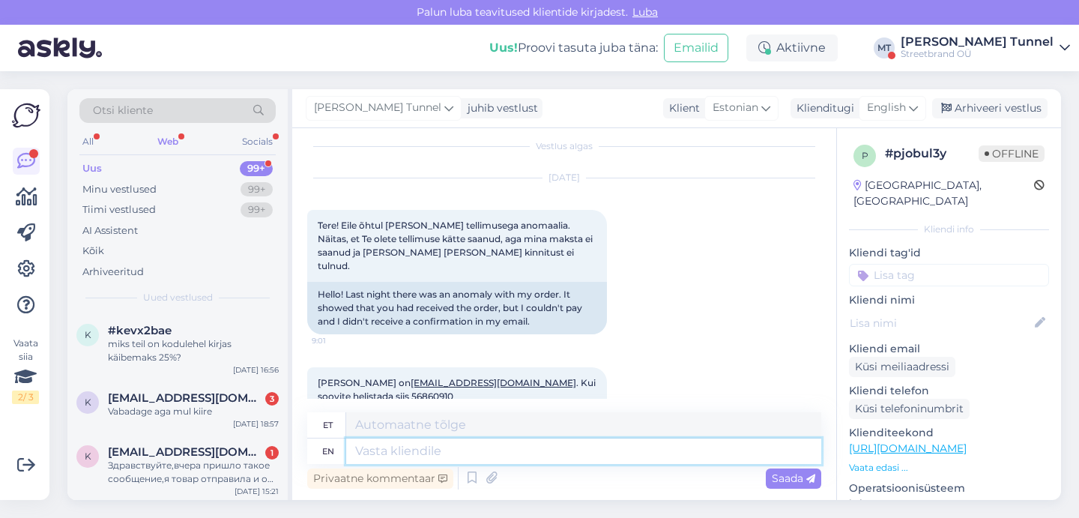
click at [507, 450] on textarea at bounding box center [583, 450] width 475 height 25
click at [916, 112] on icon at bounding box center [913, 108] width 9 height 16
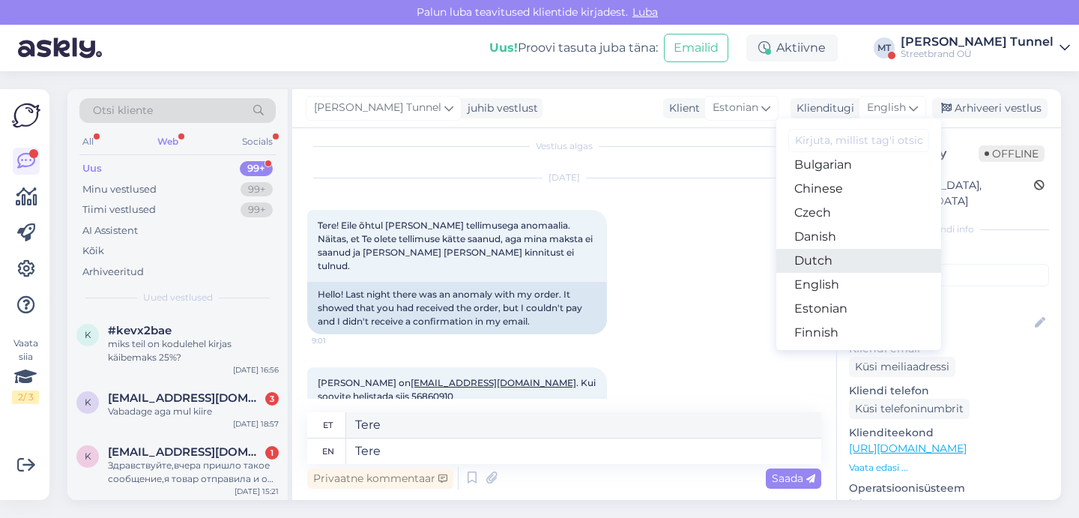
scroll to position [62, 0]
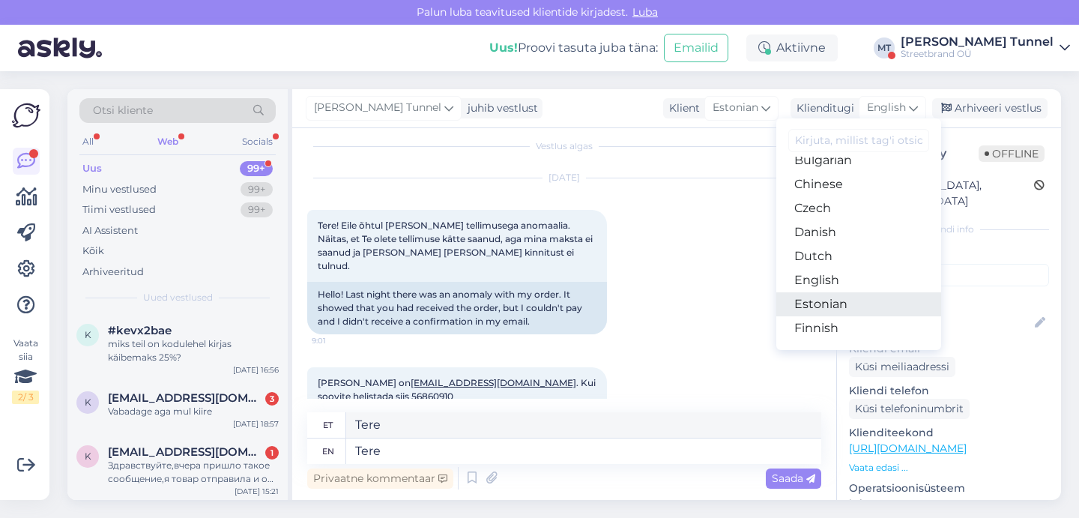
click at [857, 302] on link "Estonian" at bounding box center [858, 304] width 165 height 24
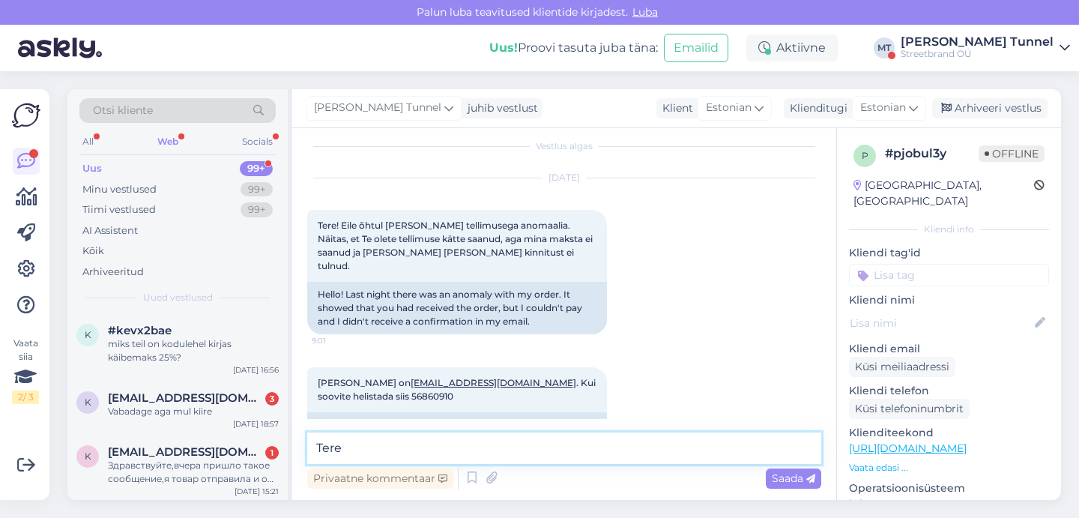
click at [392, 450] on textarea "Tere" at bounding box center [564, 447] width 514 height 31
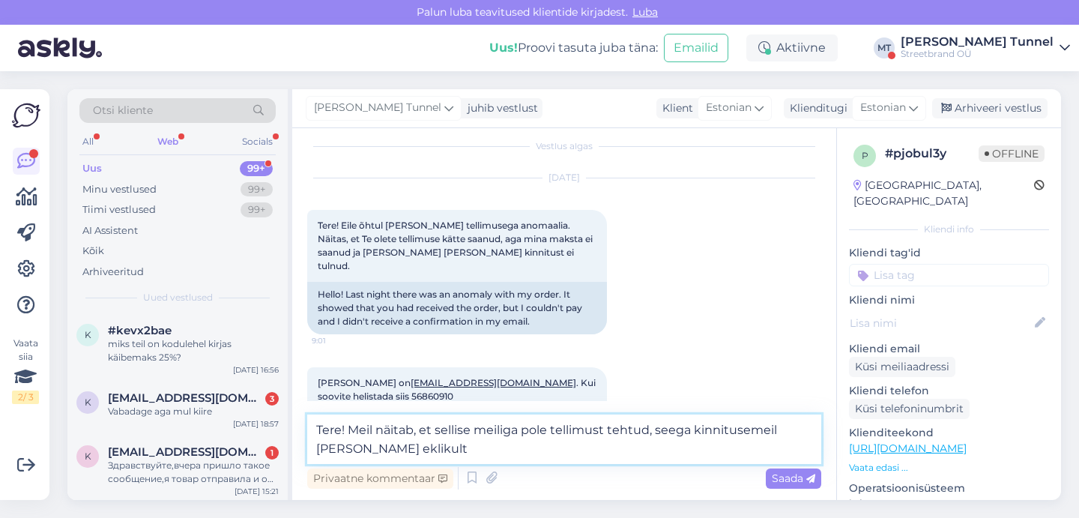
click at [329, 451] on textarea "Tere! Meil näitab, et sellise meiliga pole tellimust tehtud, seega kinnitusemei…" at bounding box center [564, 438] width 514 height 49
click at [422, 448] on textarea "Tere! Meil näitab, et sellise meiliga pole tellimust tehtud, seega kinnitusemei…" at bounding box center [564, 438] width 514 height 49
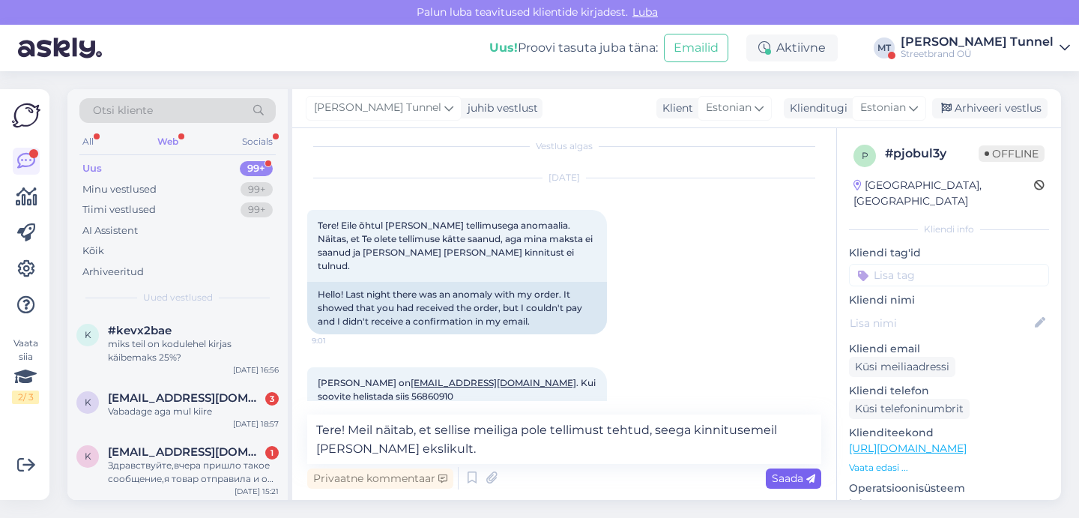
click at [792, 479] on span "Saada" at bounding box center [793, 477] width 43 height 13
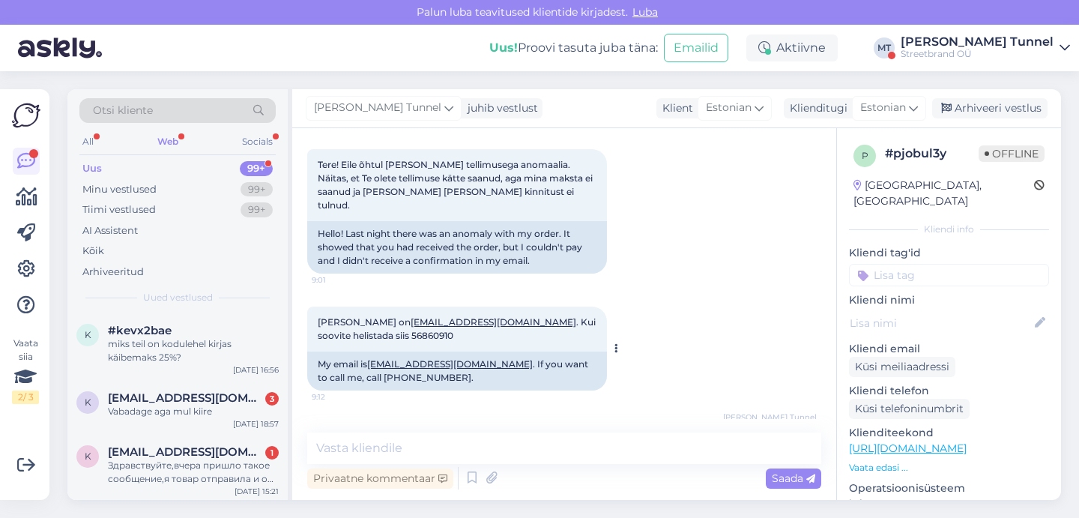
scroll to position [70, 0]
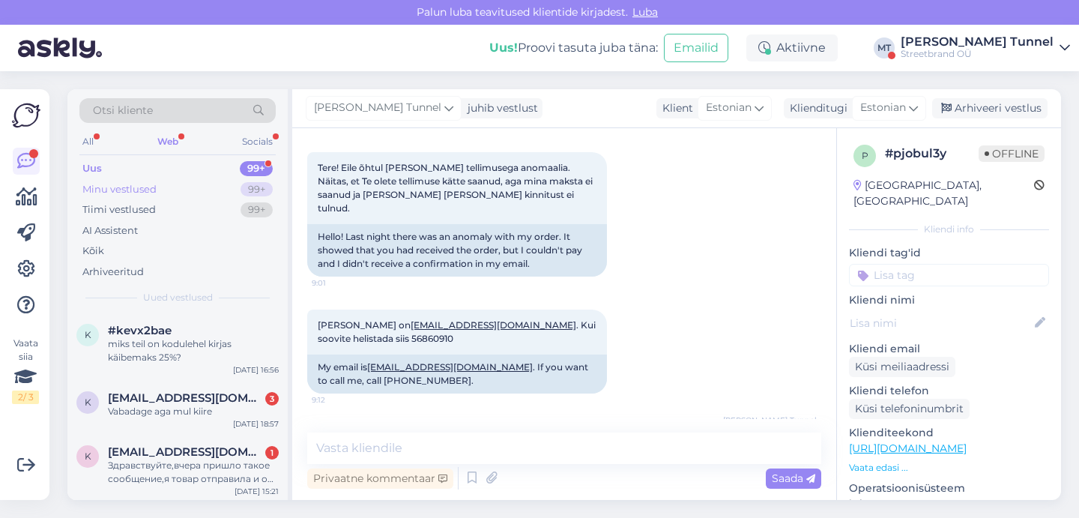
click at [231, 189] on div "Minu vestlused 99+" at bounding box center [177, 189] width 196 height 21
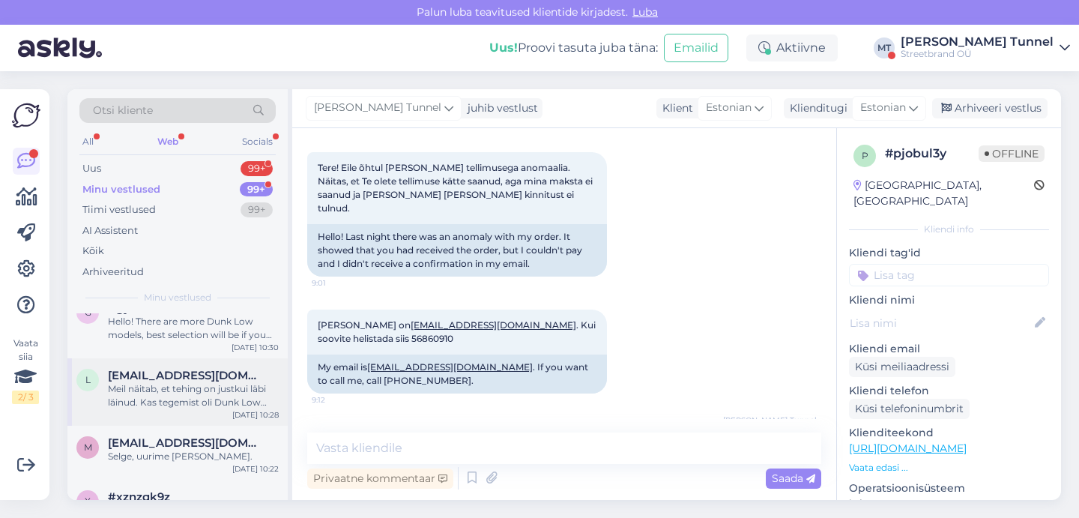
scroll to position [151, 0]
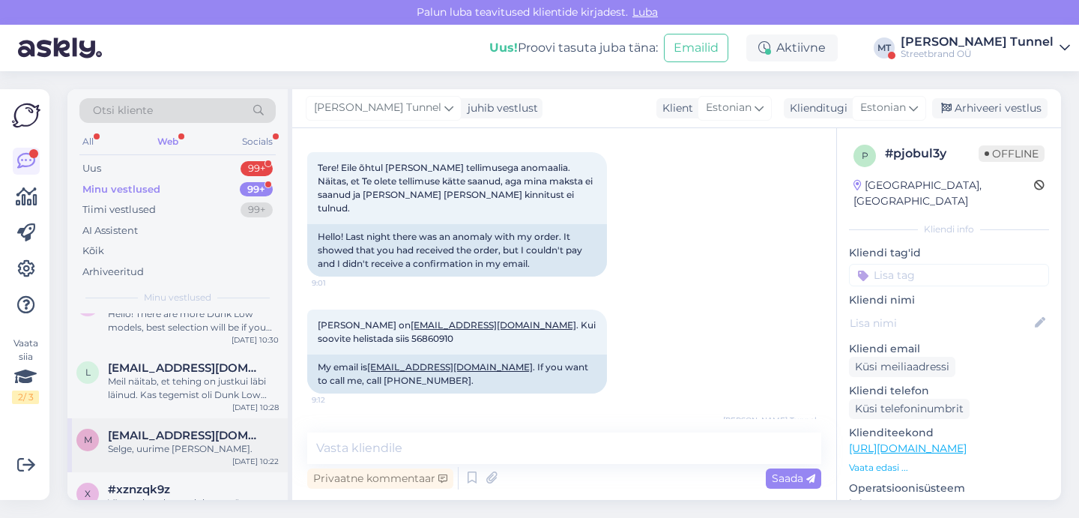
click at [201, 442] on div "Selge, uurime [PERSON_NAME]." at bounding box center [193, 448] width 171 height 13
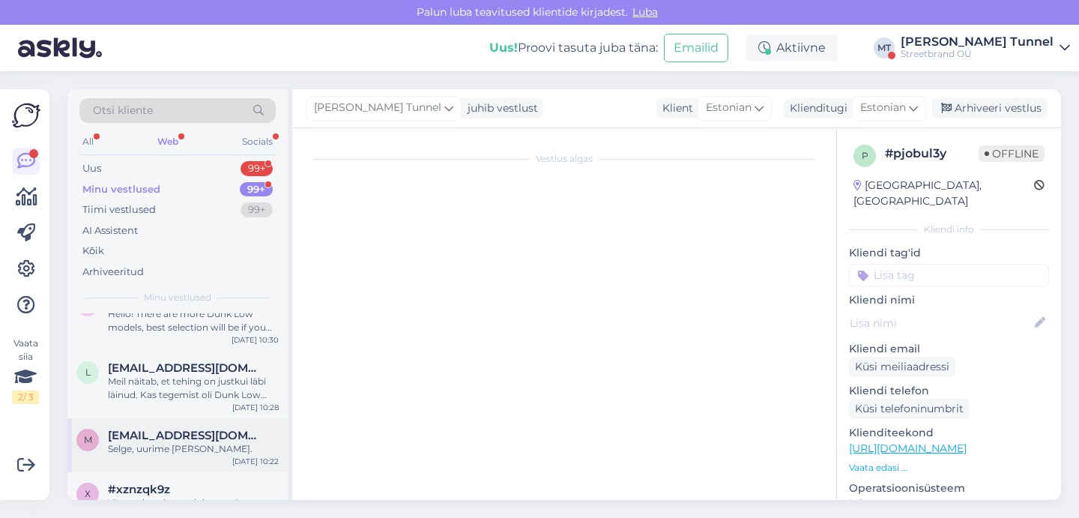
scroll to position [0, 0]
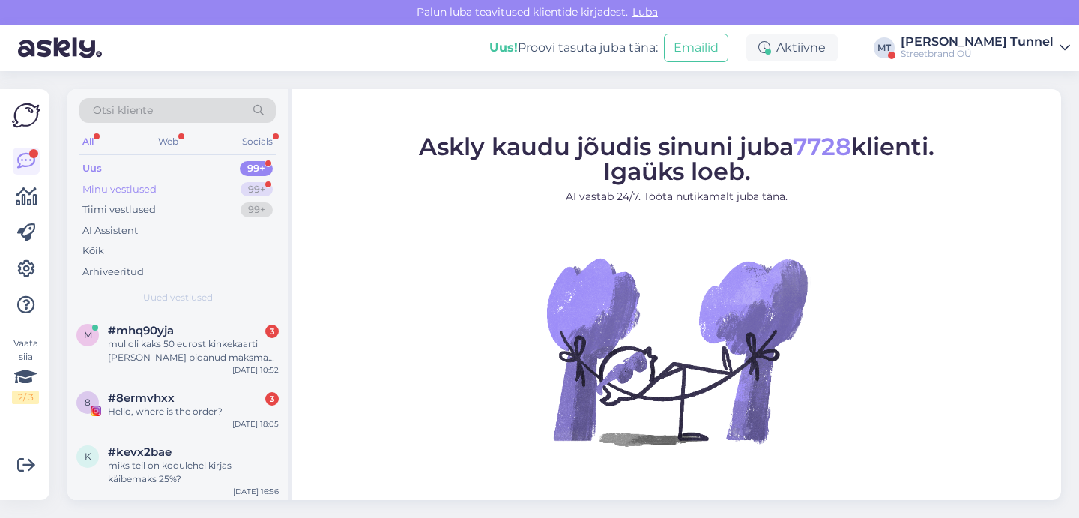
click at [249, 181] on div "Minu vestlused 99+" at bounding box center [177, 189] width 196 height 21
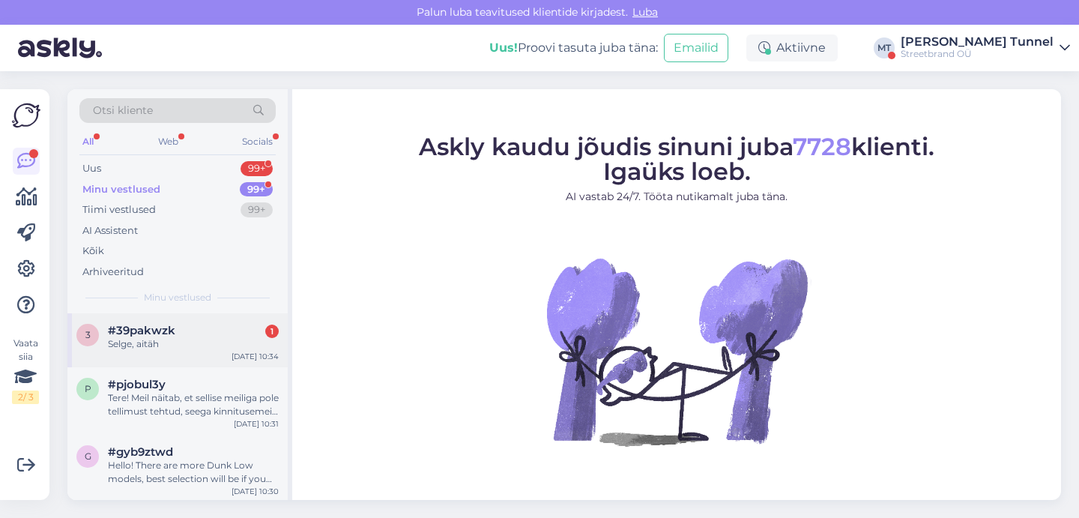
click at [189, 334] on div "#39pakwzk 1" at bounding box center [193, 330] width 171 height 13
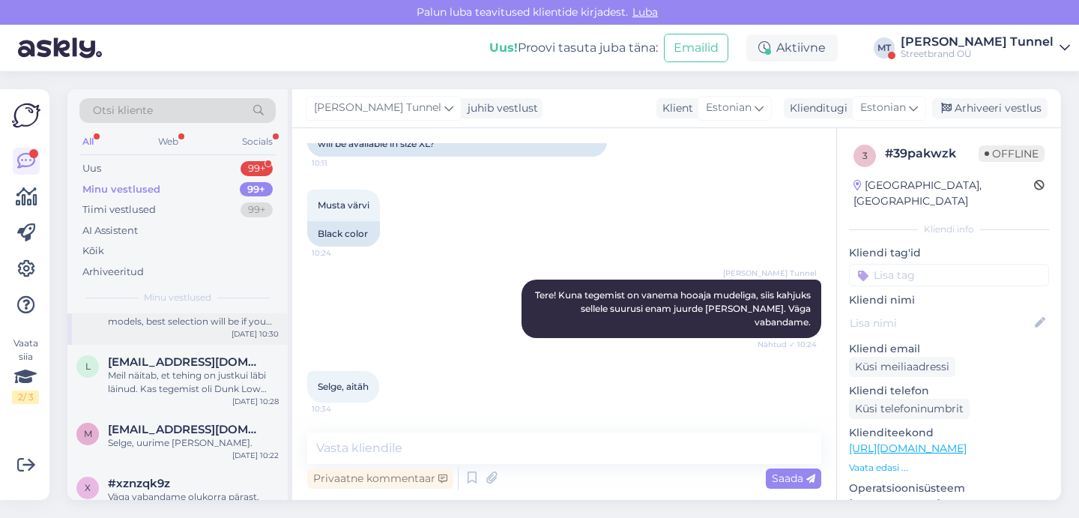
scroll to position [172, 0]
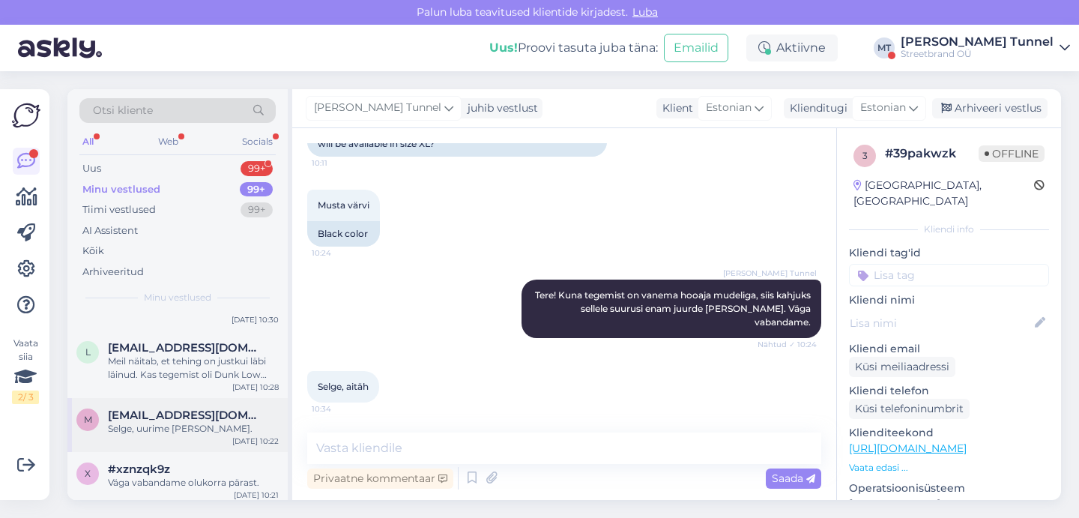
click at [144, 414] on span "[EMAIL_ADDRESS][DOMAIN_NAME]" at bounding box center [186, 414] width 156 height 13
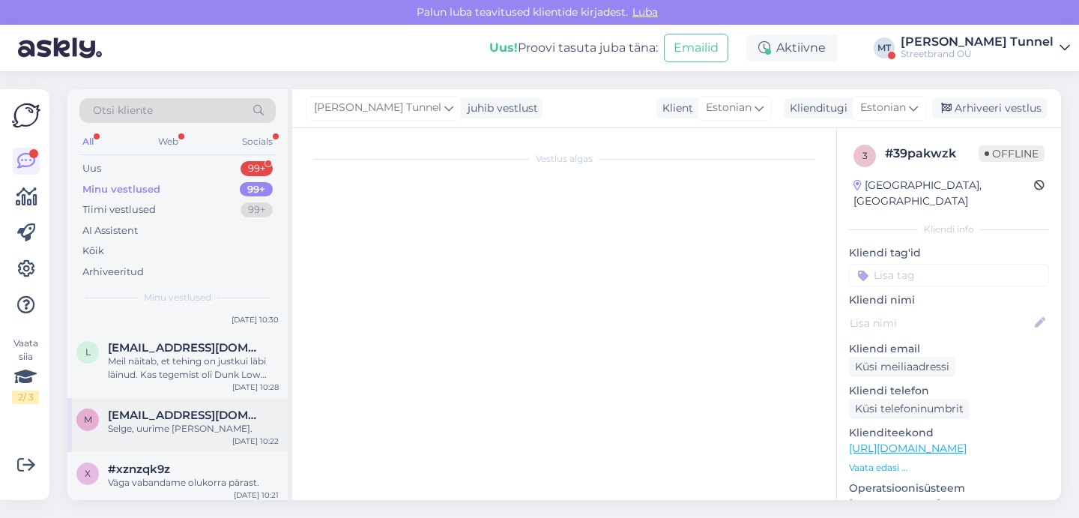
scroll to position [283, 0]
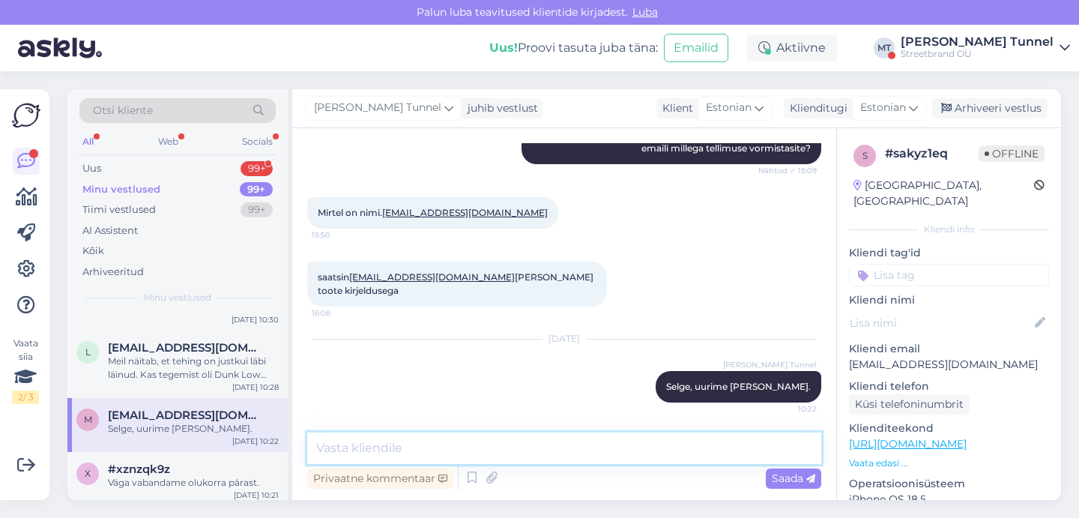
click at [479, 452] on textarea at bounding box center [564, 447] width 514 height 31
paste textarea "10058822"
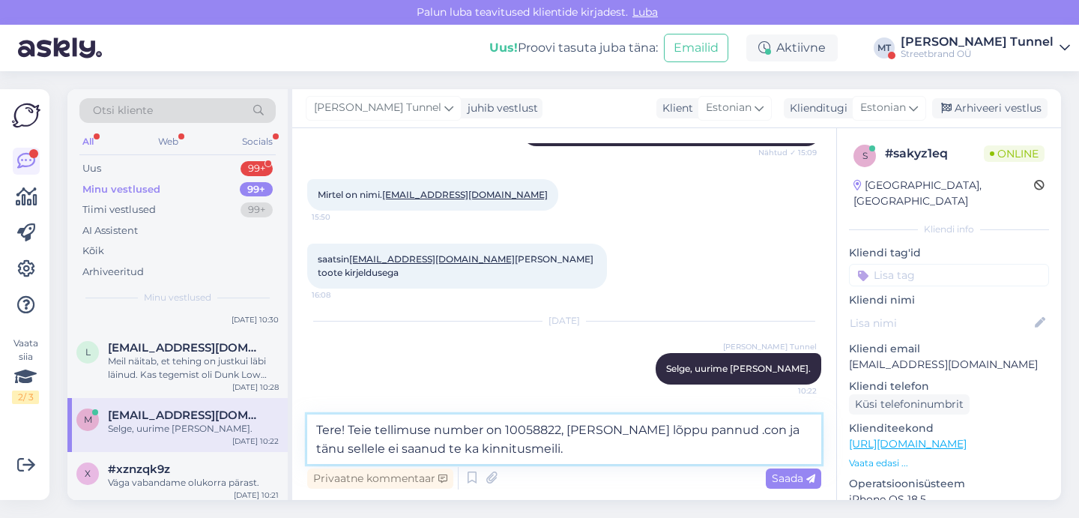
scroll to position [301, 0]
click at [420, 450] on textarea "Tere! Teie tellimuse number on 10058822, [PERSON_NAME] lõppu pannud .con ja tän…" at bounding box center [564, 438] width 514 height 49
type textarea "Tere! Teie tellimuse number on 10058822, [PERSON_NAME] lõppu pannud .con ja tän…"
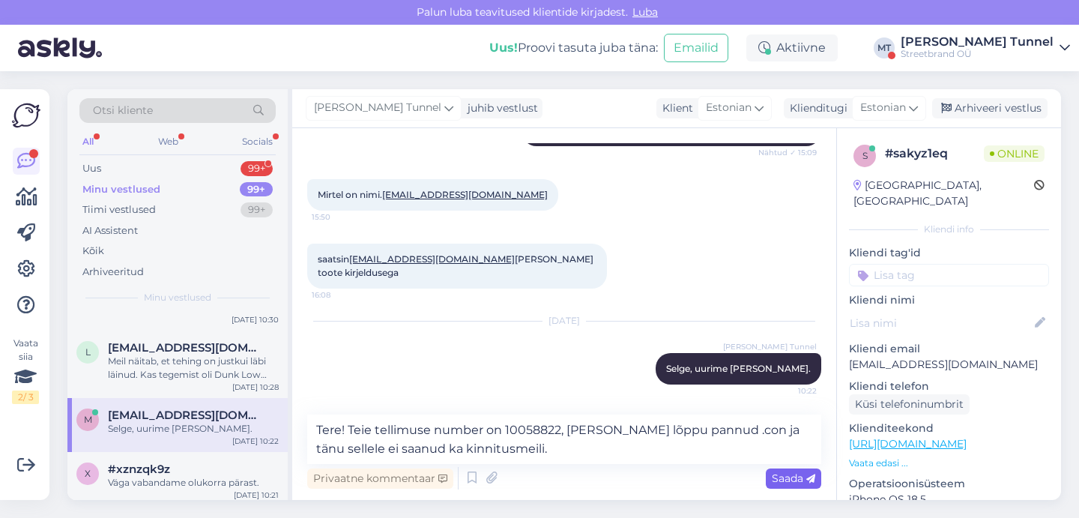
click at [798, 477] on span "Saada" at bounding box center [793, 477] width 43 height 13
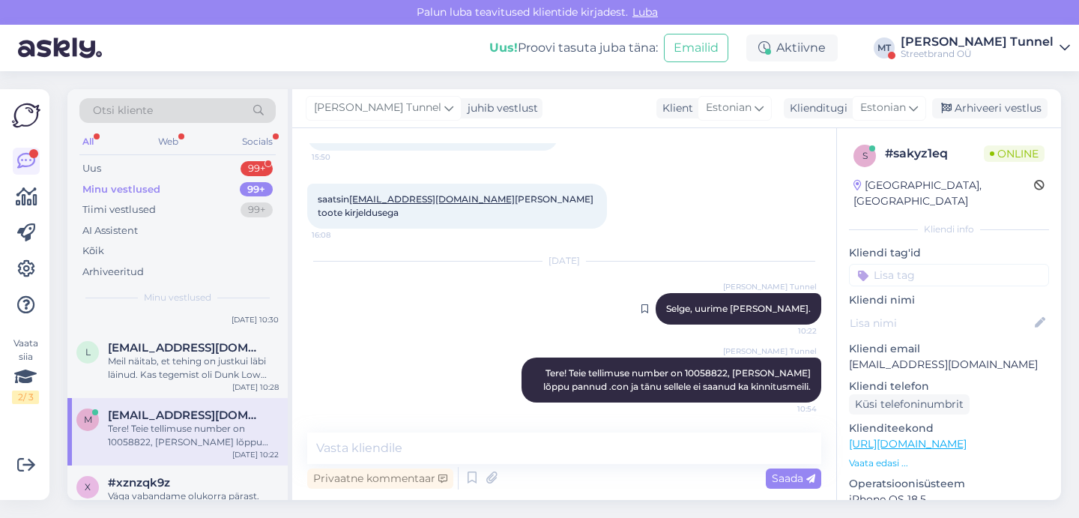
scroll to position [361, 0]
